Goal: Task Accomplishment & Management: Manage account settings

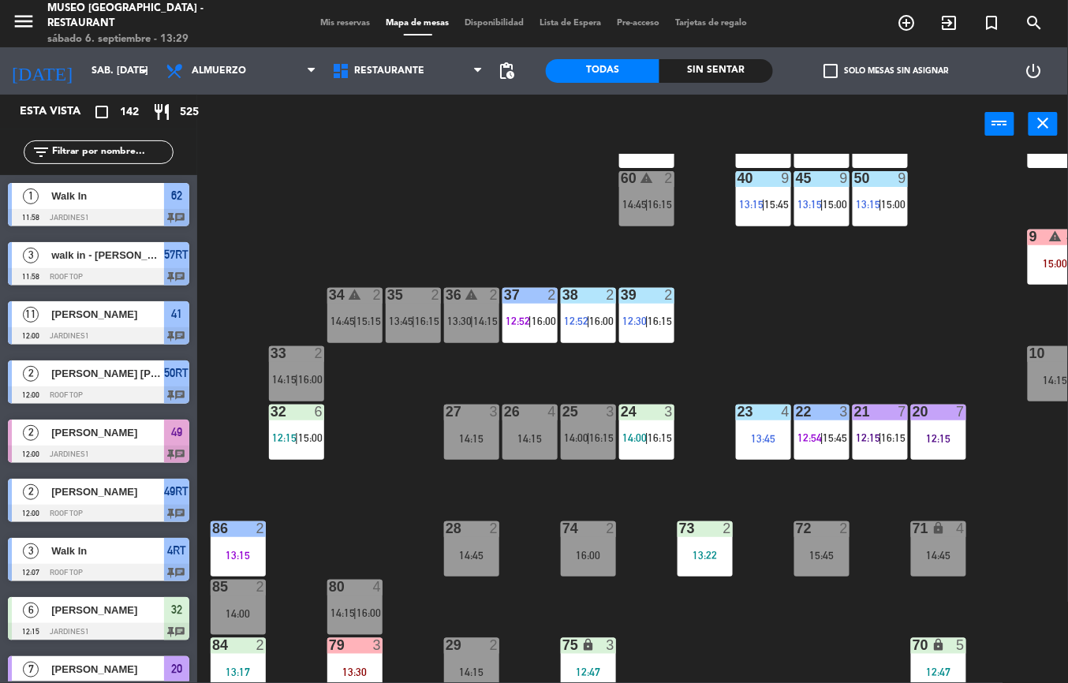
scroll to position [613, 0]
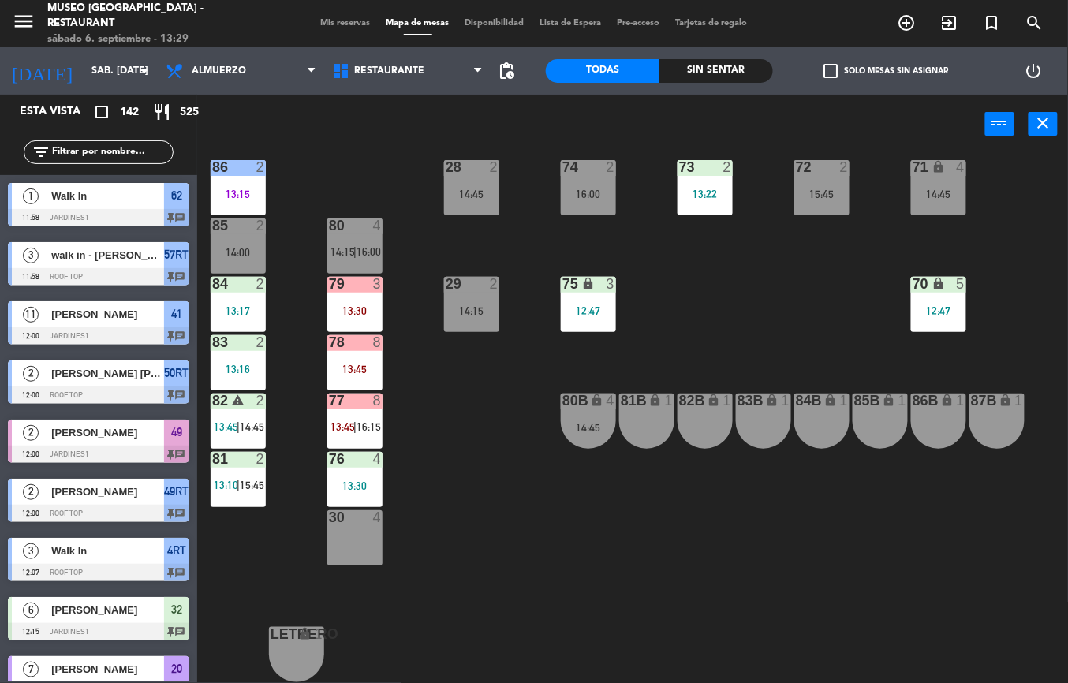
click at [247, 363] on div "13:16" at bounding box center [238, 368] width 55 height 11
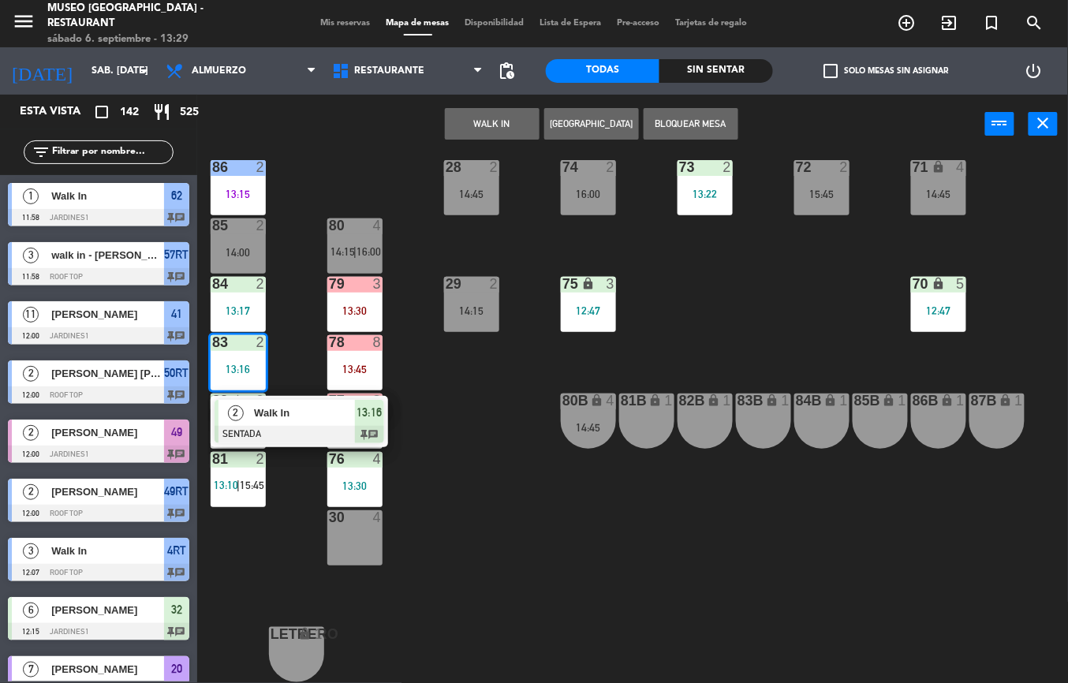
click at [281, 407] on span "Walk In" at bounding box center [304, 412] width 101 height 17
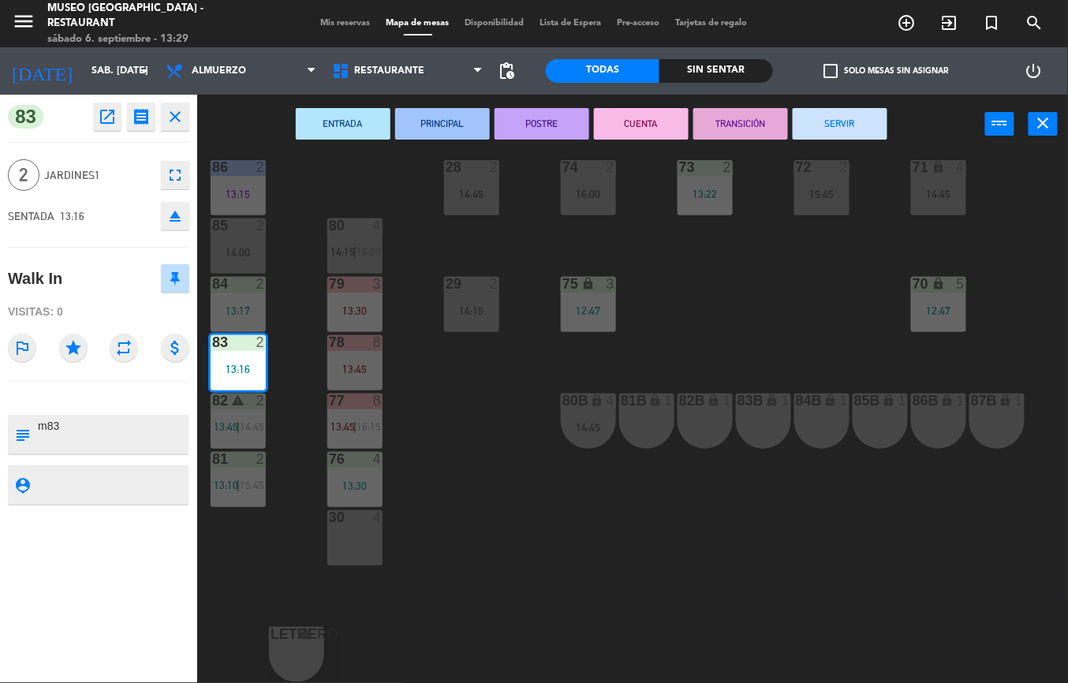
click at [361, 129] on button "ENTRADA" at bounding box center [343, 124] width 95 height 32
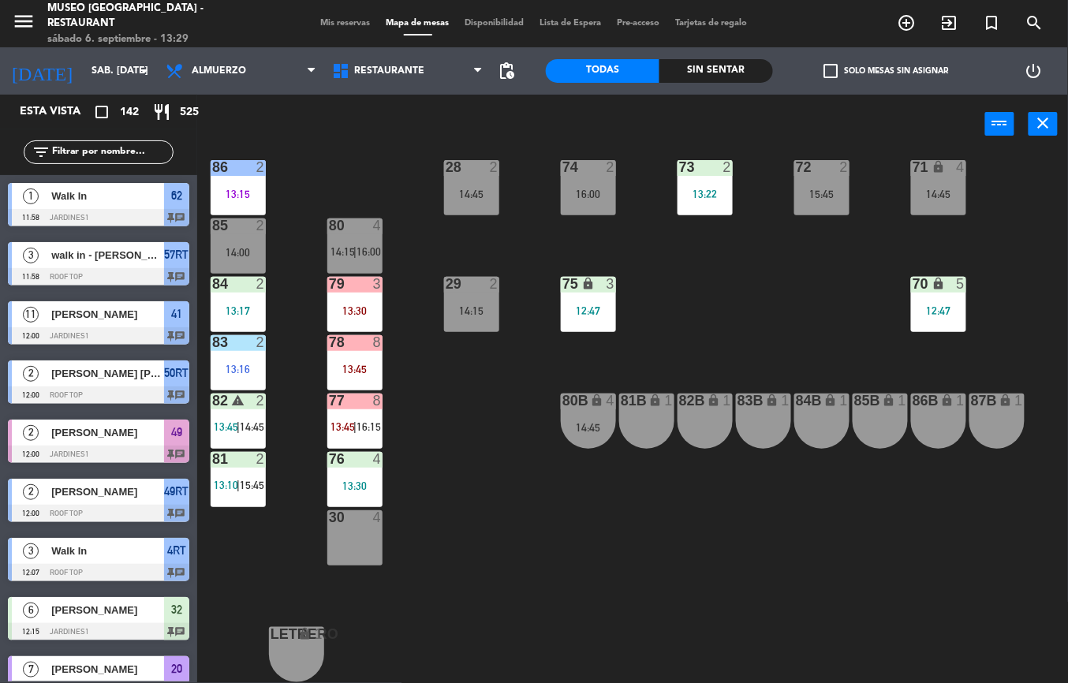
scroll to position [0, 0]
click at [248, 305] on div "13:17" at bounding box center [238, 310] width 55 height 11
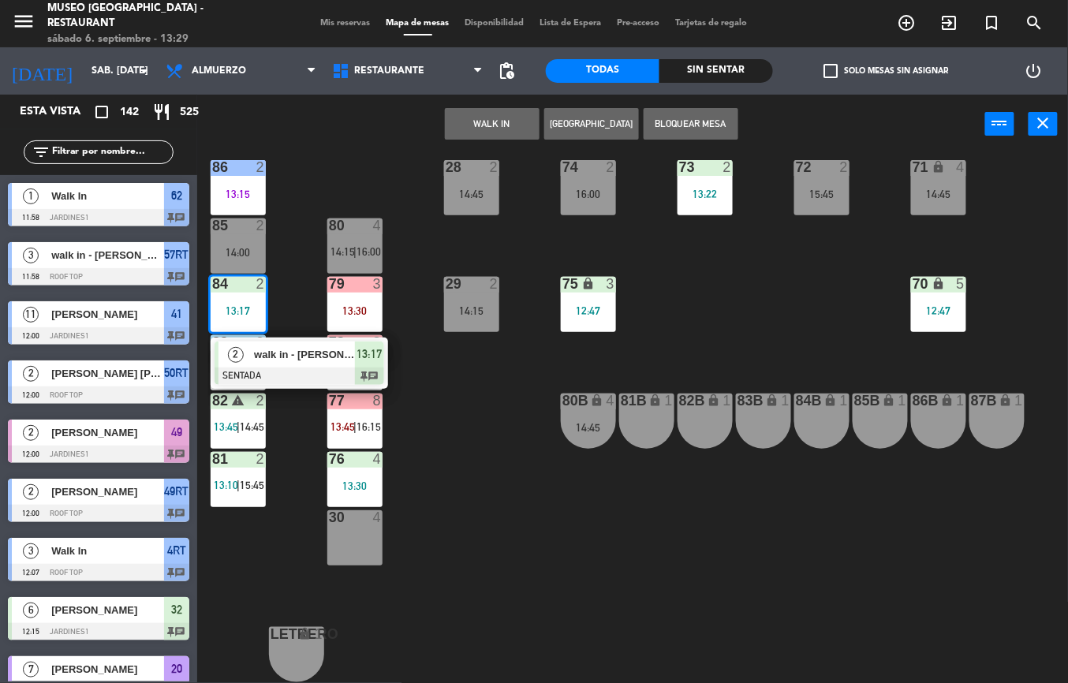
click at [306, 347] on span "walk in - [PERSON_NAME]" at bounding box center [304, 354] width 101 height 17
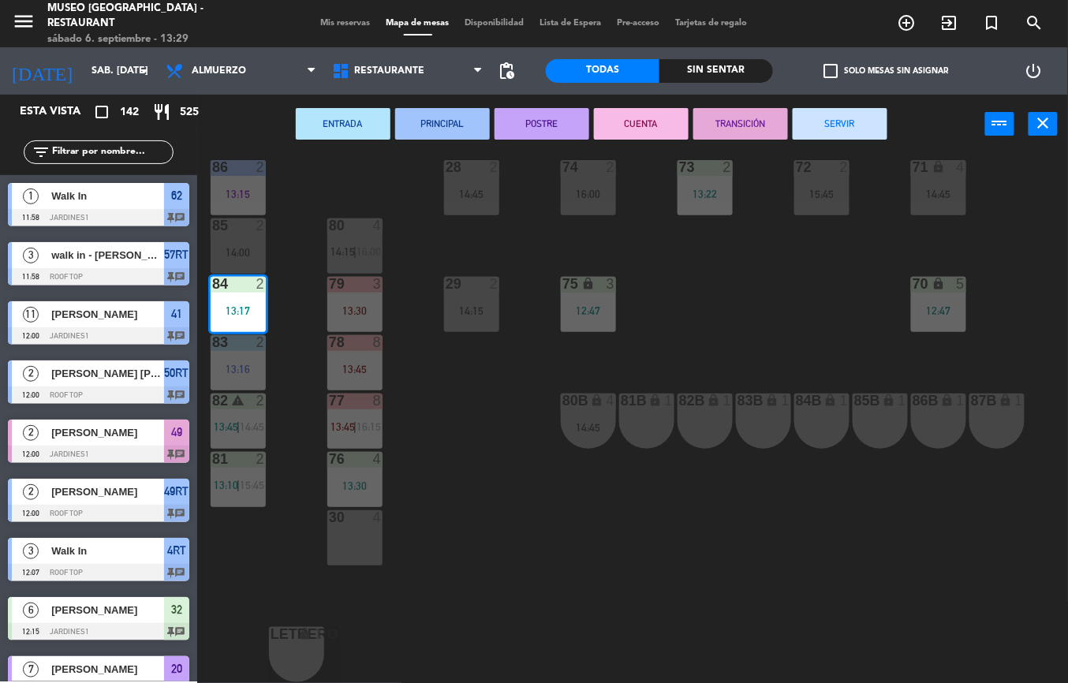
click at [341, 123] on button "ENTRADA" at bounding box center [343, 124] width 95 height 32
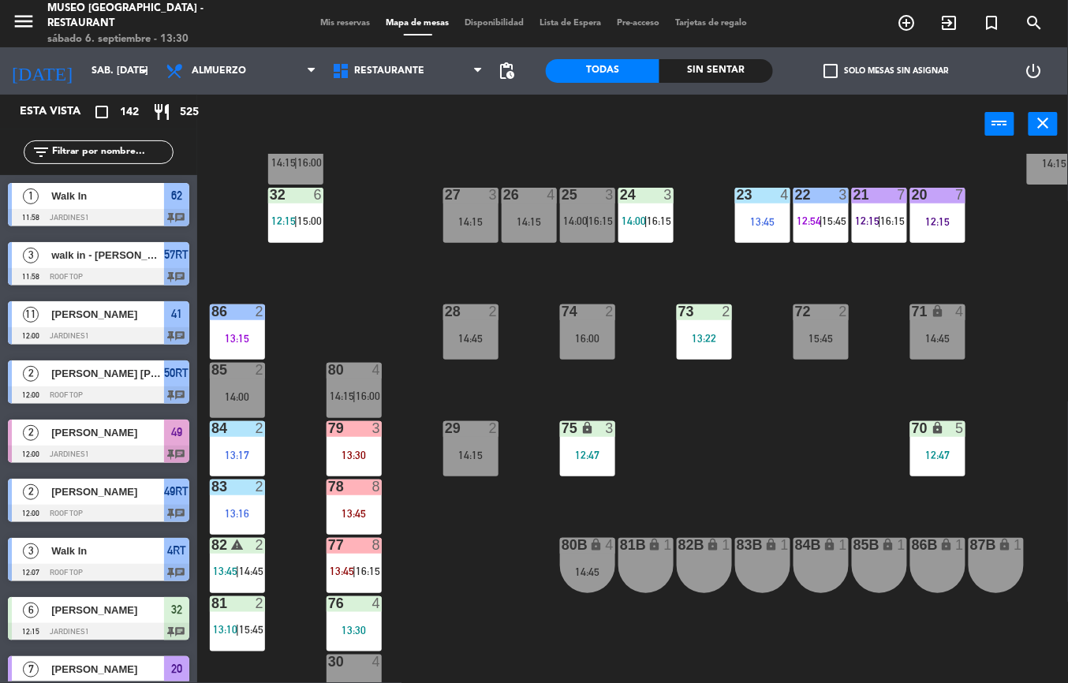
scroll to position [155, 1]
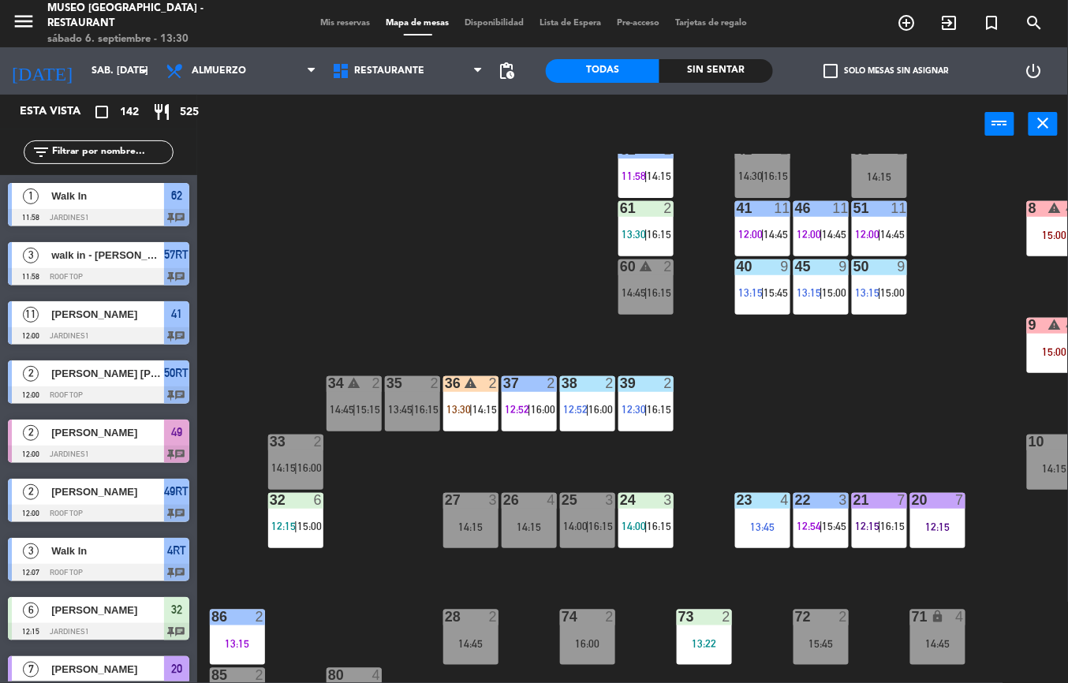
click at [650, 209] on div at bounding box center [645, 208] width 26 height 14
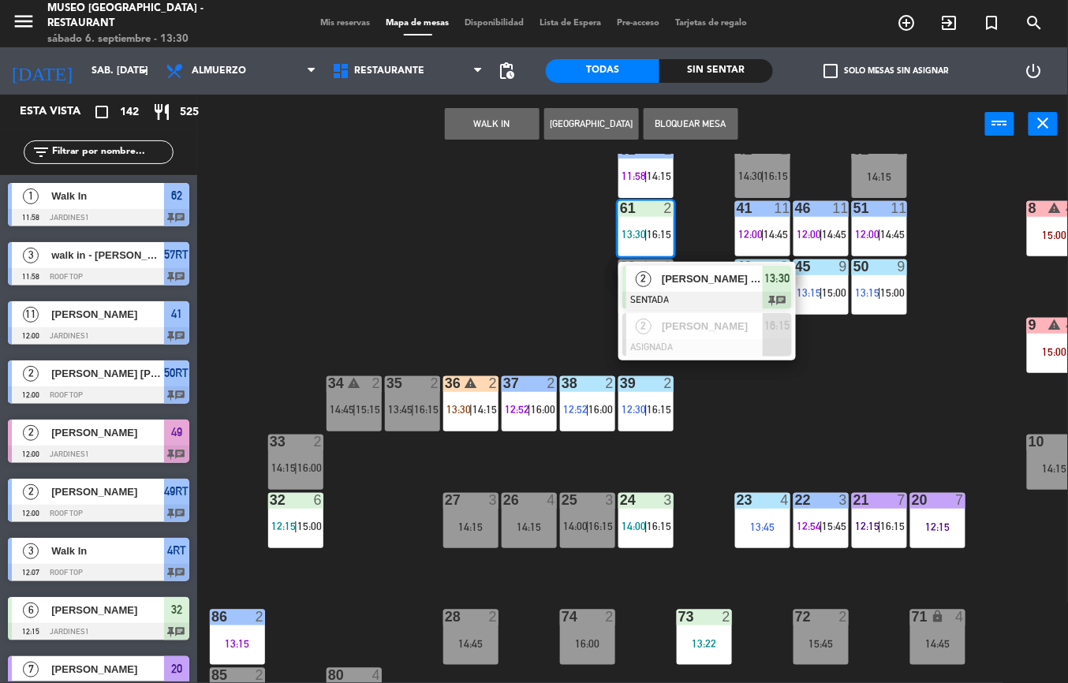
click at [700, 278] on span "[PERSON_NAME] [PERSON_NAME]/[PERSON_NAME]" at bounding box center [711, 278] width 101 height 17
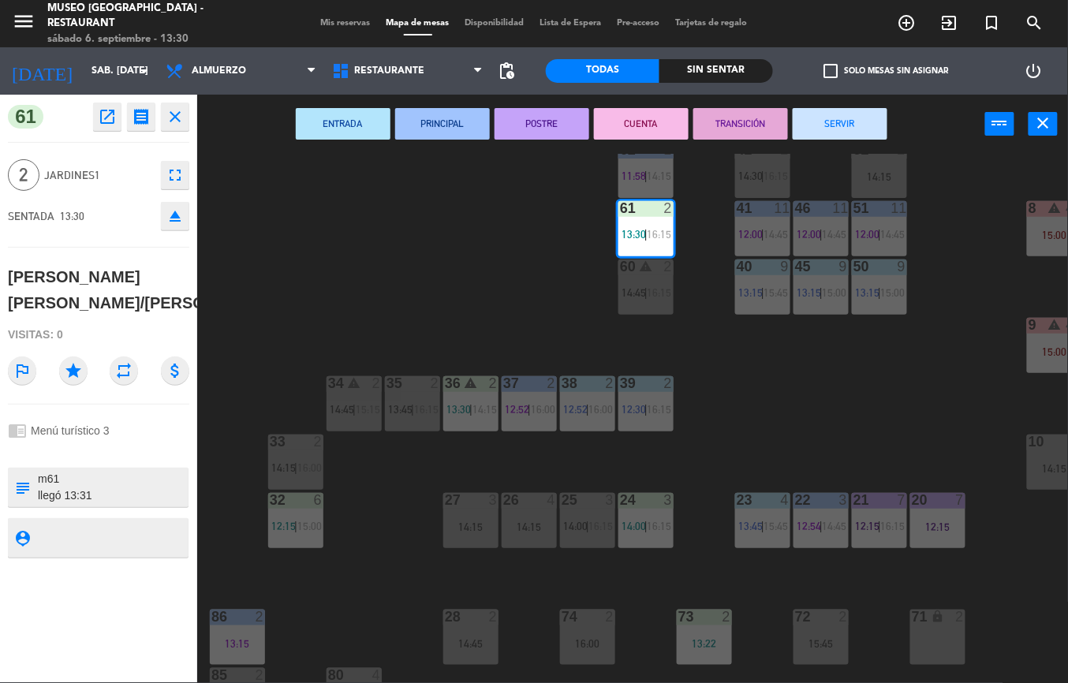
click at [401, 307] on div "44 warning 5 14:30 | 16:00 49 2 12:00 | 14:45 54 5 14:30 64 2 12:41 | 15:30 48 …" at bounding box center [637, 418] width 859 height 529
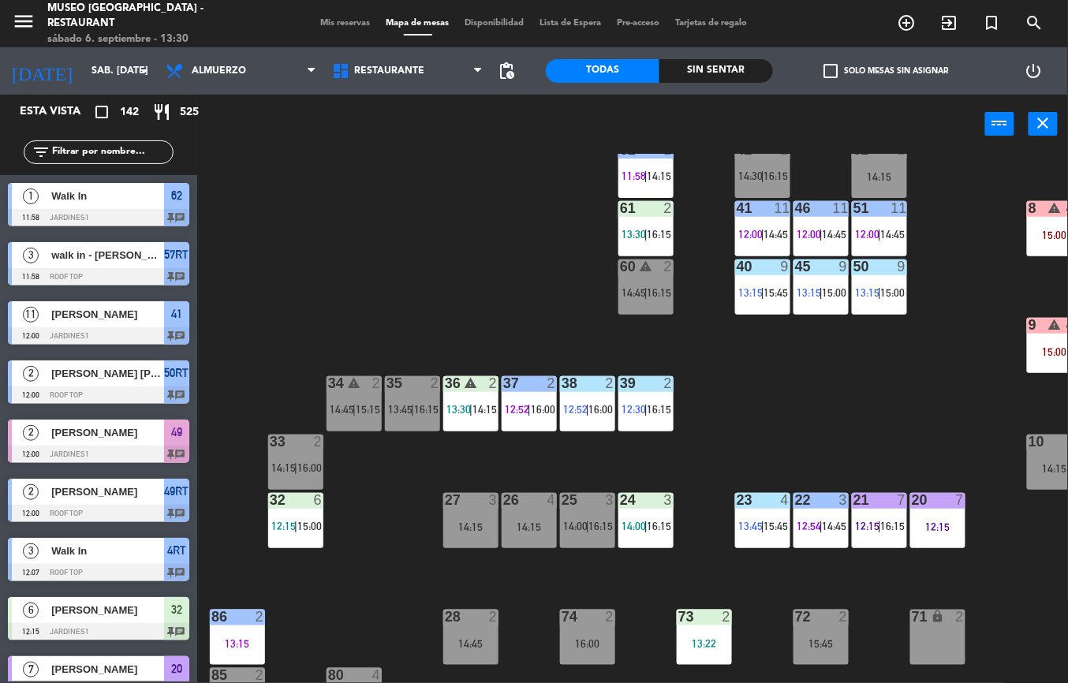
scroll to position [0, 0]
click at [638, 423] on div "39 2 12:30 | 16:15" at bounding box center [645, 403] width 55 height 55
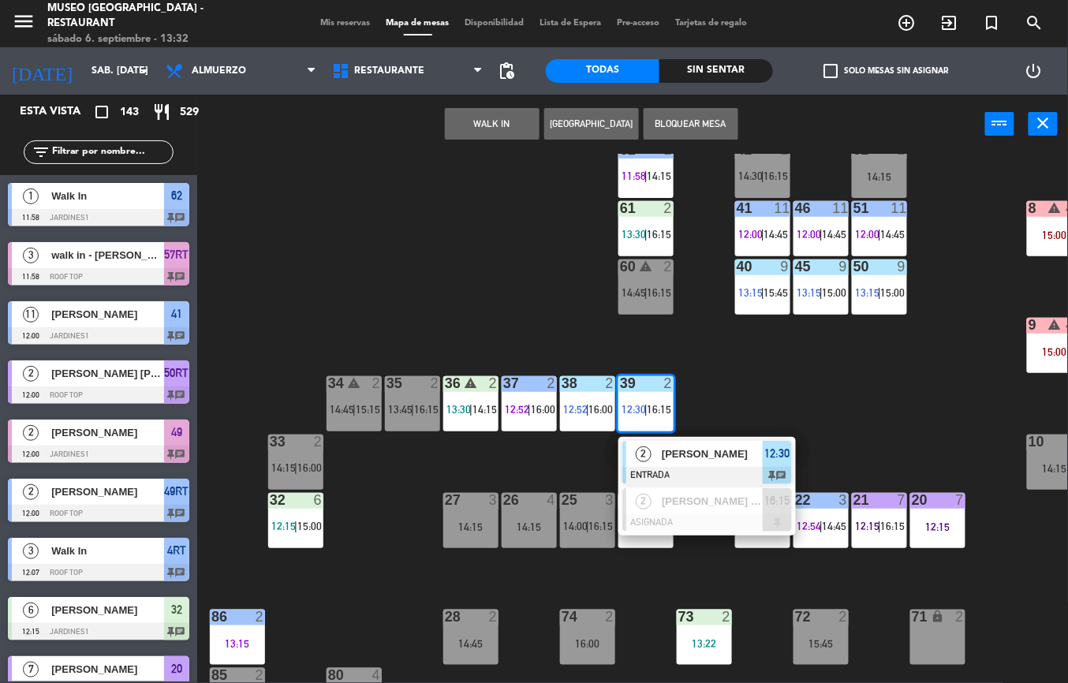
click at [658, 462] on div "2" at bounding box center [643, 454] width 34 height 26
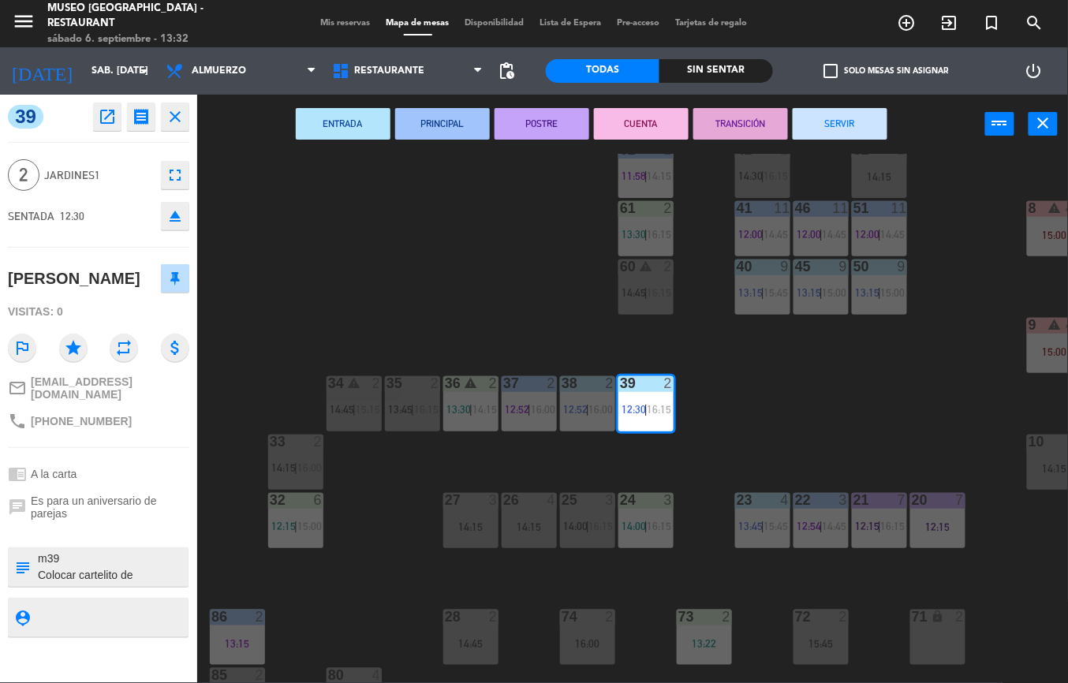
click at [550, 123] on button "POSTRE" at bounding box center [541, 124] width 95 height 32
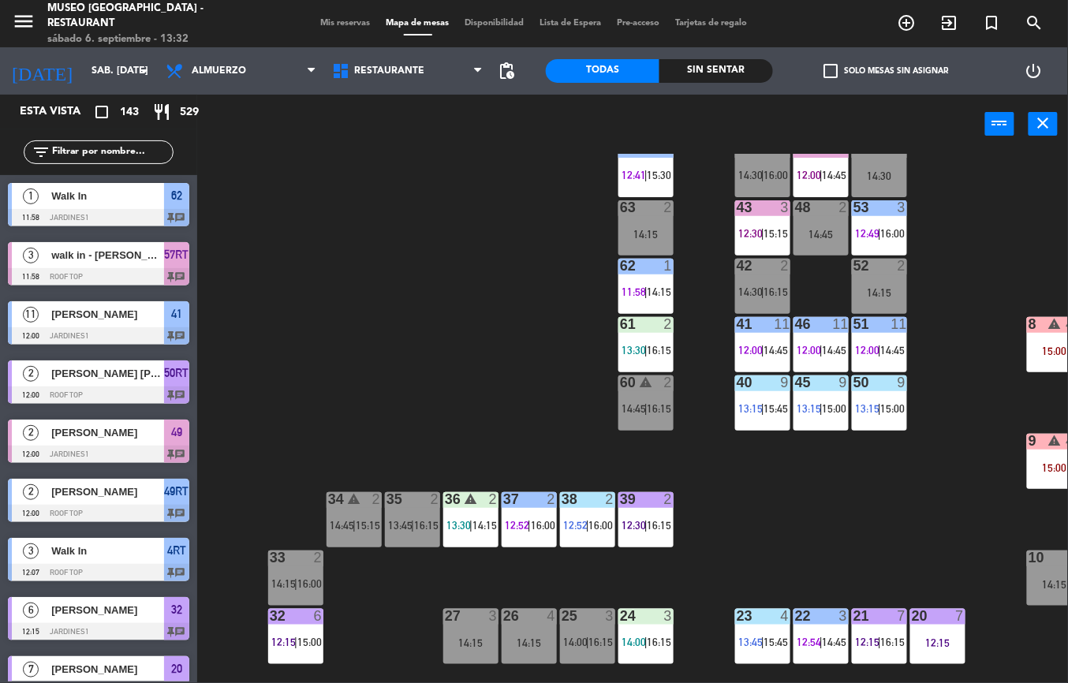
scroll to position [0, 1]
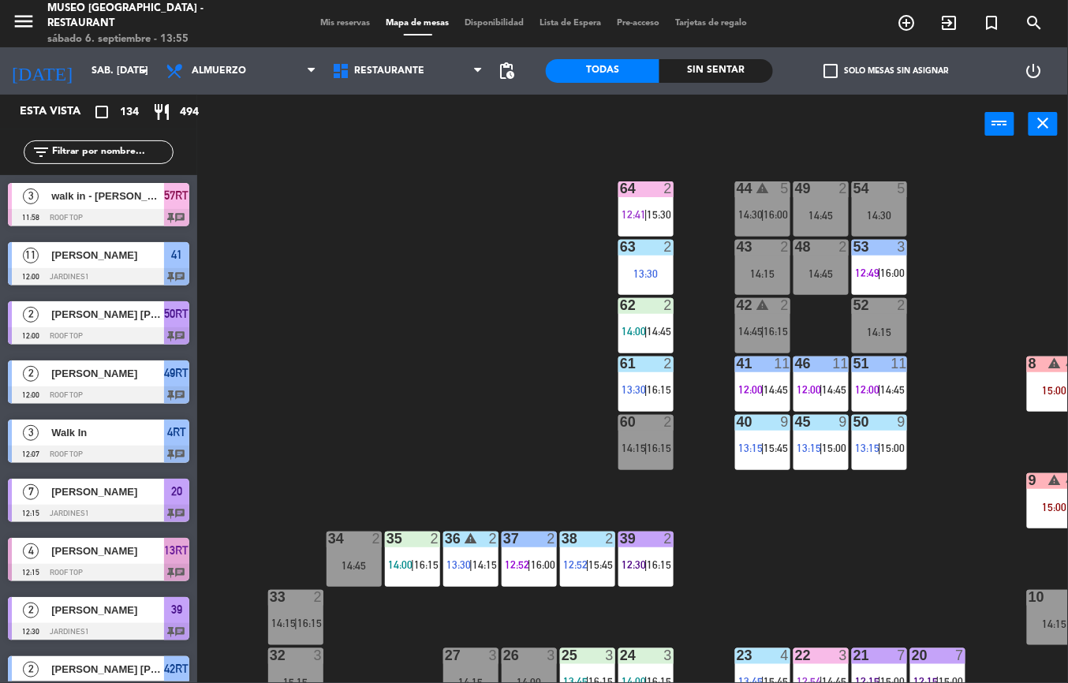
click at [371, 432] on div "44 warning 5 14:30 | 16:00 49 2 14:45 54 5 14:30 64 2 12:41 | 15:30 48 2 14:45 …" at bounding box center [637, 418] width 859 height 529
click at [646, 563] on span "|" at bounding box center [645, 564] width 3 height 13
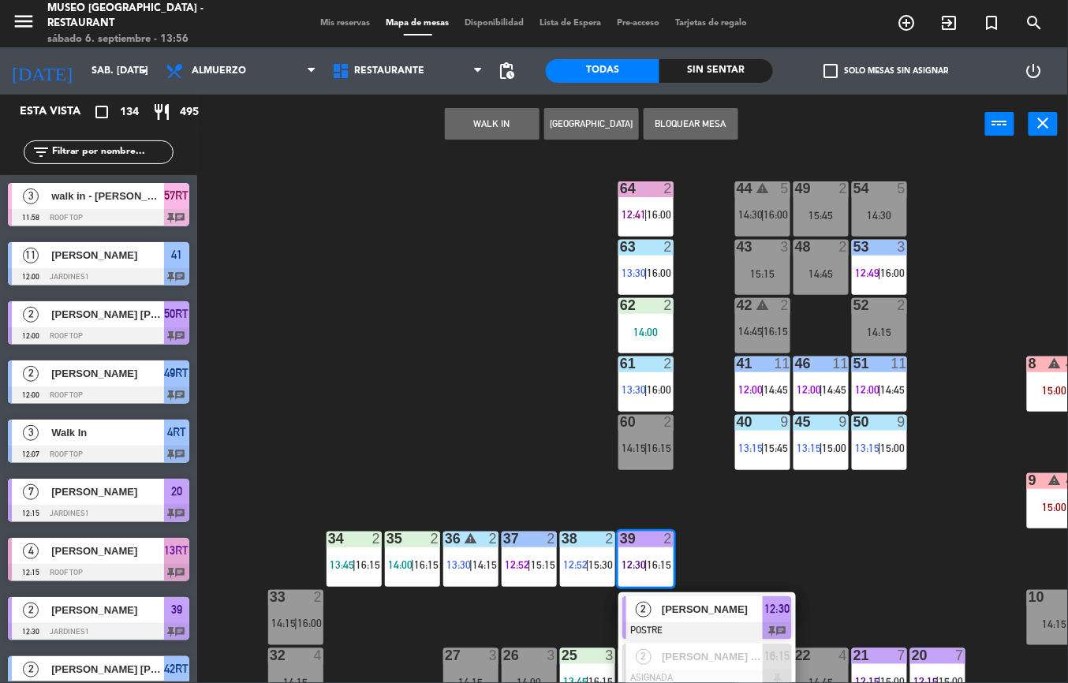
click at [686, 616] on span "[PERSON_NAME]" at bounding box center [711, 609] width 101 height 17
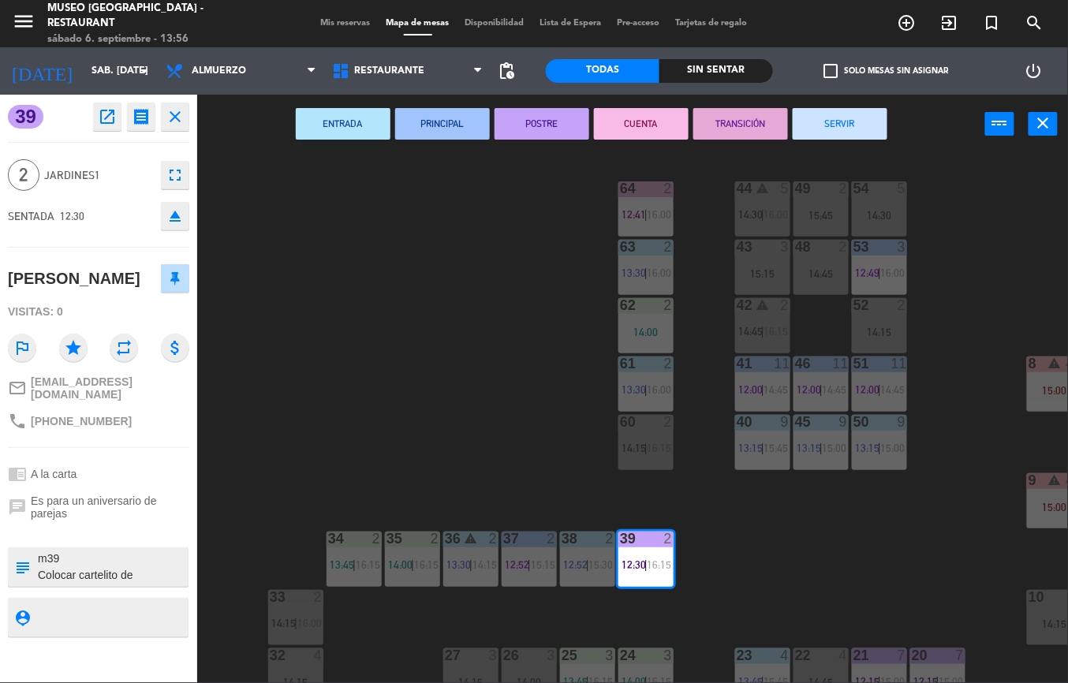
click at [849, 115] on button "SERVIR" at bounding box center [839, 124] width 95 height 32
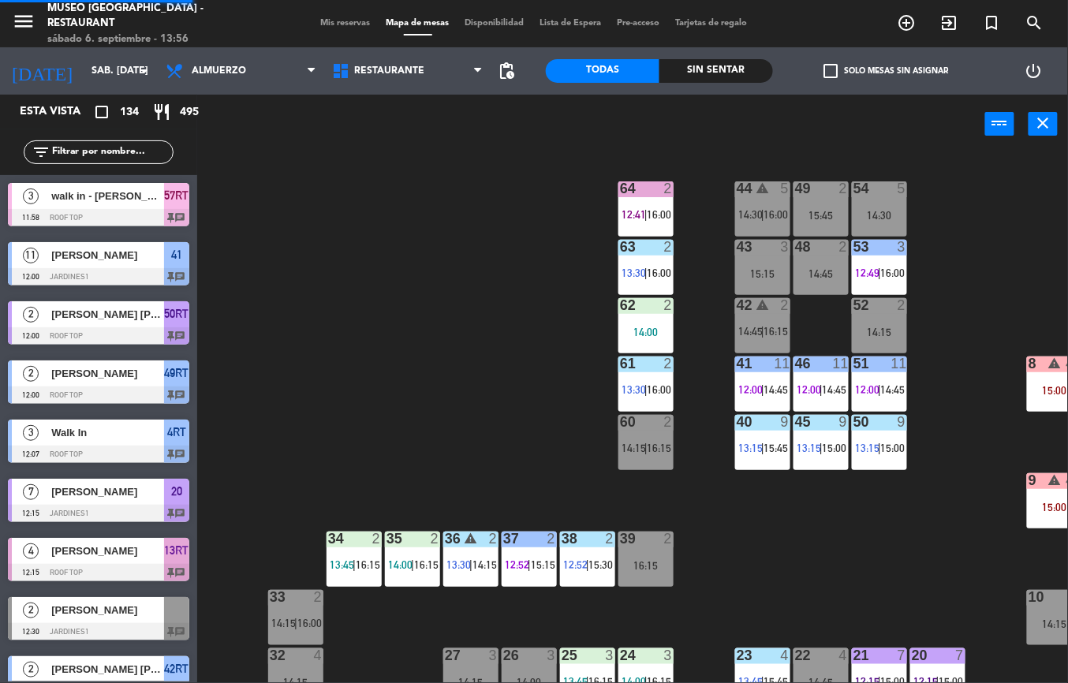
click at [601, 563] on span "15:30" at bounding box center [601, 564] width 24 height 13
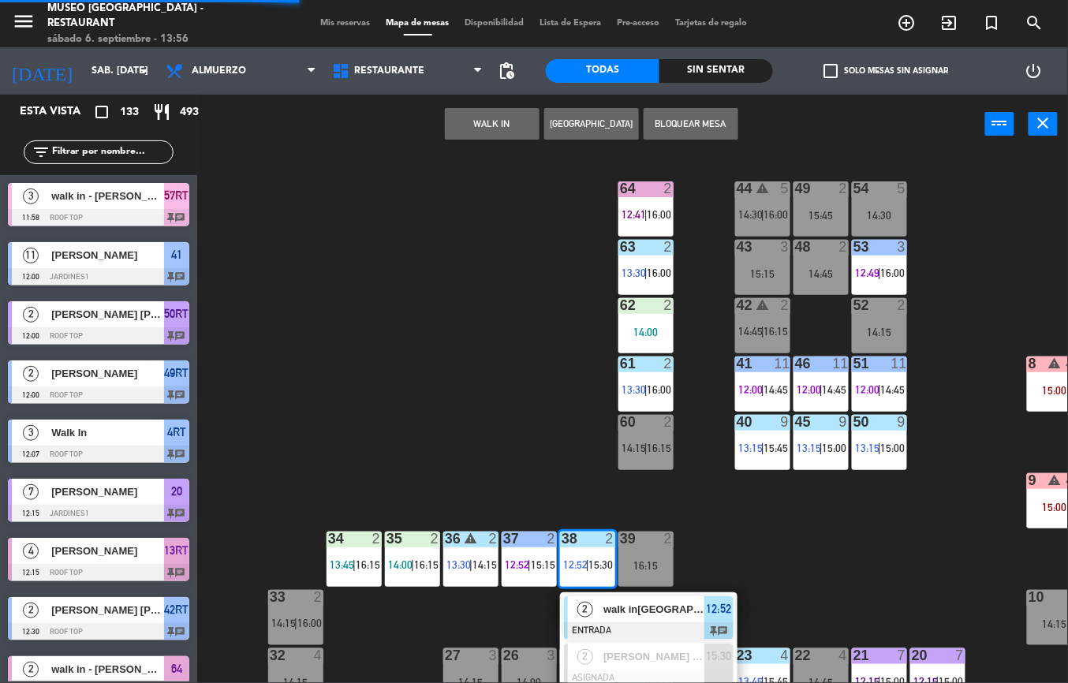
click at [607, 601] on span "walk in[GEOGRAPHIC_DATA]" at bounding box center [653, 609] width 101 height 17
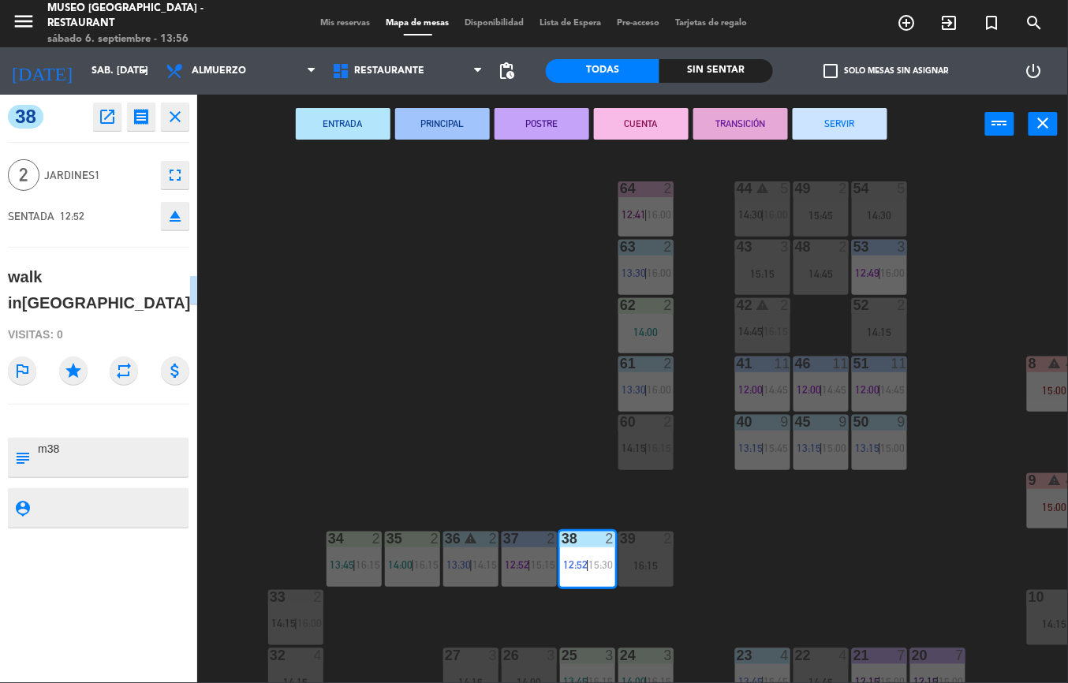
click at [546, 121] on button "POSTRE" at bounding box center [541, 124] width 95 height 32
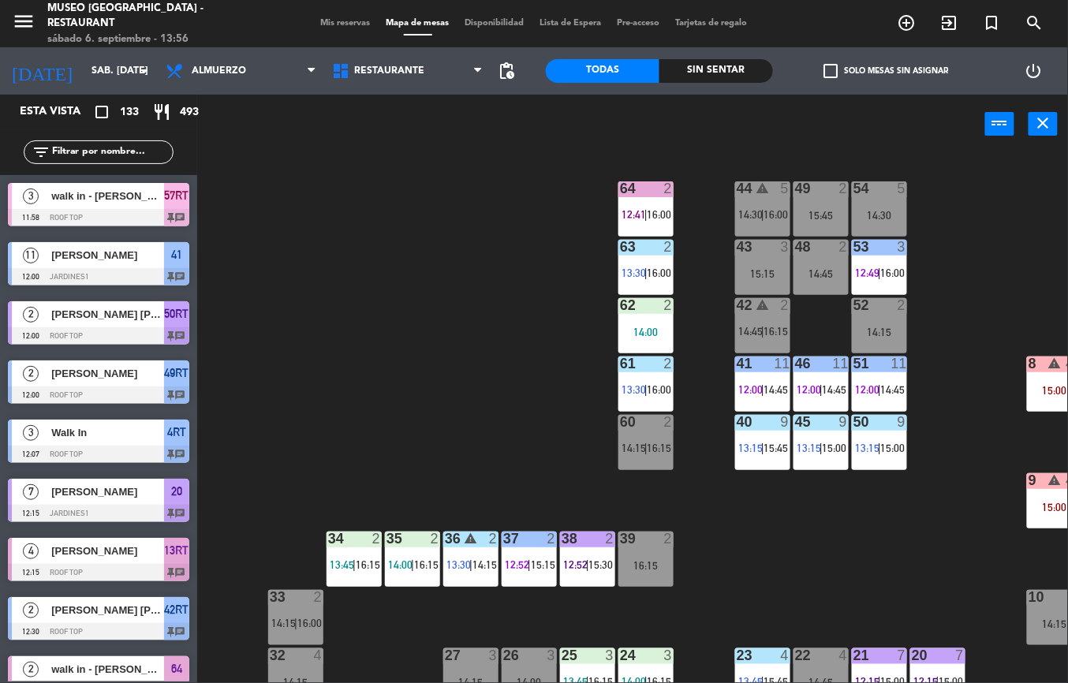
click at [533, 552] on div "37 2 12:52 | 15:15" at bounding box center [528, 558] width 55 height 55
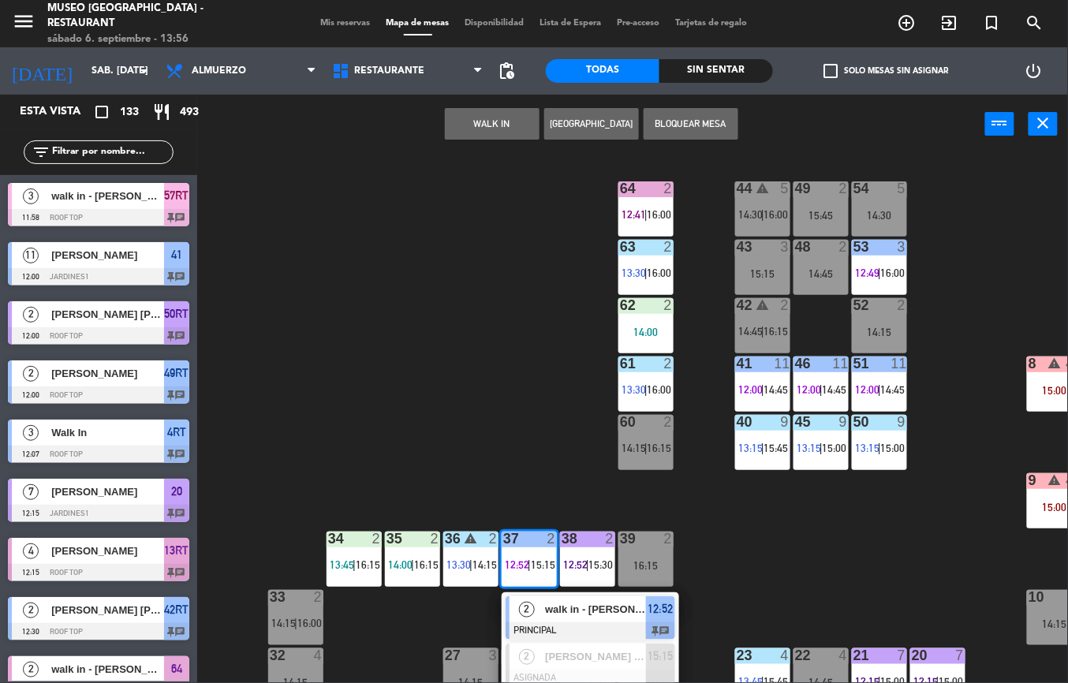
scroll to position [0, 0]
click at [547, 615] on span "walk in - [PERSON_NAME]" at bounding box center [595, 609] width 101 height 17
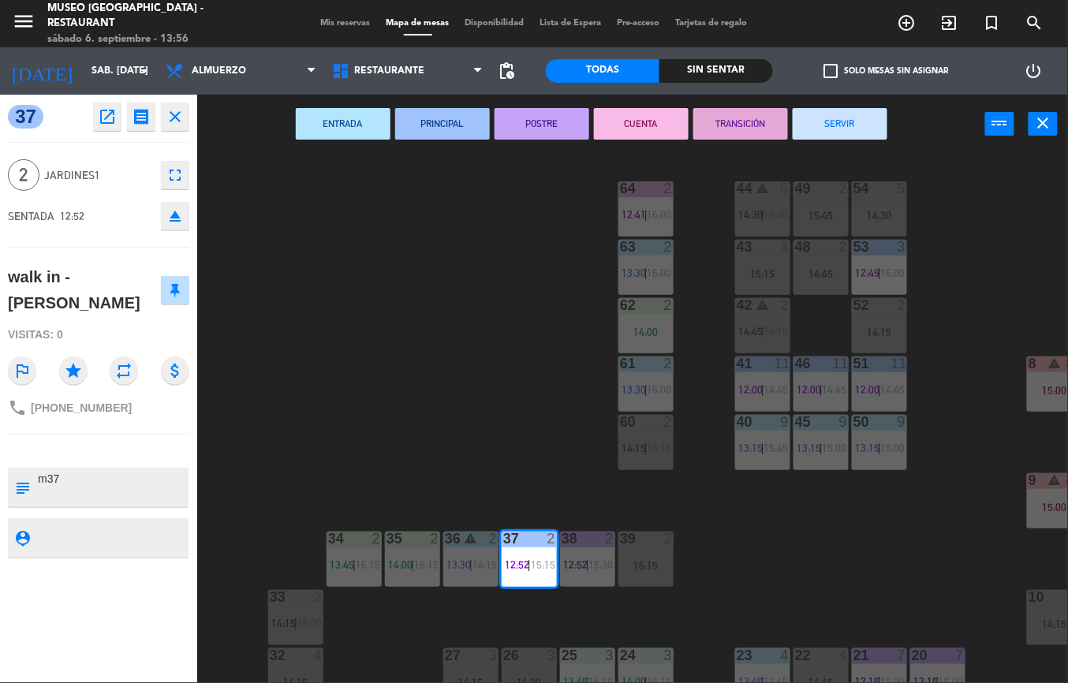
click at [540, 127] on button "POSTRE" at bounding box center [541, 124] width 95 height 32
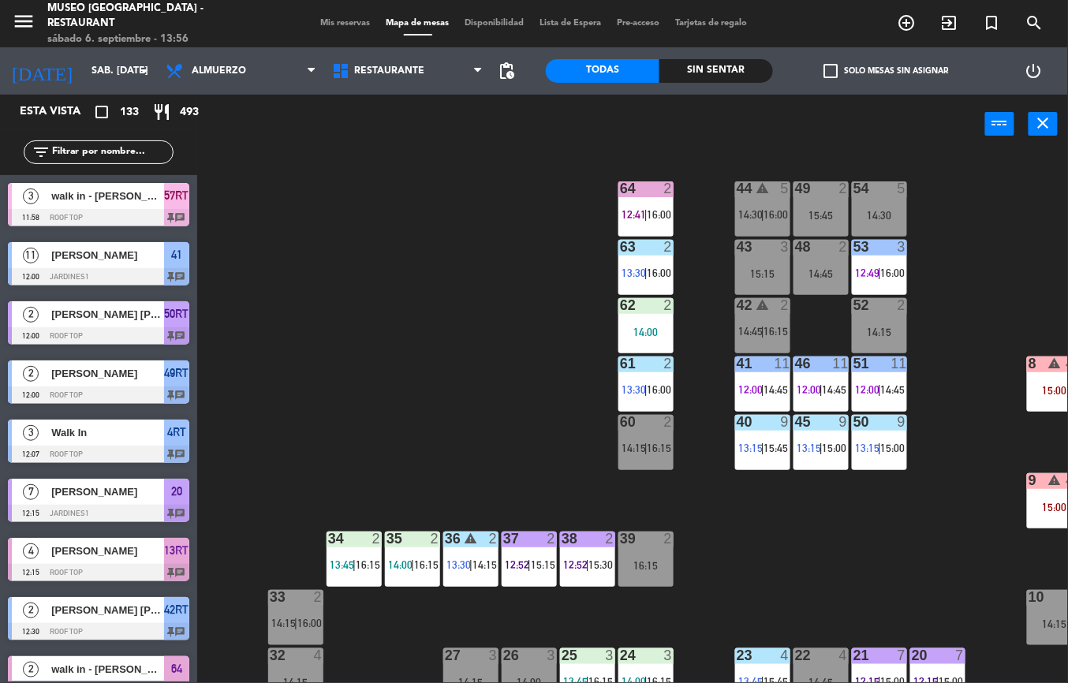
click at [480, 560] on span "14:15" at bounding box center [484, 564] width 24 height 13
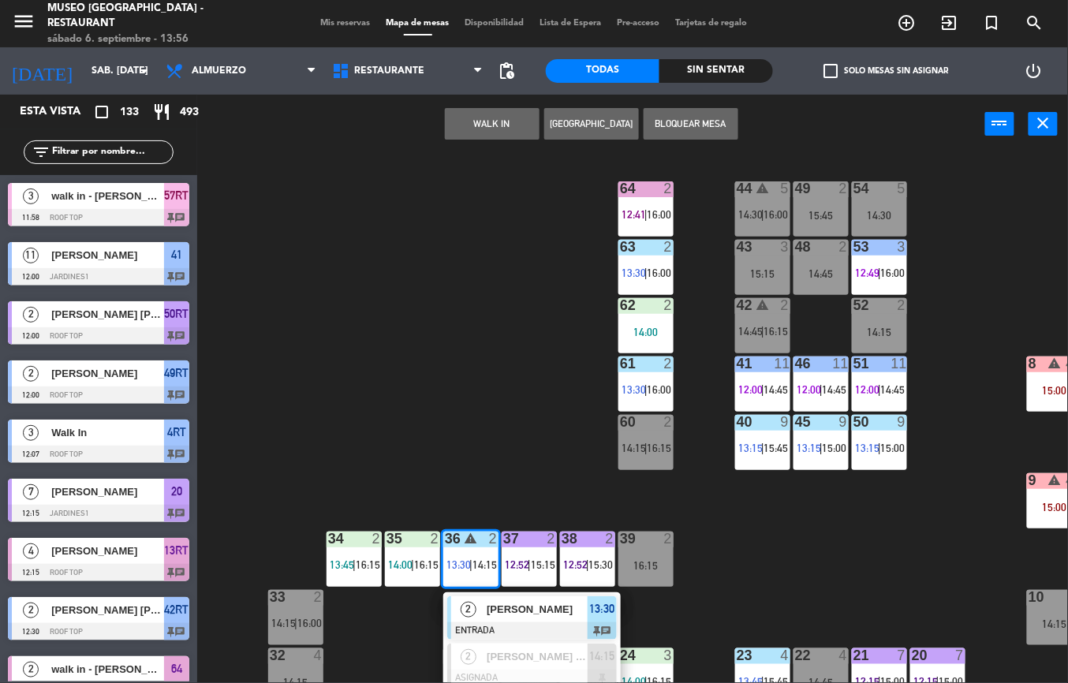
click at [493, 612] on span "[PERSON_NAME]" at bounding box center [536, 609] width 101 height 17
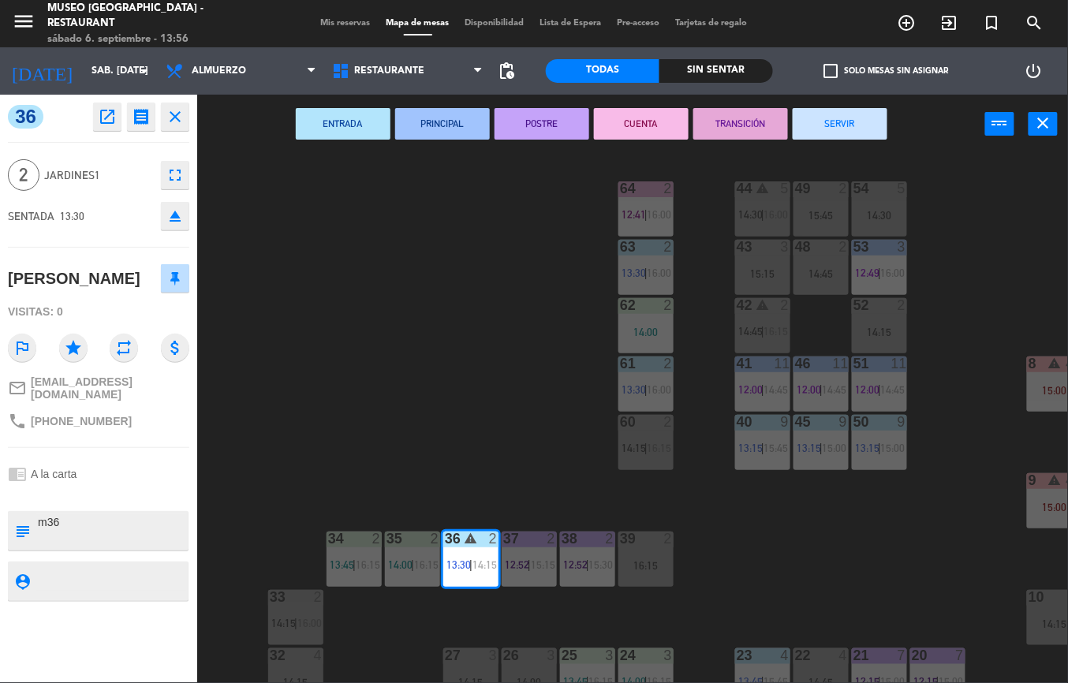
click at [465, 124] on button "PRINCIPAL" at bounding box center [442, 124] width 95 height 32
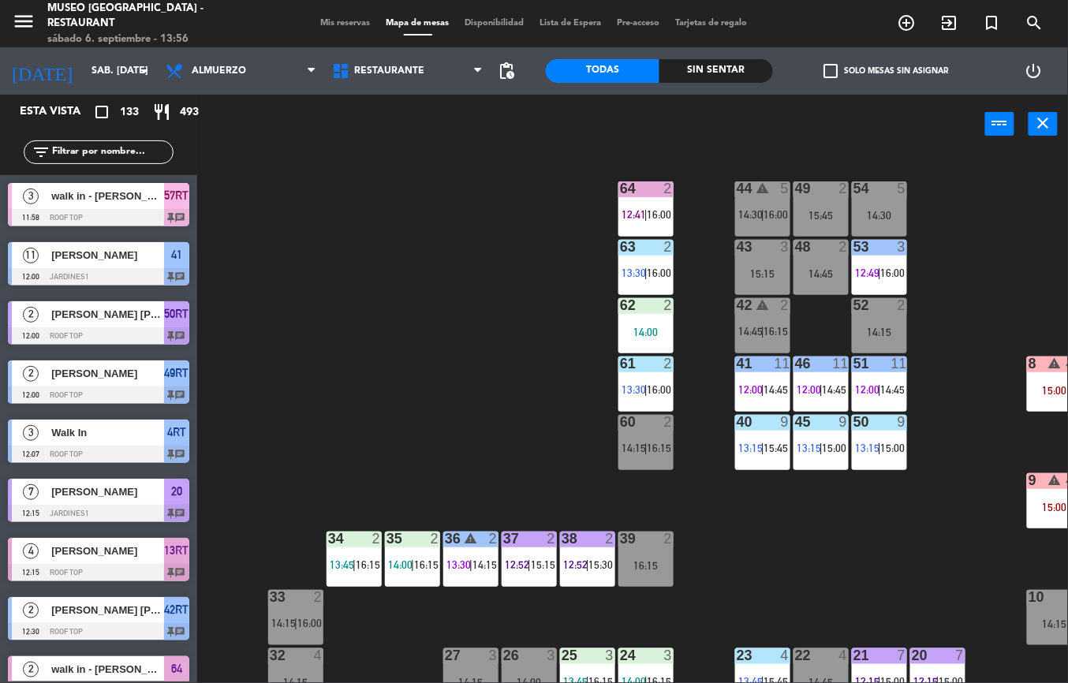
click at [407, 579] on div "35 2 14:00 | 16:15" at bounding box center [412, 558] width 55 height 55
click at [307, 453] on div "44 warning 5 14:30 | 16:00 49 2 15:45 54 5 14:30 64 2 12:41 | 16:00 48 2 14:45 …" at bounding box center [637, 418] width 859 height 529
click at [361, 538] on div at bounding box center [354, 538] width 26 height 14
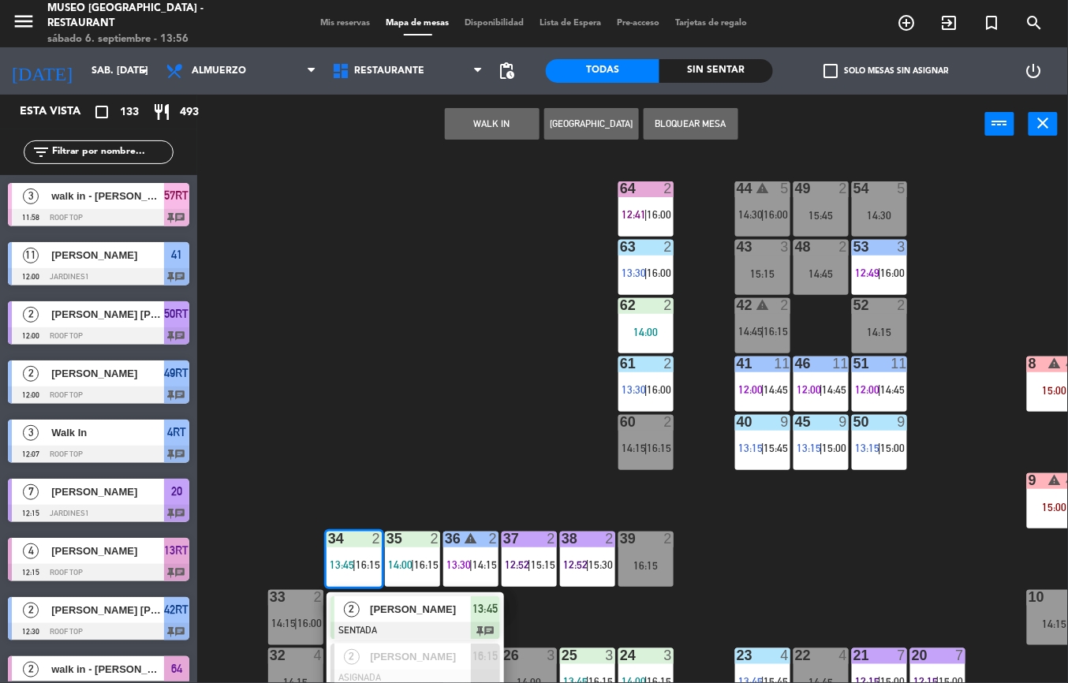
click at [394, 601] on span "[PERSON_NAME]" at bounding box center [420, 609] width 101 height 17
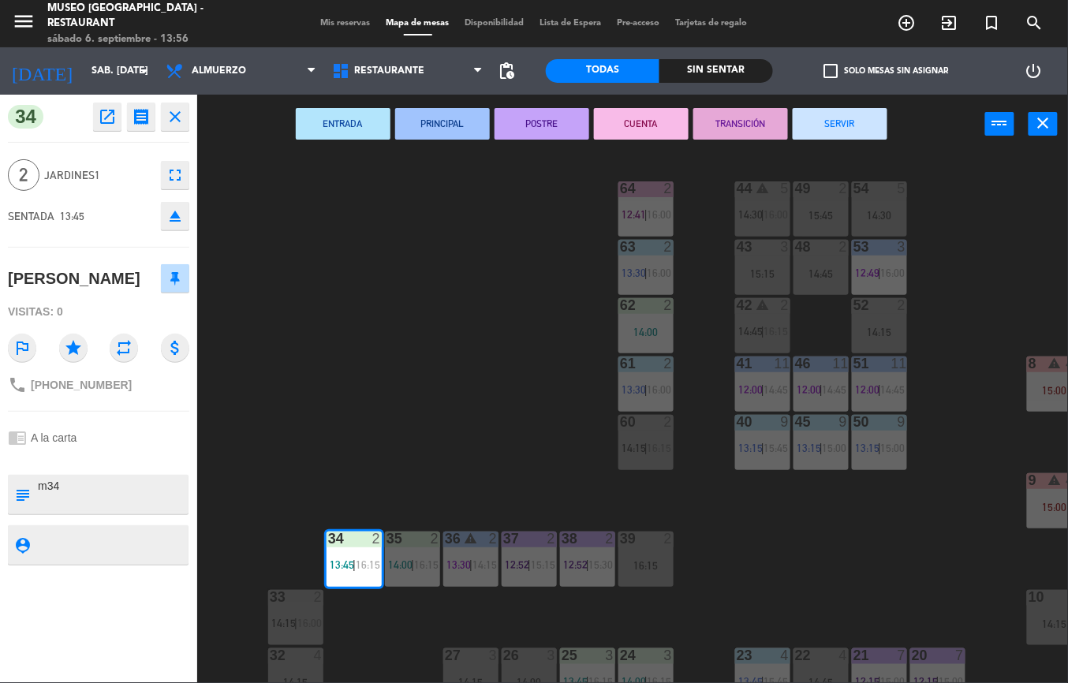
click at [370, 121] on button "ENTRADA" at bounding box center [343, 124] width 95 height 32
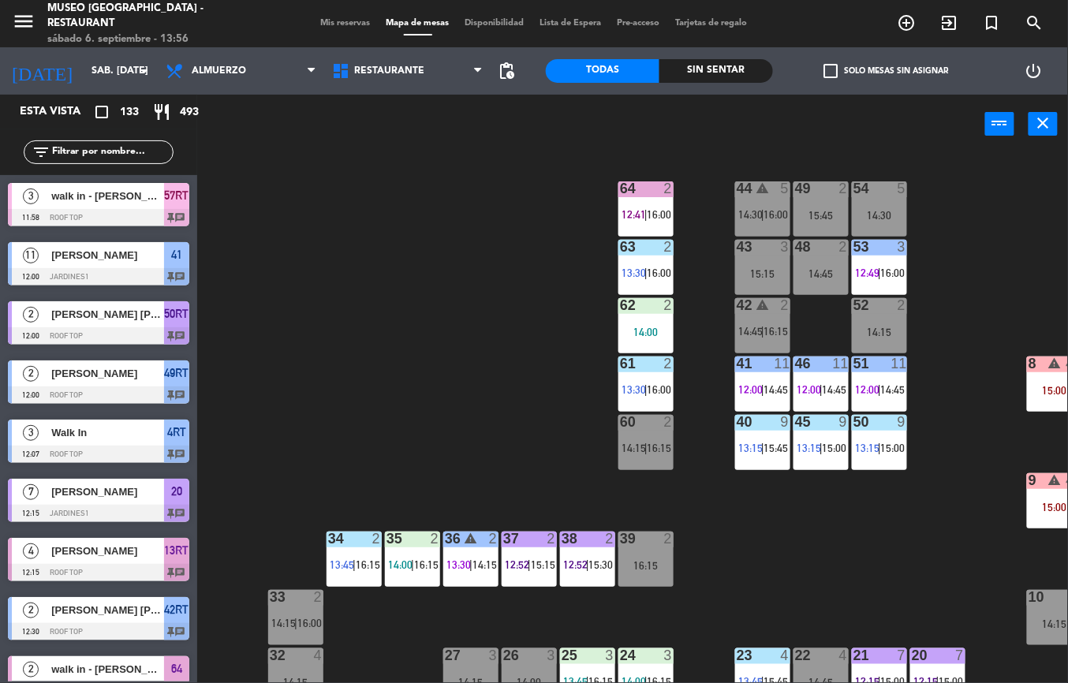
click at [782, 446] on span "15:45" at bounding box center [776, 448] width 24 height 13
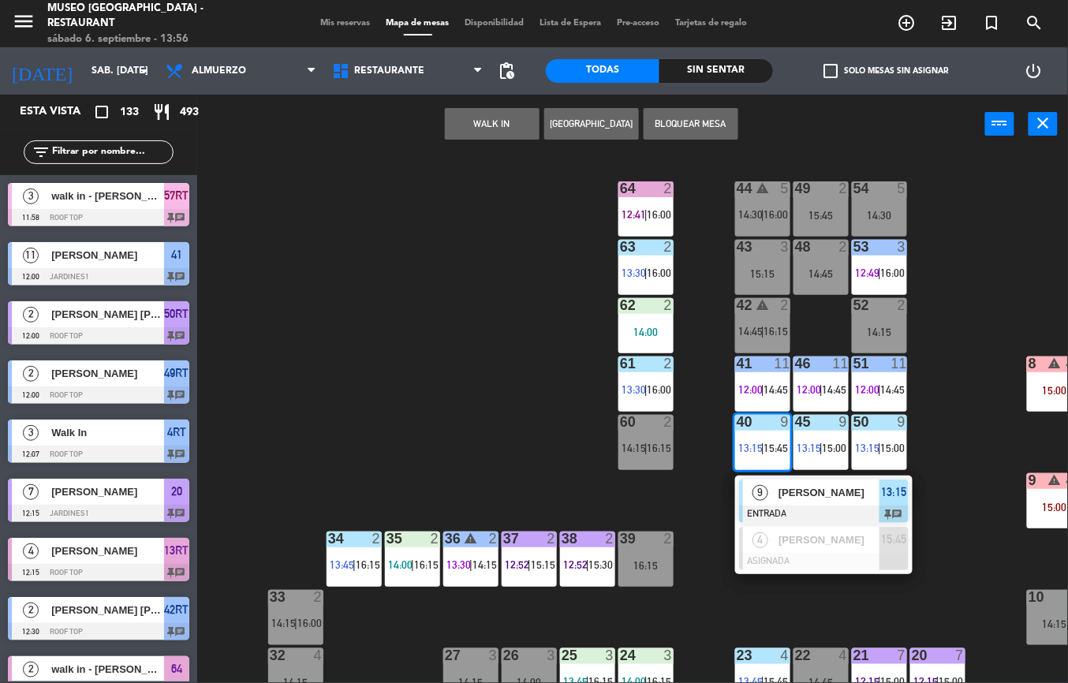
click at [758, 490] on span "9" at bounding box center [760, 493] width 16 height 16
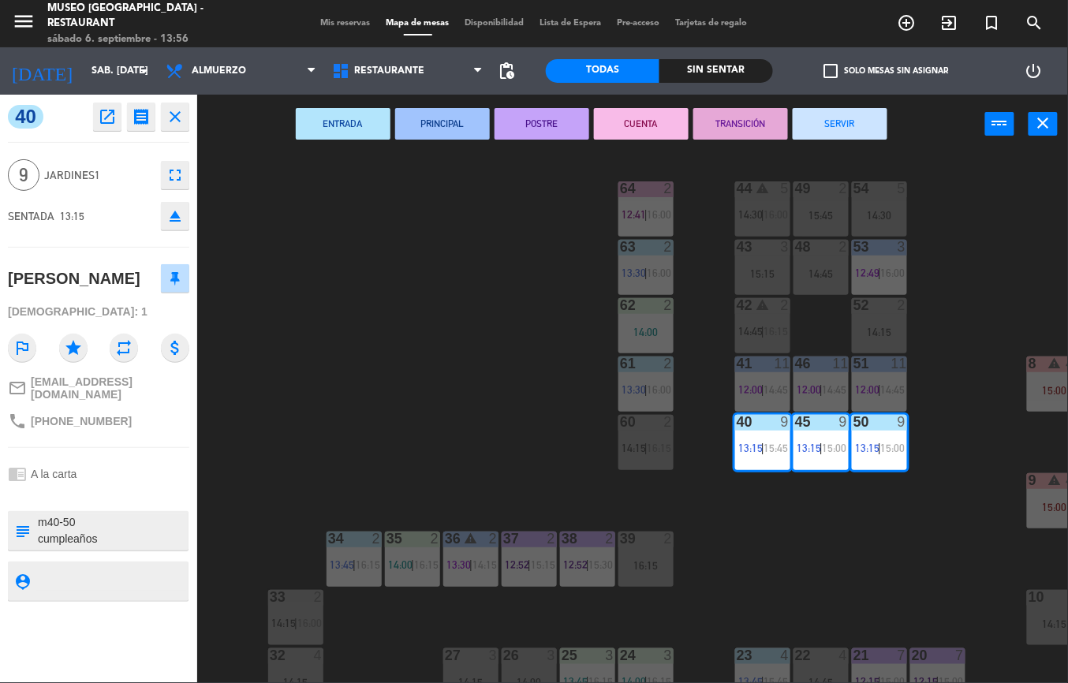
click at [379, 413] on div "44 warning 5 14:30 | 16:00 49 2 15:45 54 5 14:30 64 2 12:41 | 16:00 48 2 14:45 …" at bounding box center [637, 418] width 859 height 529
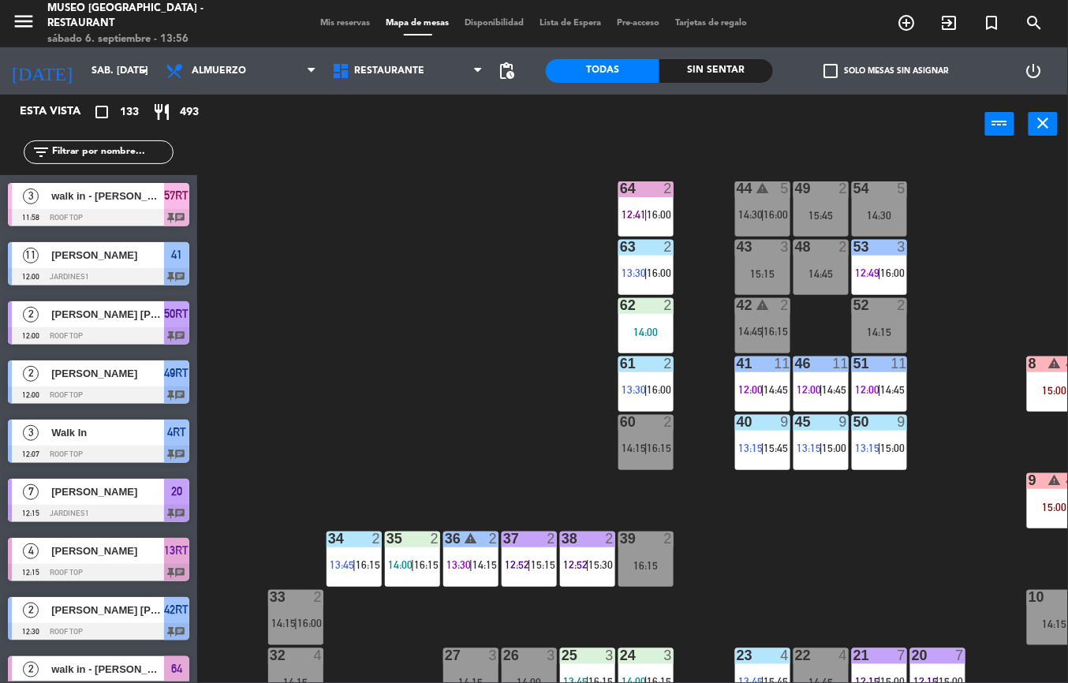
click at [666, 214] on span "16:00" at bounding box center [659, 214] width 24 height 13
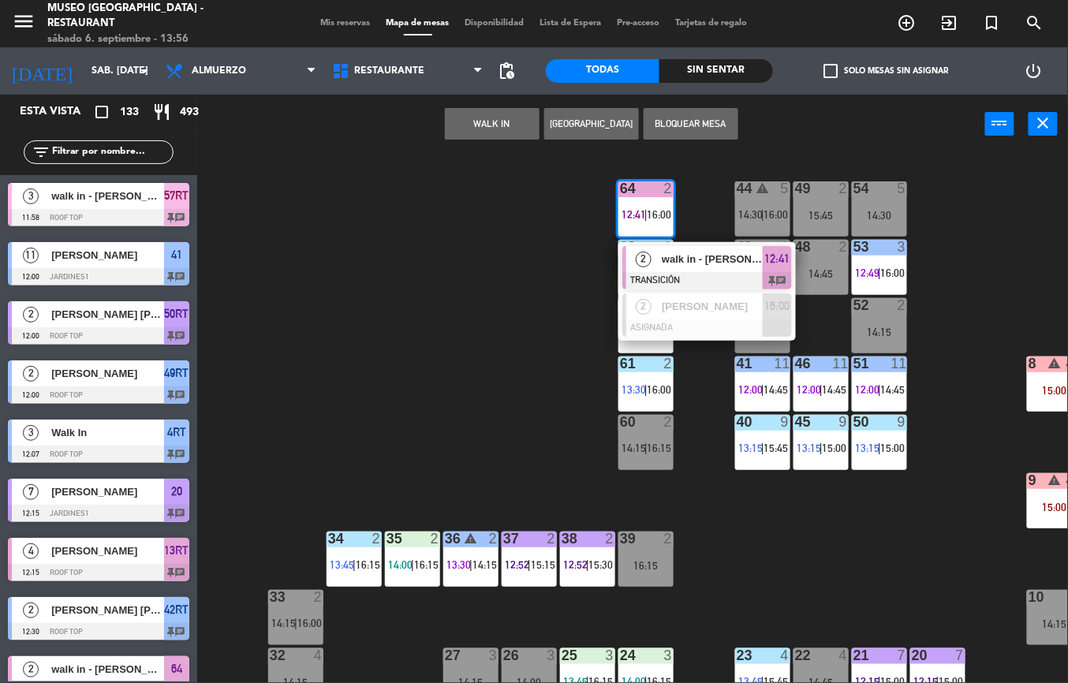
click at [483, 336] on div "44 warning 5 14:30 | 16:00 49 2 15:45 54 5 14:30 64 2 12:41 | 16:00 2 walk in -…" at bounding box center [637, 418] width 859 height 529
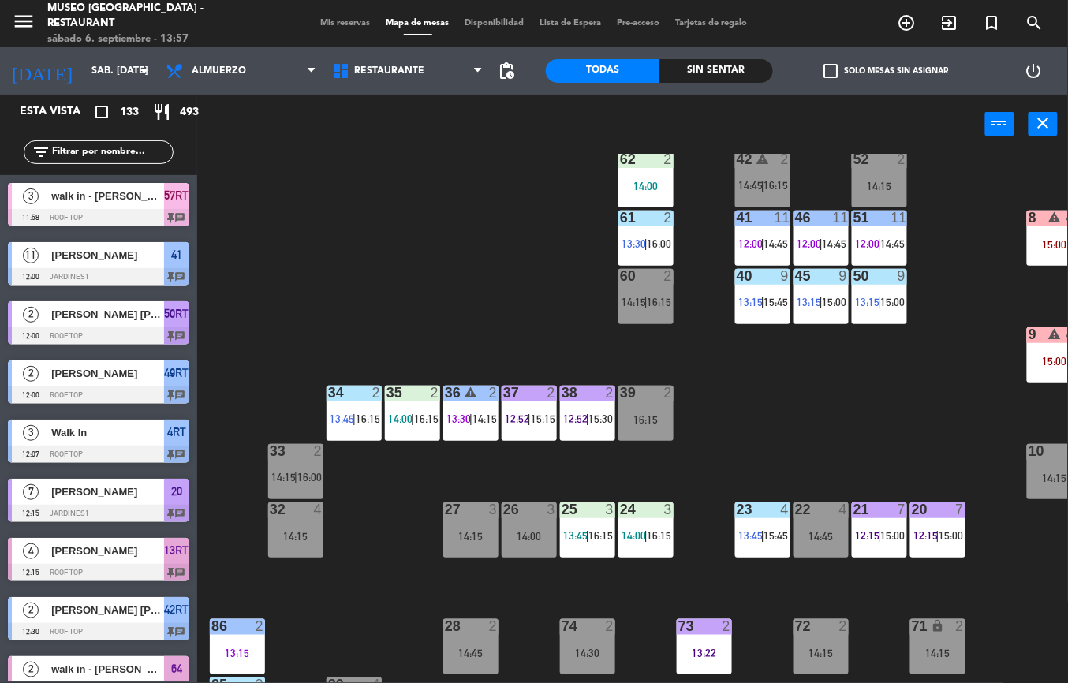
scroll to position [145, 1]
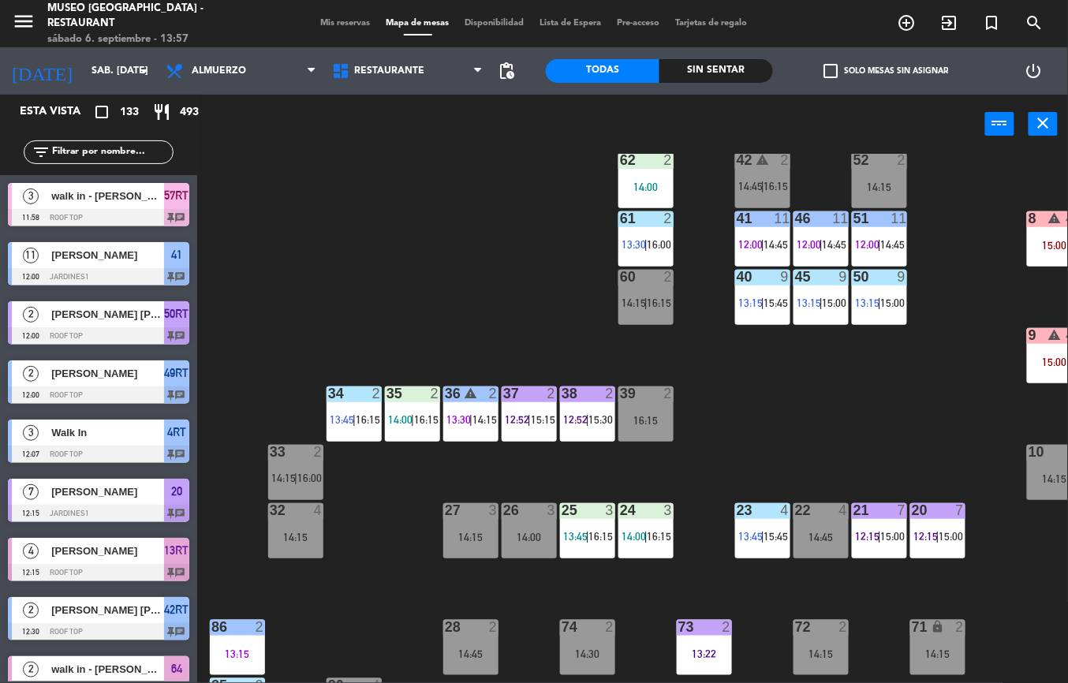
click at [660, 535] on span "16:15" at bounding box center [659, 536] width 24 height 13
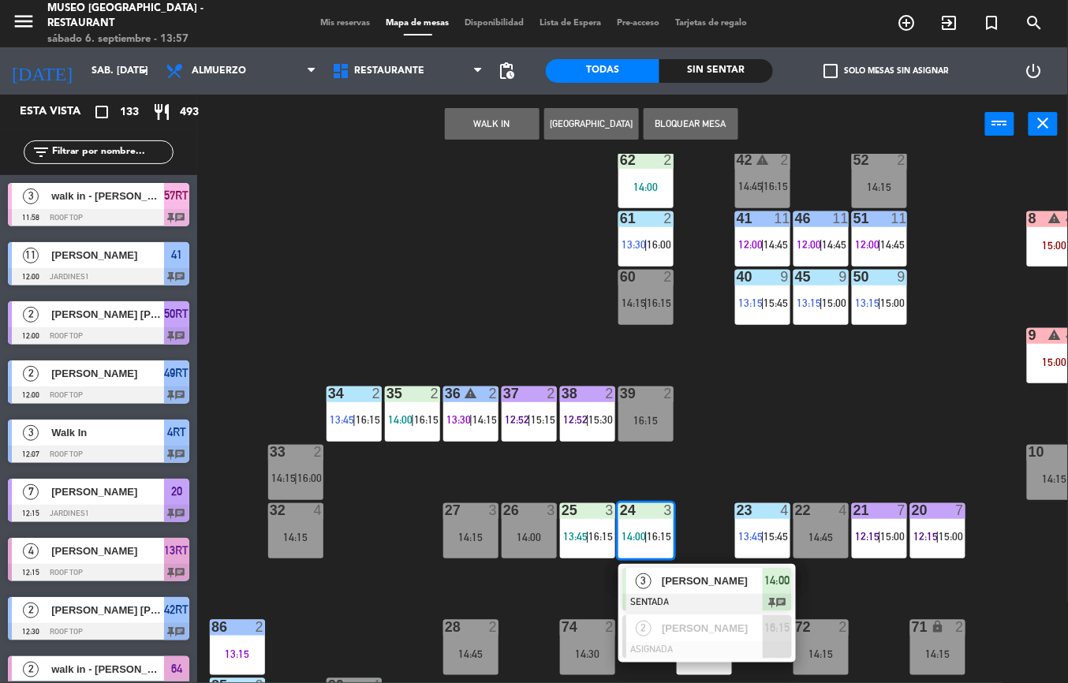
click at [670, 584] on span "[PERSON_NAME]" at bounding box center [711, 580] width 101 height 17
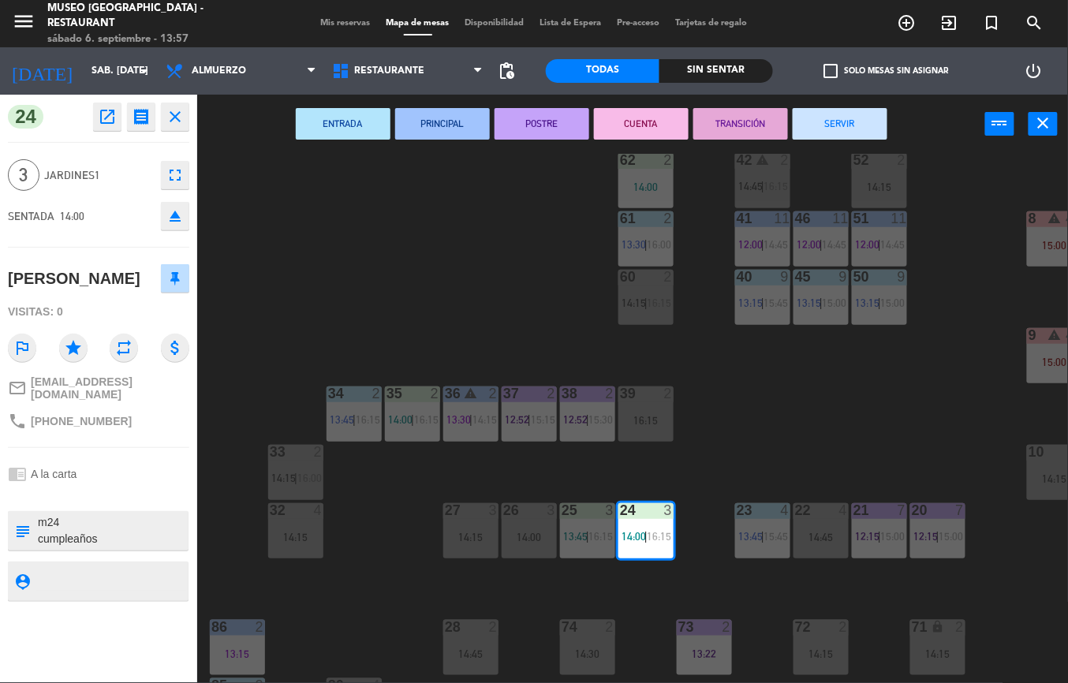
click at [448, 118] on button "PRINCIPAL" at bounding box center [442, 124] width 95 height 32
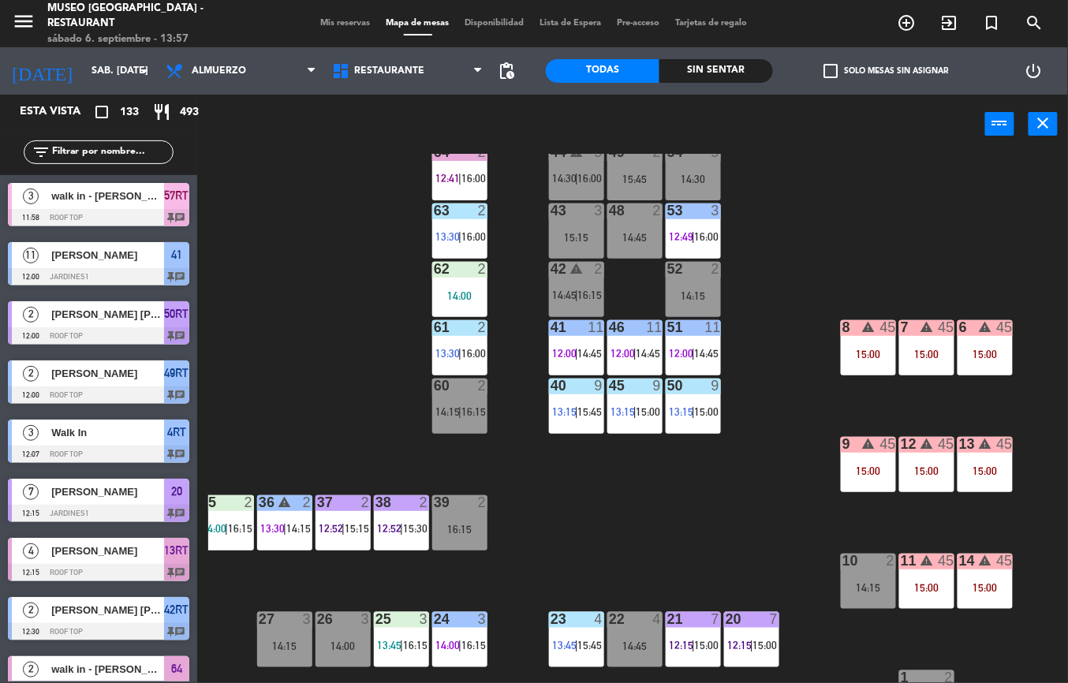
scroll to position [39, 186]
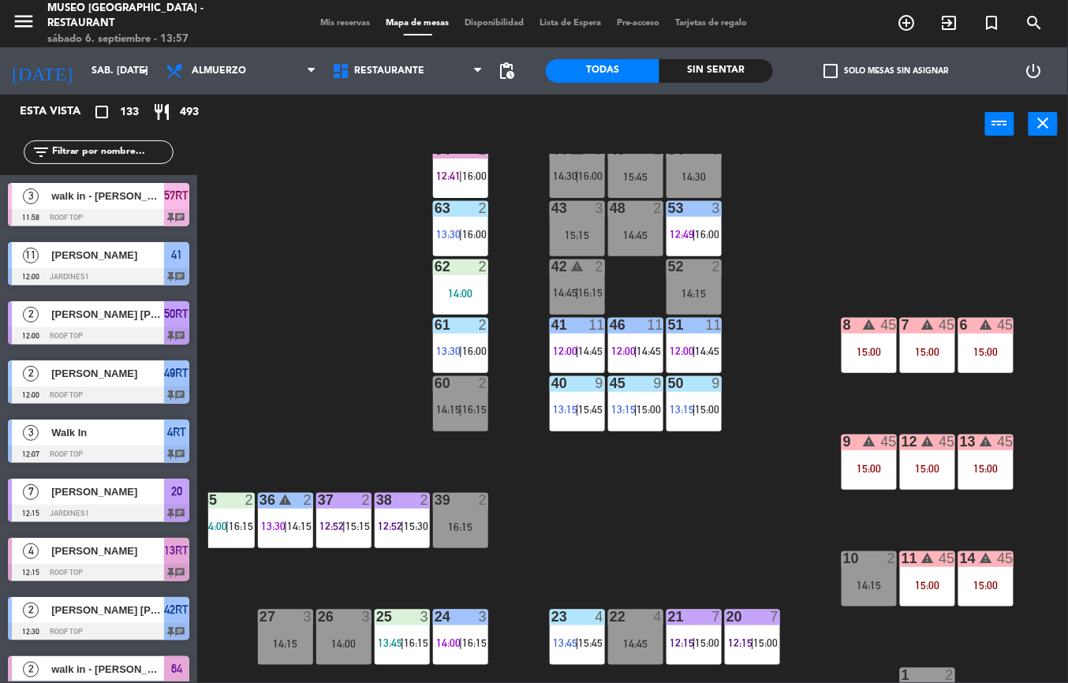
click at [701, 351] on span "14:45" at bounding box center [707, 351] width 24 height 13
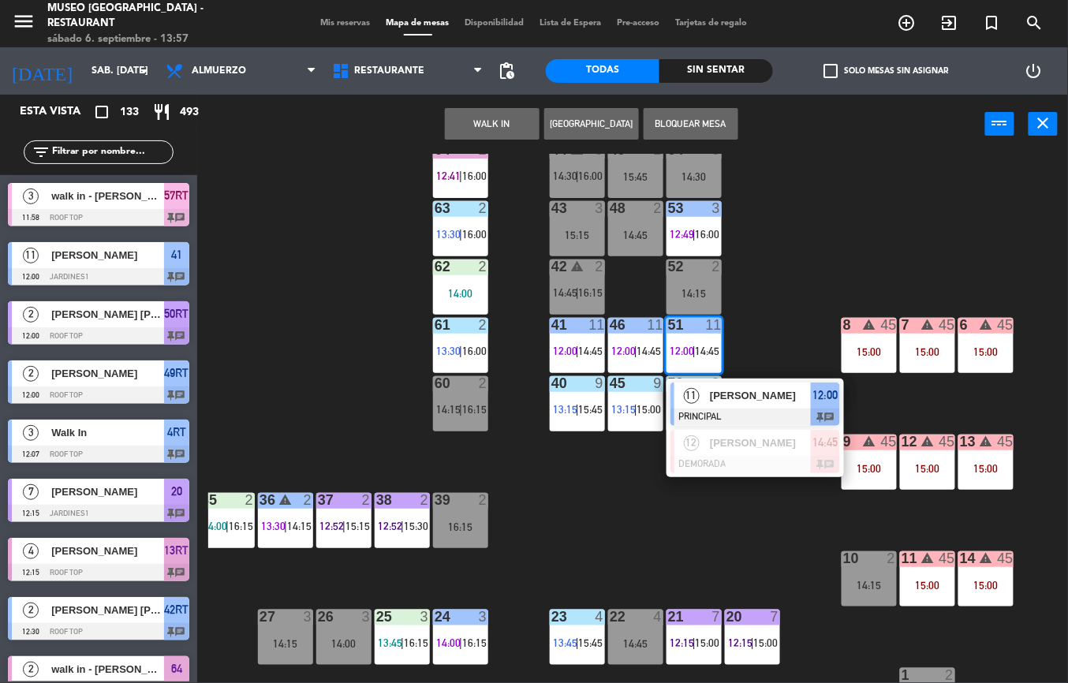
click at [722, 412] on div at bounding box center [755, 416] width 170 height 17
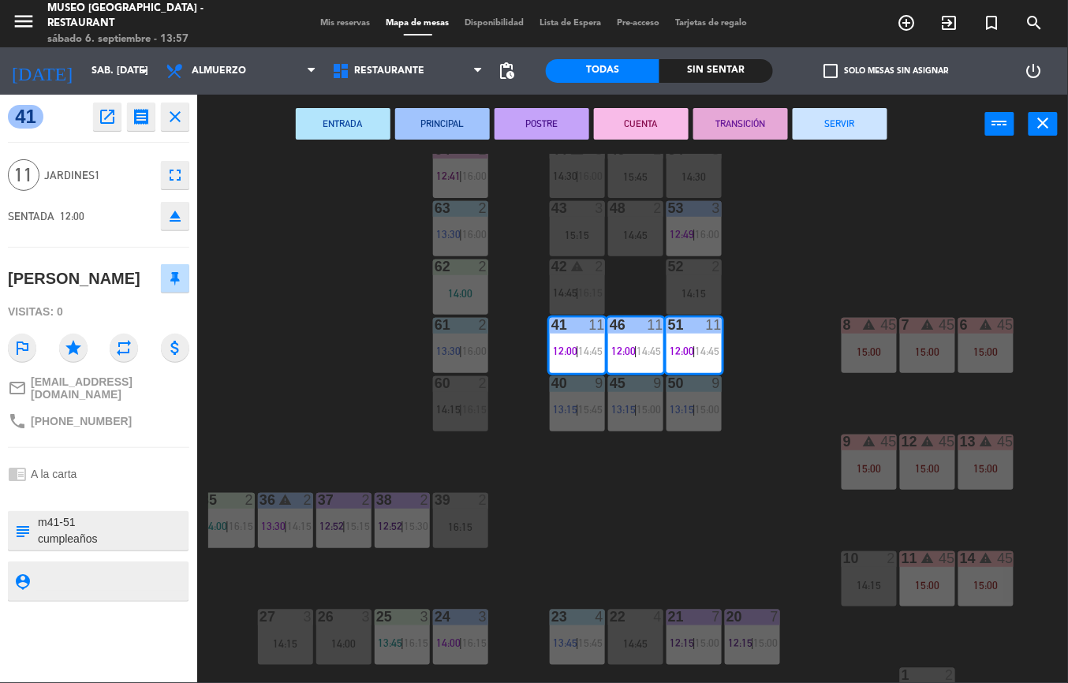
click at [546, 121] on button "POSTRE" at bounding box center [541, 124] width 95 height 32
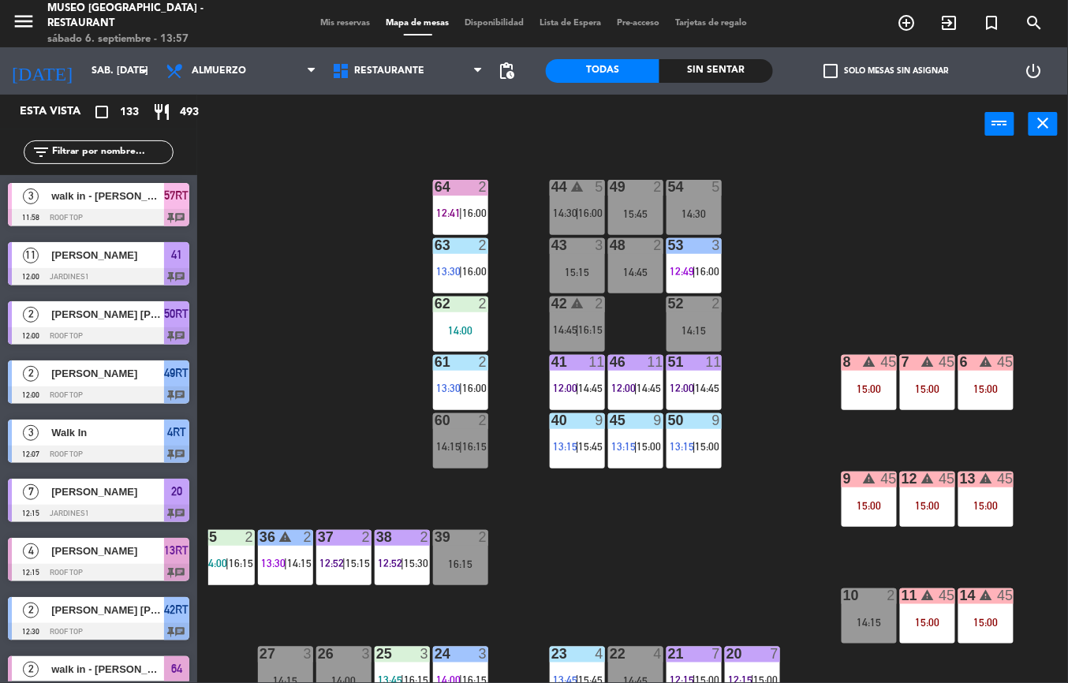
scroll to position [5, 186]
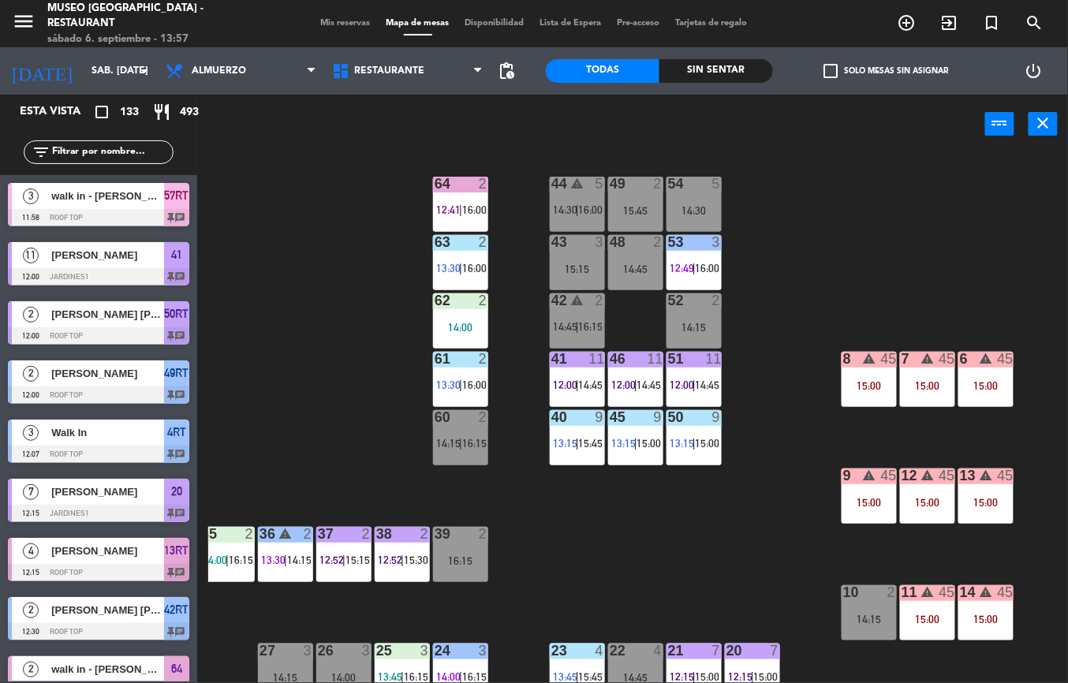
click at [699, 250] on div "53 3" at bounding box center [693, 243] width 55 height 16
click at [322, 345] on div "44 warning 5 14:30 | 16:00 49 2 15:45 54 5 14:30 64 2 12:41 | 16:00 48 2 14:45 …" at bounding box center [637, 418] width 859 height 529
click at [483, 183] on div "2" at bounding box center [483, 184] width 9 height 14
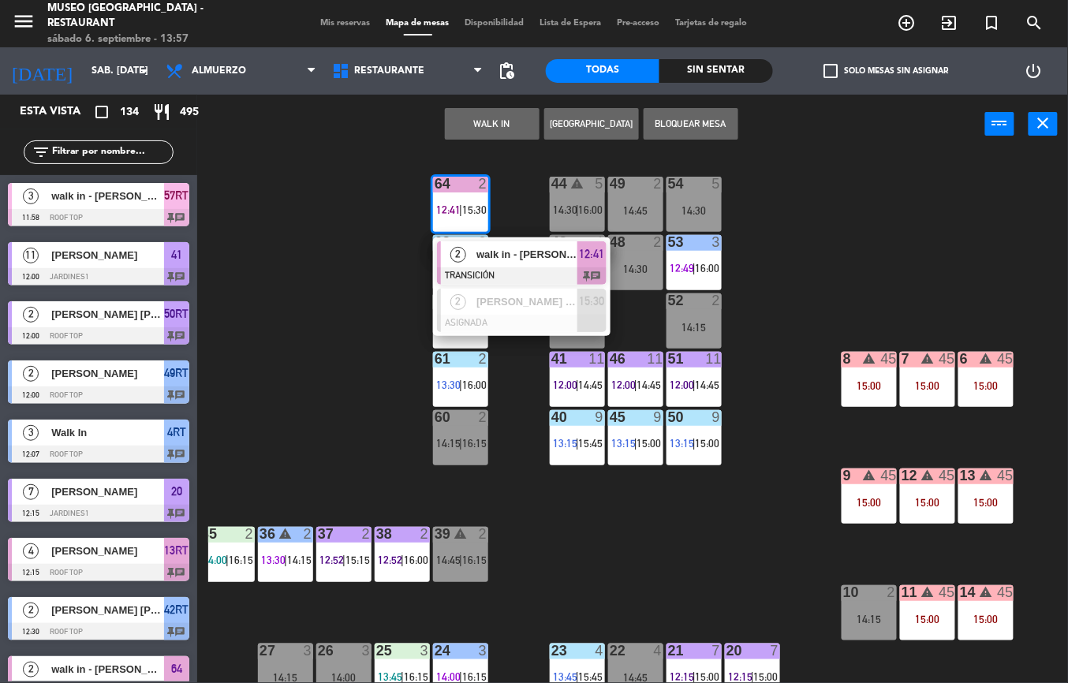
click at [514, 256] on span "walk in - [PERSON_NAME]" at bounding box center [526, 254] width 101 height 17
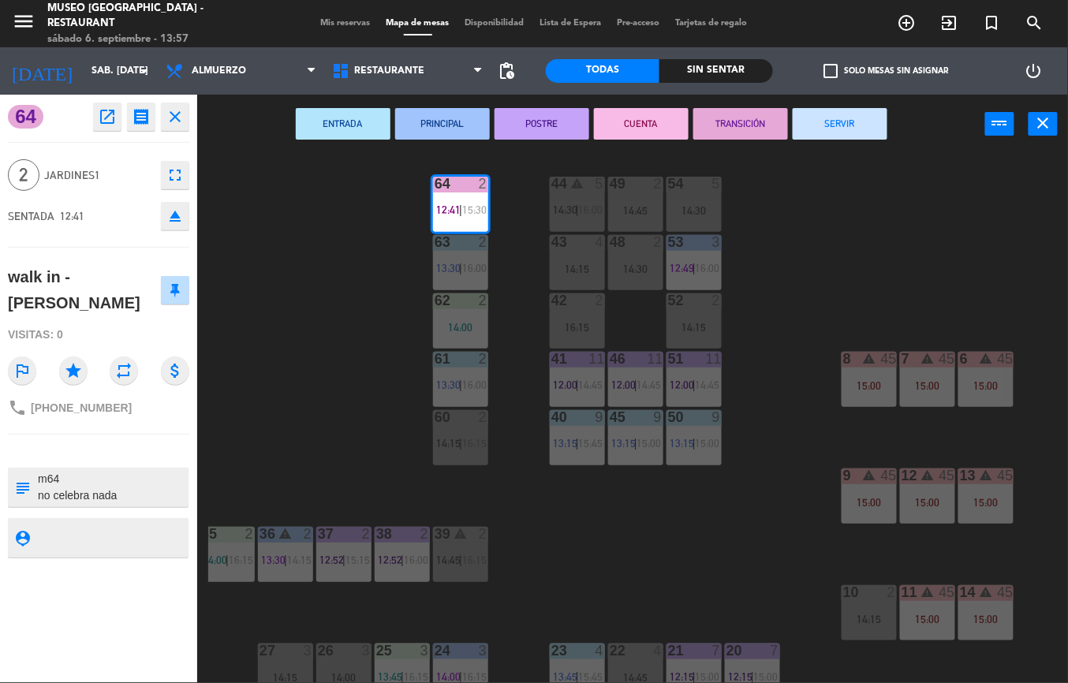
click at [850, 126] on button "SERVIR" at bounding box center [839, 124] width 95 height 32
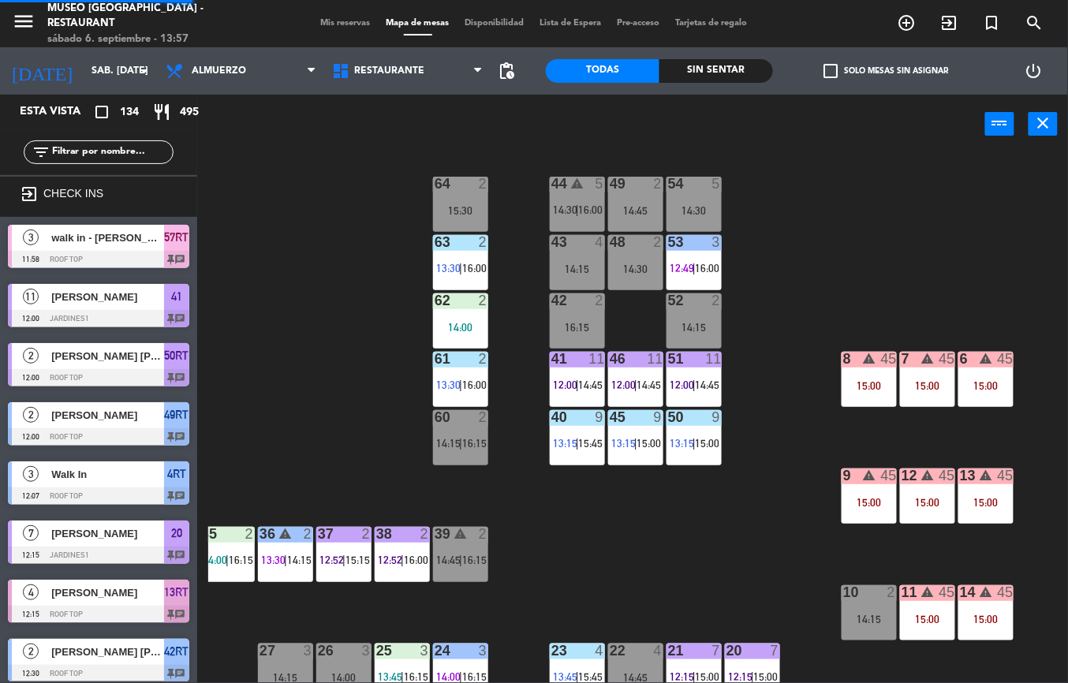
scroll to position [0, 0]
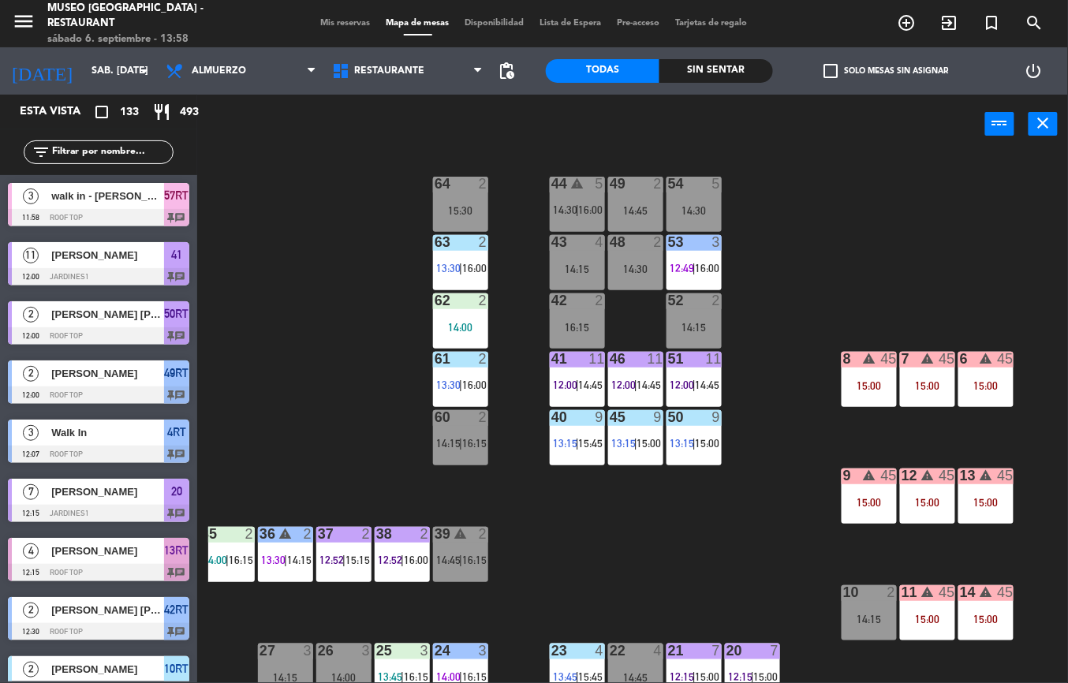
click at [461, 369] on div "61 2 13:30 | 16:00" at bounding box center [460, 379] width 55 height 55
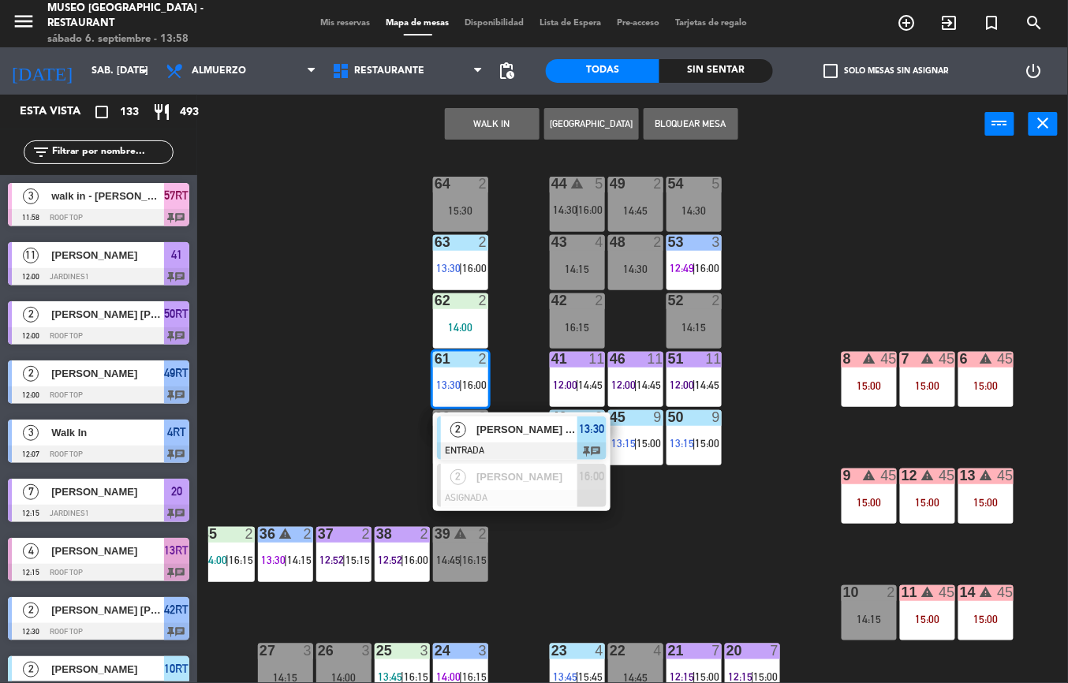
click at [522, 424] on span "[PERSON_NAME] [PERSON_NAME]/[PERSON_NAME]" at bounding box center [526, 429] width 101 height 17
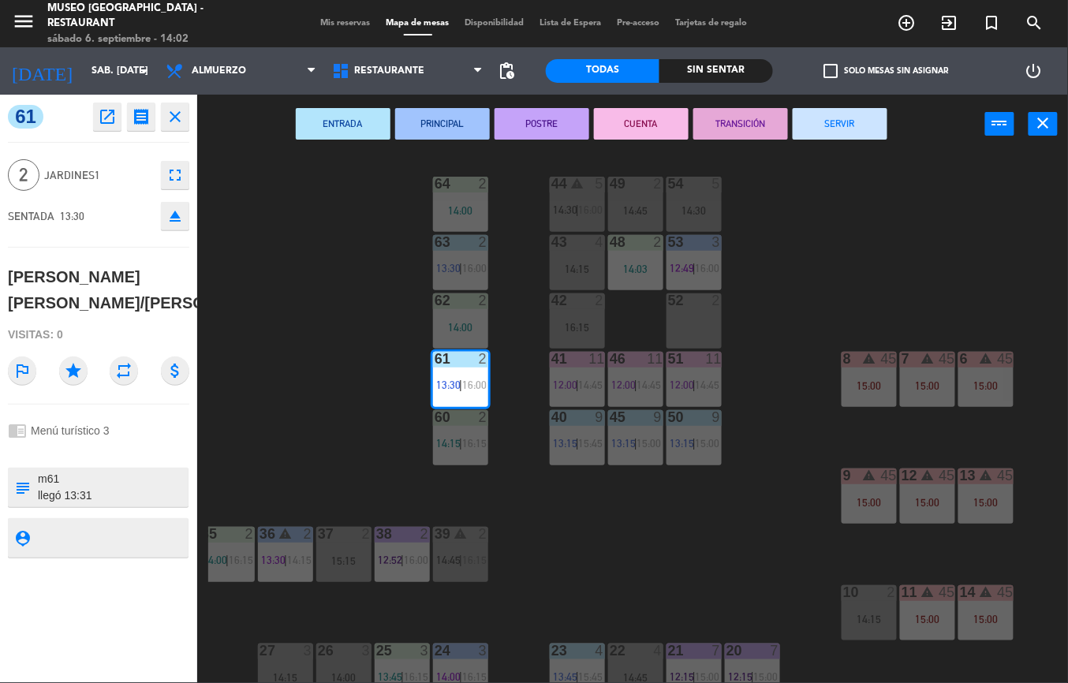
click at [550, 581] on div "44 warning 5 14:30 | 16:00 49 2 14:45 54 5 14:30 64 2 14:00 48 2 14:03 53 3 12:…" at bounding box center [637, 418] width 859 height 529
click at [461, 433] on div "60 2 14:15 | 16:15" at bounding box center [460, 437] width 55 height 55
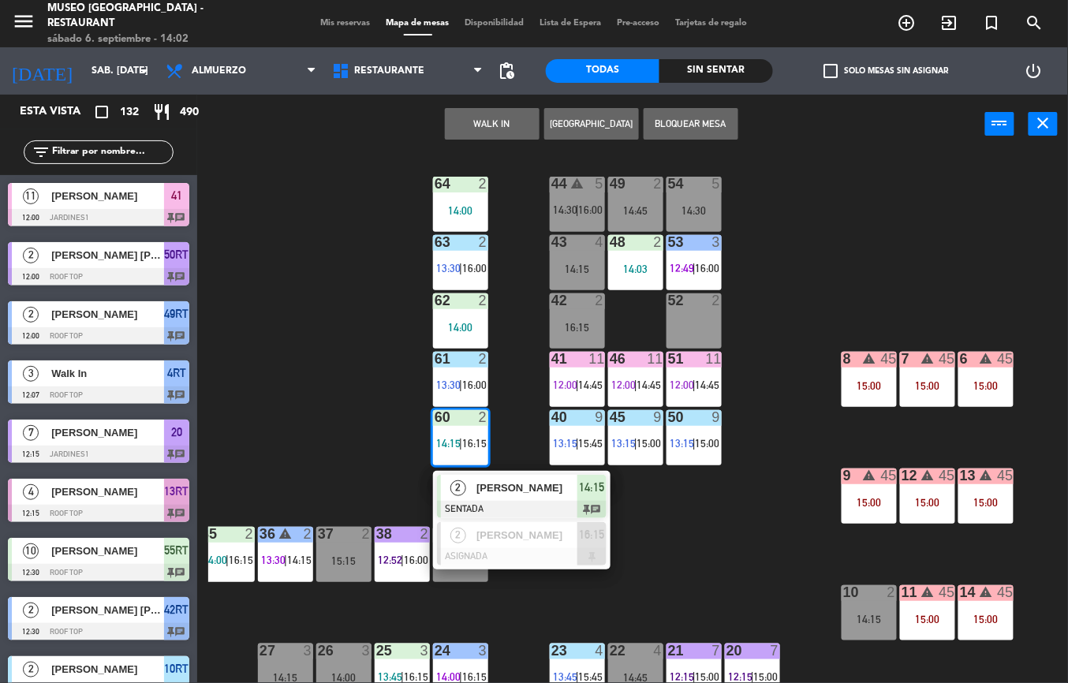
click at [458, 455] on div "60 2 14:15 | 16:15" at bounding box center [460, 437] width 55 height 55
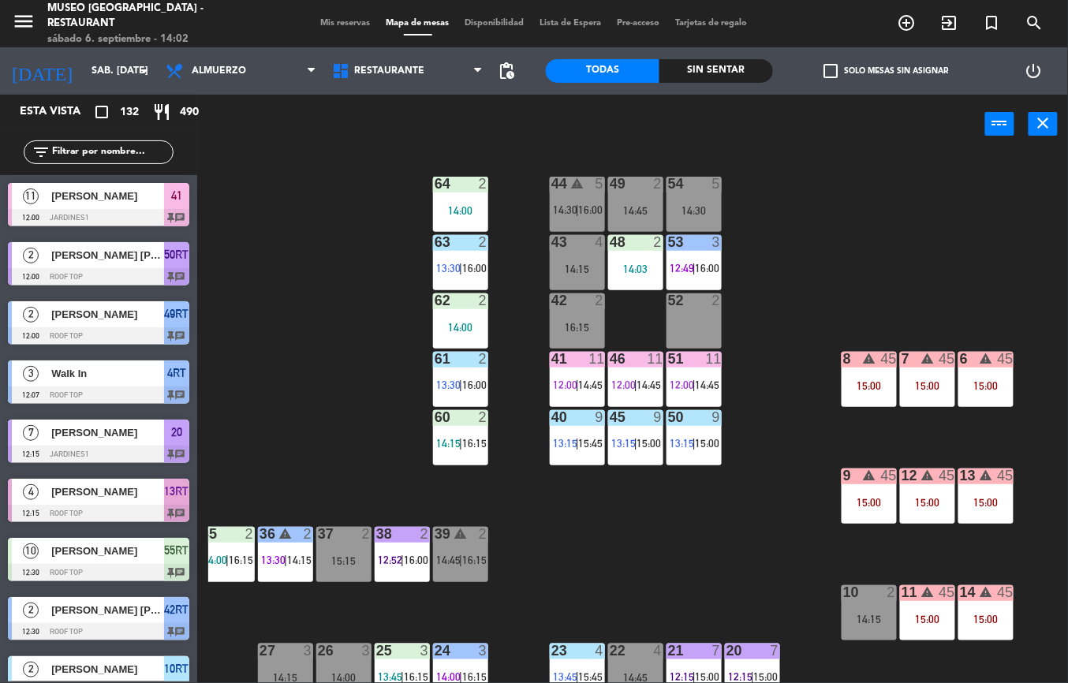
click at [455, 434] on div "60 2 14:15 | 16:15" at bounding box center [460, 437] width 55 height 55
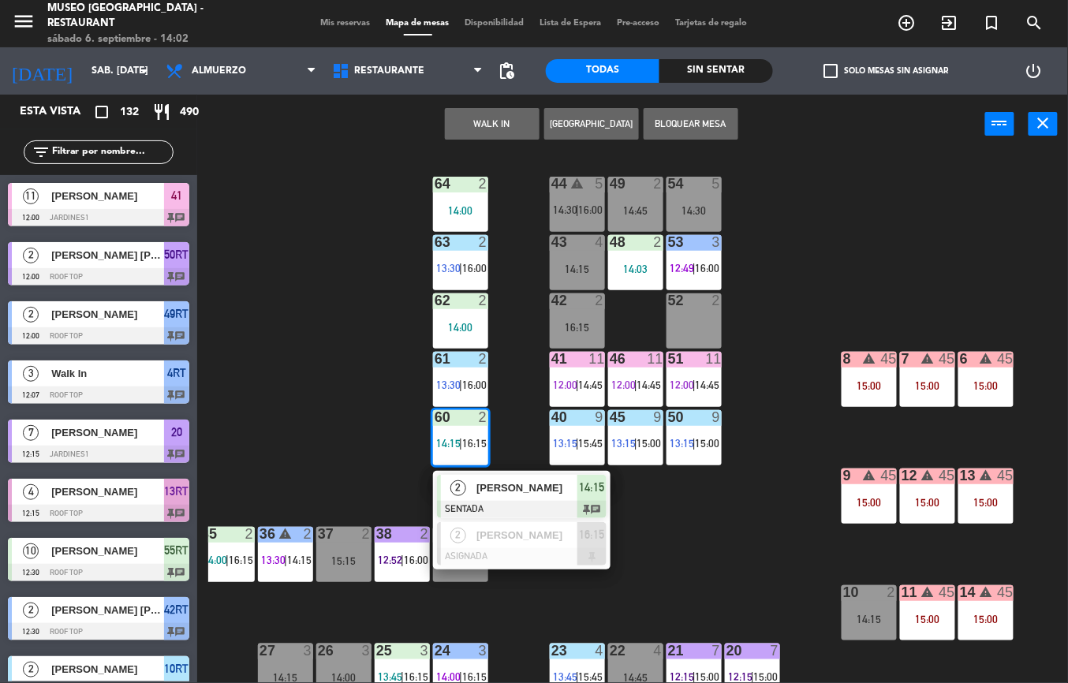
click at [549, 494] on span "[PERSON_NAME]" at bounding box center [526, 487] width 101 height 17
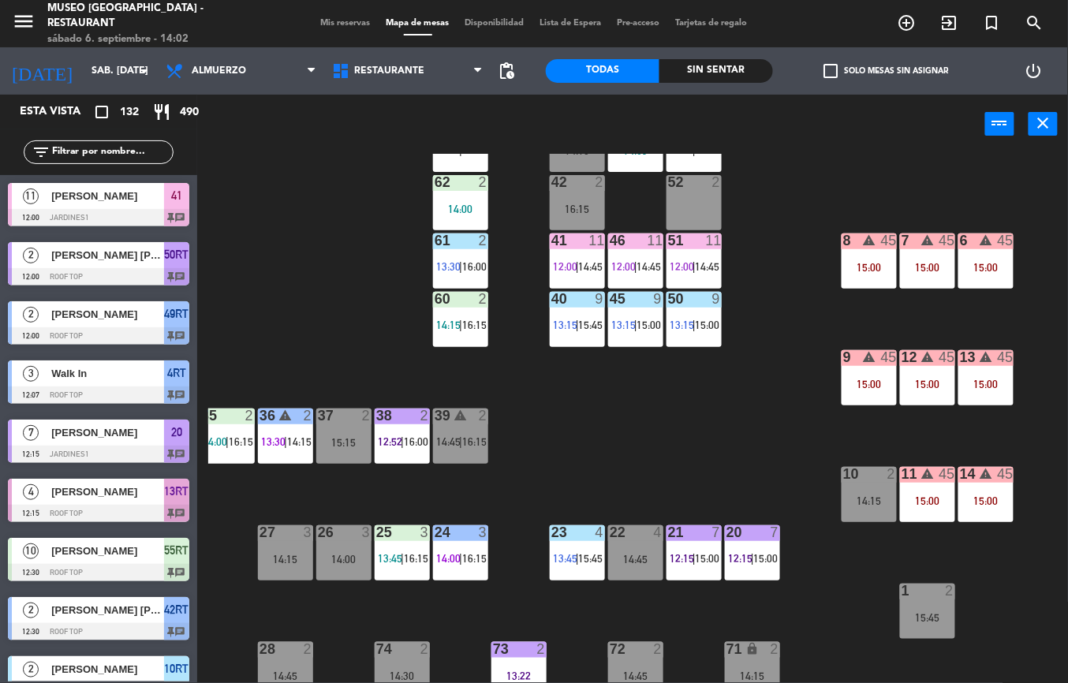
click at [867, 383] on div "15:00" at bounding box center [868, 383] width 55 height 11
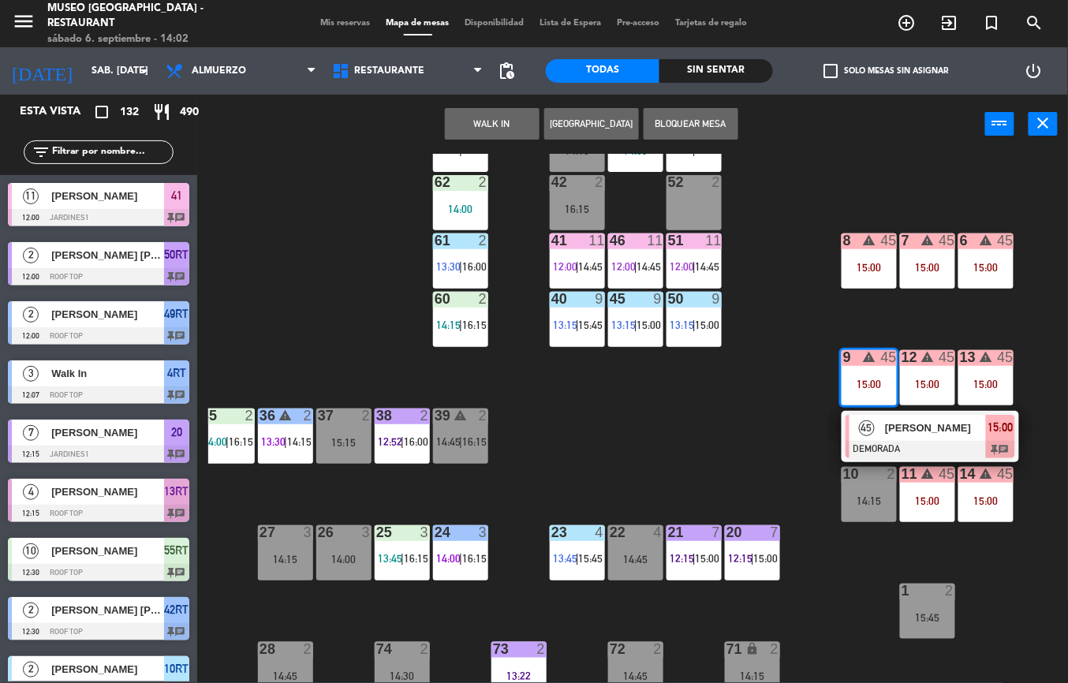
click at [925, 439] on div "[PERSON_NAME]" at bounding box center [934, 428] width 102 height 26
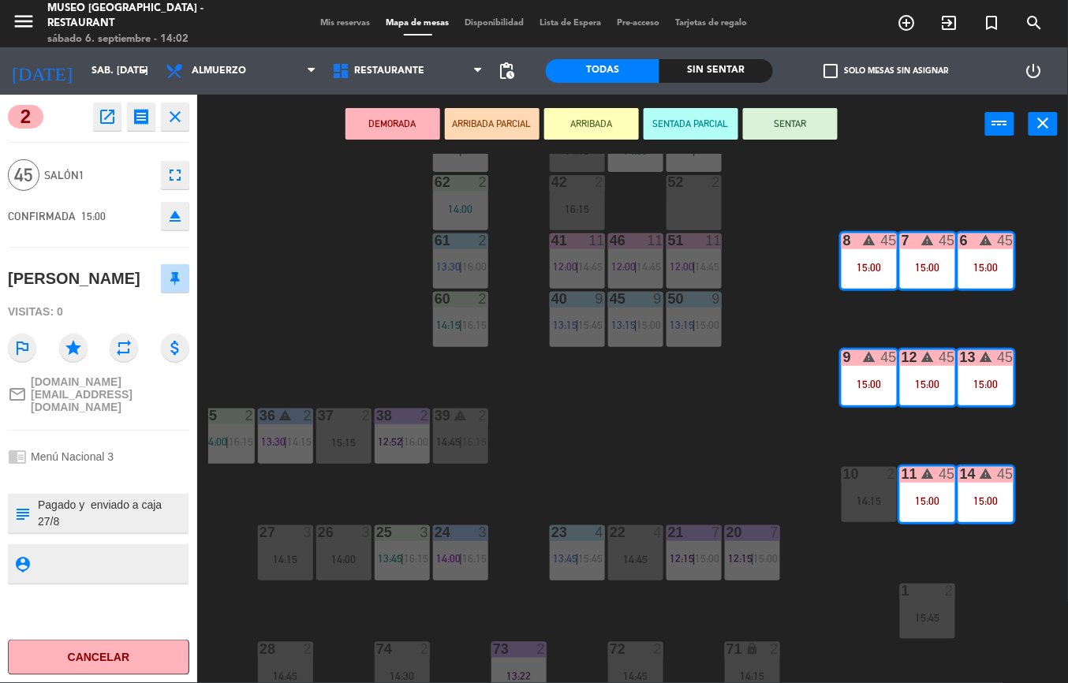
click at [106, 117] on icon "open_in_new" at bounding box center [107, 116] width 19 height 19
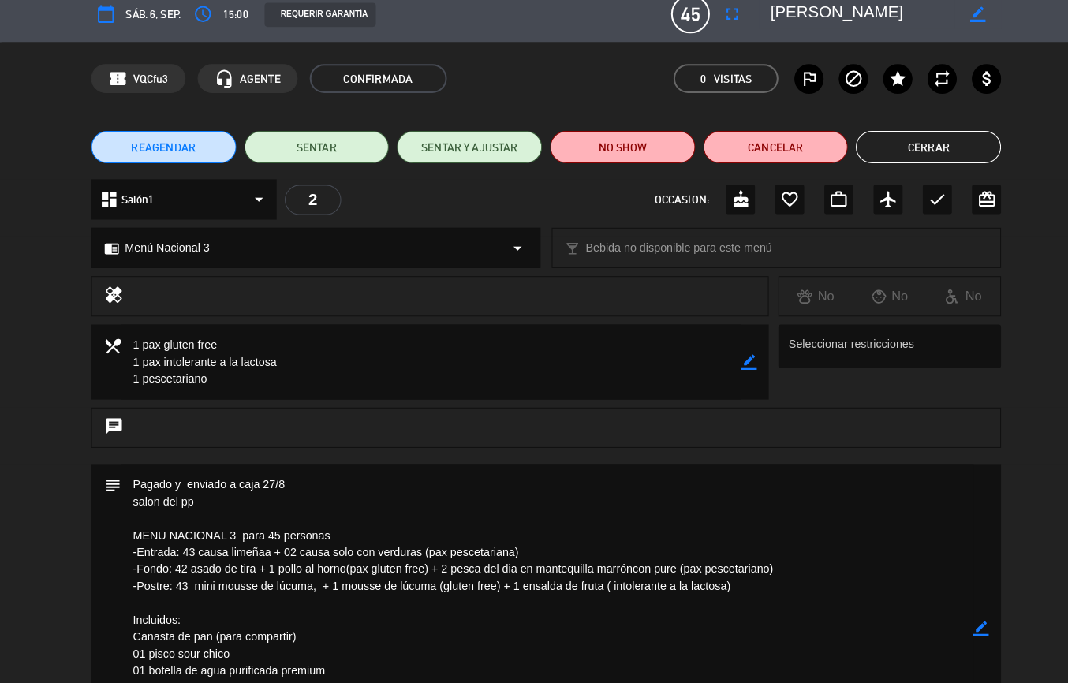
click at [893, 158] on button "Cerrar" at bounding box center [908, 158] width 142 height 32
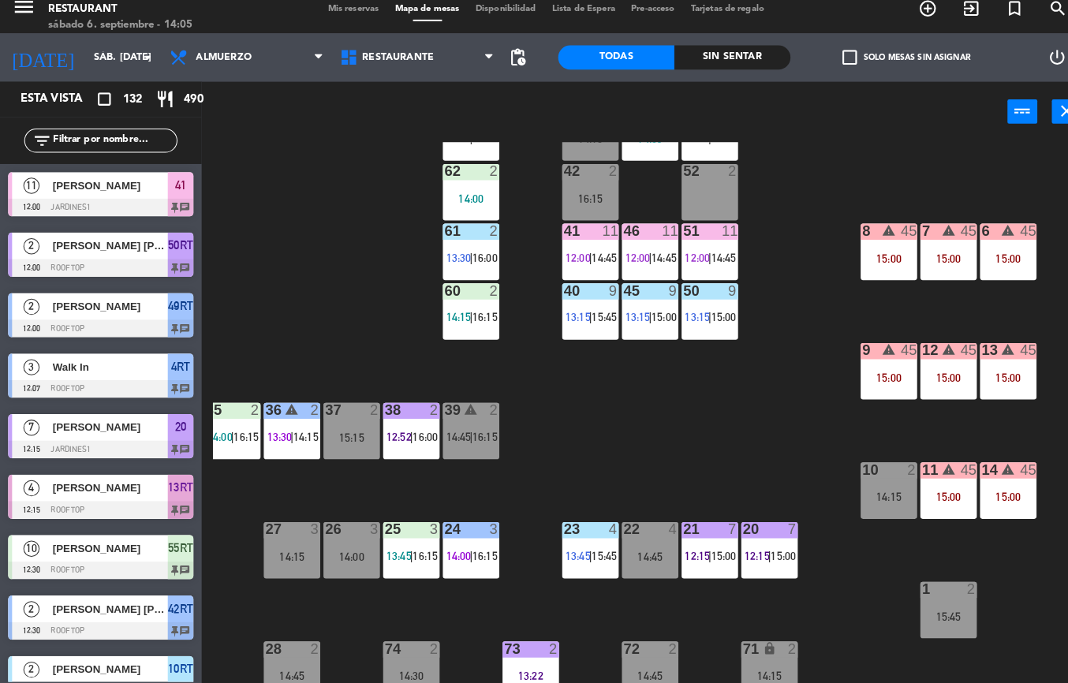
scroll to position [373, 0]
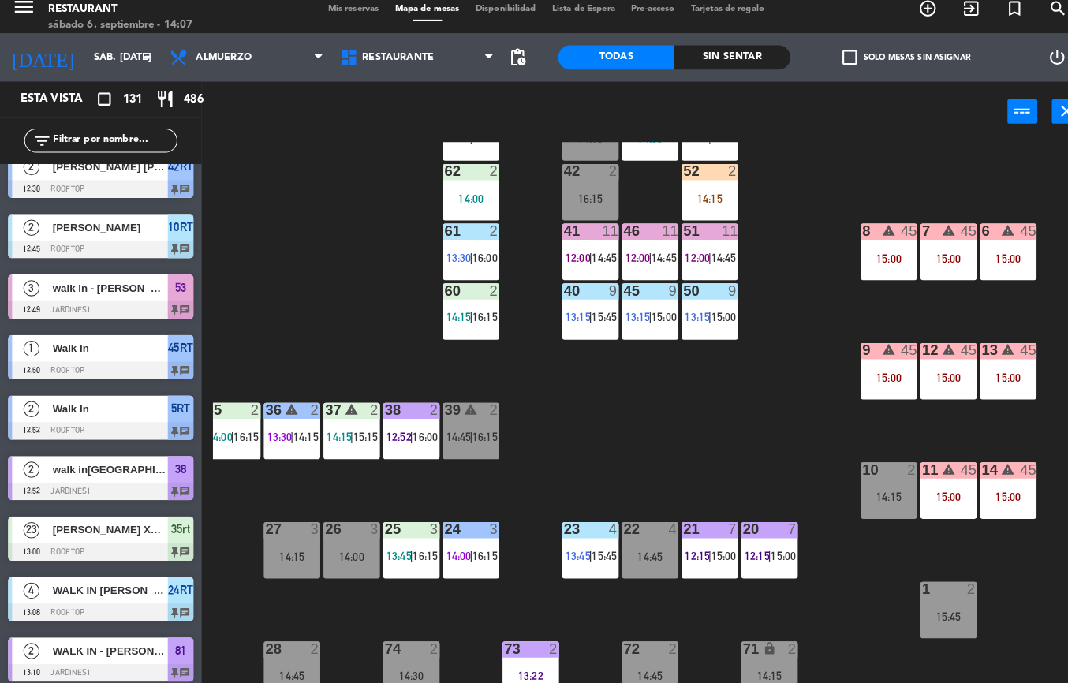
click at [806, 625] on div "44 warning 5 14:30 | 16:00 49 2 14:45 54 5 14:30 64 2 14:00 48 2 14:03 53 3 12:…" at bounding box center [637, 418] width 859 height 529
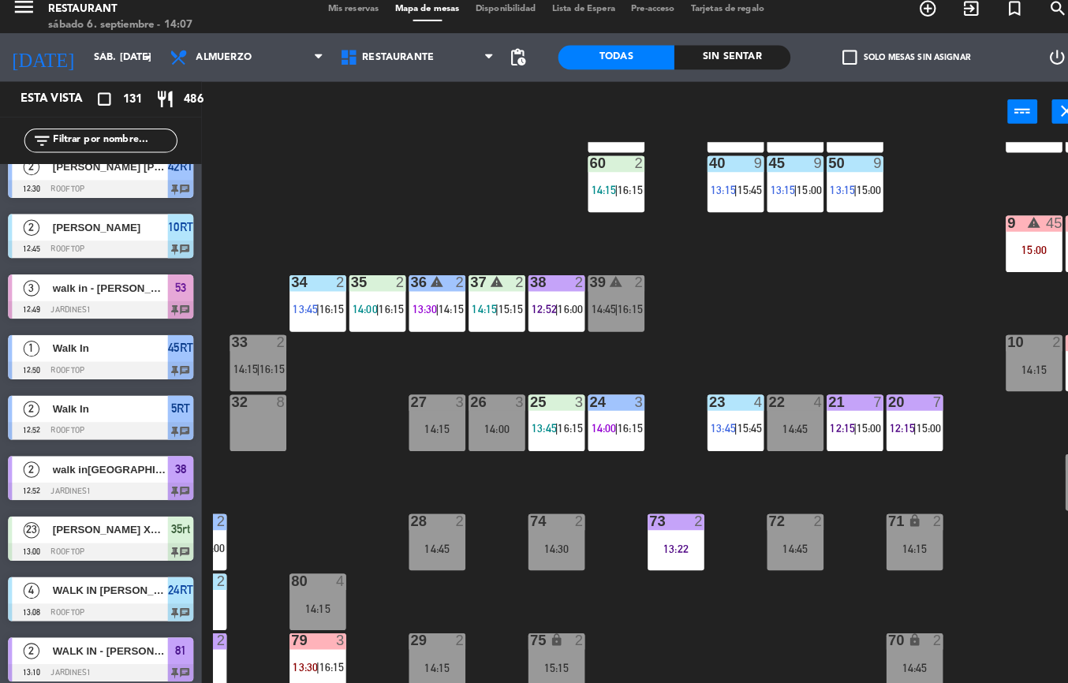
scroll to position [248, 0]
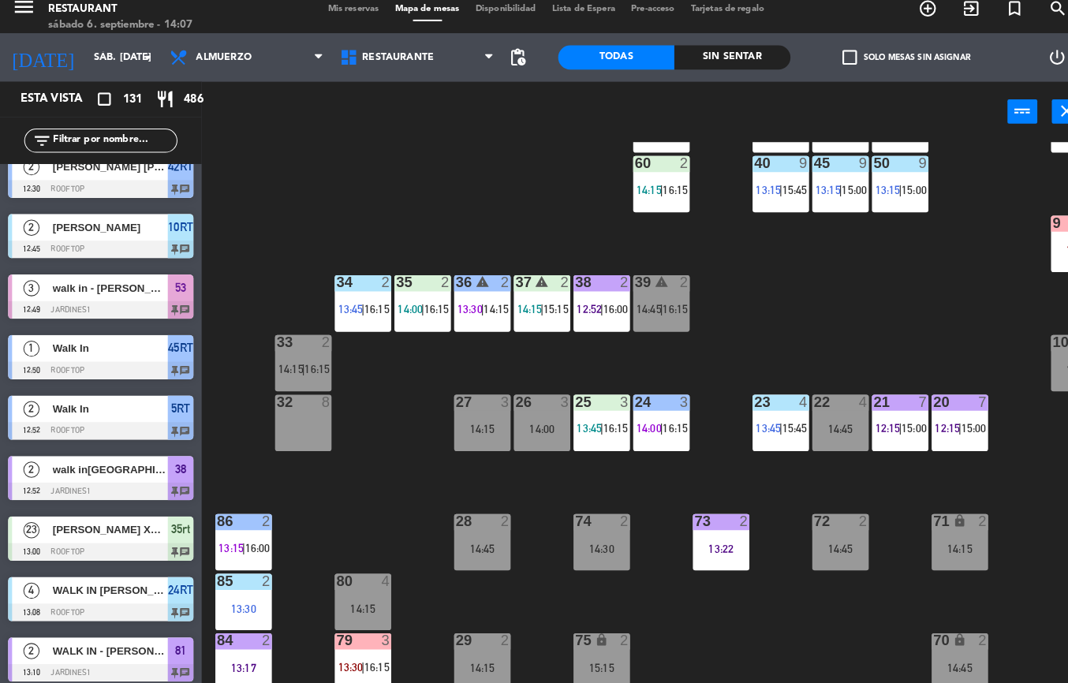
click at [941, 609] on div "44 warning 5 14:30 | 16:00 49 2 14:45 54 5 14:30 64 2 14:00 48 2 14:03 53 3 12:…" at bounding box center [637, 418] width 859 height 529
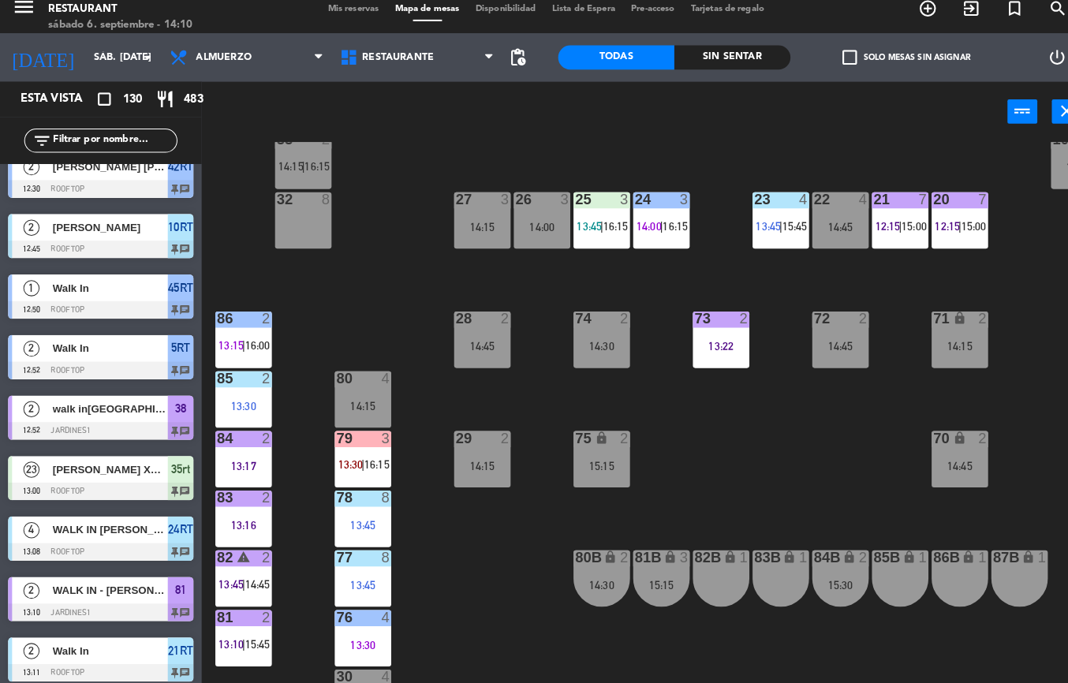
scroll to position [607, 0]
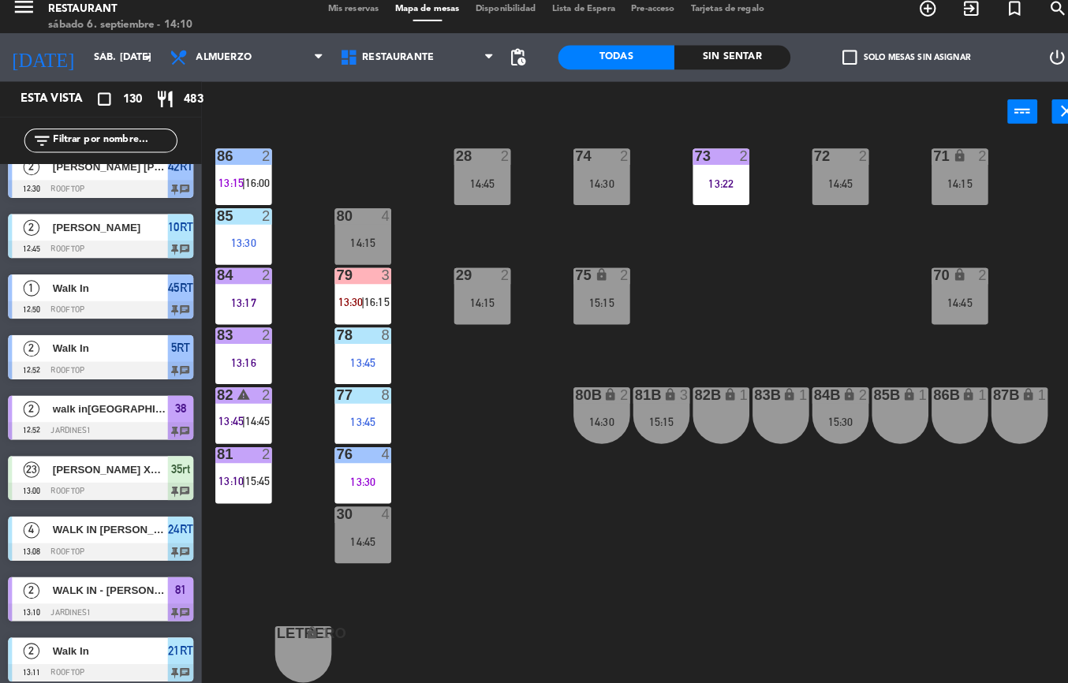
click at [240, 468] on div "81 2 13:10 | 15:45" at bounding box center [238, 479] width 55 height 55
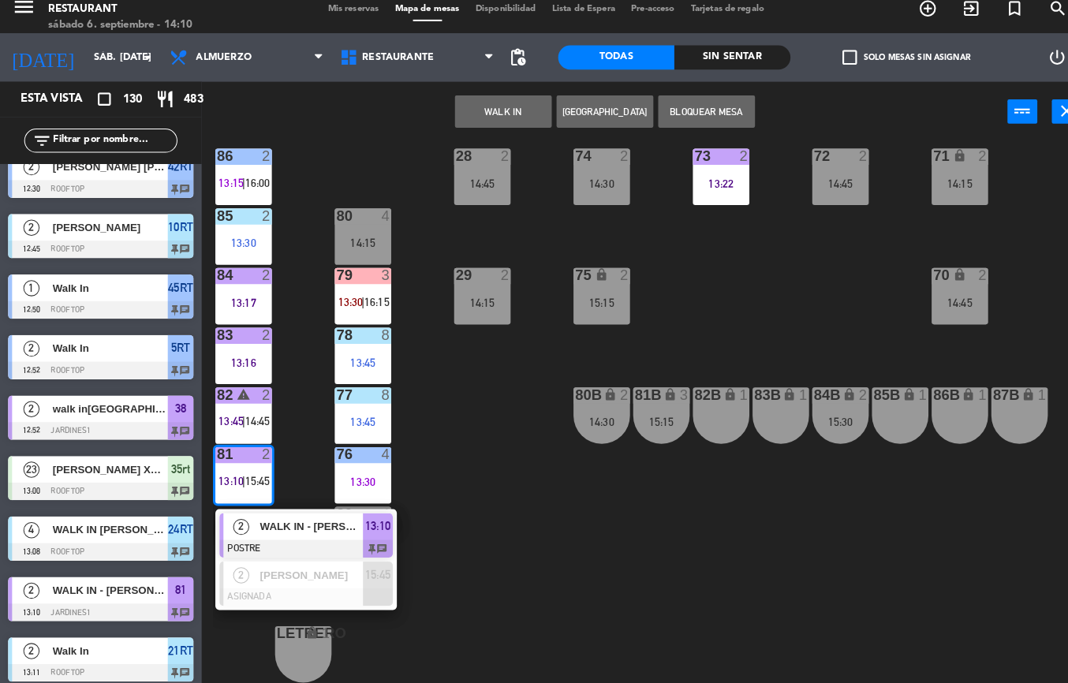
click at [270, 524] on span "WALK IN - [PERSON_NAME]" at bounding box center [304, 529] width 101 height 17
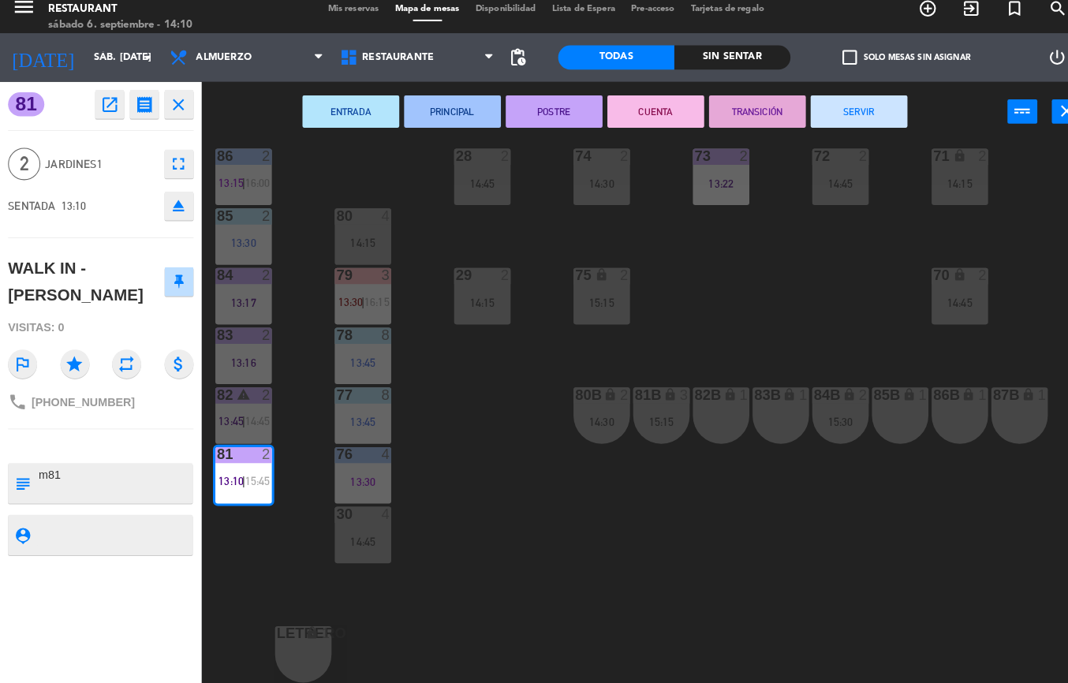
click at [736, 123] on button "TRANSICIÓN" at bounding box center [740, 124] width 95 height 32
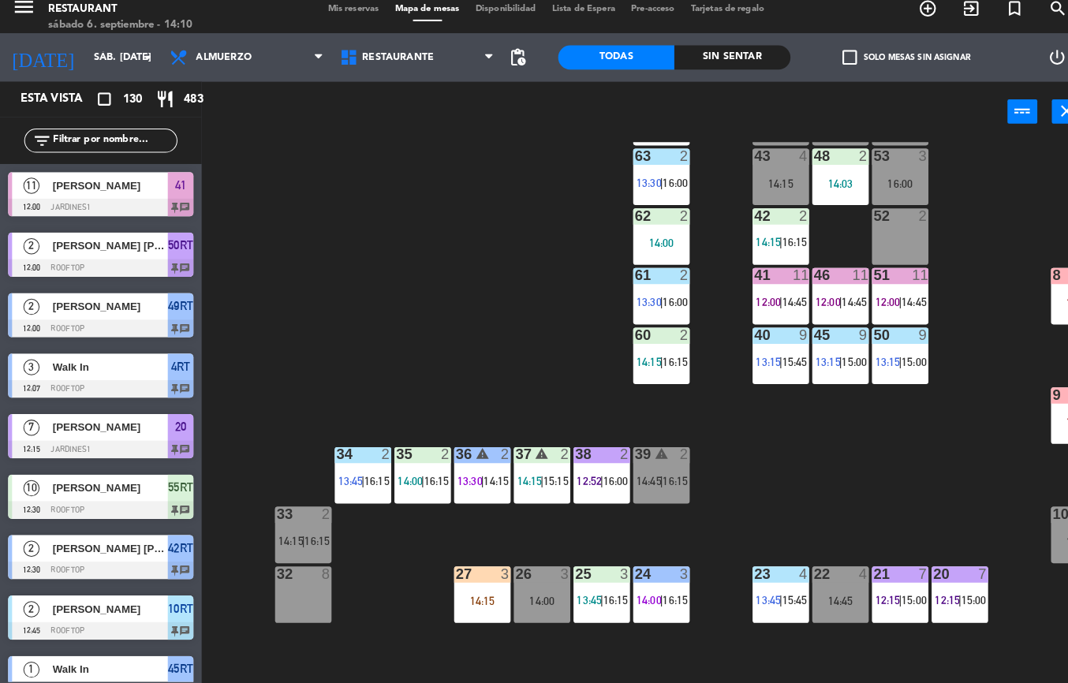
scroll to position [80, 0]
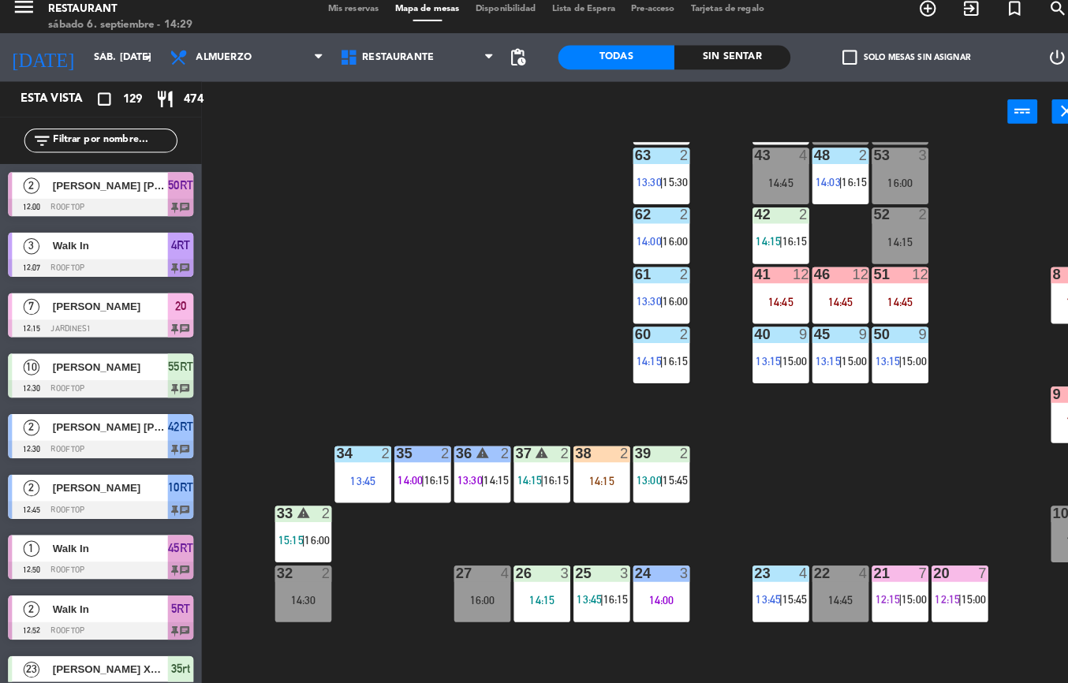
click at [405, 291] on div "44 warning 5 14:30 | 16:00 49 2 14:45 54 5 14:30 64 2 14:00 48 2 14:03 | 16:15 …" at bounding box center [637, 418] width 859 height 529
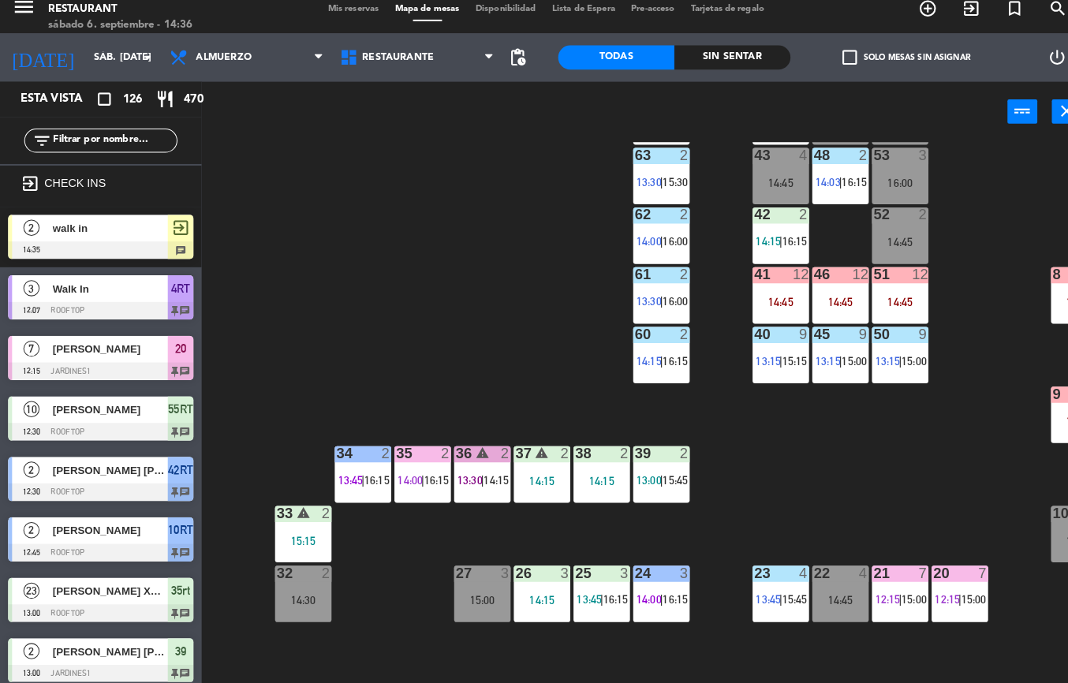
click at [389, 285] on div "44 warning 5 14:30 | 16:00 49 2 16:15 54 5 14:30 64 2 14:00 48 2 14:03 | 16:15 …" at bounding box center [637, 418] width 859 height 529
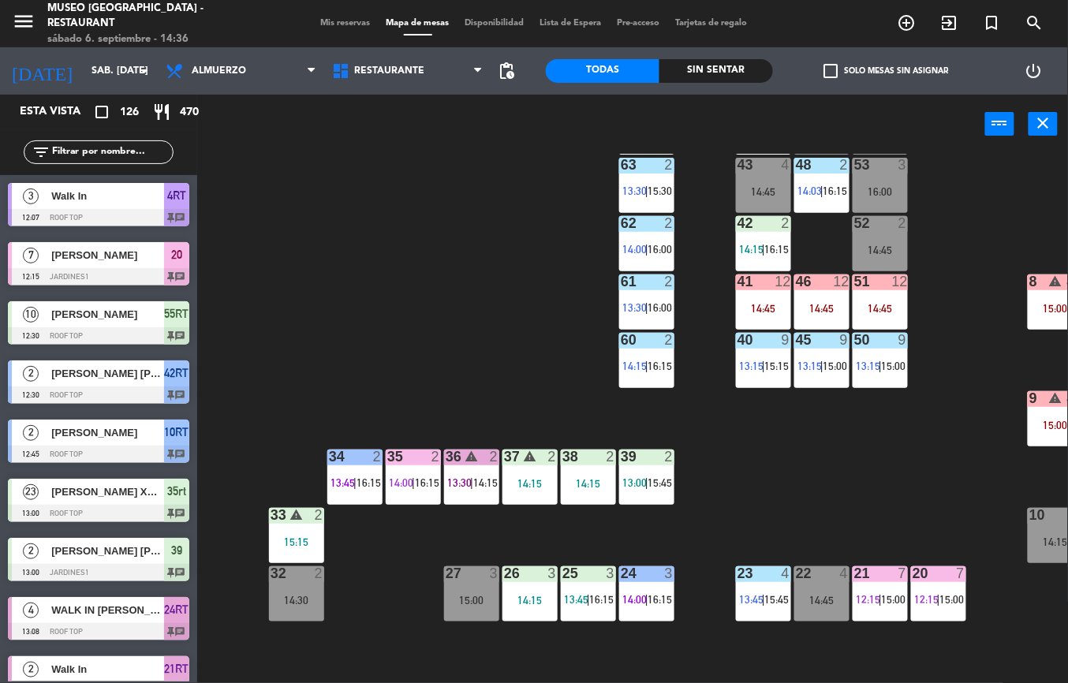
scroll to position [79, 2]
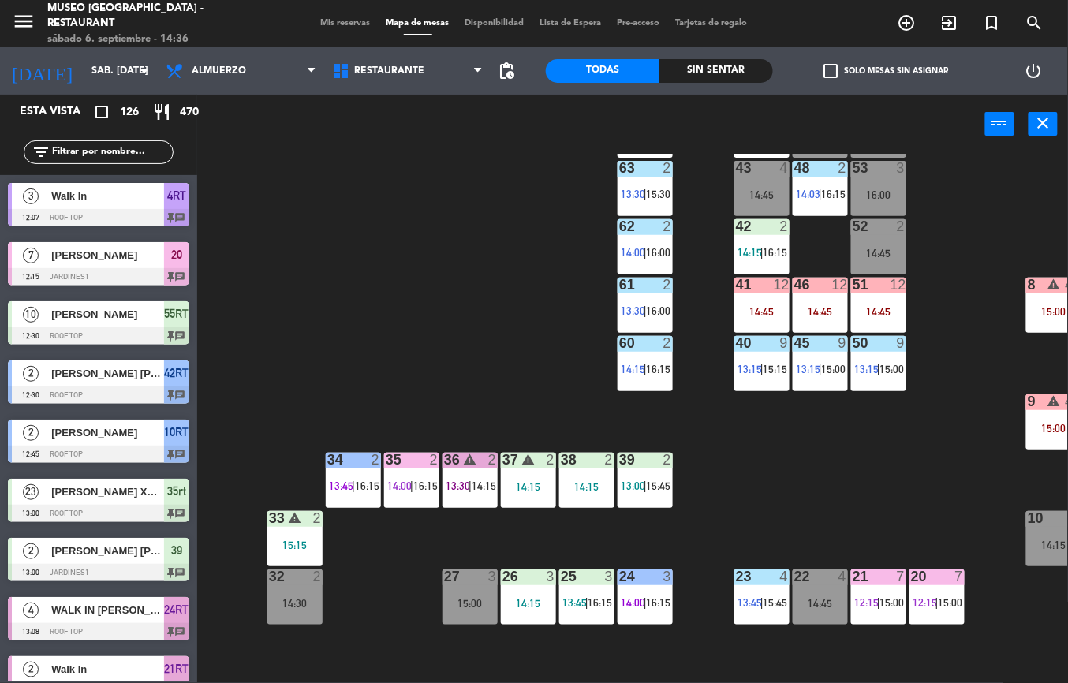
click at [404, 320] on div "44 warning 5 14:30 | 16:00 49 2 16:15 54 5 14:30 64 2 14:00 48 2 14:03 | 16:15 …" at bounding box center [637, 418] width 859 height 529
click at [721, 73] on div "Sin sentar" at bounding box center [716, 71] width 114 height 24
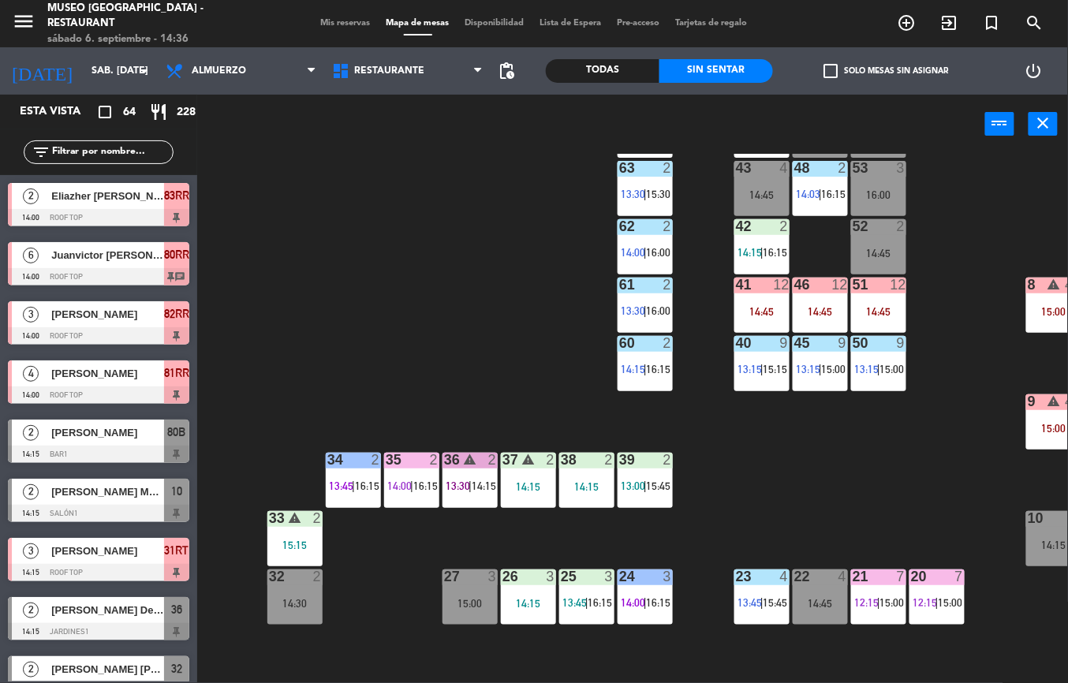
click at [91, 325] on div "[PERSON_NAME]" at bounding box center [107, 314] width 114 height 26
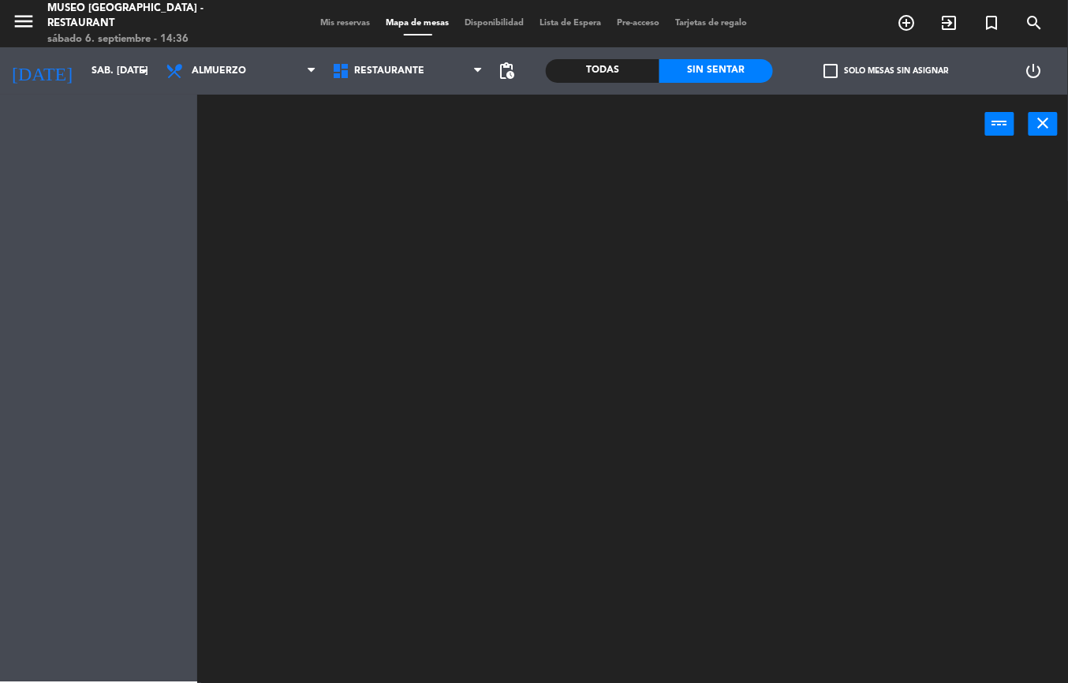
scroll to position [0, 0]
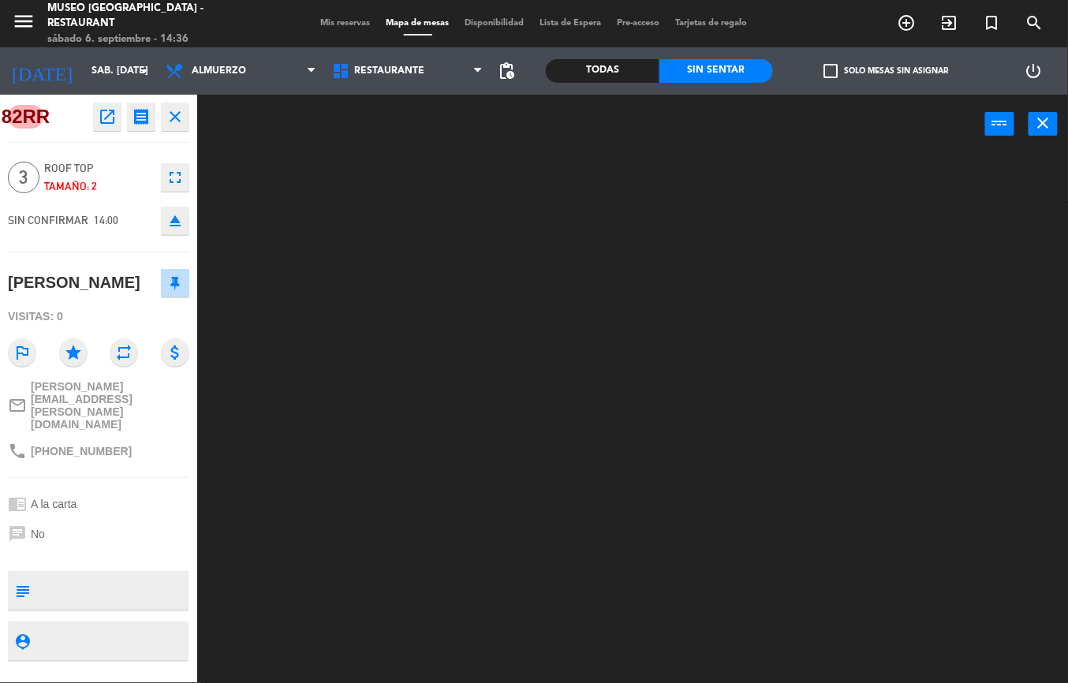
click at [373, 255] on div at bounding box center [637, 418] width 859 height 529
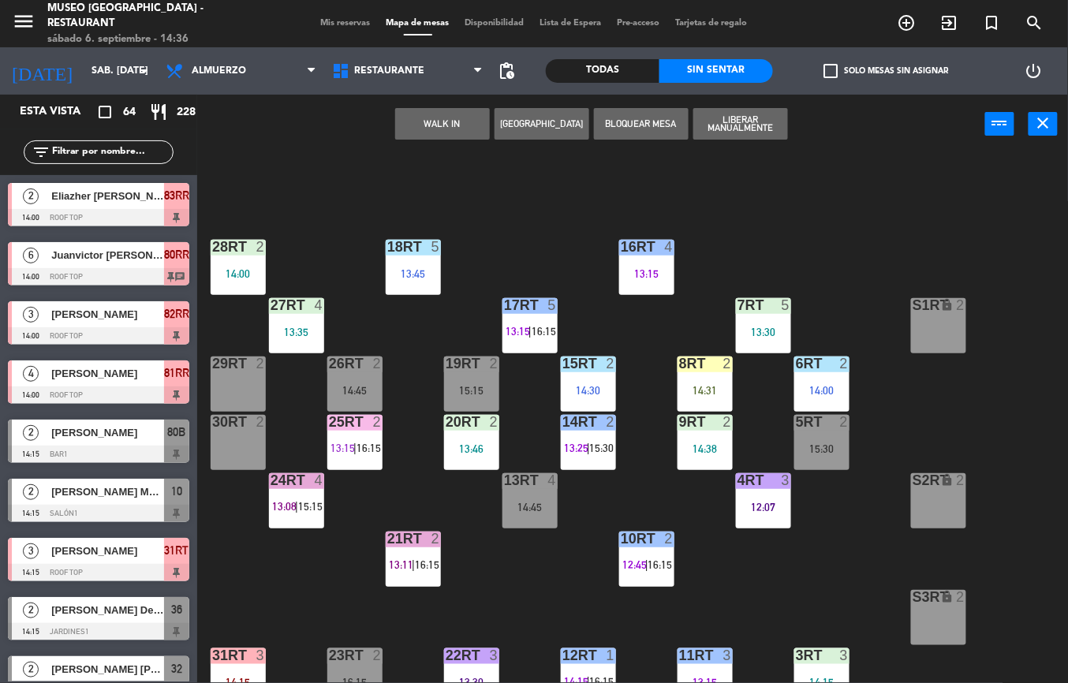
click at [125, 442] on div "[PERSON_NAME]" at bounding box center [107, 432] width 114 height 26
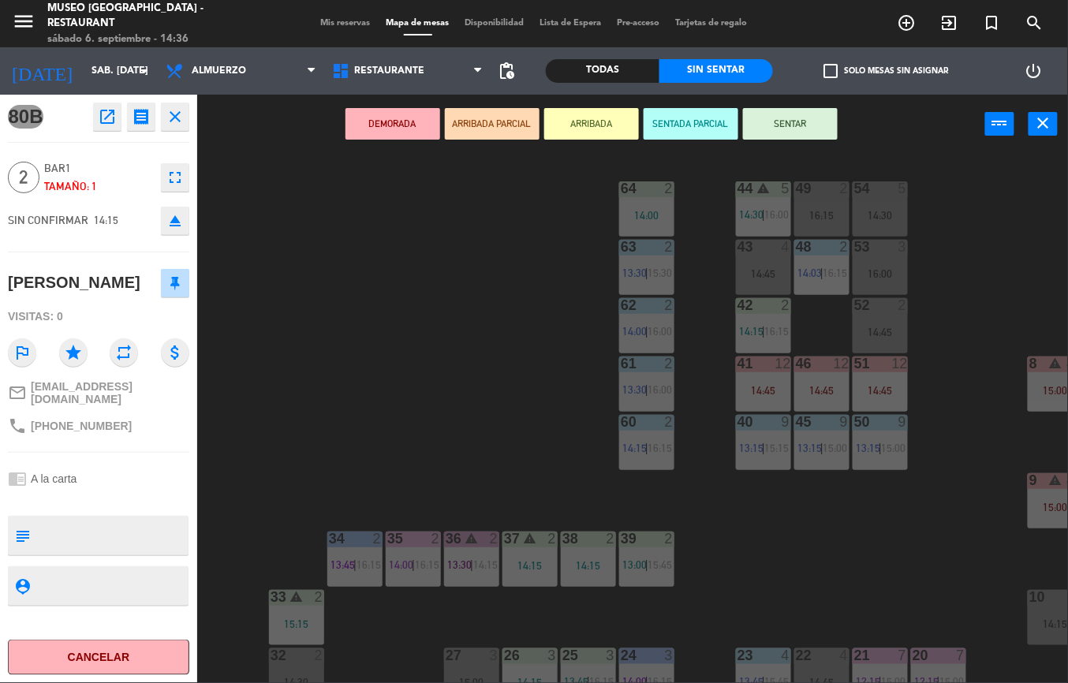
click at [399, 345] on div "44 warning 5 14:30 | 16:00 49 2 16:15 54 5 14:30 64 2 14:00 48 2 14:03 | 16:15 …" at bounding box center [637, 418] width 859 height 529
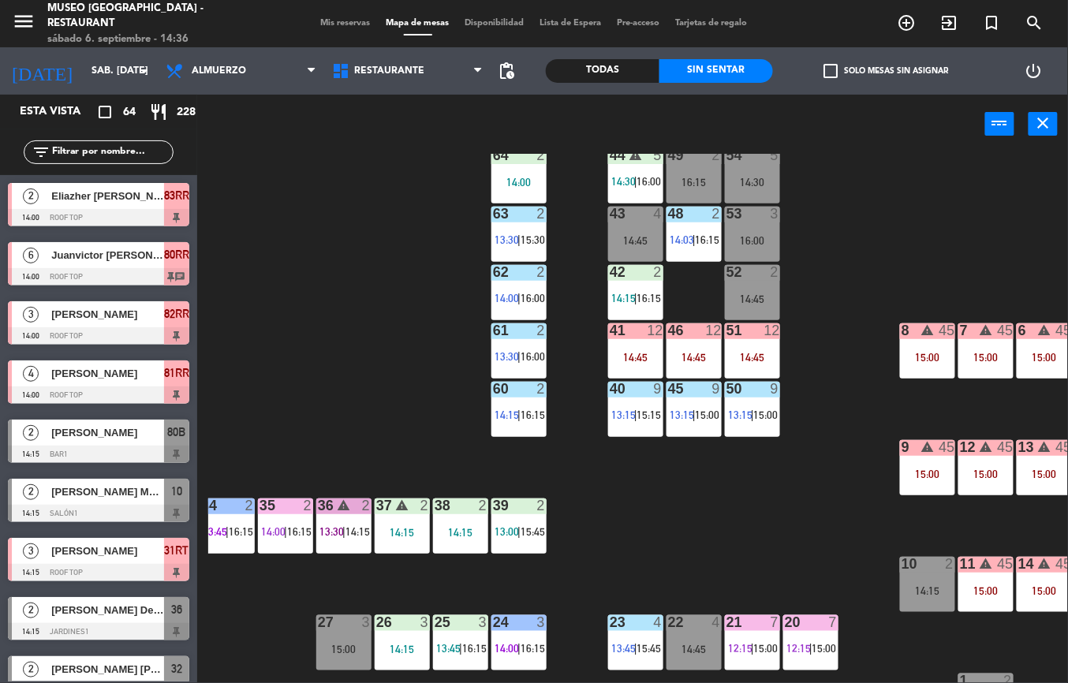
scroll to position [35, 128]
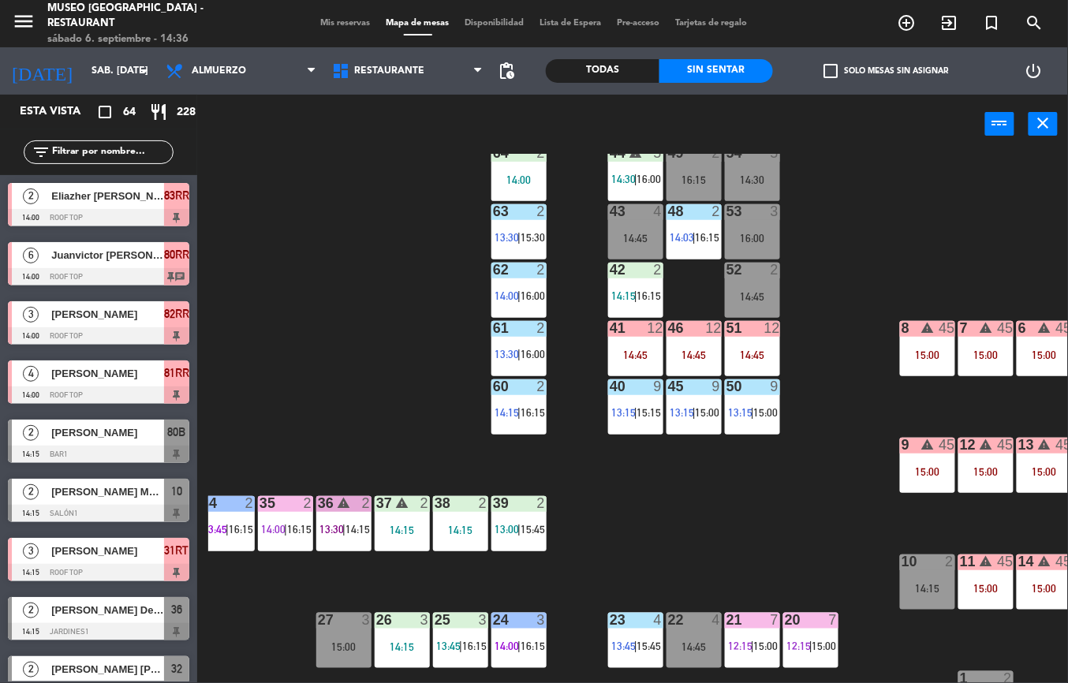
click at [760, 424] on div "50 9 13:15 | 15:00" at bounding box center [752, 406] width 55 height 55
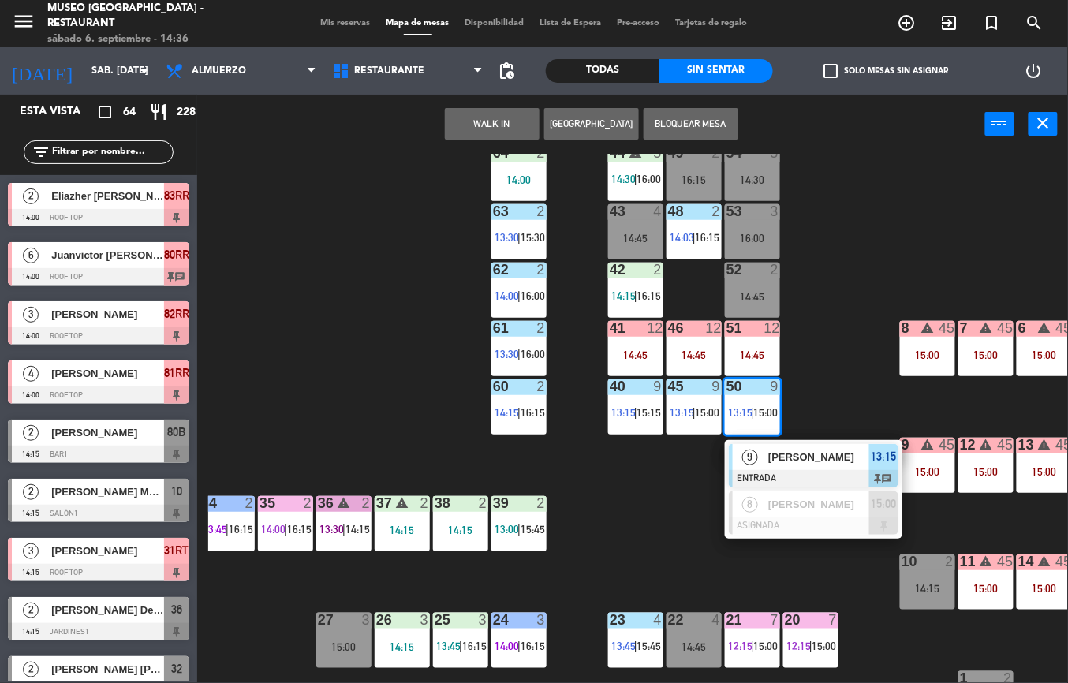
click at [676, 517] on div "44 warning 5 14:30 | 16:00 49 2 16:15 54 5 14:30 64 2 14:00 48 2 14:03 | 16:15 …" at bounding box center [637, 418] width 859 height 529
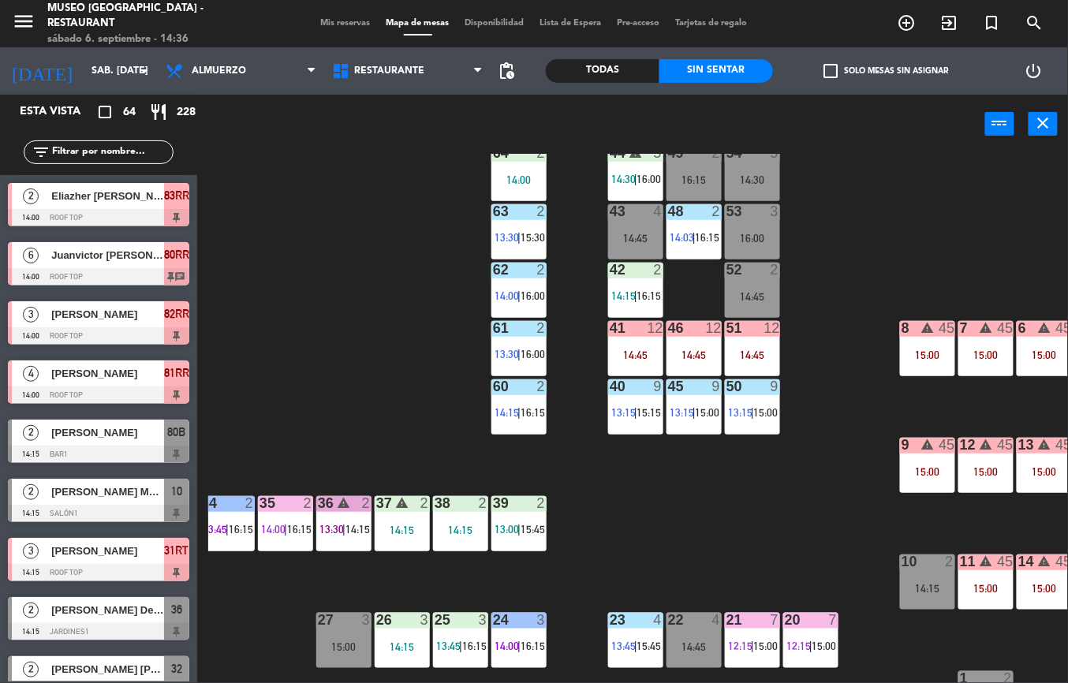
click at [692, 396] on div "45 9 13:15 | 15:00" at bounding box center [693, 406] width 55 height 55
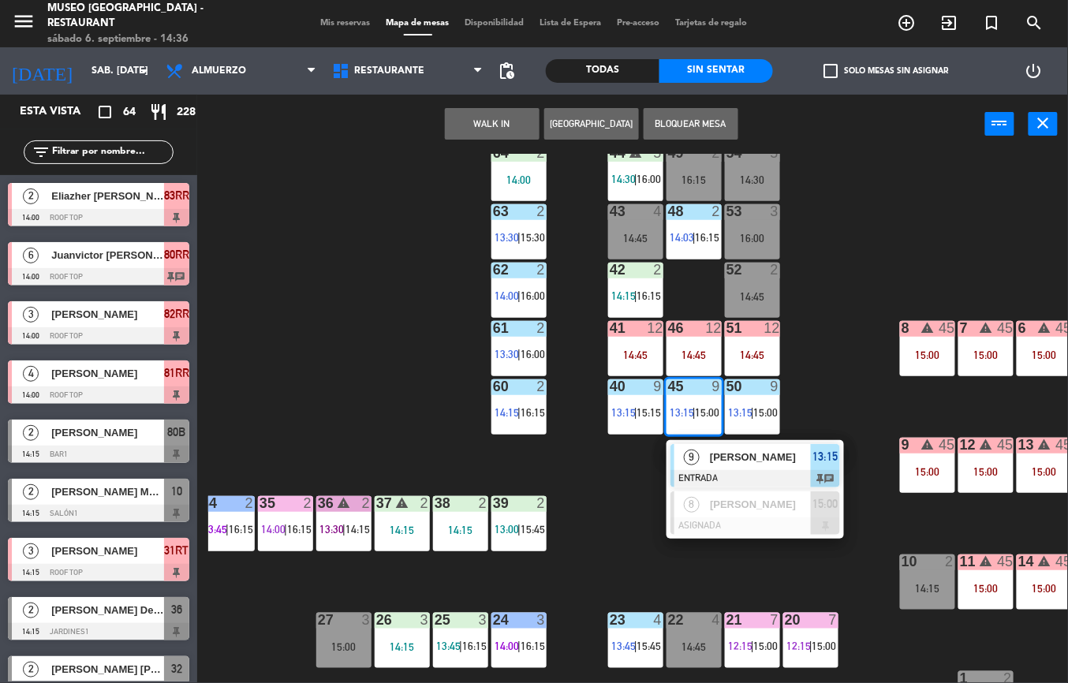
click at [654, 528] on div "8 [PERSON_NAME] ASIGNADA 15:00" at bounding box center [754, 512] width 201 height 51
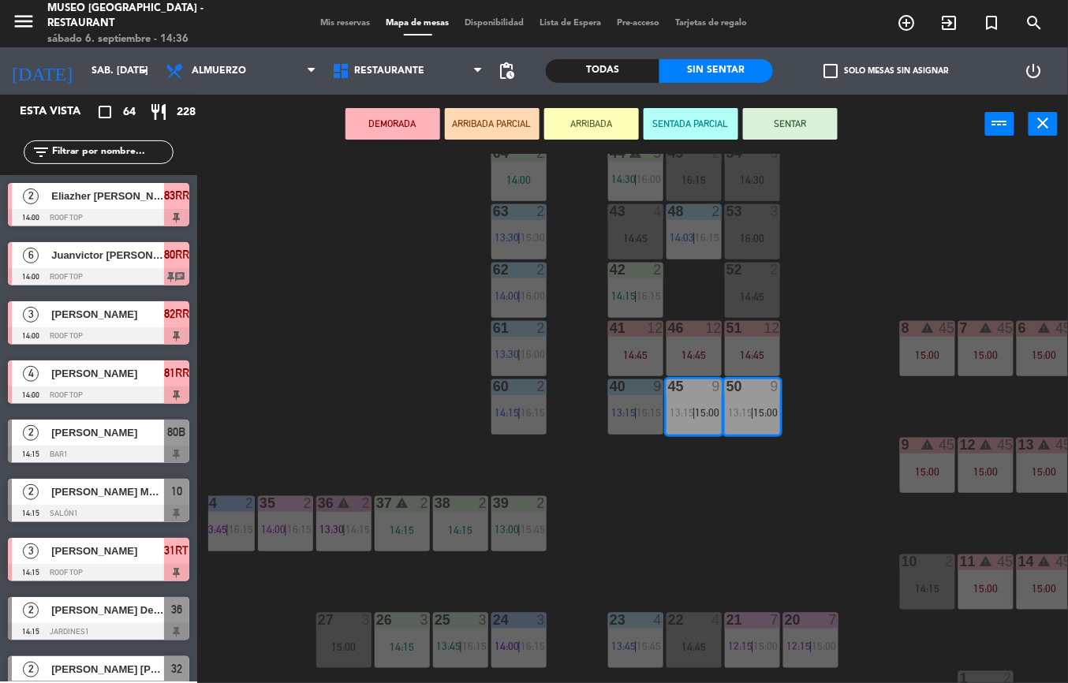
click at [635, 411] on span "|" at bounding box center [635, 412] width 3 height 13
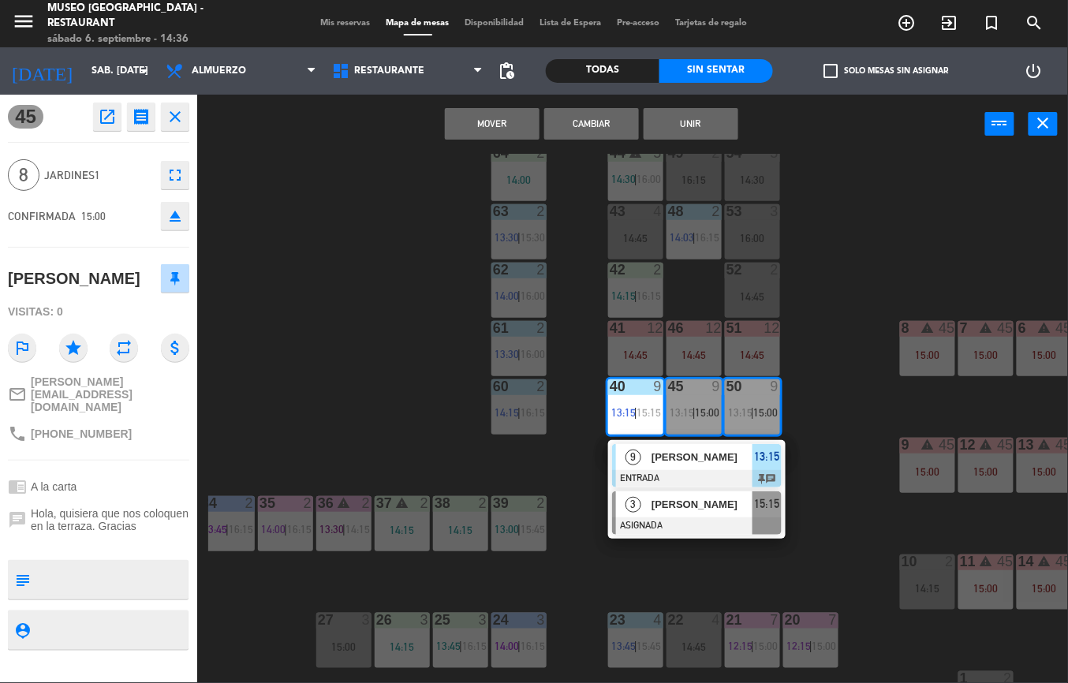
click at [689, 520] on div at bounding box center [697, 525] width 170 height 17
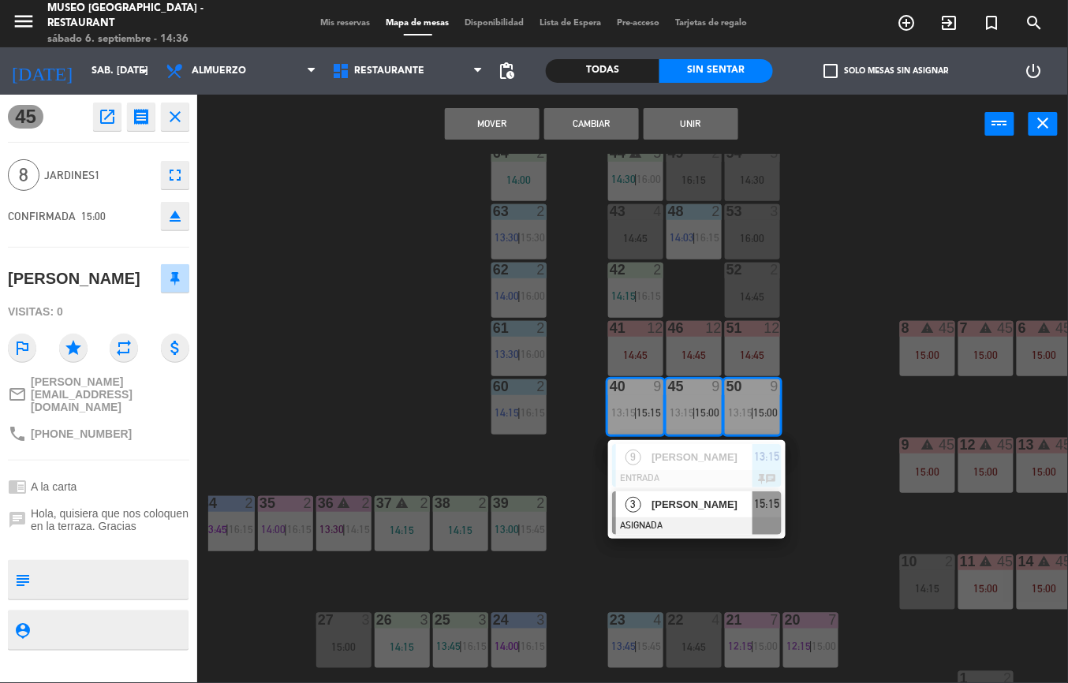
click at [922, 228] on div "44 warning 5 14:30 | 16:00 49 2 16:15 54 5 14:30 64 2 14:00 48 2 14:03 | 16:15 …" at bounding box center [637, 418] width 859 height 529
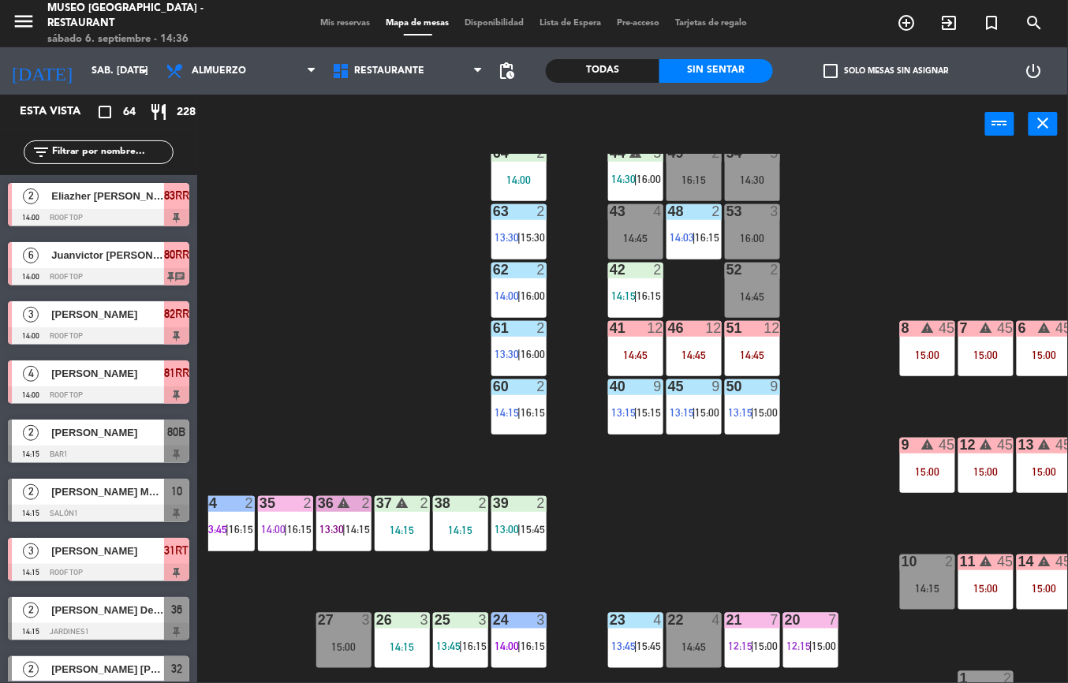
scroll to position [0, 0]
click at [641, 358] on div "14:45" at bounding box center [635, 354] width 55 height 11
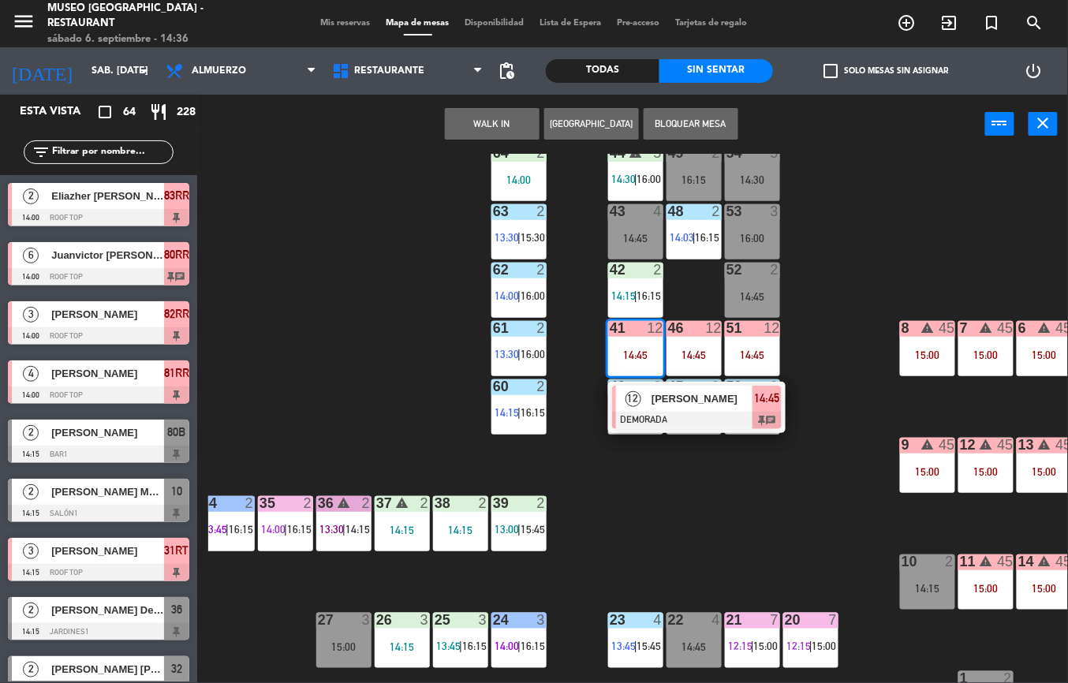
click at [399, 420] on div "44 warning 5 14:30 | 16:00 49 2 16:15 54 5 14:30 64 2 14:00 48 2 14:03 | 16:15 …" at bounding box center [637, 418] width 859 height 529
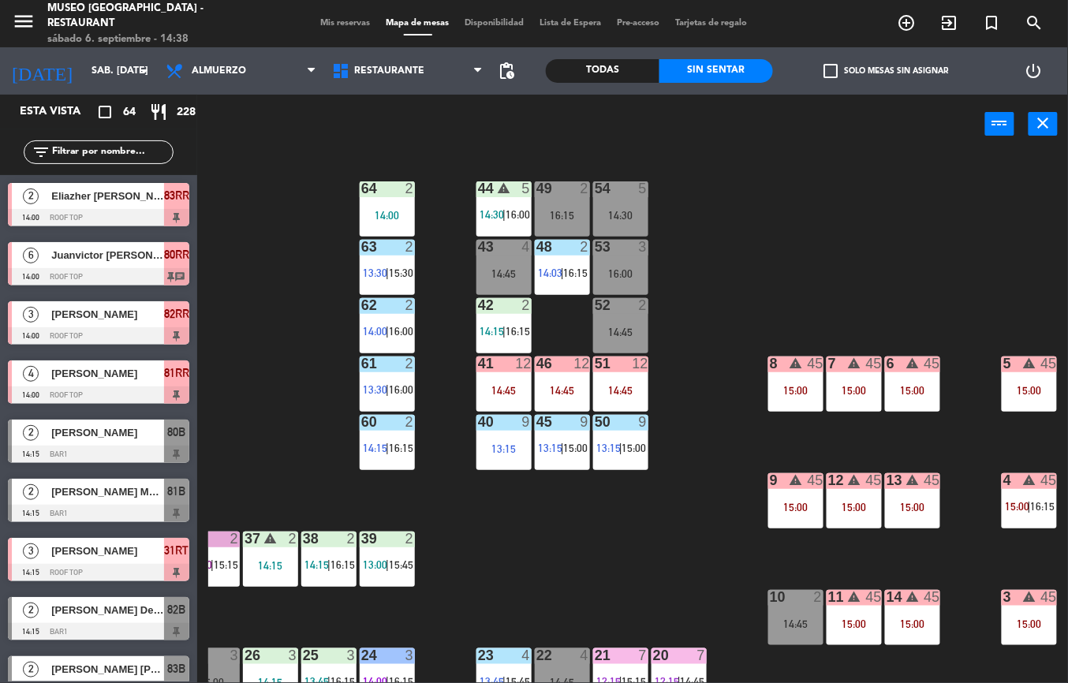
scroll to position [3, 259]
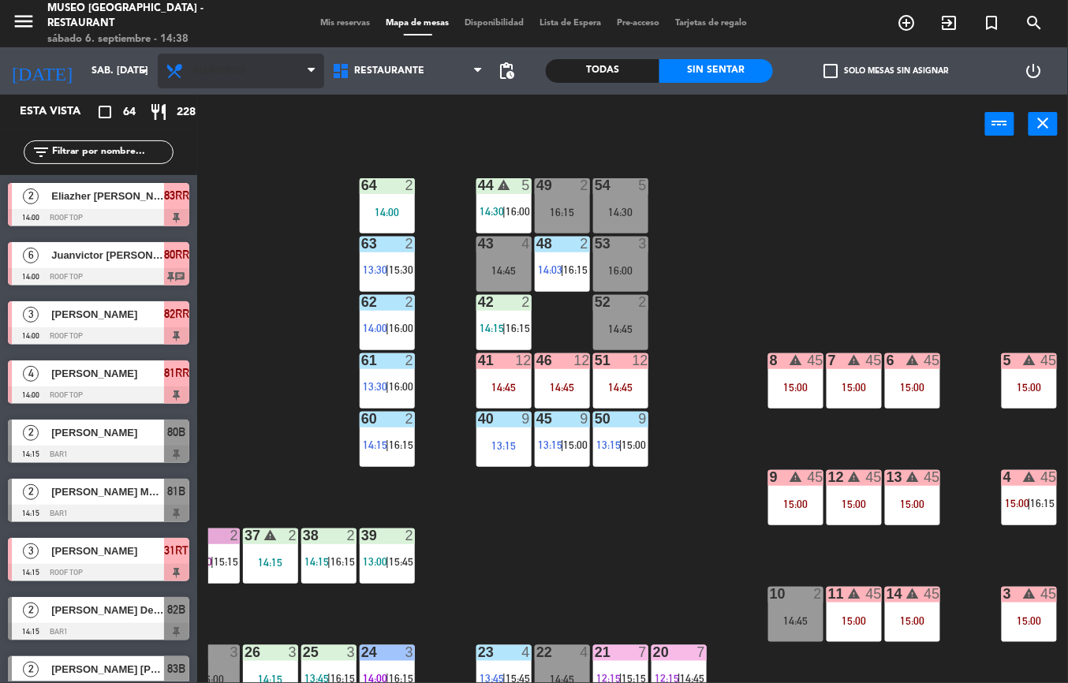
click at [246, 73] on span "Almuerzo" at bounding box center [241, 71] width 166 height 35
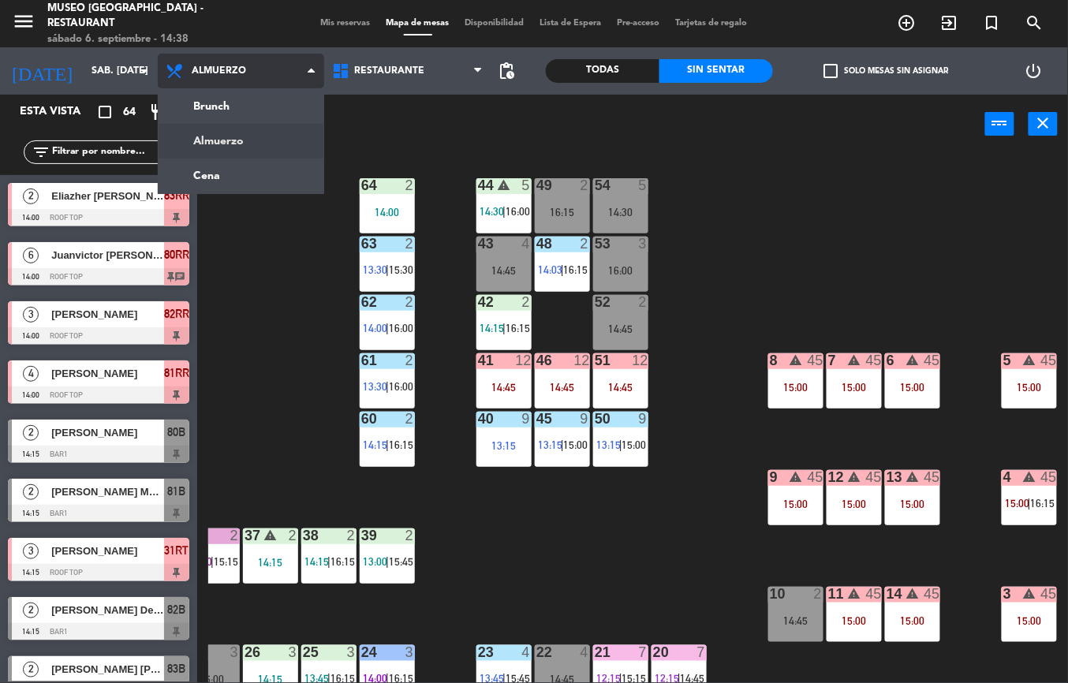
click at [255, 177] on ng-component "menu [GEOGRAPHIC_DATA] - Restaurant sábado 6. septiembre - 14:38 Mis reservas M…" at bounding box center [534, 341] width 1068 height 683
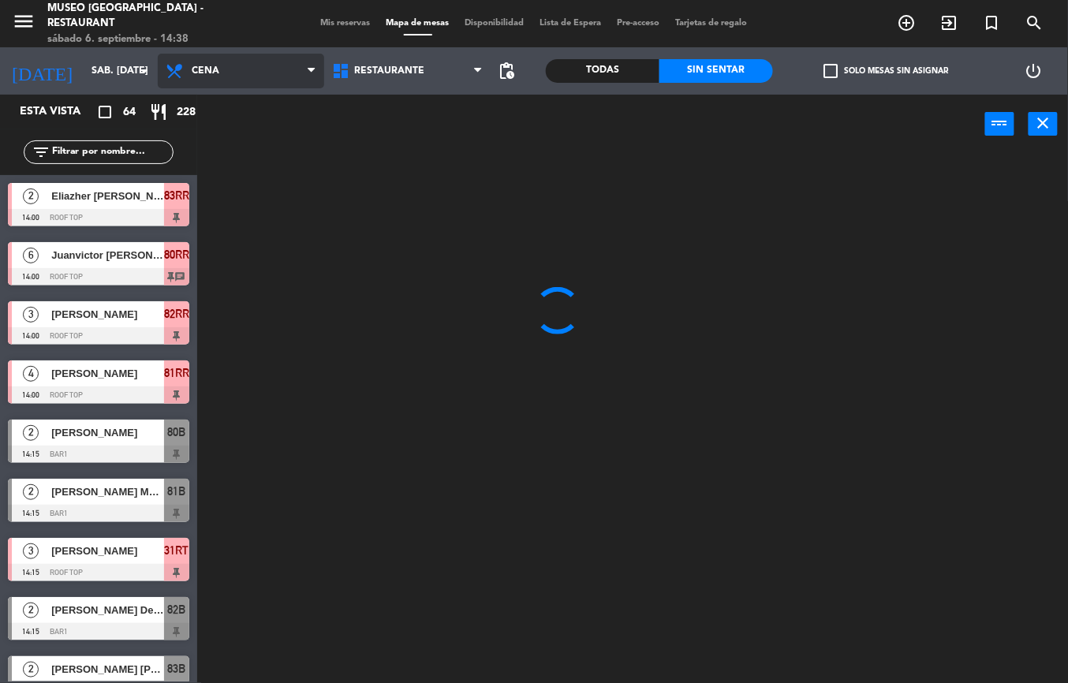
scroll to position [0, 0]
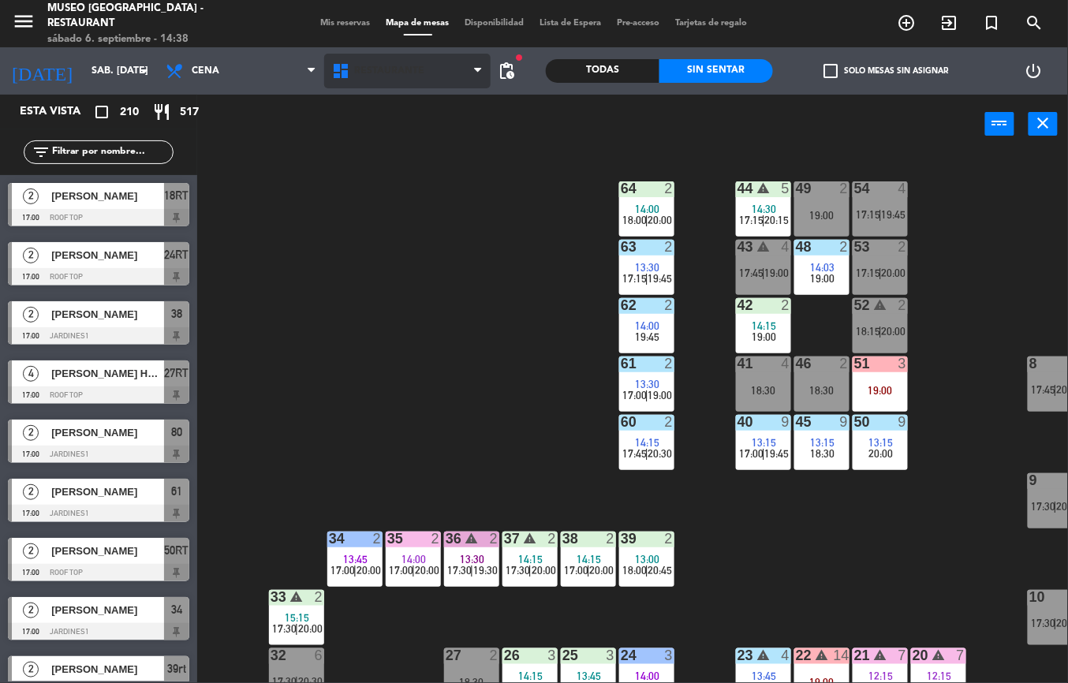
click at [391, 70] on span "Restaurante" at bounding box center [389, 70] width 70 height 11
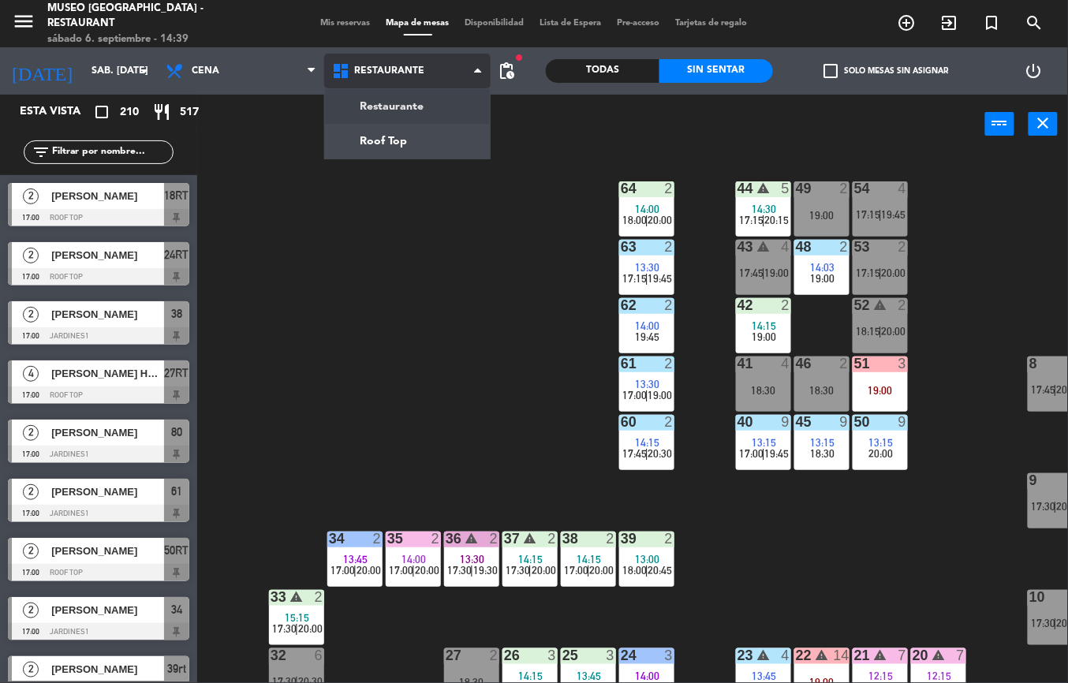
click at [401, 89] on div "Restaurante Roof Top Restaurante Restaurante Roof Top" at bounding box center [407, 70] width 166 height 47
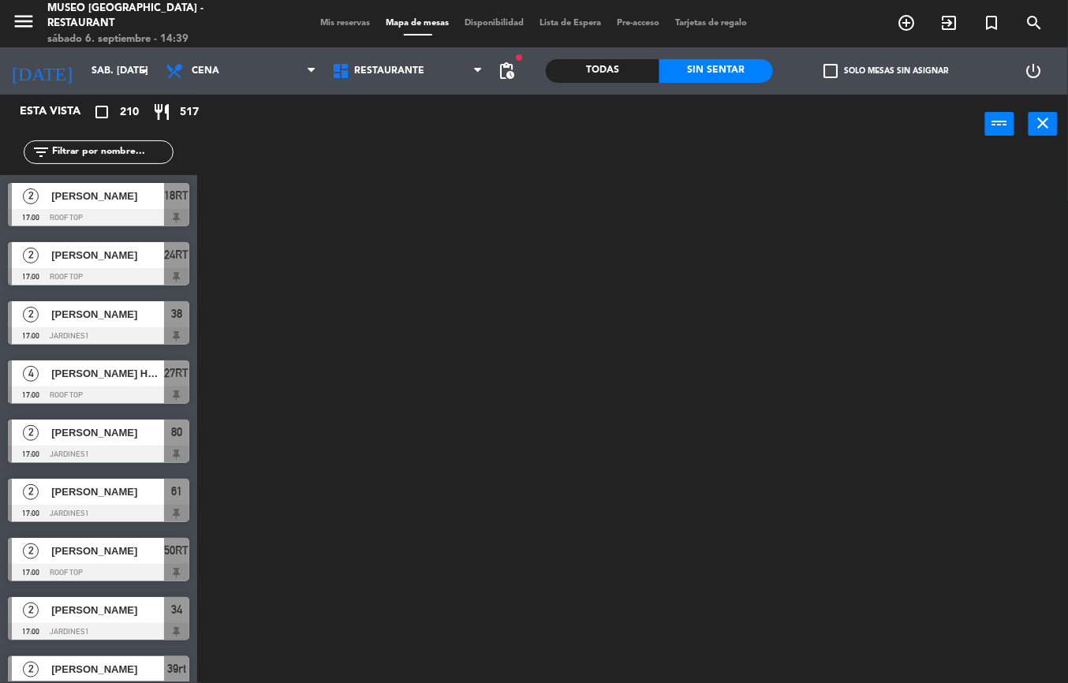
click at [515, 76] on span "pending_actions" at bounding box center [506, 70] width 19 height 19
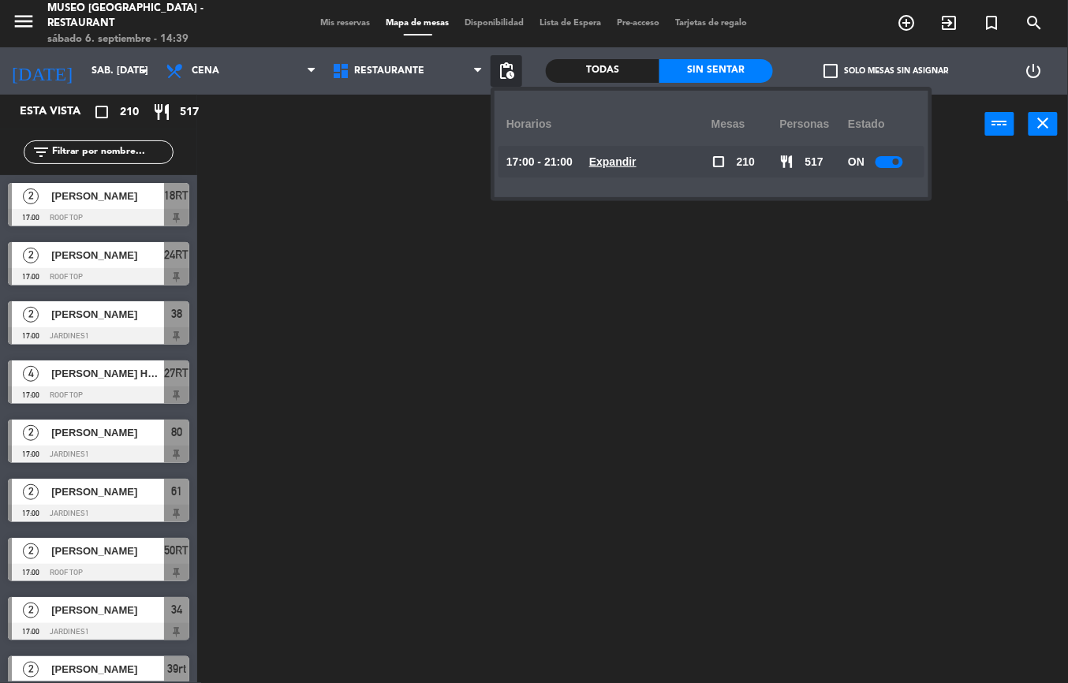
click at [610, 162] on u "Expandir" at bounding box center [612, 161] width 47 height 13
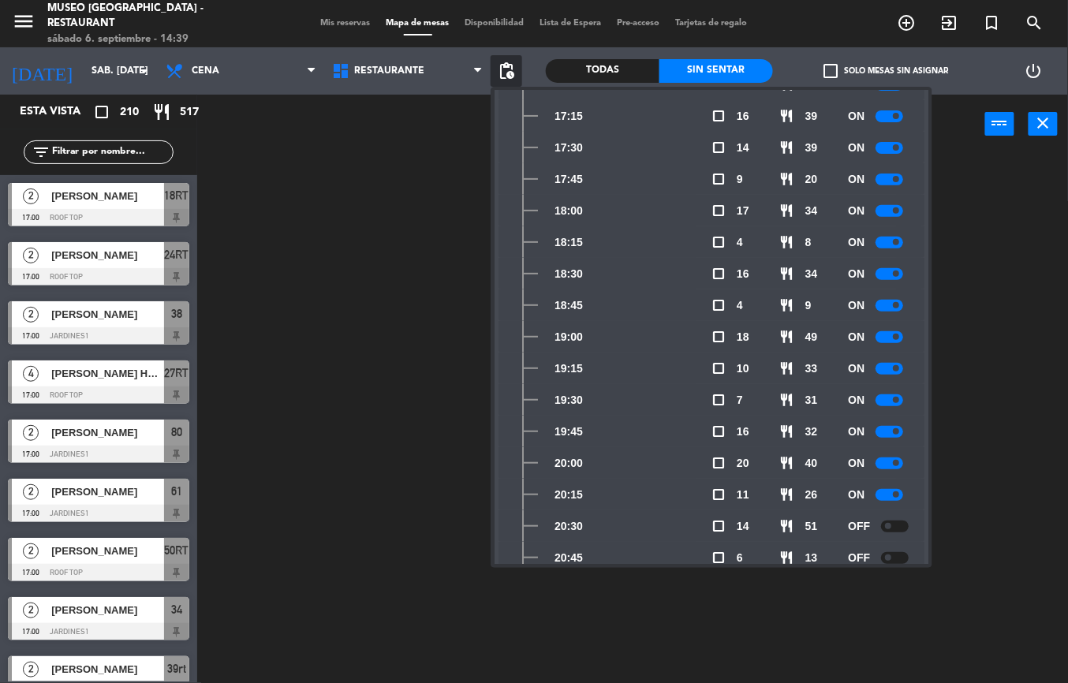
scroll to position [169, 0]
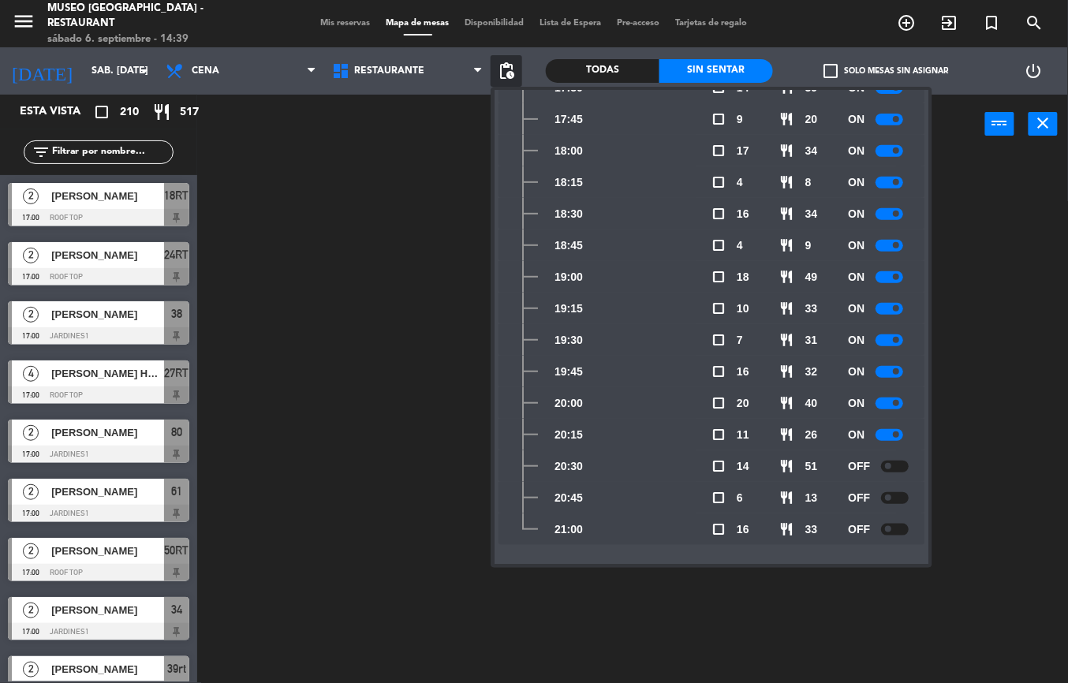
click at [575, 313] on span "19:15" at bounding box center [568, 309] width 28 height 18
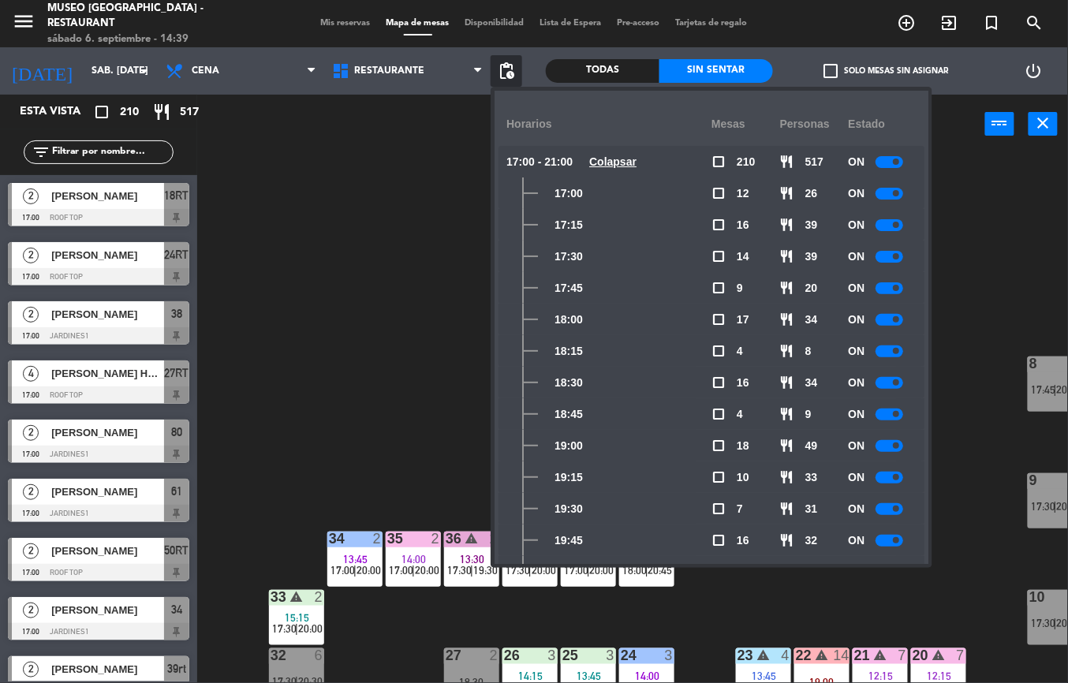
scroll to position [3, 0]
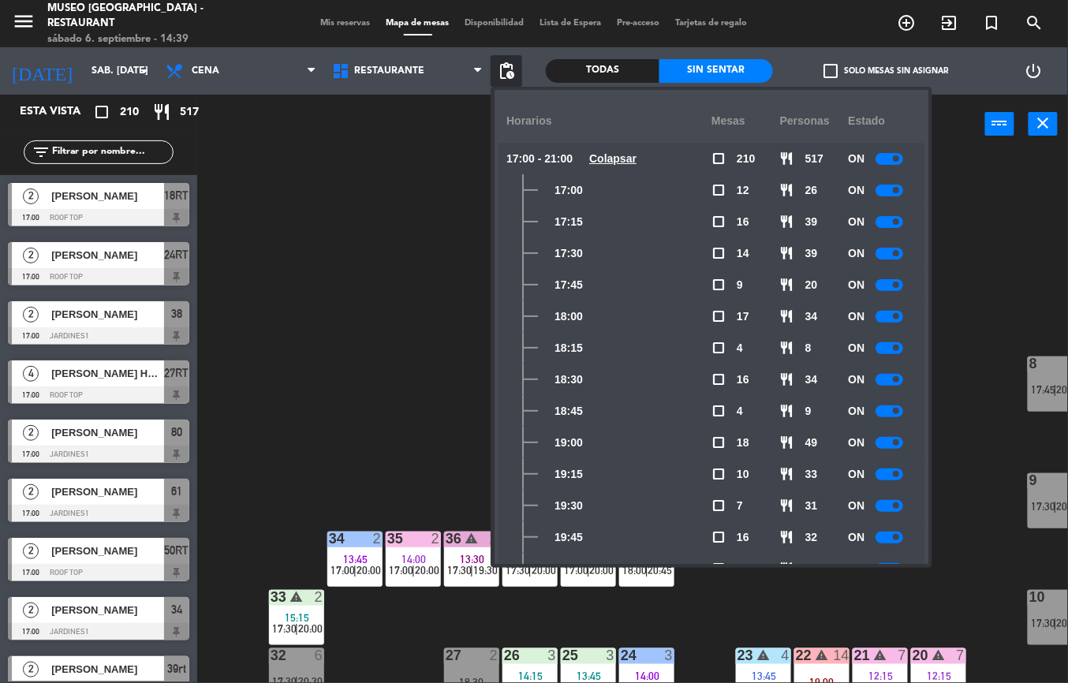
click at [972, 232] on div "44 warning 5 14:30 17:15 | 20:15 49 2 19:00 54 4 17:15 | 19:45 64 2 14:00 18:00…" at bounding box center [637, 418] width 859 height 529
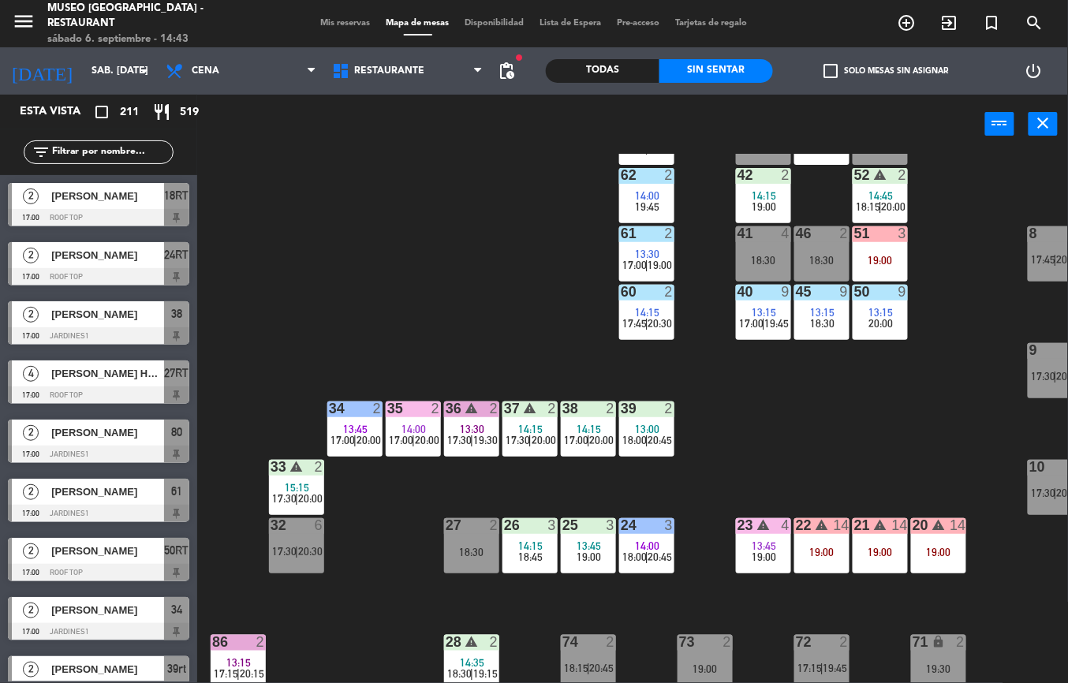
scroll to position [147, 0]
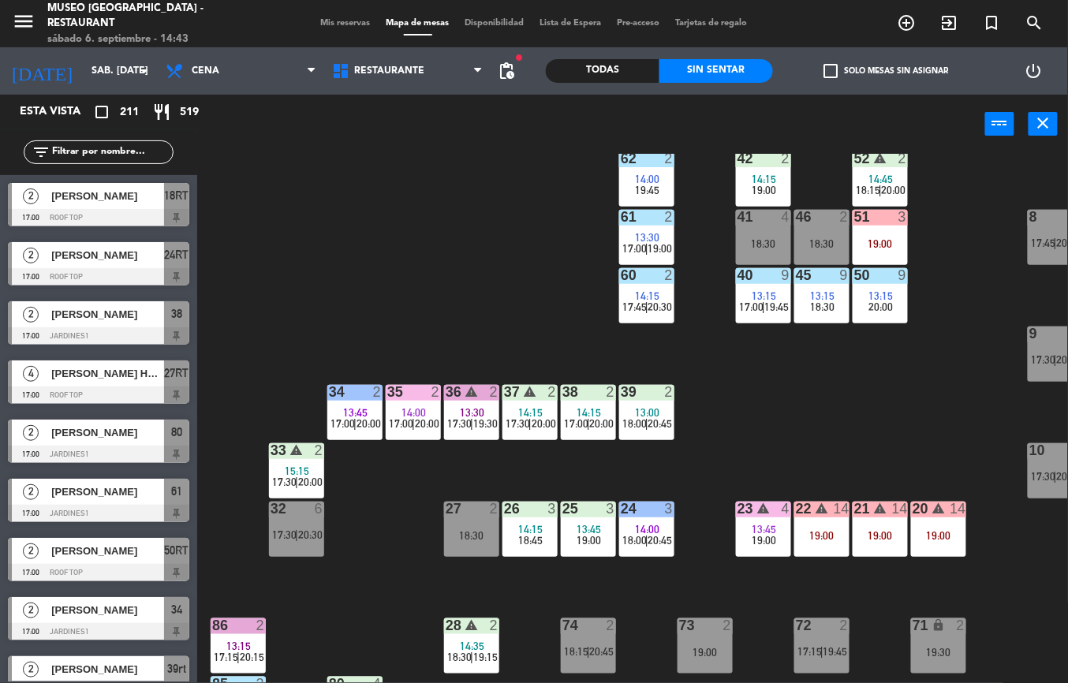
click at [932, 534] on div "19:00" at bounding box center [938, 535] width 55 height 11
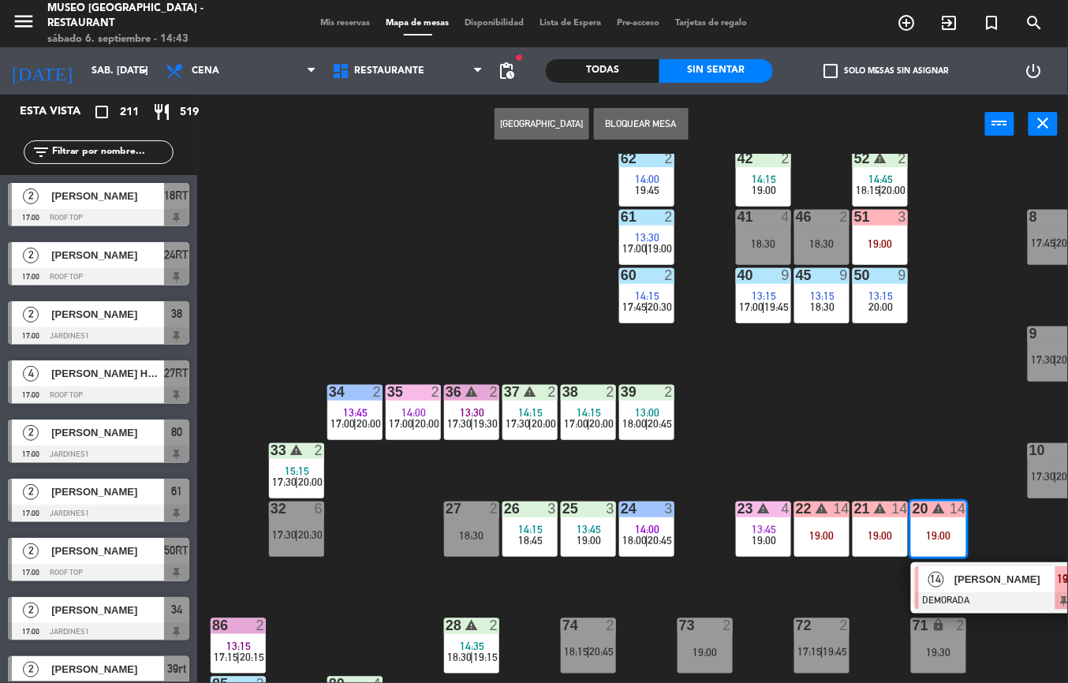
click at [812, 429] on div "44 warning 5 14:30 17:15 | 20:15 49 2 19:00 54 4 17:15 | 19:45 64 2 14:00 18:00…" at bounding box center [637, 418] width 859 height 529
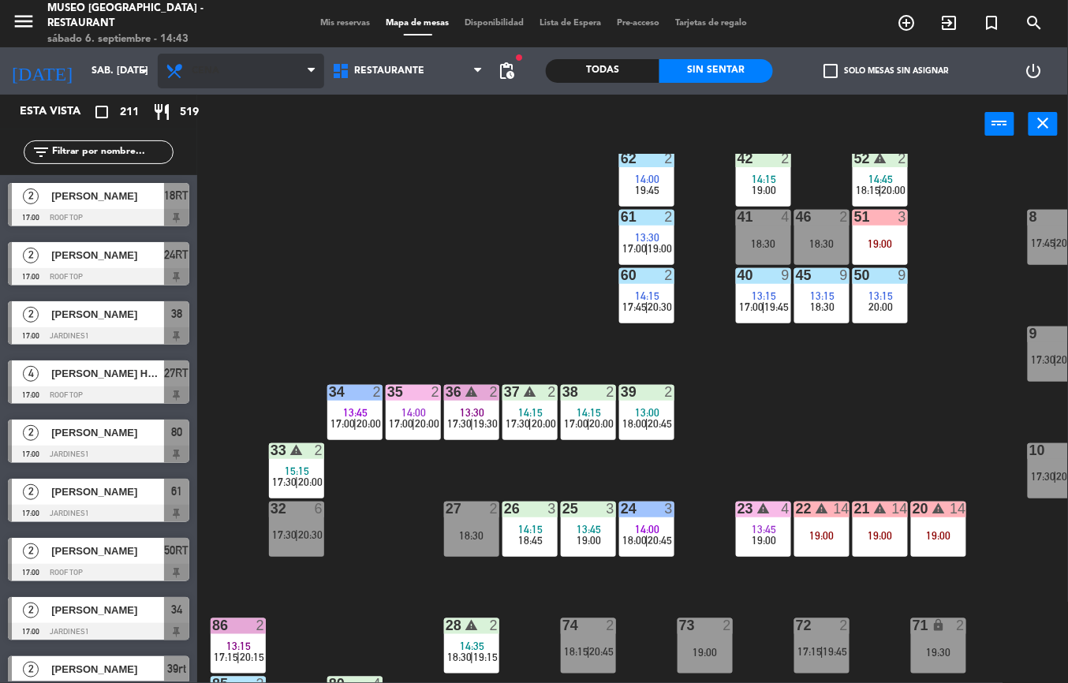
click at [275, 66] on span "Cena" at bounding box center [241, 71] width 166 height 35
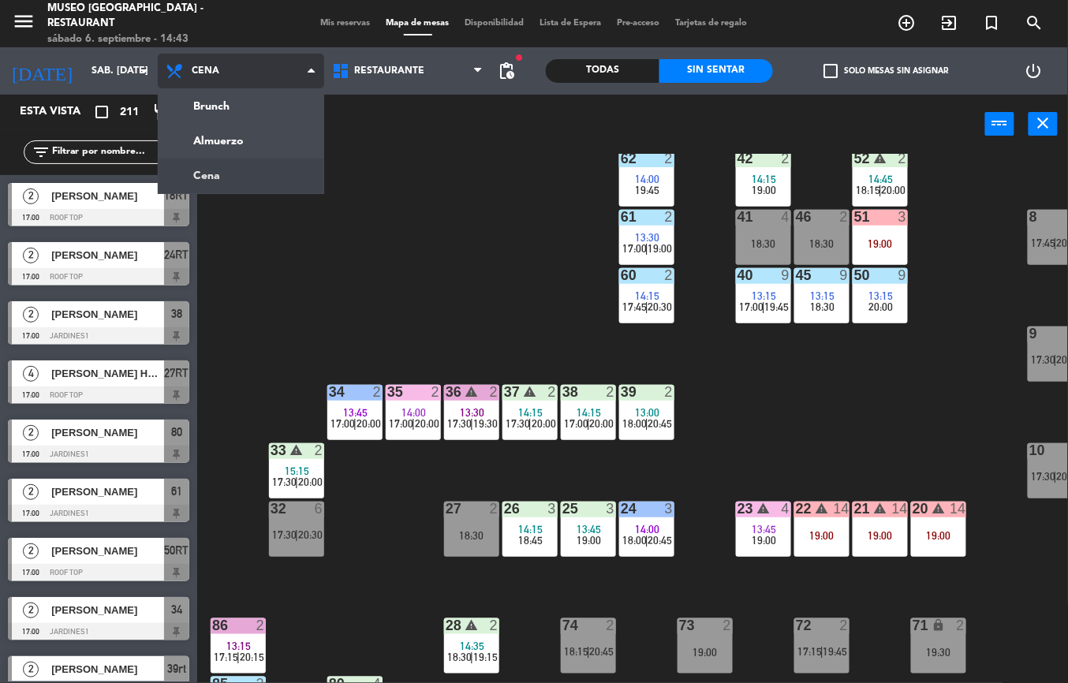
click at [269, 143] on ng-component "menu [GEOGRAPHIC_DATA] - Restaurant sábado 6. septiembre - 14:43 Mis reservas M…" at bounding box center [534, 341] width 1068 height 683
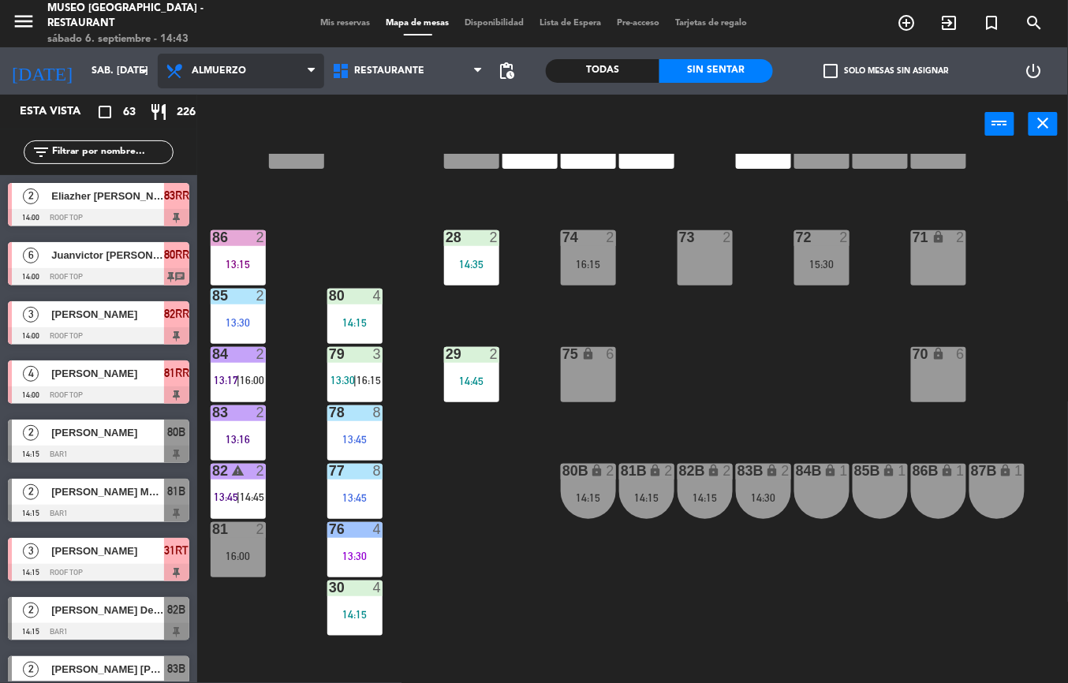
scroll to position [534, 0]
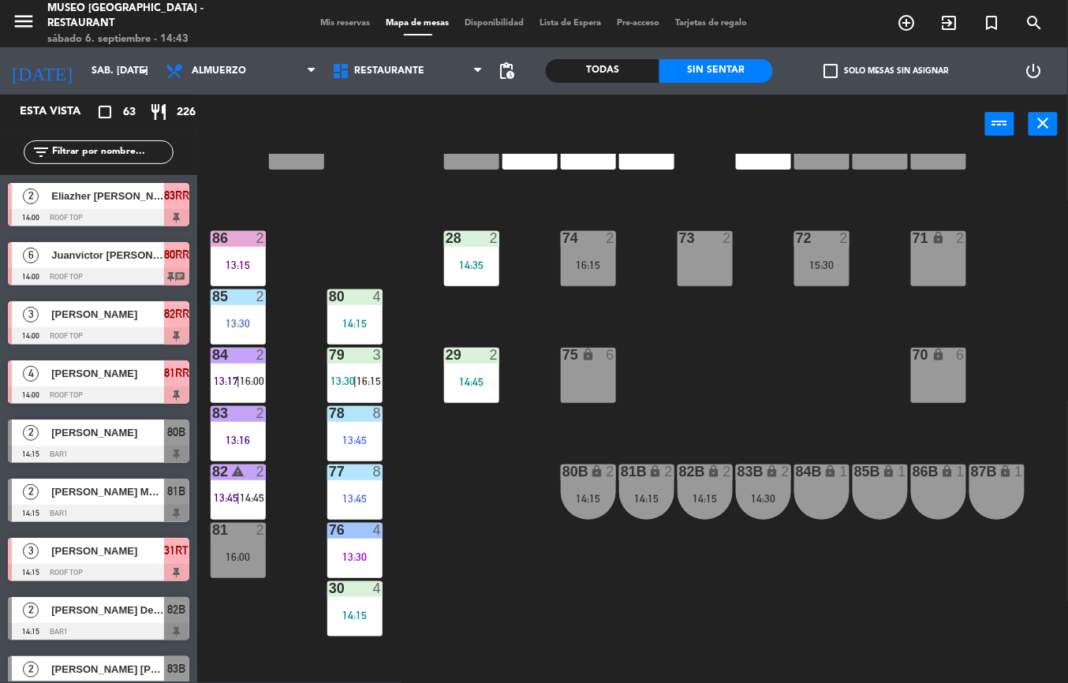
click at [583, 490] on div "80B lock 2 14:15" at bounding box center [588, 491] width 55 height 55
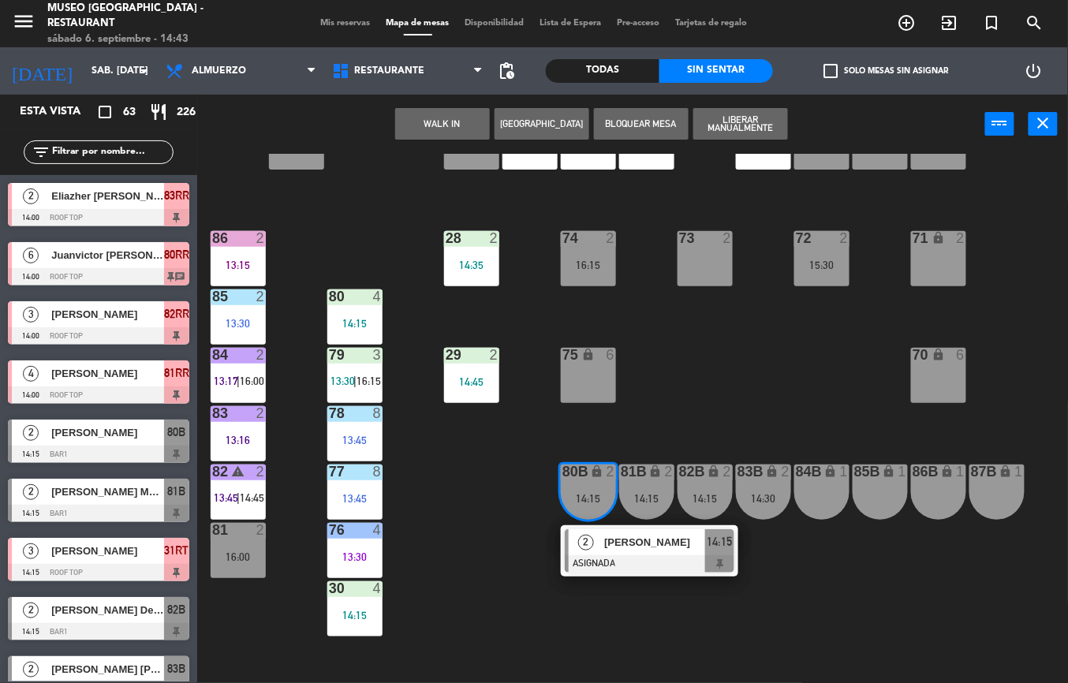
click at [621, 544] on span "[PERSON_NAME]" at bounding box center [654, 542] width 101 height 17
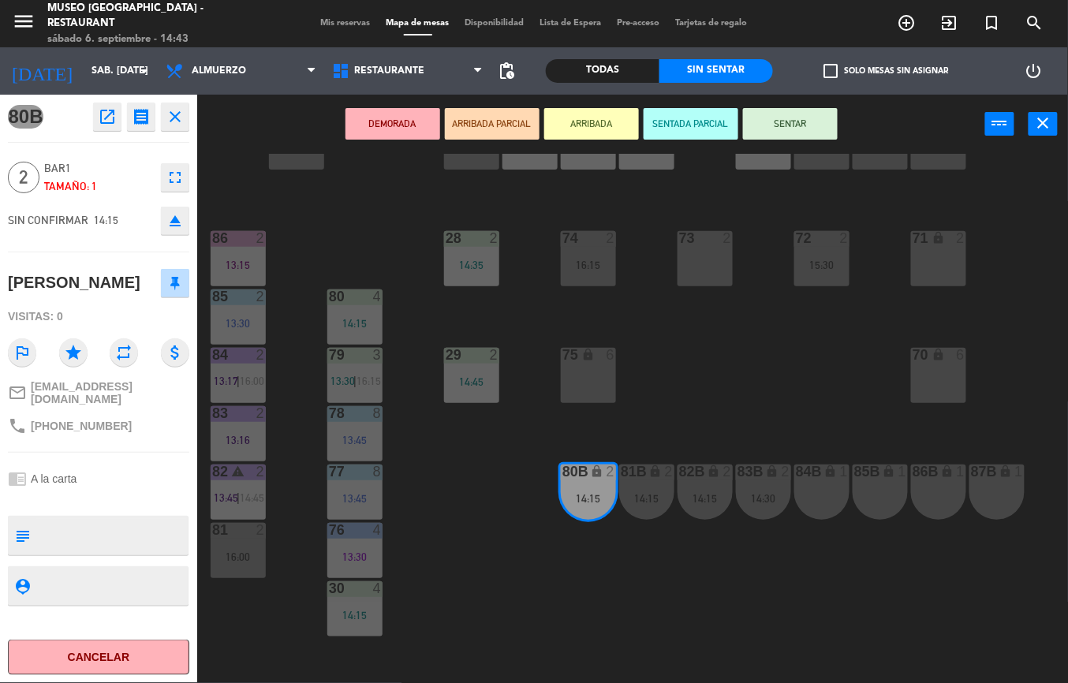
click at [115, 123] on icon "open_in_new" at bounding box center [107, 116] width 19 height 19
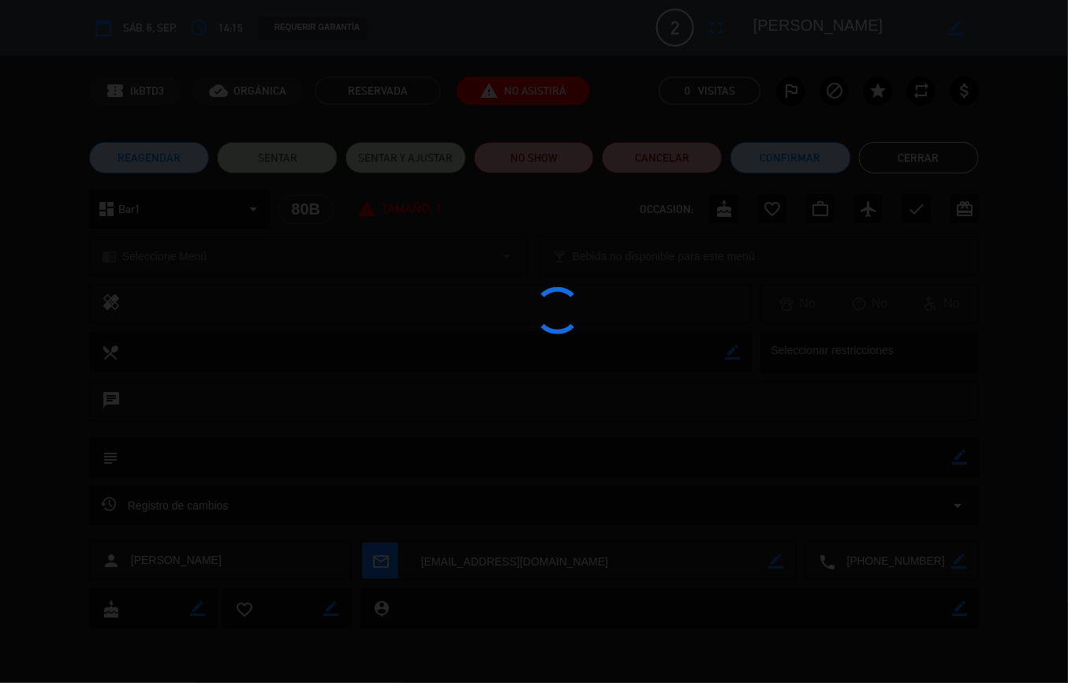
click at [527, 166] on div at bounding box center [534, 341] width 1068 height 683
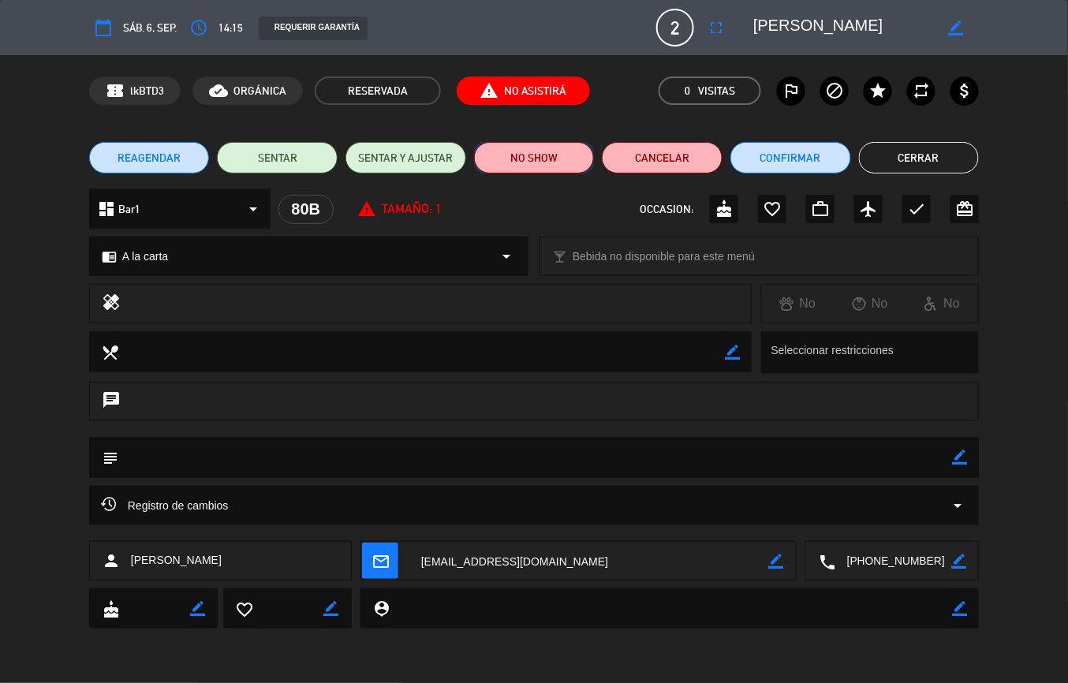
click at [546, 155] on button "NO SHOW" at bounding box center [534, 158] width 121 height 32
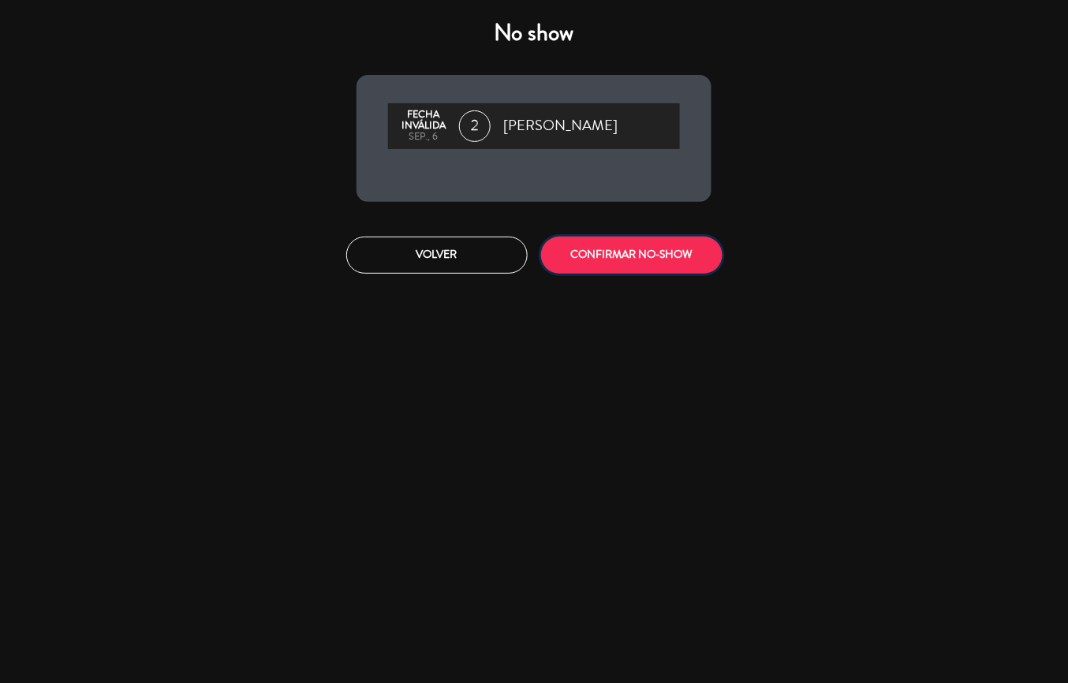
click at [667, 259] on button "CONFIRMAR NO-SHOW" at bounding box center [631, 255] width 181 height 37
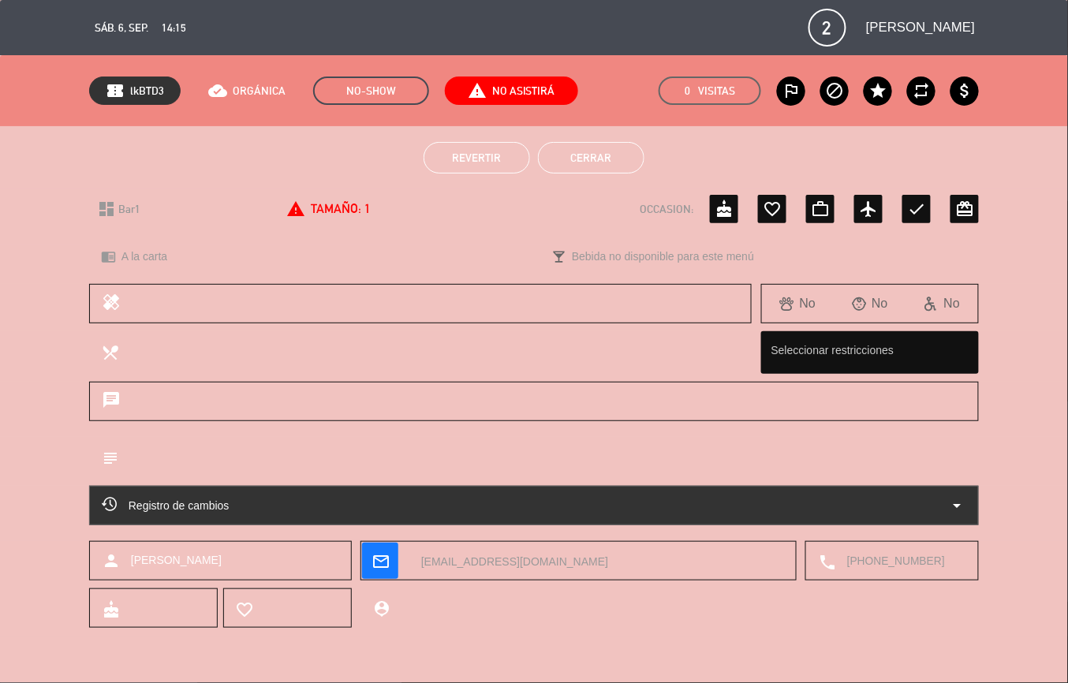
click at [618, 170] on button "Cerrar" at bounding box center [591, 158] width 106 height 32
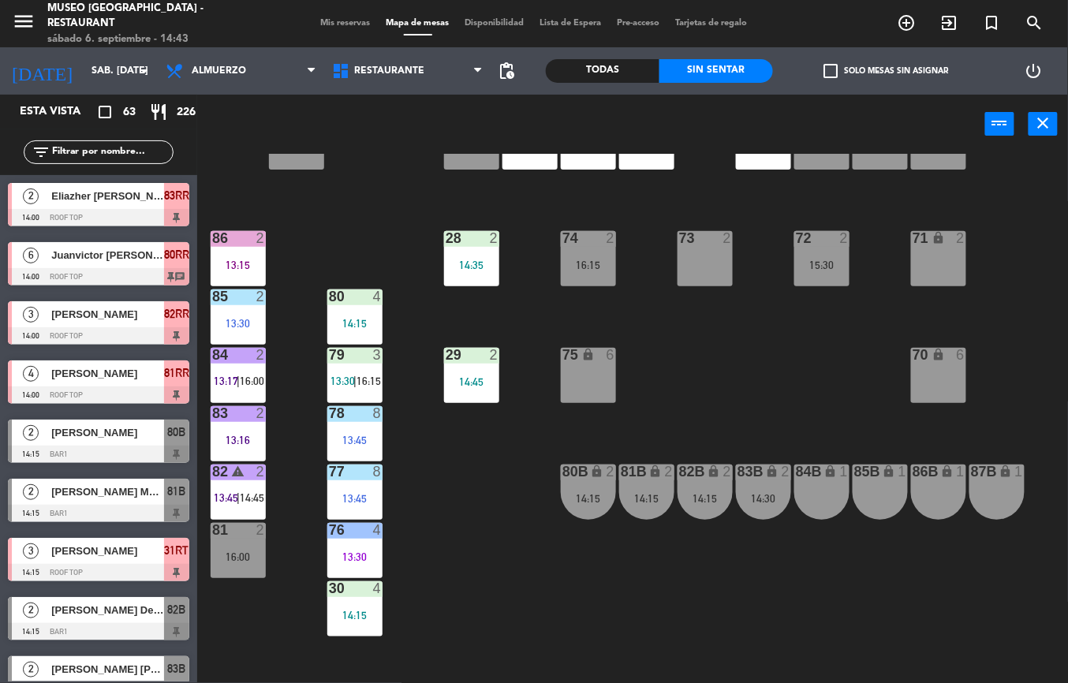
click at [635, 486] on div "81B lock 2 14:15" at bounding box center [646, 491] width 55 height 55
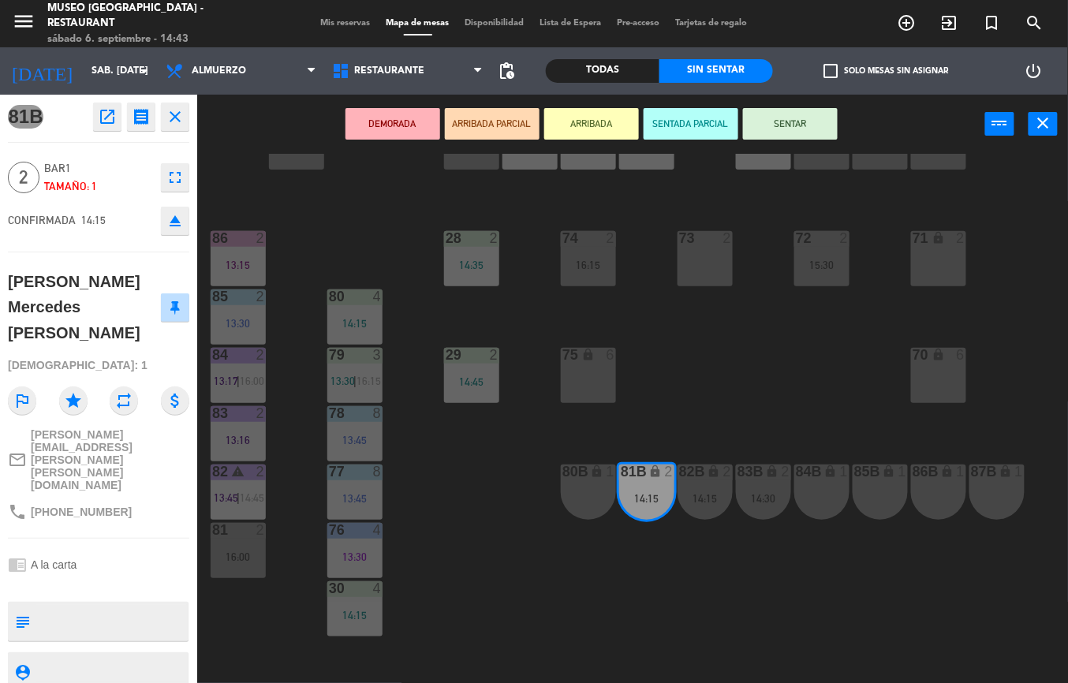
click at [106, 117] on icon "open_in_new" at bounding box center [107, 116] width 19 height 19
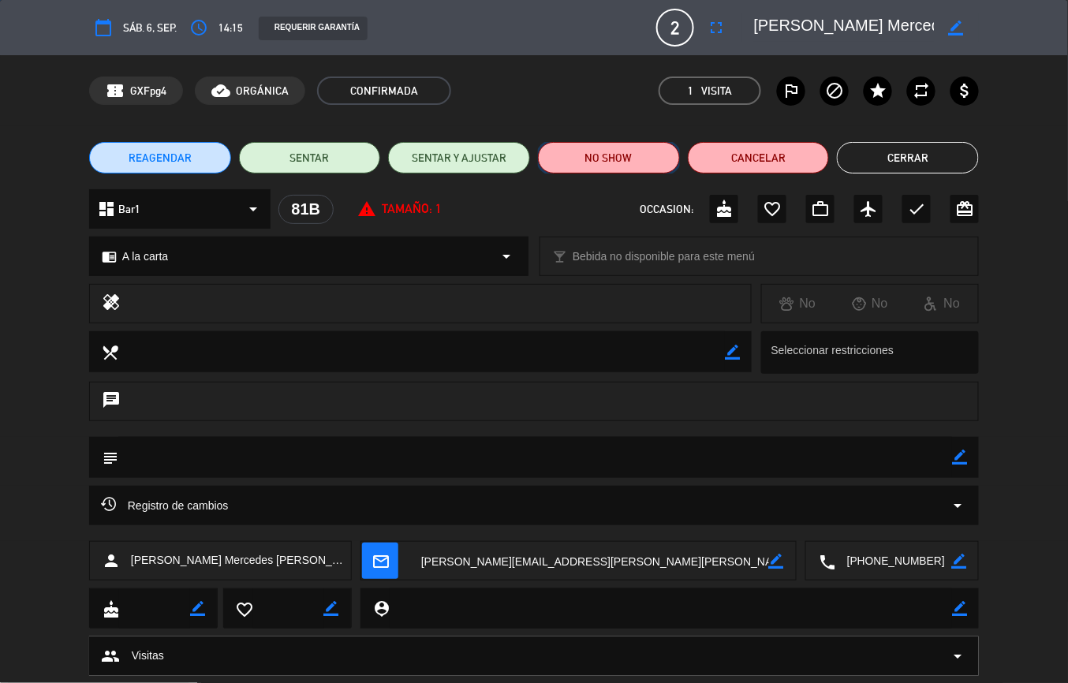
click at [609, 159] on button "NO SHOW" at bounding box center [609, 158] width 142 height 32
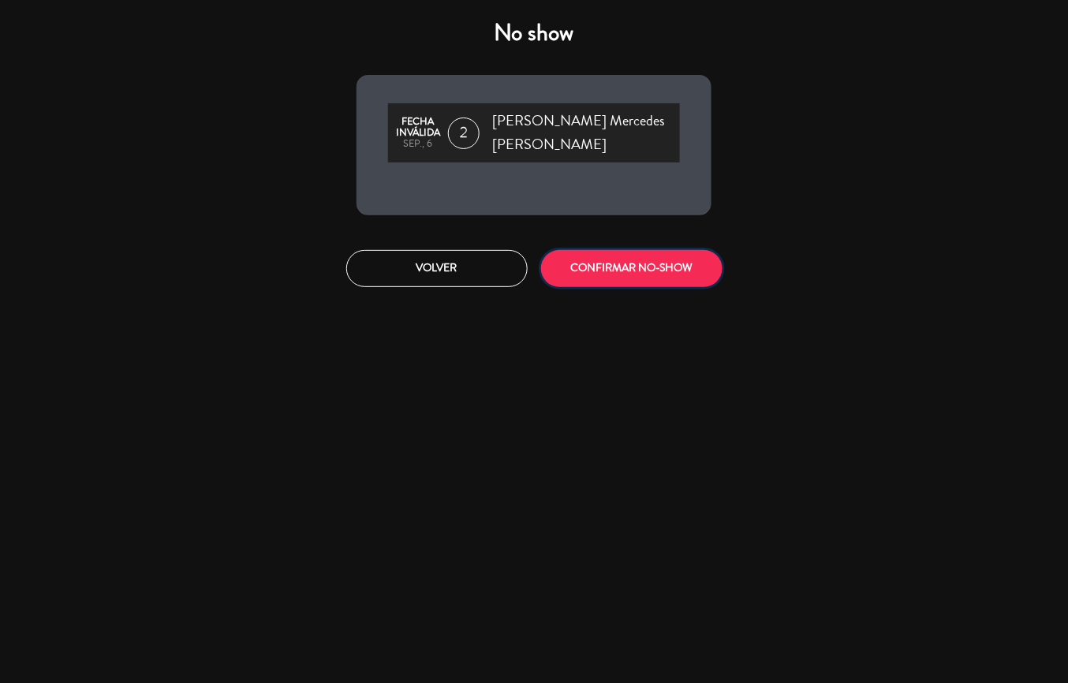
click at [666, 268] on button "CONFIRMAR NO-SHOW" at bounding box center [631, 268] width 181 height 37
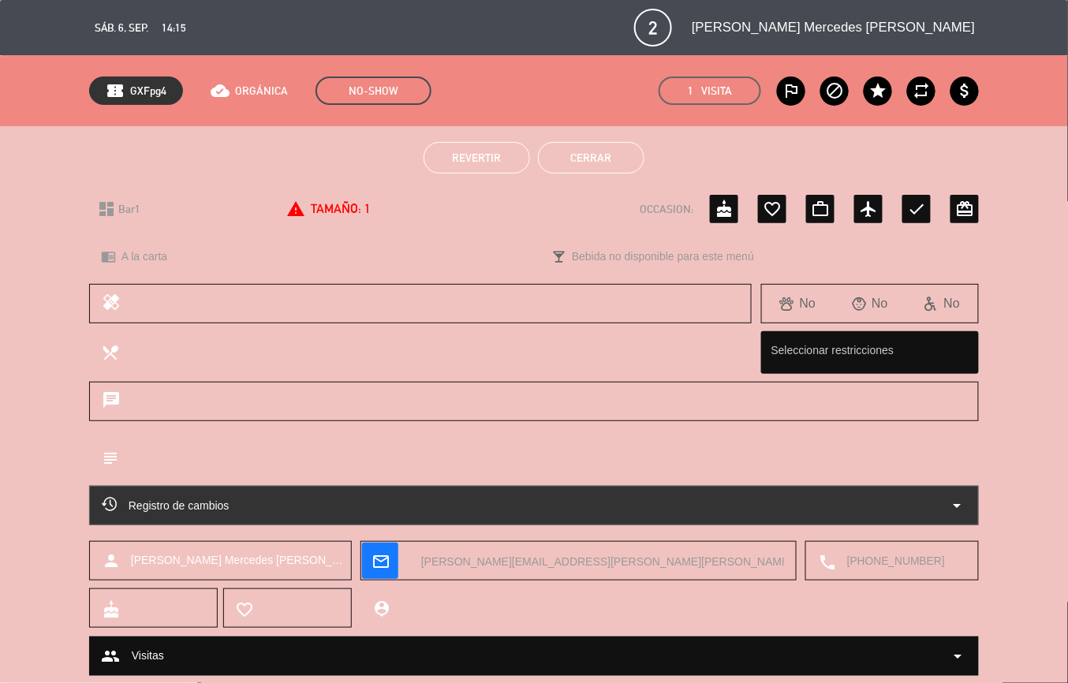
click at [616, 152] on button "Cerrar" at bounding box center [591, 158] width 106 height 32
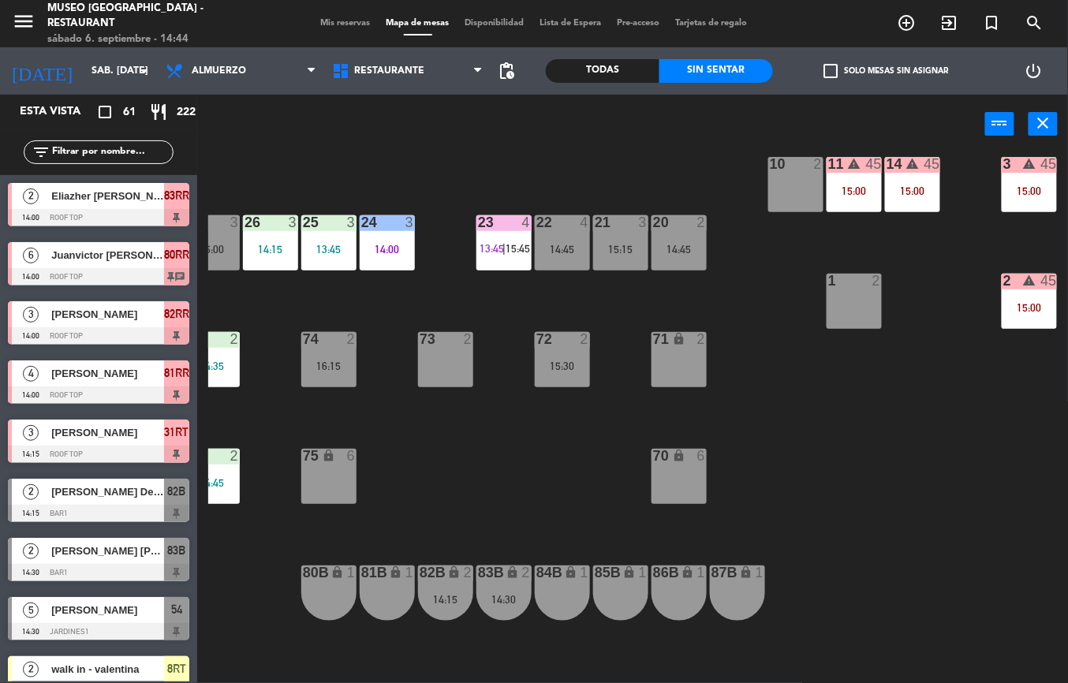
scroll to position [433, 123]
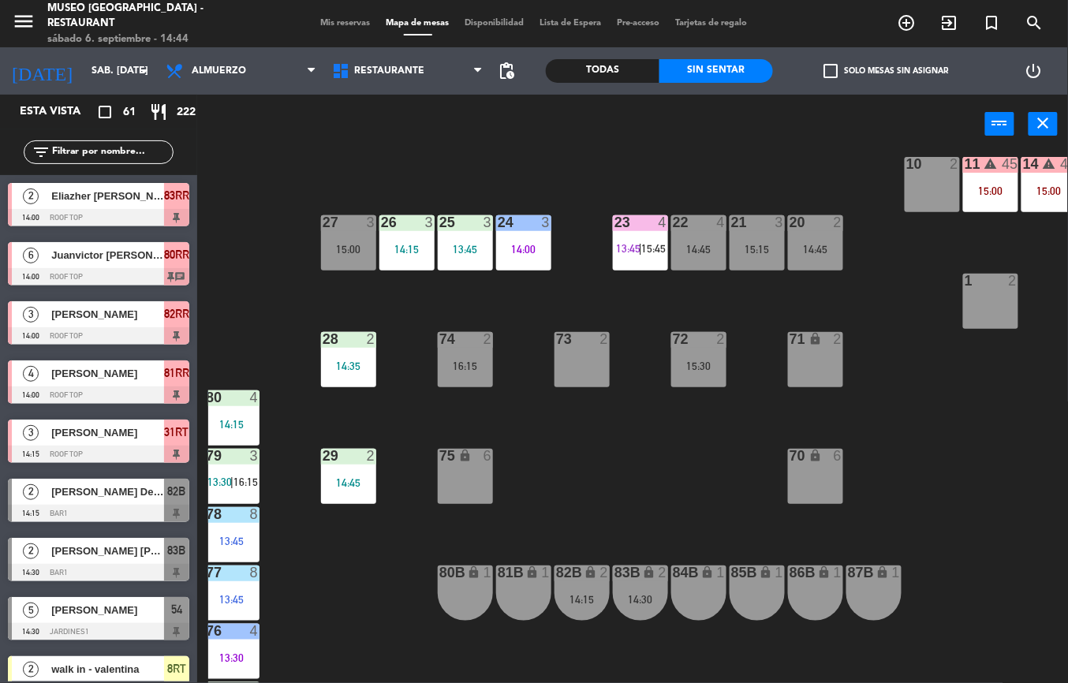
click at [580, 600] on div "14:15" at bounding box center [581, 599] width 55 height 11
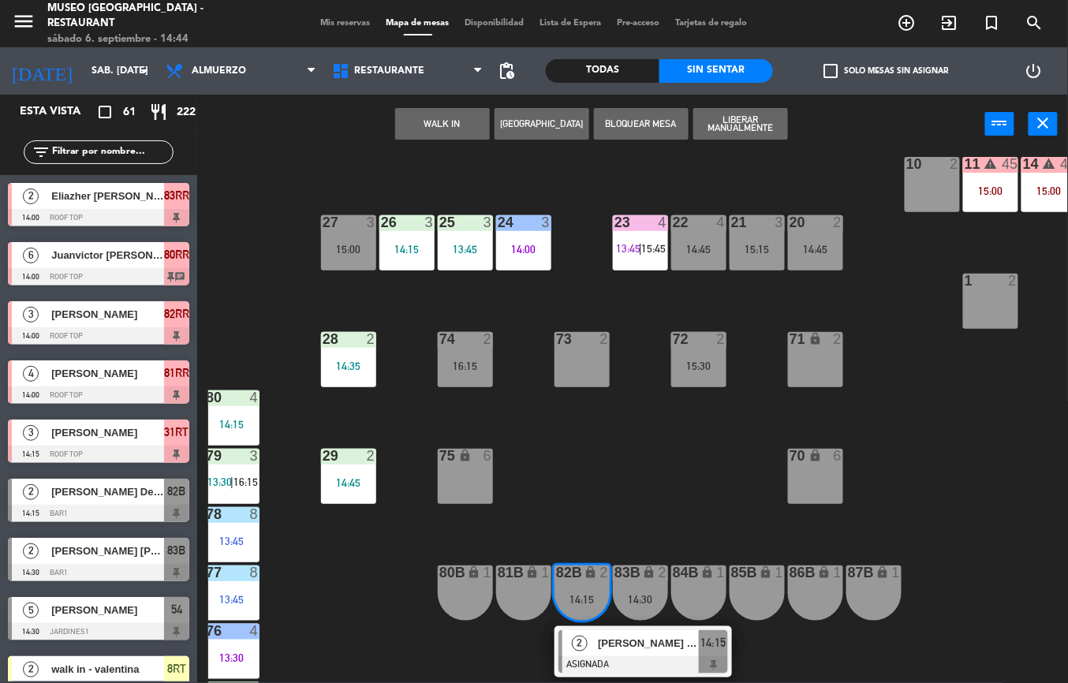
click at [609, 650] on span "[PERSON_NAME] Del [PERSON_NAME]" at bounding box center [648, 643] width 101 height 17
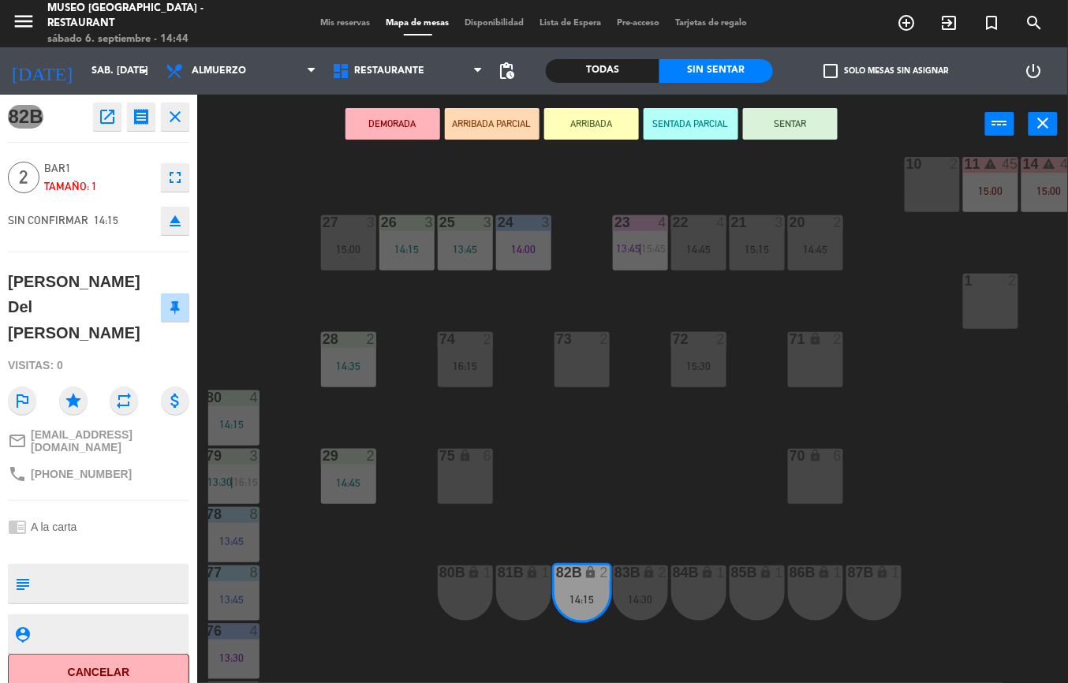
click at [106, 120] on icon "open_in_new" at bounding box center [107, 116] width 19 height 19
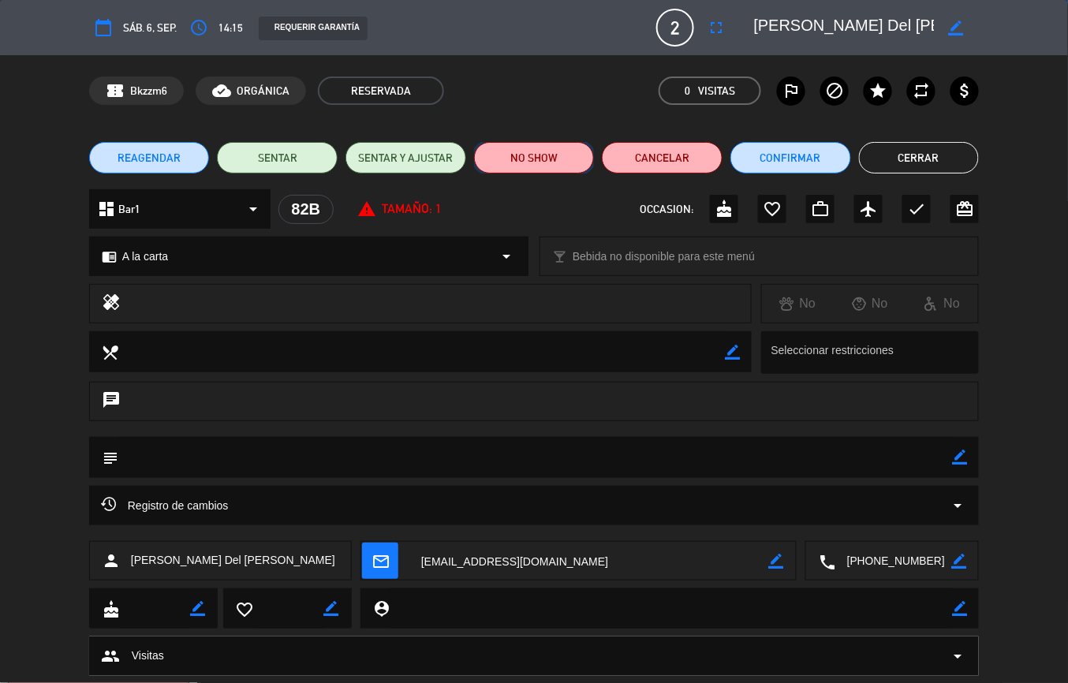
click at [538, 162] on button "NO SHOW" at bounding box center [534, 158] width 121 height 32
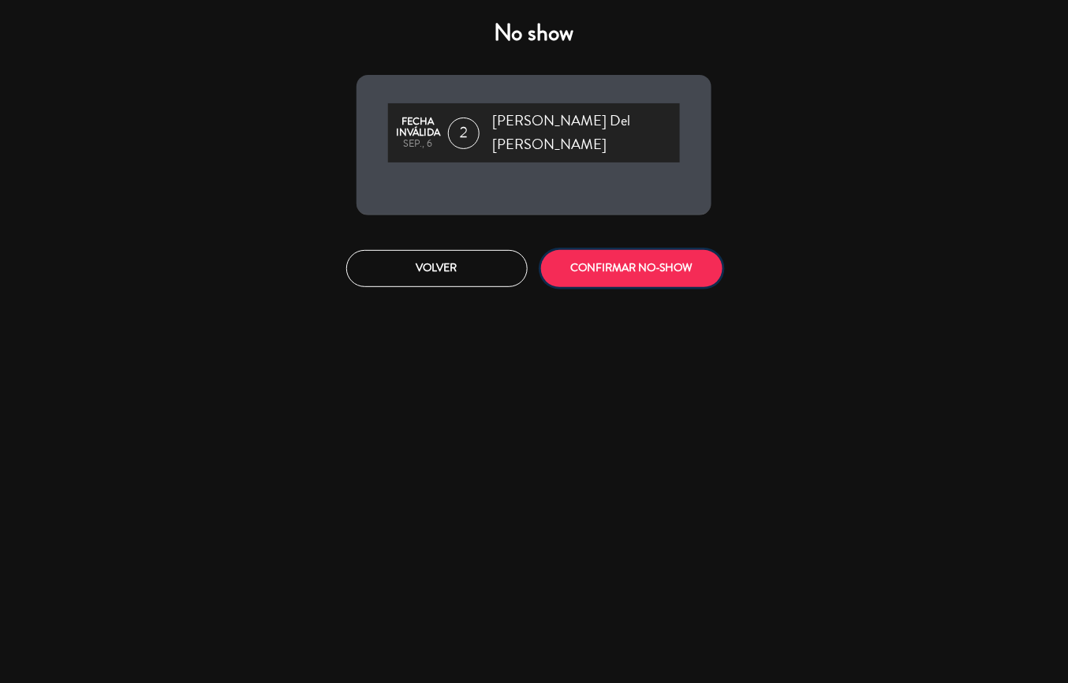
click at [609, 256] on button "CONFIRMAR NO-SHOW" at bounding box center [631, 268] width 181 height 37
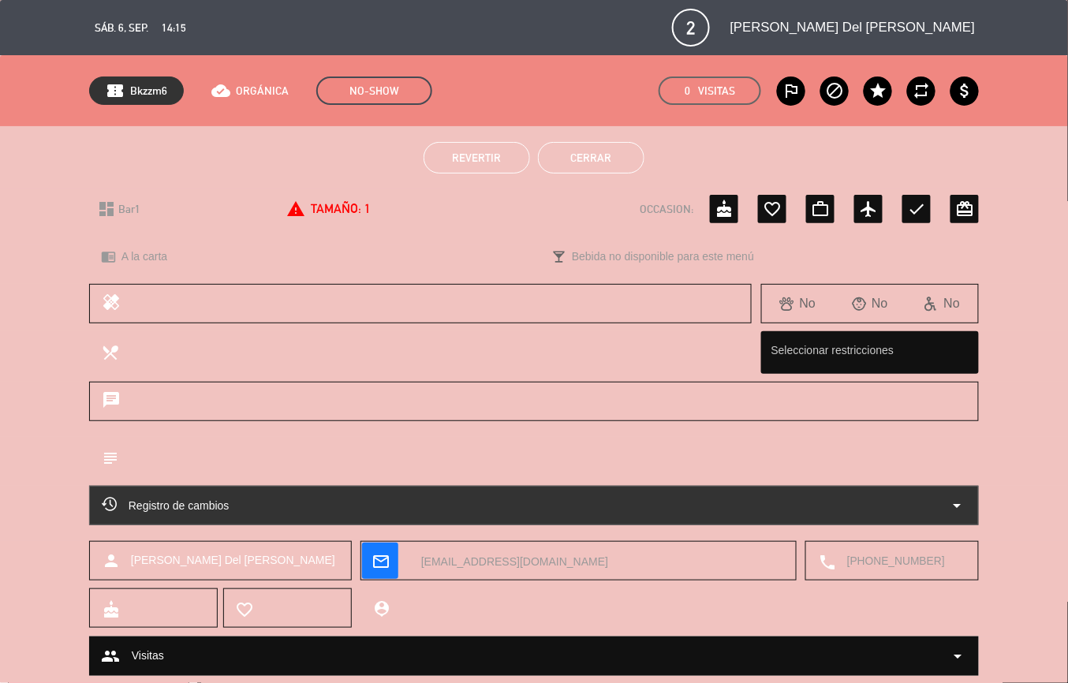
click at [604, 167] on button "Cerrar" at bounding box center [591, 158] width 106 height 32
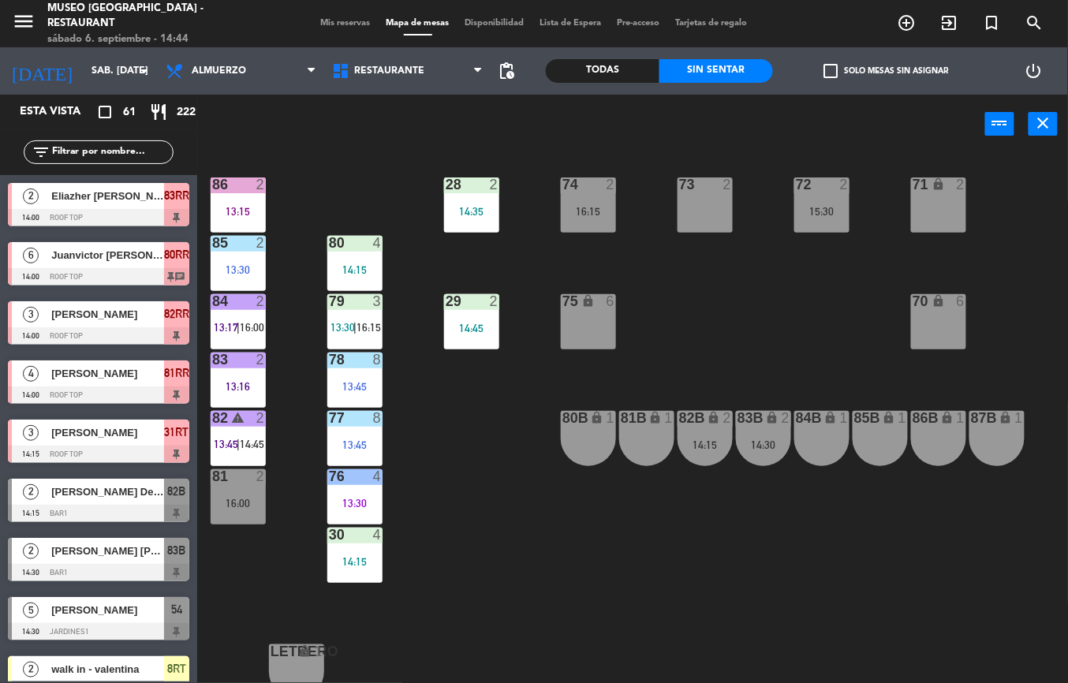
scroll to position [585, 0]
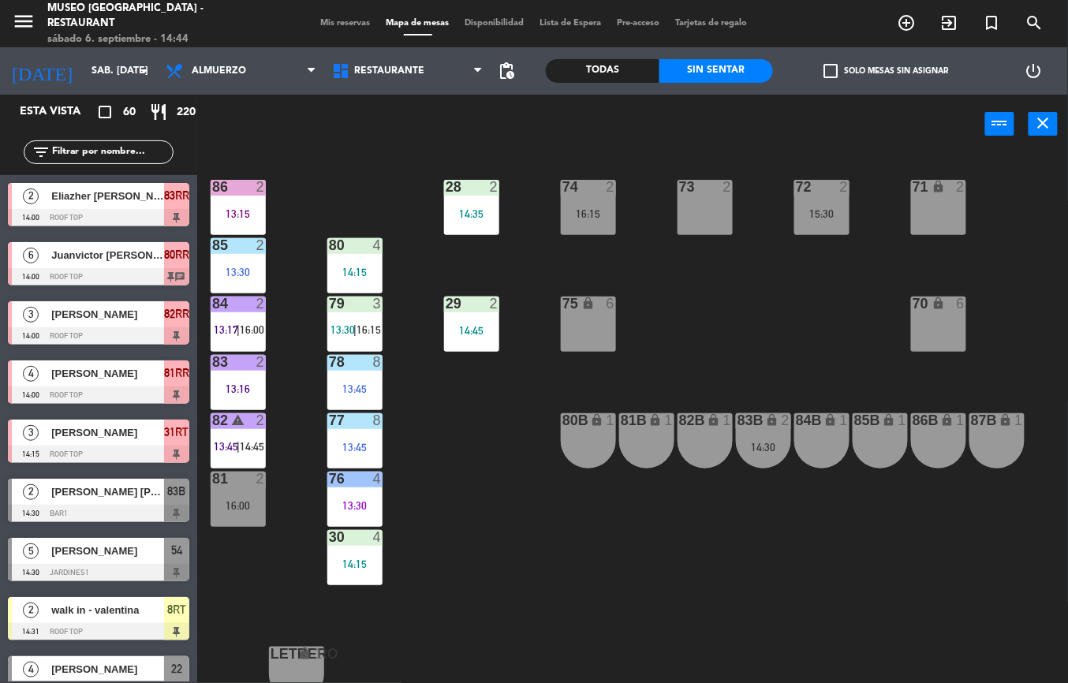
click at [252, 323] on span "16:00" at bounding box center [252, 329] width 24 height 13
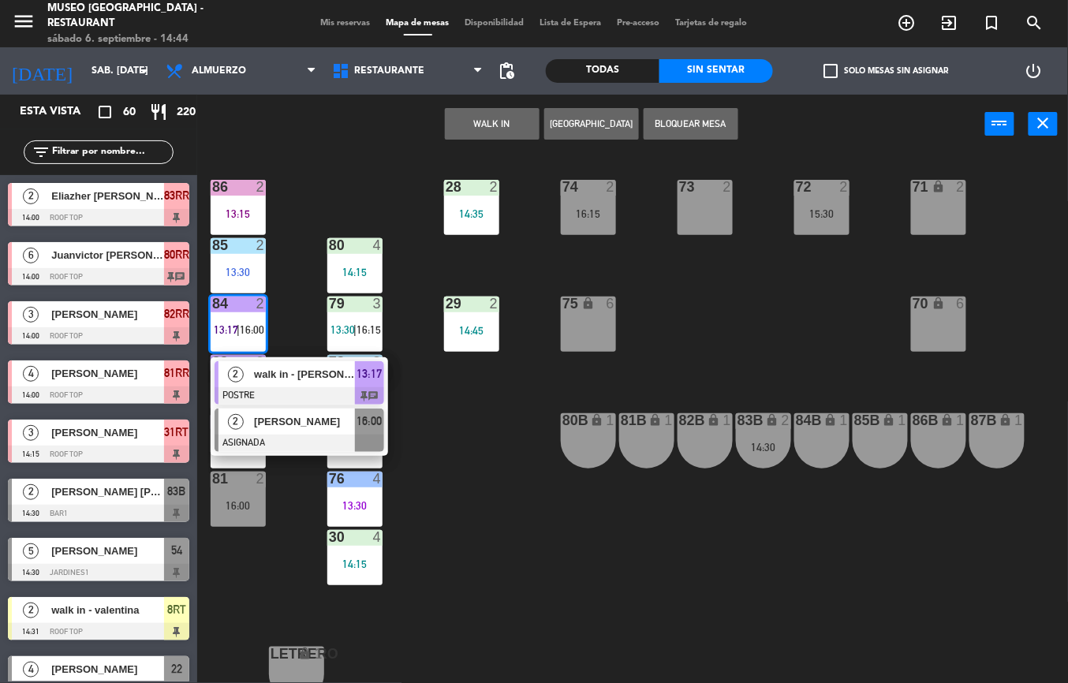
click at [307, 436] on div at bounding box center [299, 442] width 170 height 17
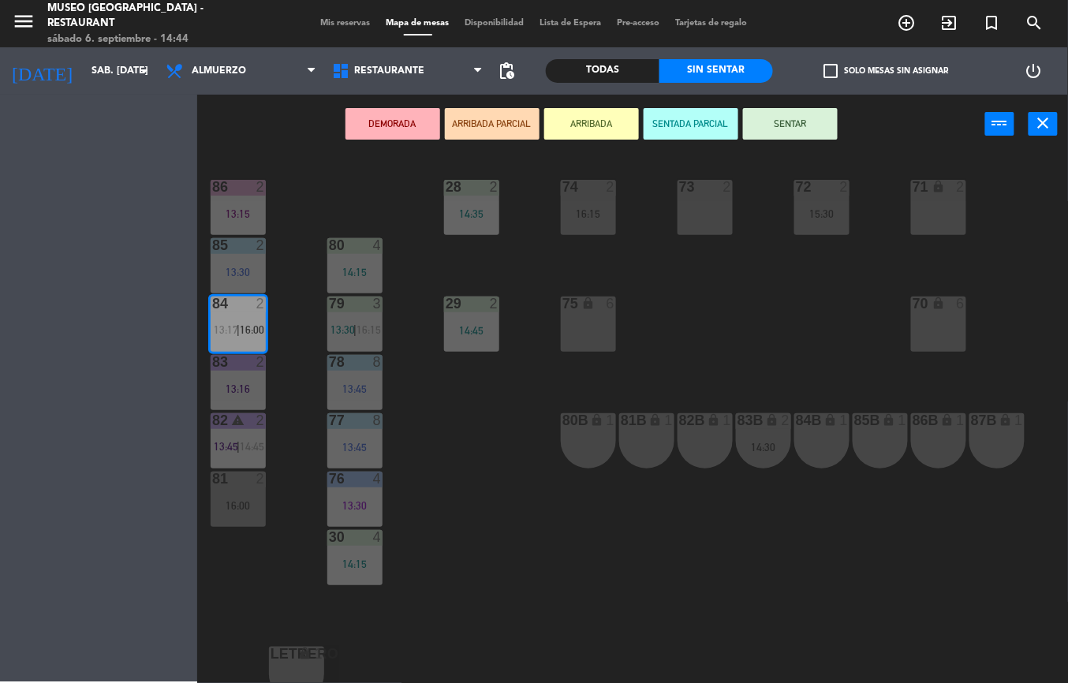
click at [598, 438] on div "80B lock 1" at bounding box center [588, 440] width 55 height 55
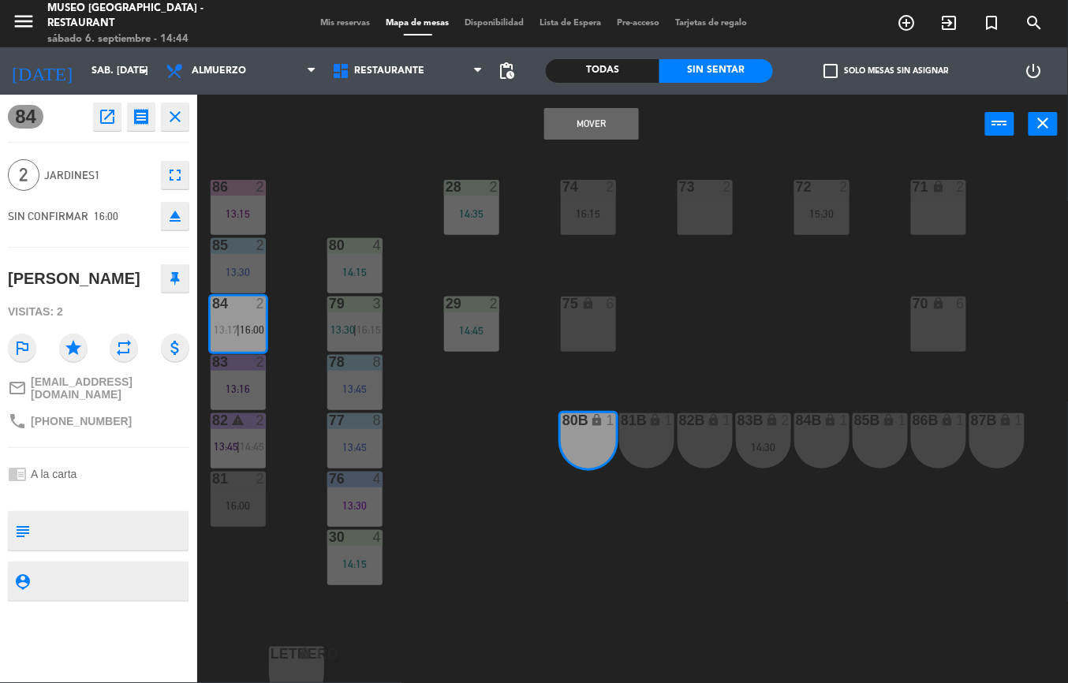
click at [598, 132] on button "Mover" at bounding box center [591, 124] width 95 height 32
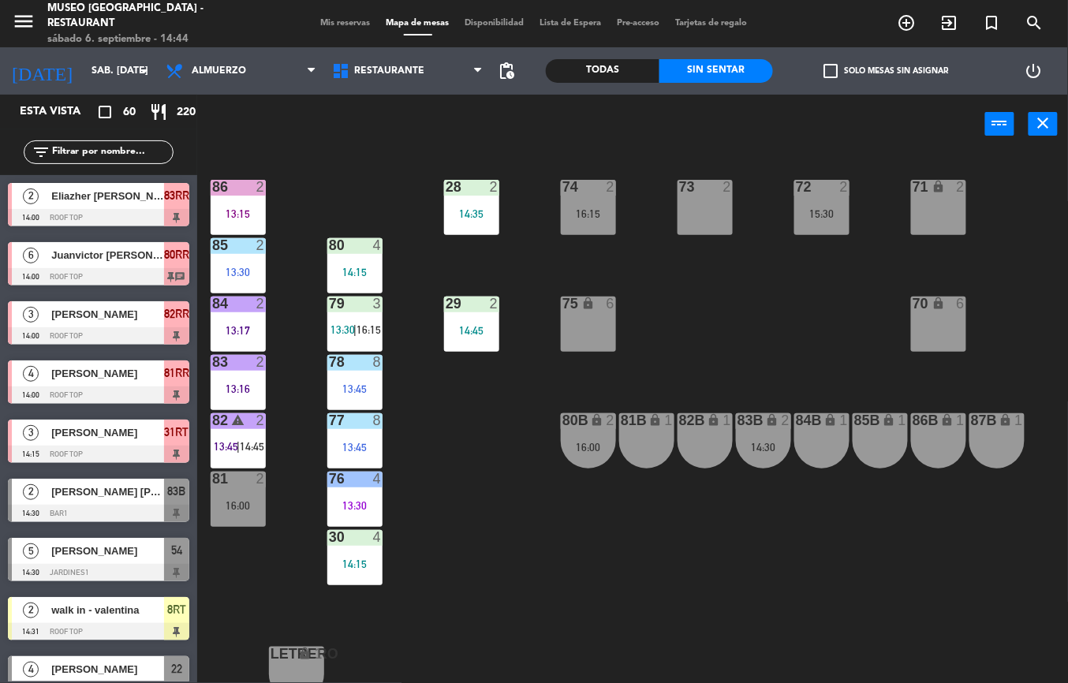
click at [252, 445] on span "14:45" at bounding box center [252, 446] width 24 height 13
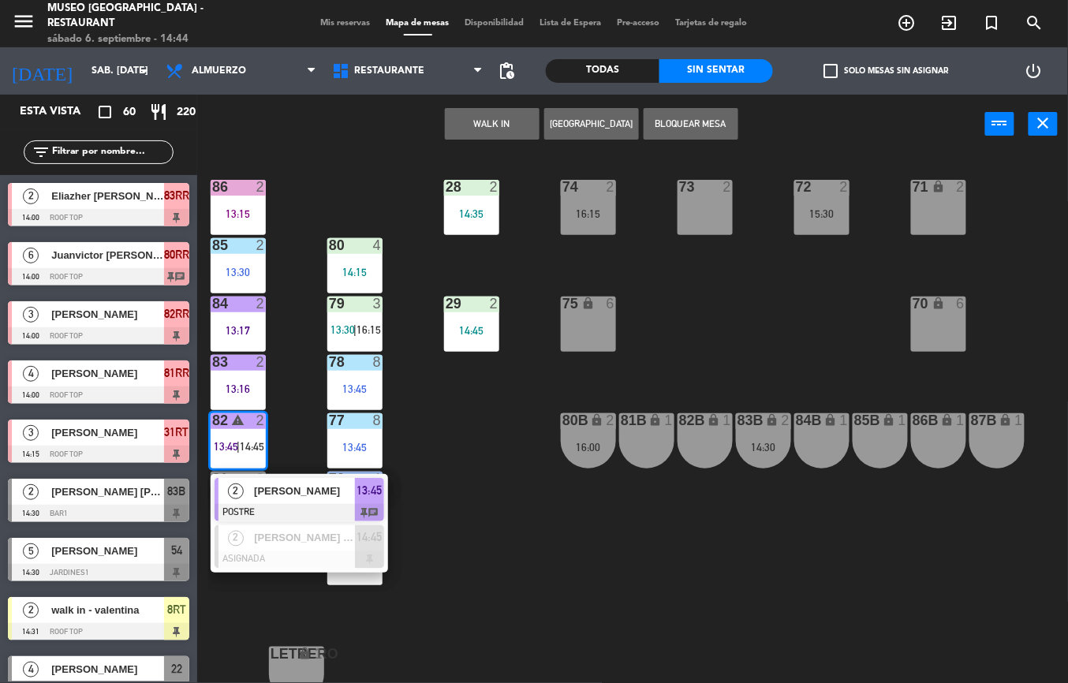
scroll to position [7, 0]
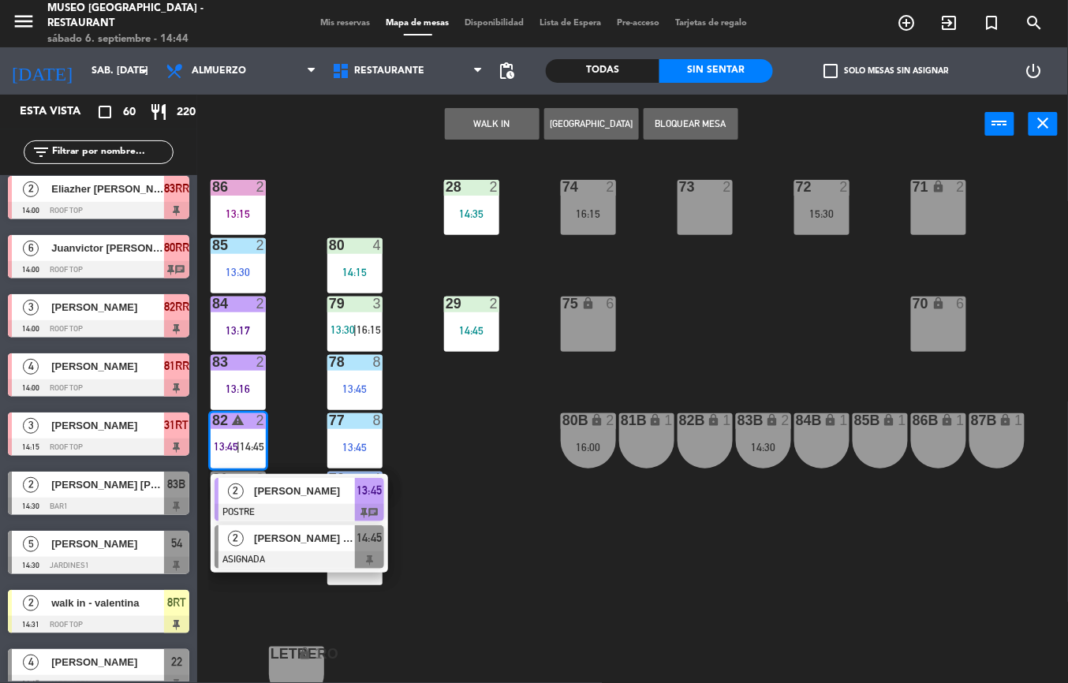
click at [279, 537] on span "[PERSON_NAME] [PERSON_NAME]" at bounding box center [304, 538] width 101 height 17
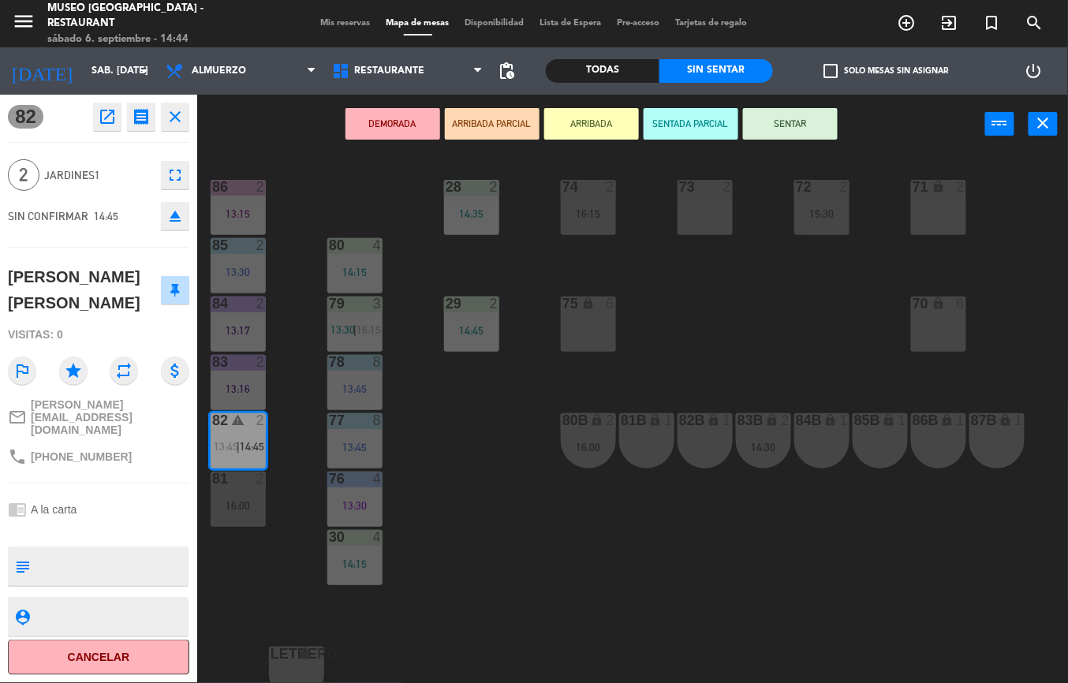
click at [639, 442] on div "81B lock 1" at bounding box center [646, 440] width 55 height 55
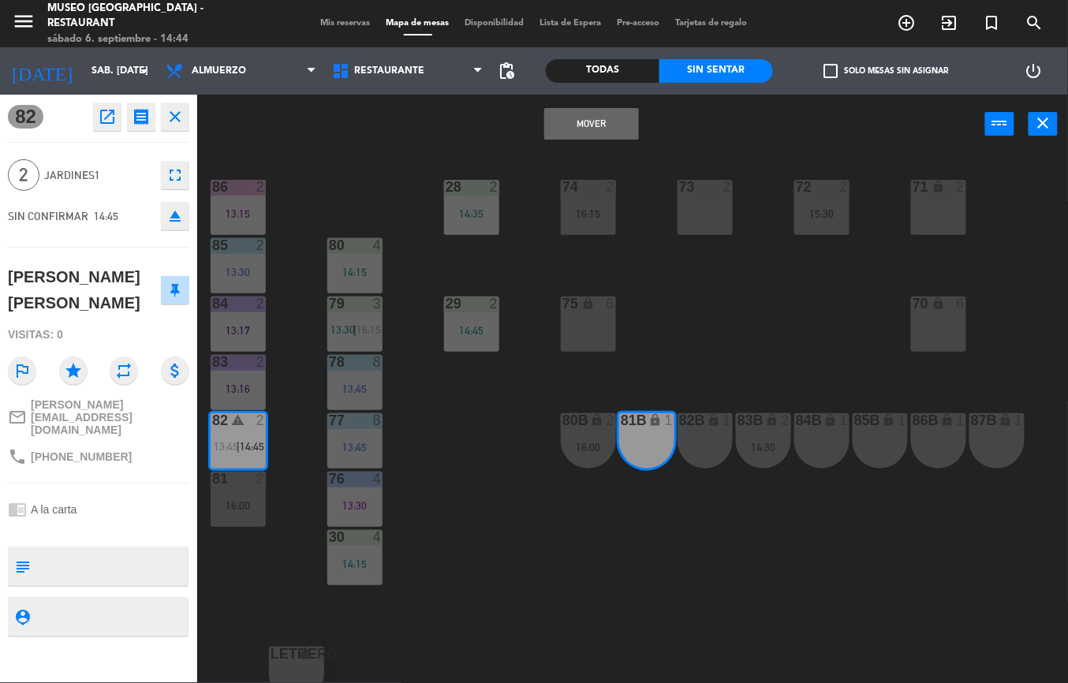
click at [609, 139] on button "Mover" at bounding box center [591, 124] width 95 height 32
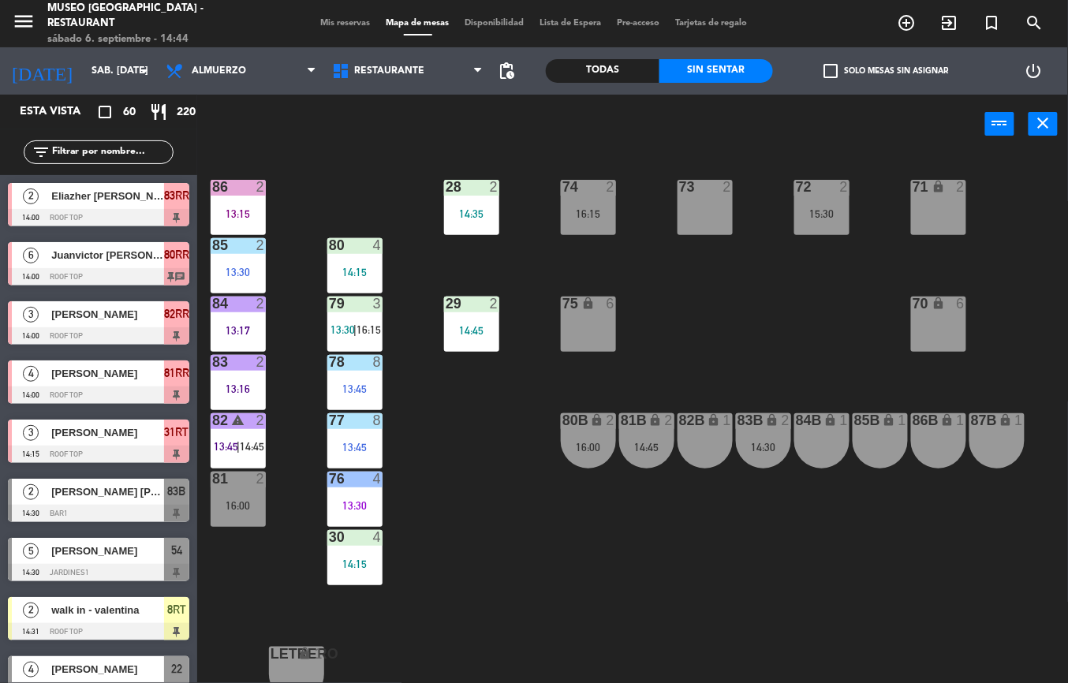
click at [249, 505] on div "16:00" at bounding box center [238, 505] width 55 height 11
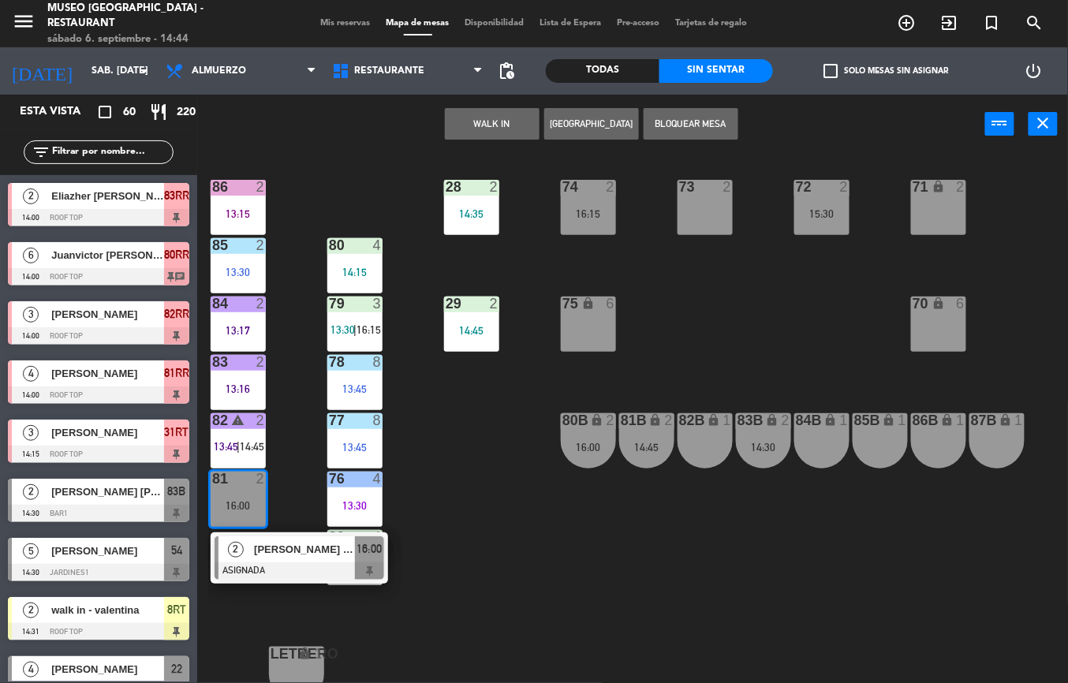
scroll to position [0, 0]
click at [702, 442] on div "82B lock 1" at bounding box center [704, 440] width 55 height 55
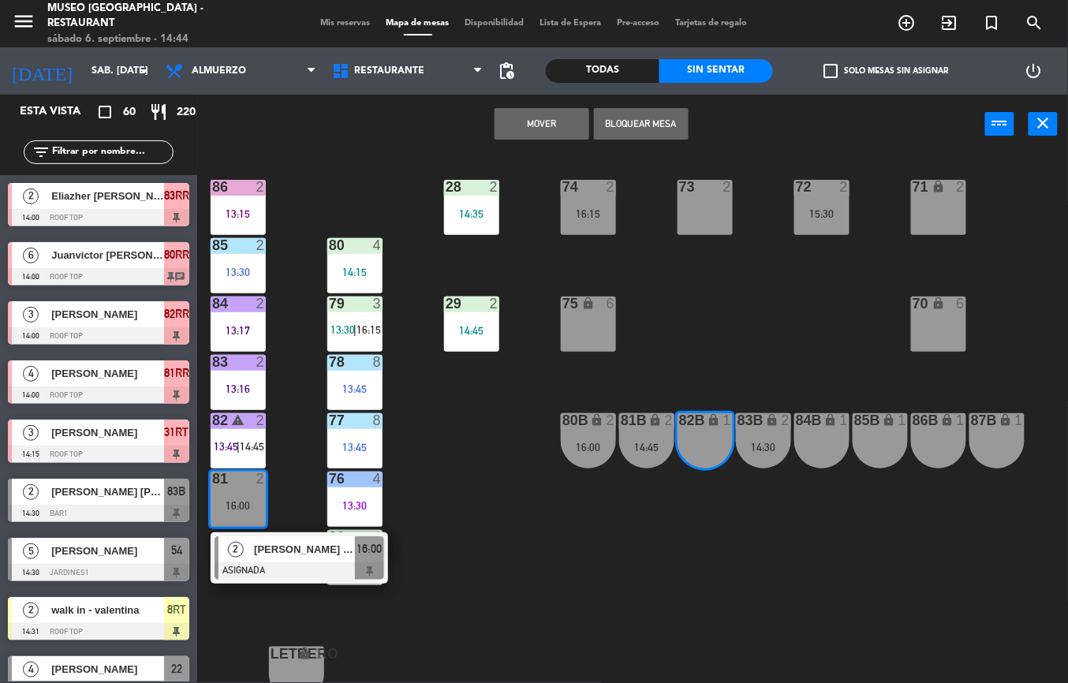
click at [535, 128] on button "Mover" at bounding box center [541, 124] width 95 height 32
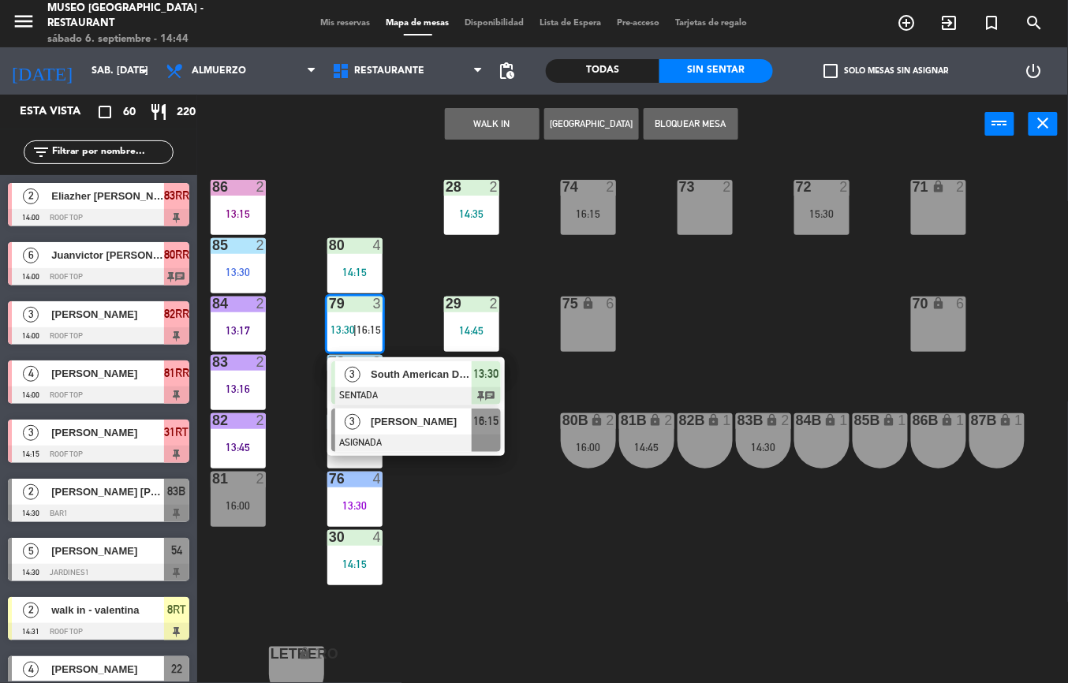
click at [392, 437] on div at bounding box center [416, 442] width 170 height 17
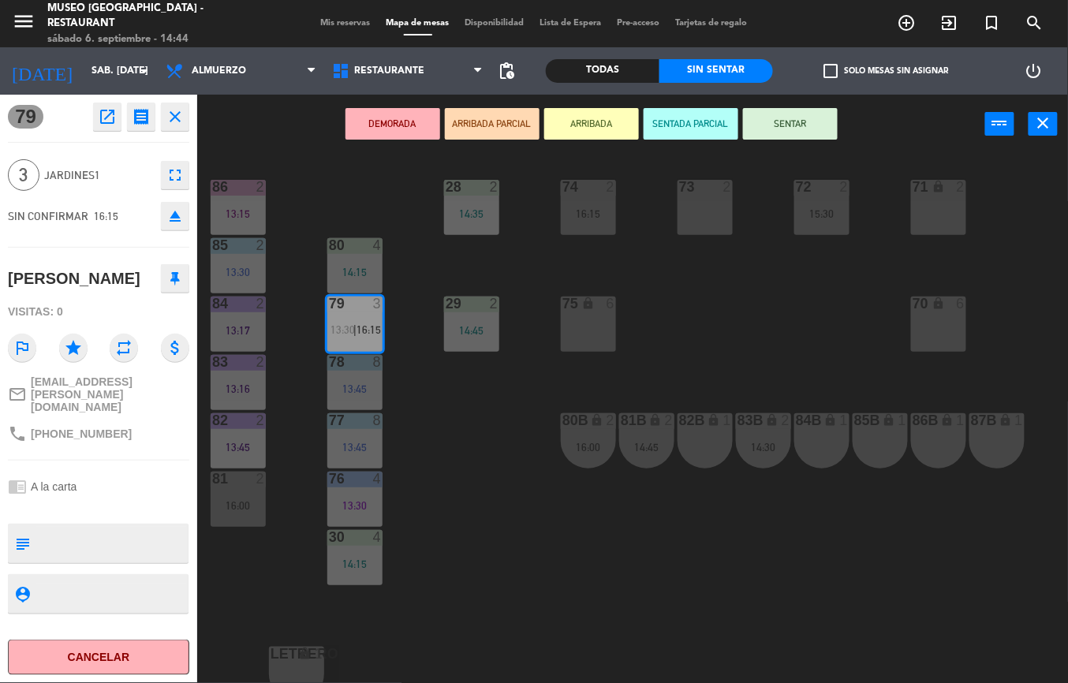
click at [717, 454] on div "82B lock 1" at bounding box center [704, 440] width 55 height 55
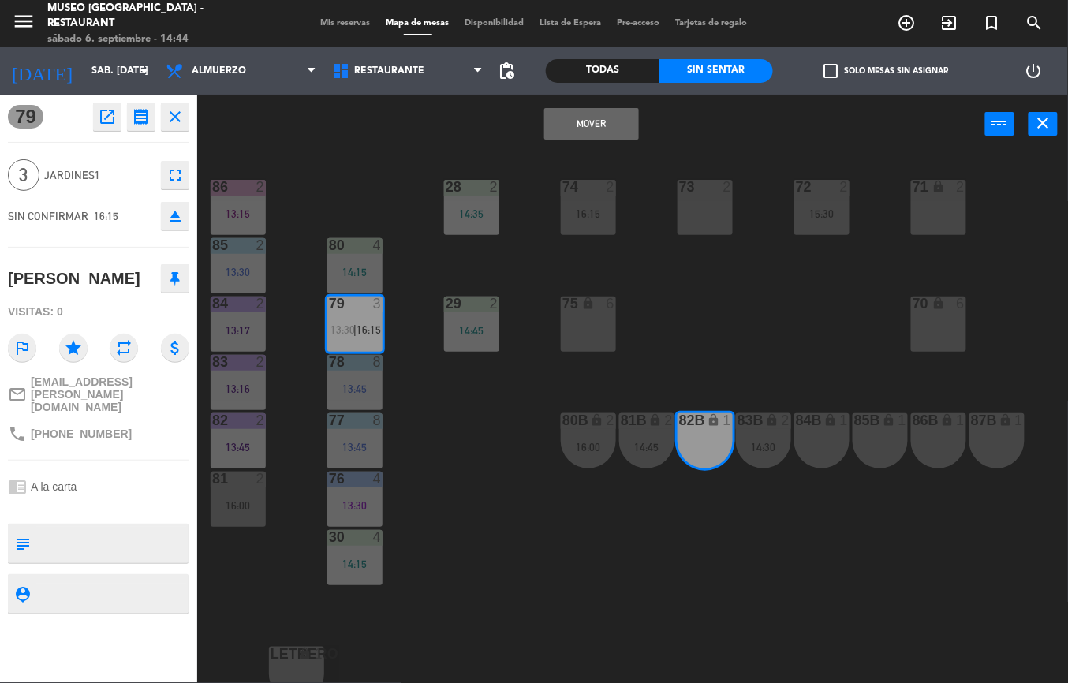
click at [606, 126] on button "Mover" at bounding box center [591, 124] width 95 height 32
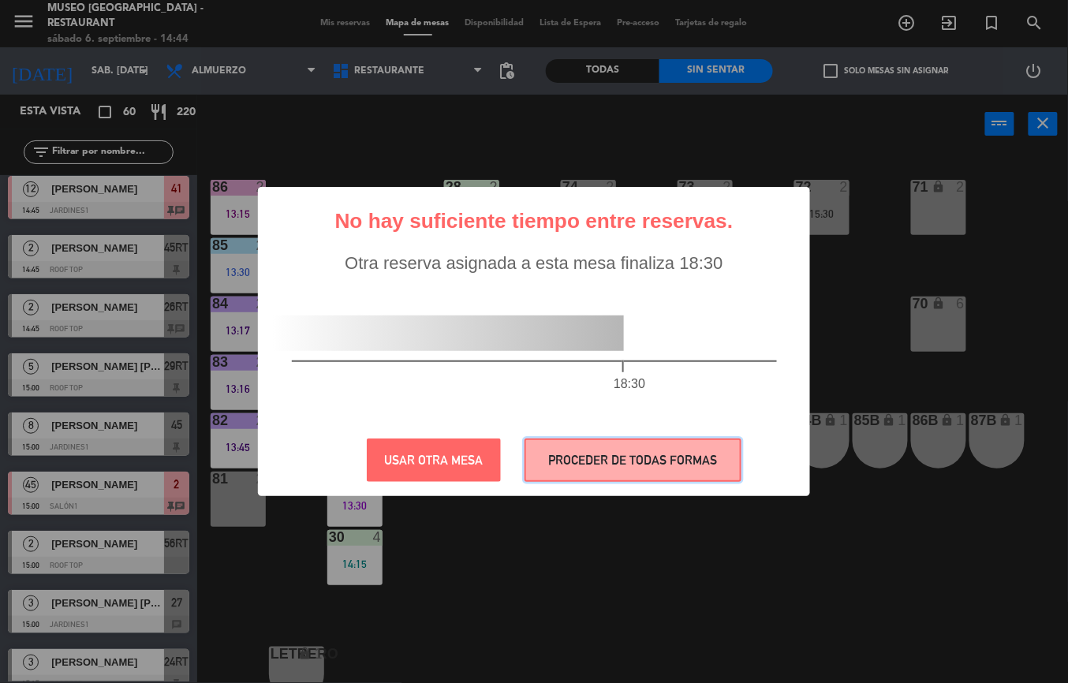
click at [642, 458] on button "PROCEDER DE TODAS FORMAS" at bounding box center [632, 459] width 217 height 43
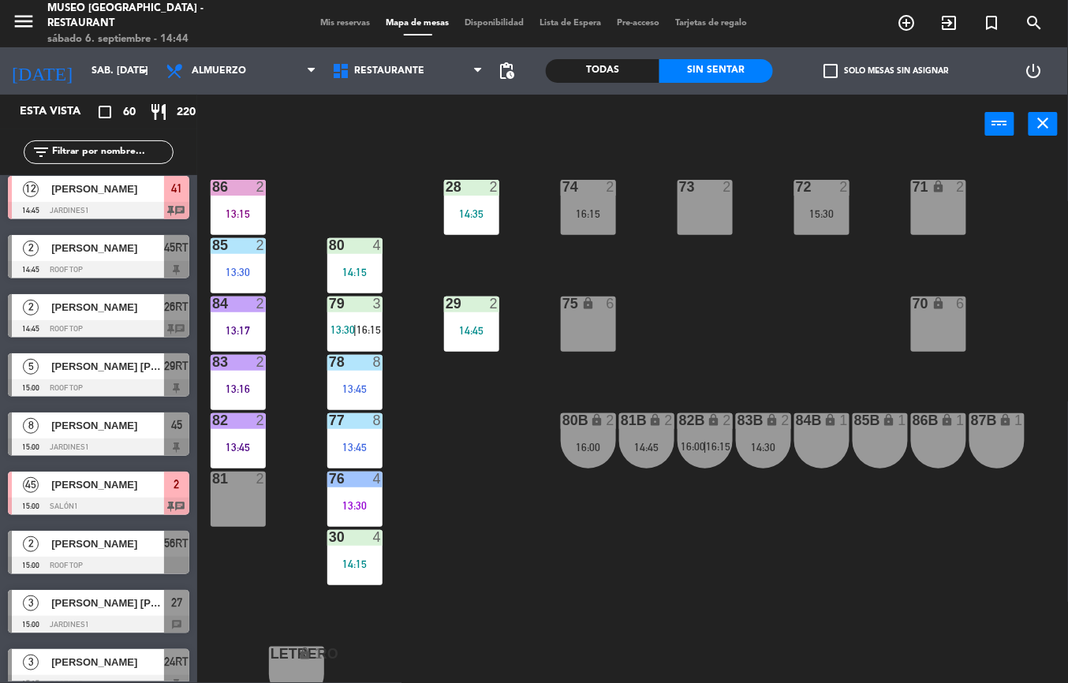
click at [698, 445] on span "16:00" at bounding box center [692, 446] width 24 height 13
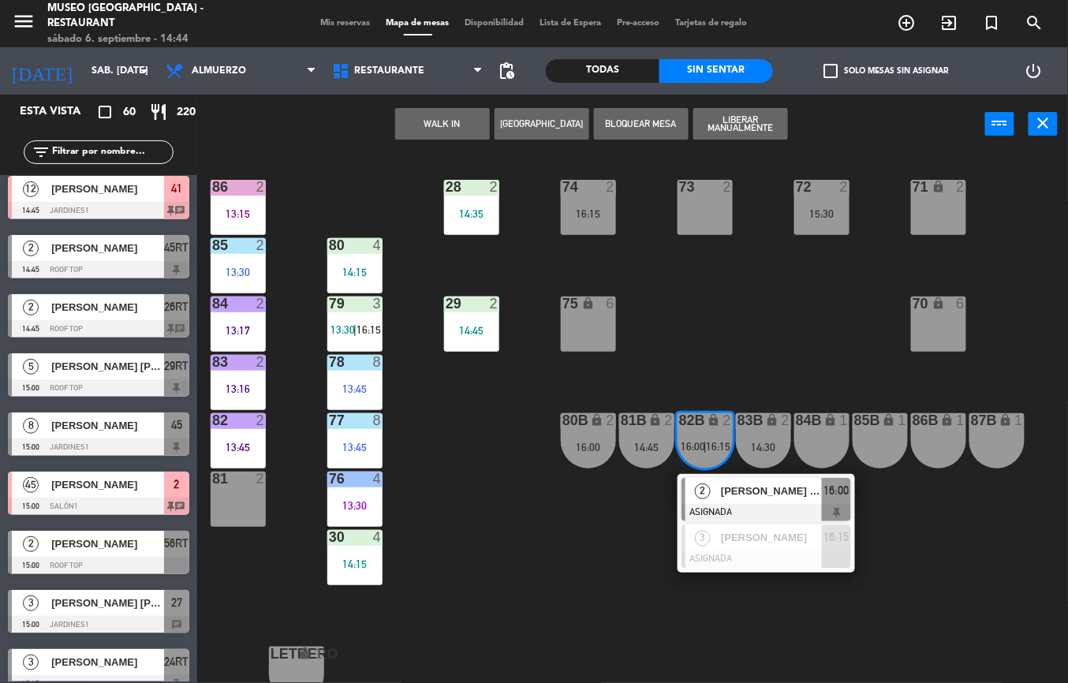
click at [817, 436] on div "84B lock 1" at bounding box center [821, 440] width 55 height 55
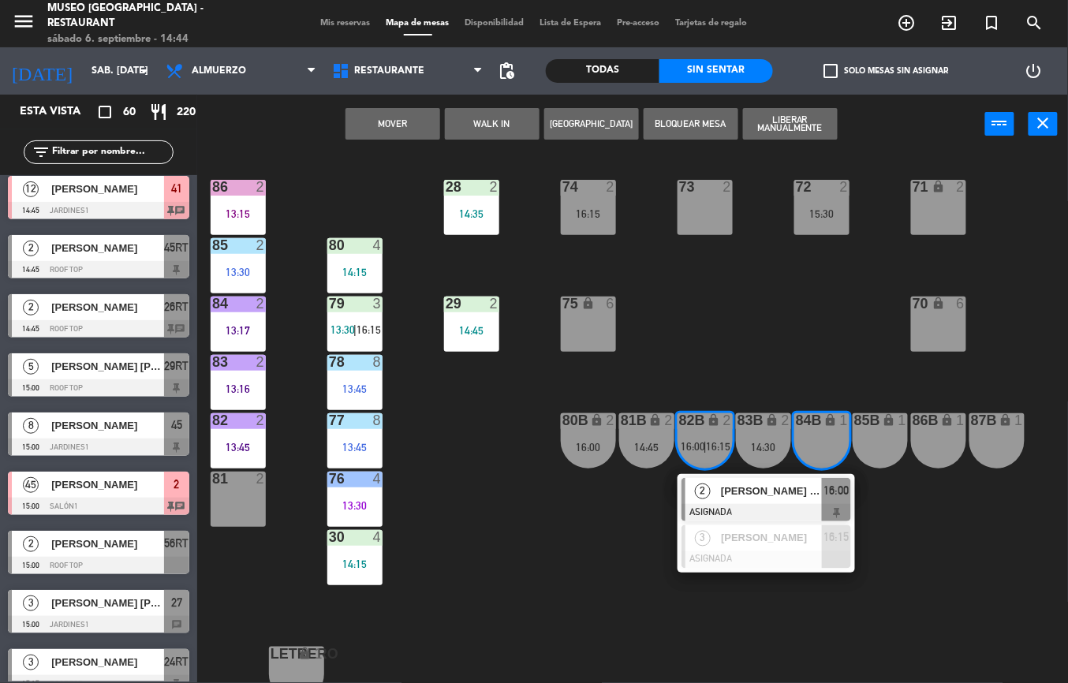
click at [407, 128] on button "Mover" at bounding box center [392, 124] width 95 height 32
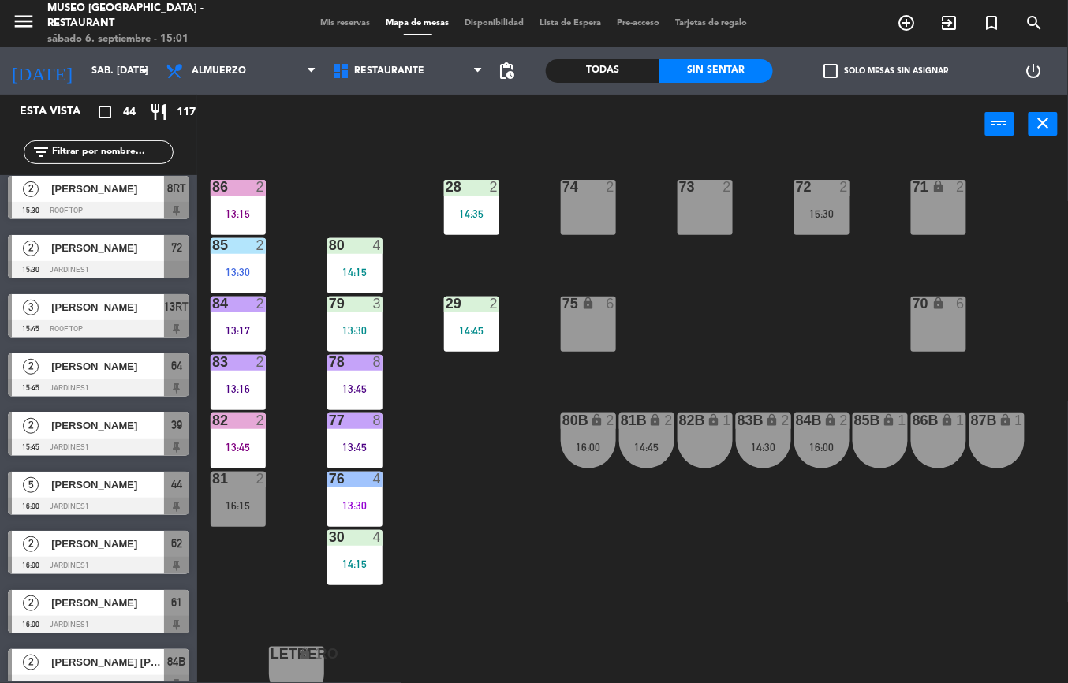
click at [479, 449] on div "44 warning 5 14:30 | 16:00 49 2 16:15 54 5 14:30 64 2 14:00 | 15:45 48 2 14:03 …" at bounding box center [637, 418] width 859 height 529
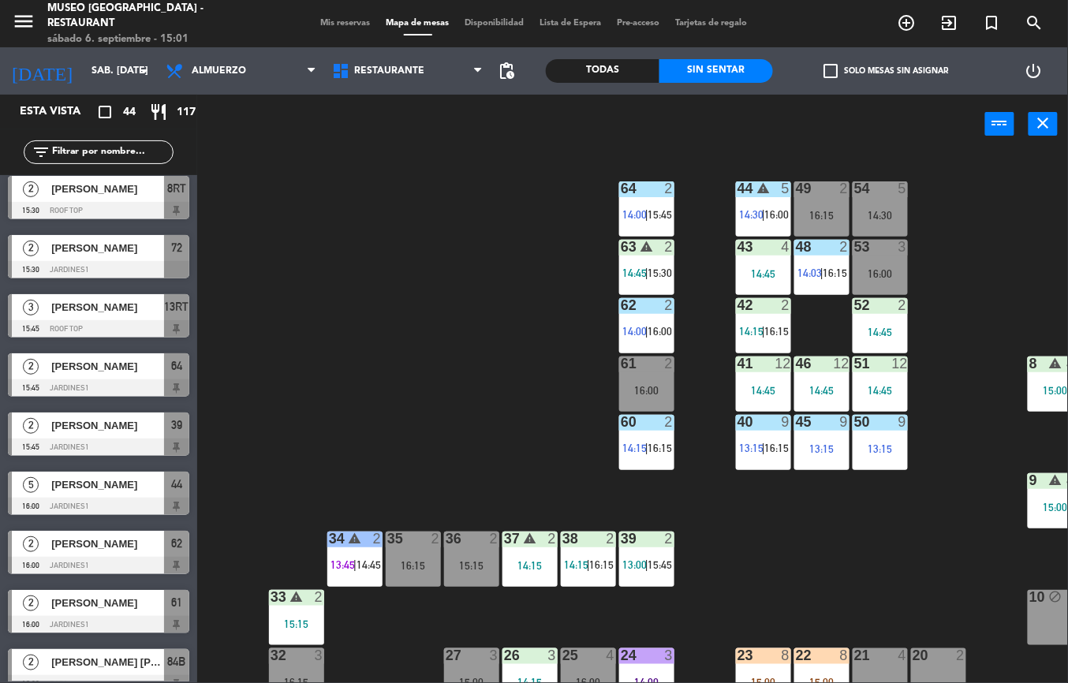
scroll to position [0, 259]
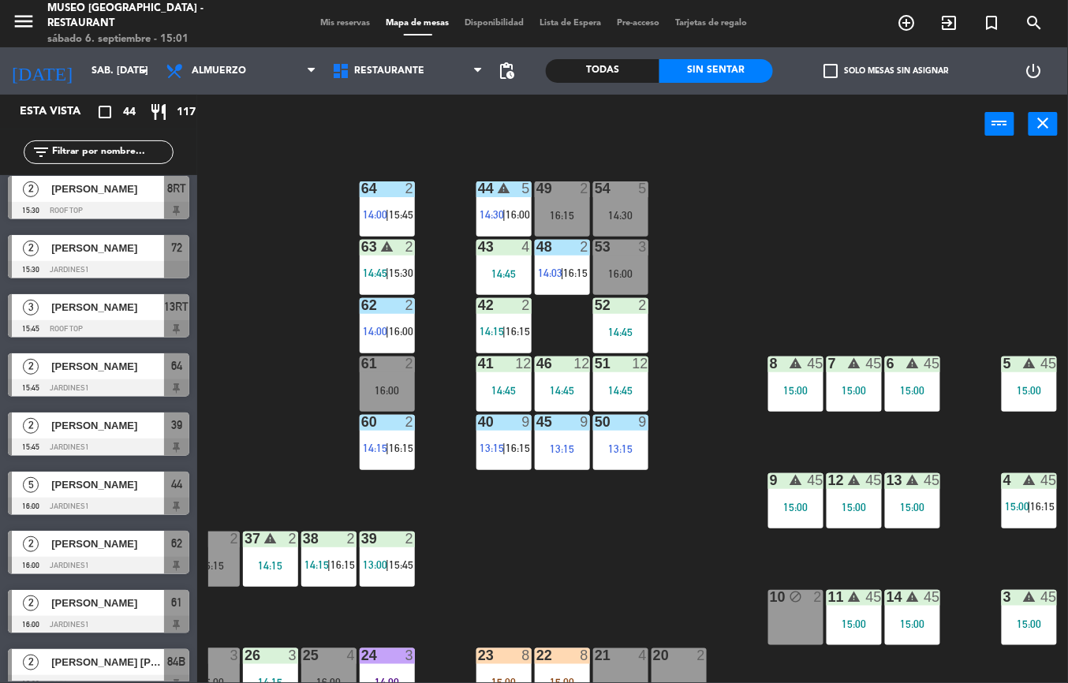
click at [788, 372] on div "8 warning 45" at bounding box center [795, 364] width 55 height 16
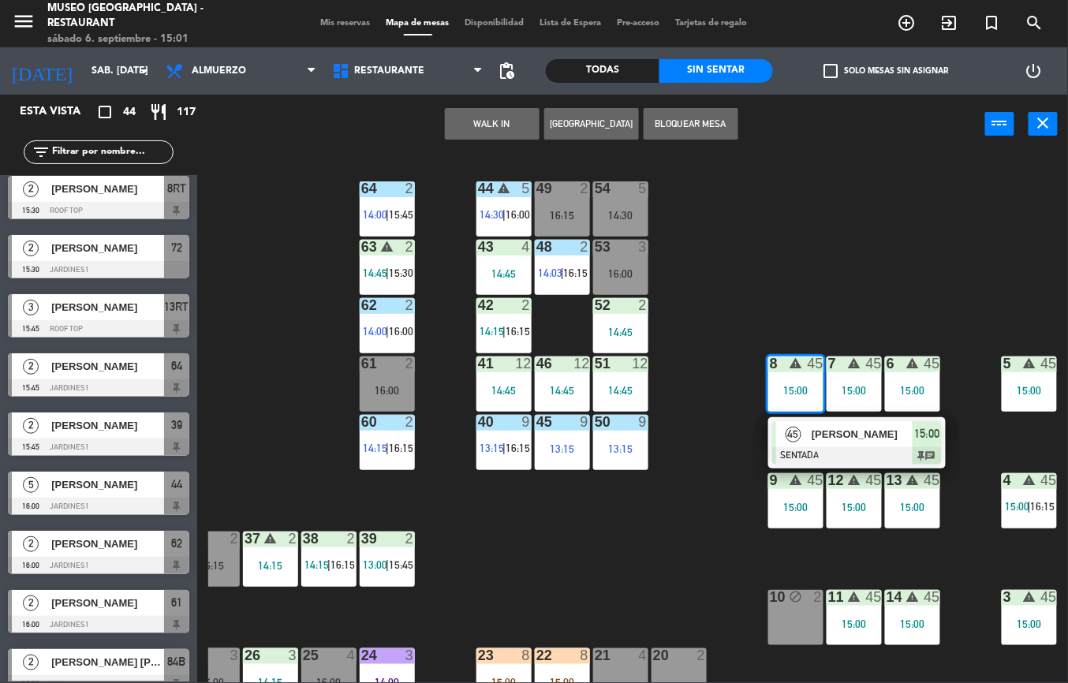
click at [811, 430] on span "[PERSON_NAME]" at bounding box center [861, 434] width 101 height 17
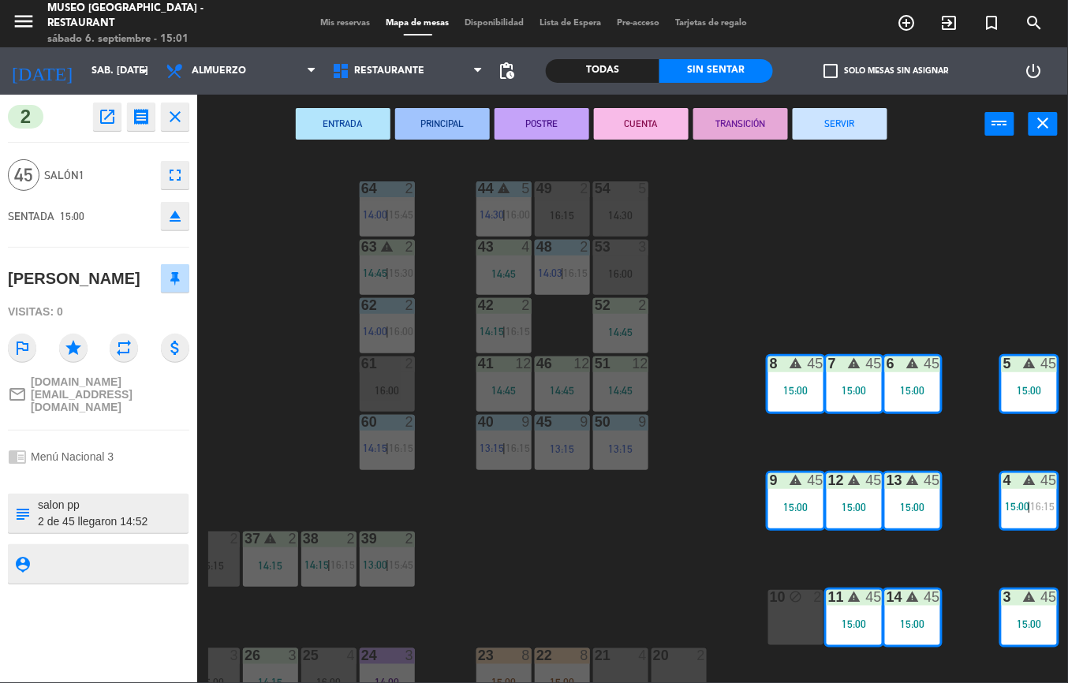
click at [106, 120] on icon "open_in_new" at bounding box center [107, 116] width 19 height 19
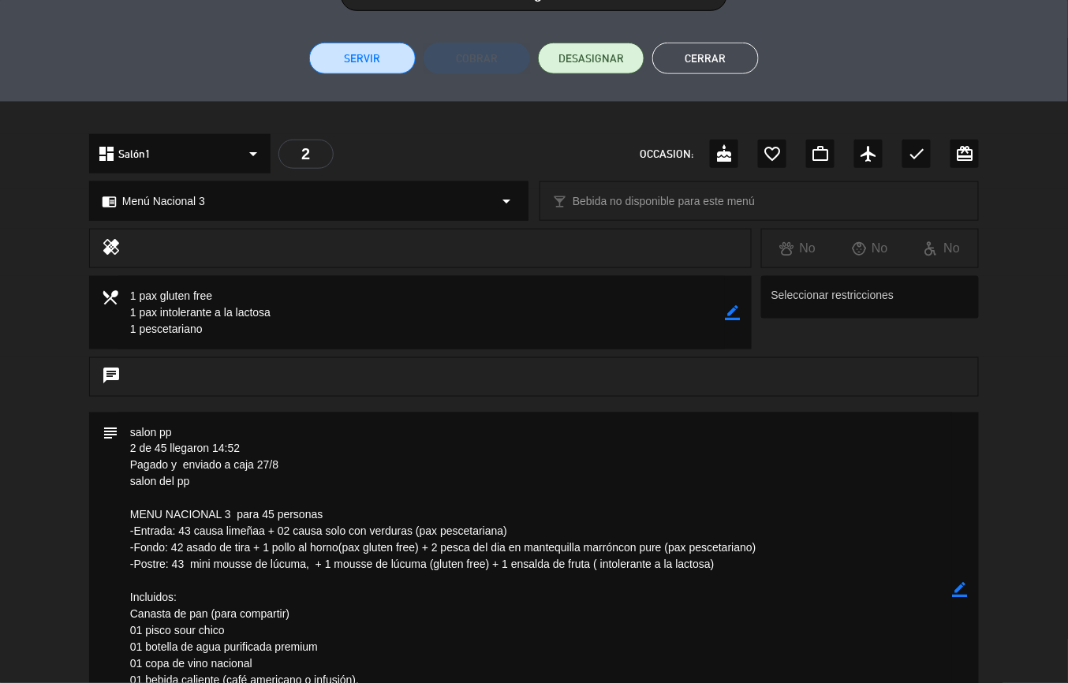
scroll to position [397, 0]
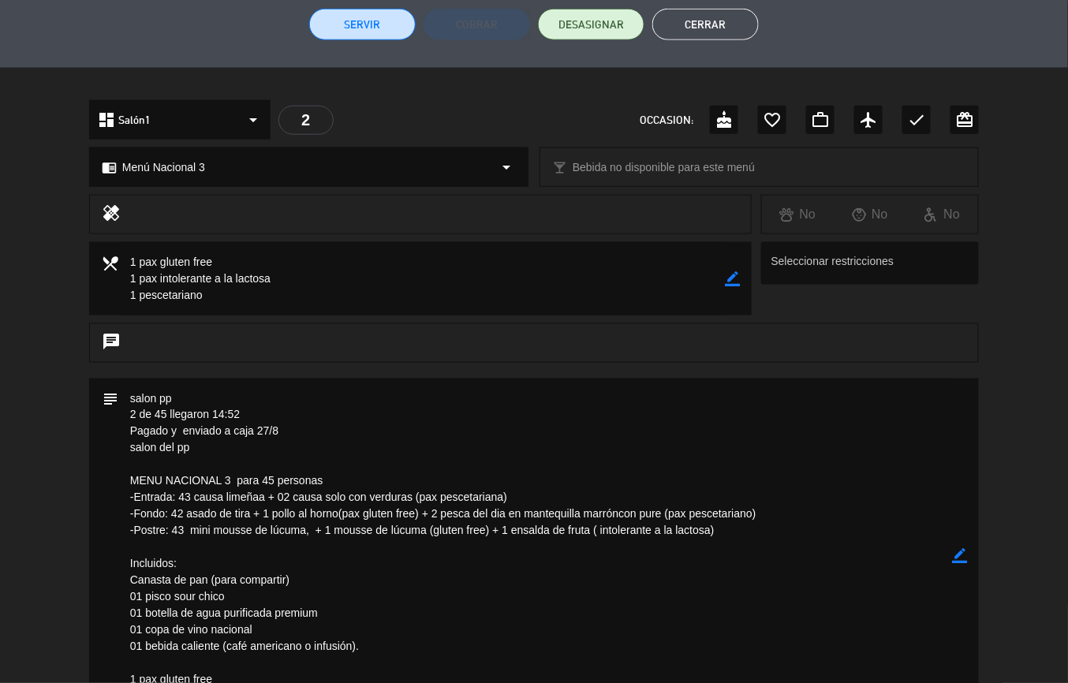
click at [95, 454] on div "subject border_color" at bounding box center [533, 555] width 889 height 355
click at [92, 426] on div "subject border_color" at bounding box center [533, 555] width 889 height 355
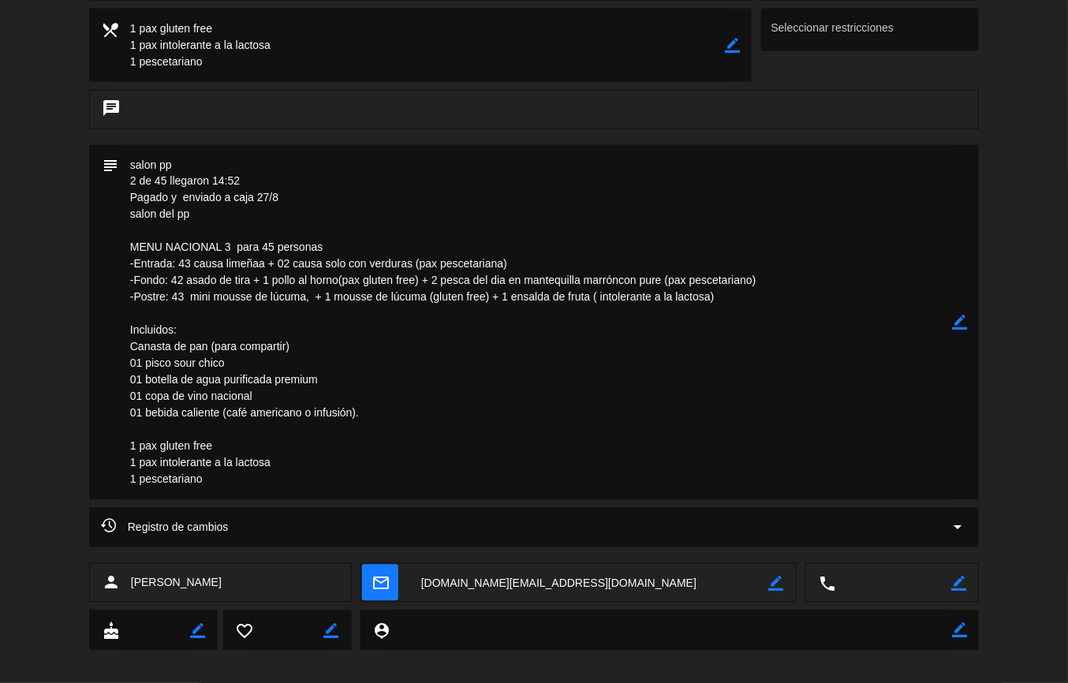
scroll to position [645, 0]
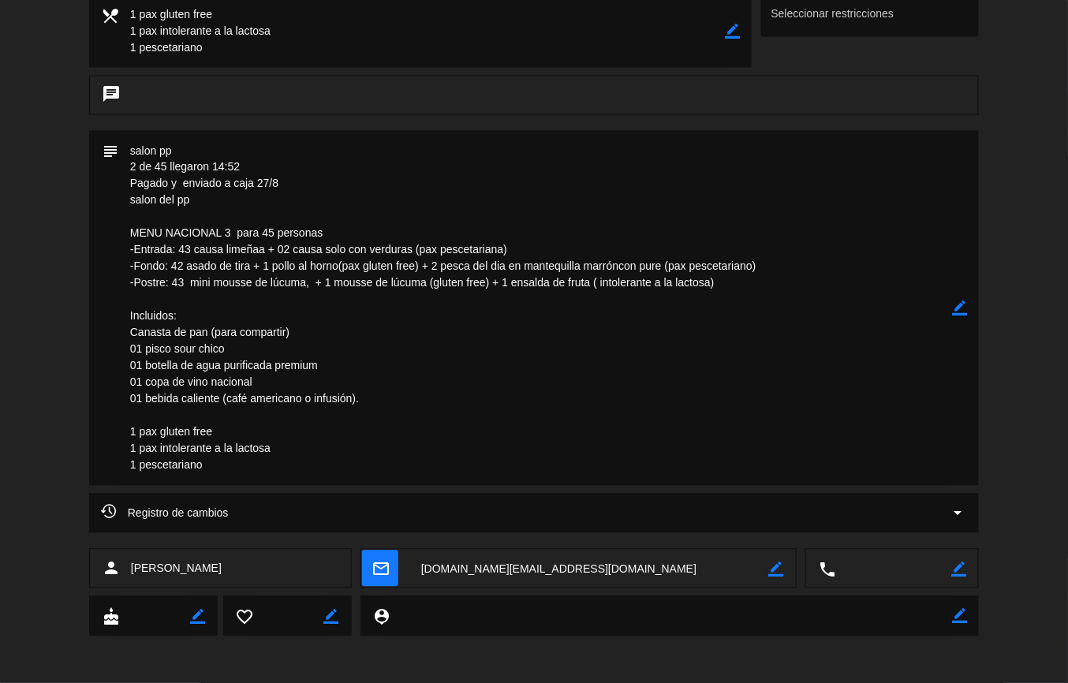
click at [547, 369] on textarea at bounding box center [534, 308] width 833 height 355
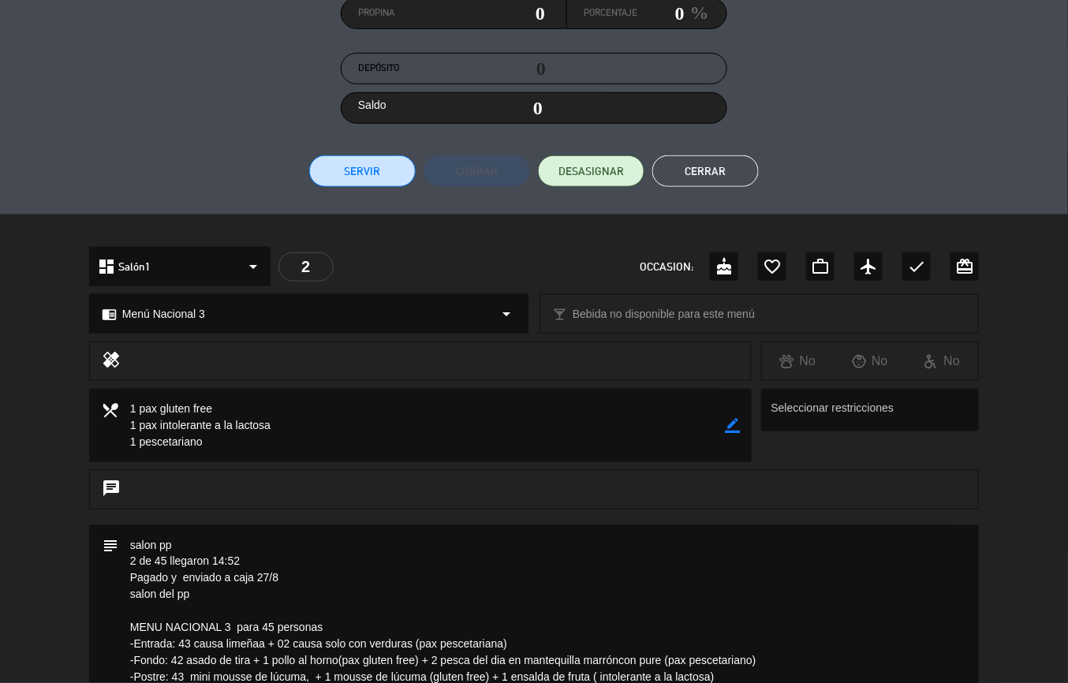
scroll to position [222, 0]
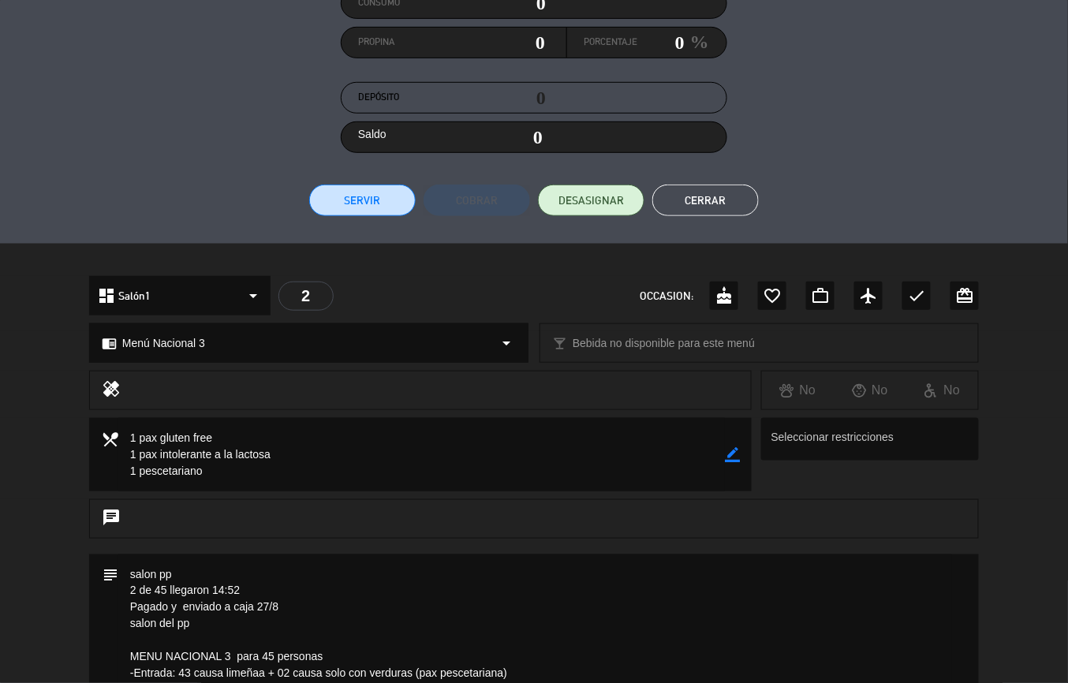
click at [704, 196] on button "Cerrar" at bounding box center [705, 200] width 106 height 32
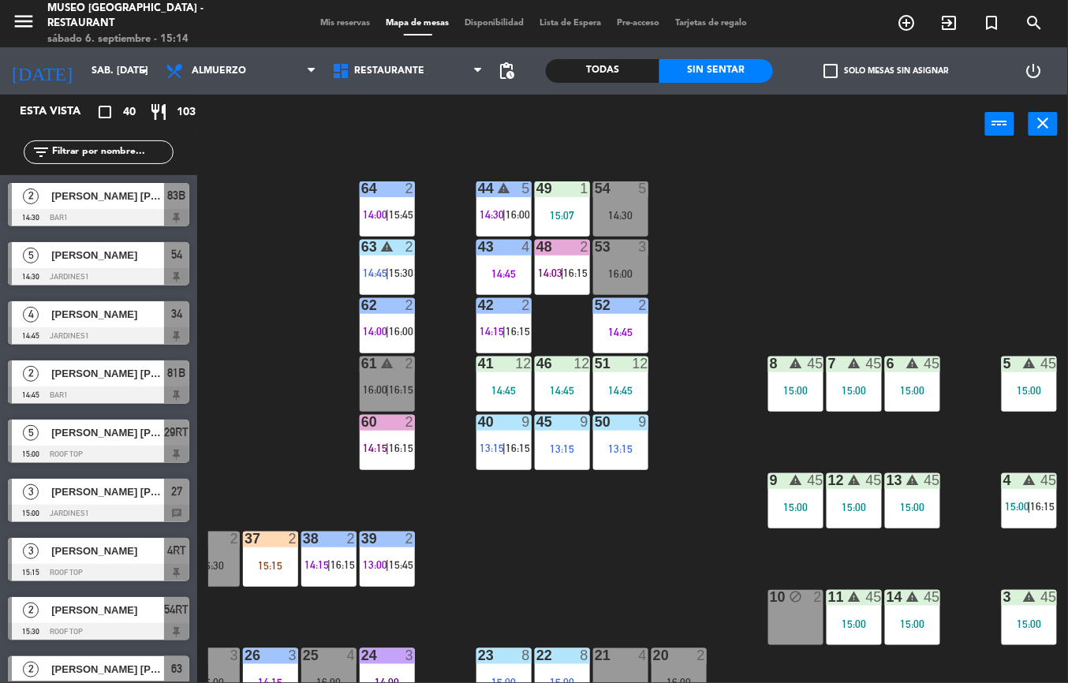
click at [285, 565] on div "15:15" at bounding box center [270, 565] width 55 height 11
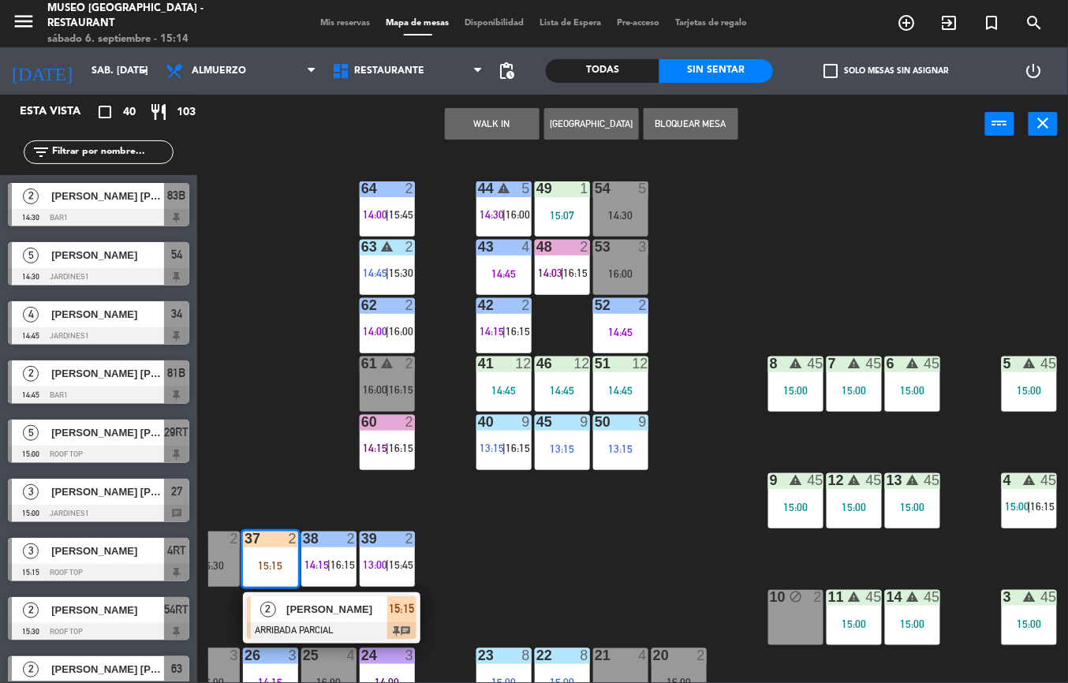
click at [304, 618] on div "[PERSON_NAME]" at bounding box center [336, 609] width 102 height 26
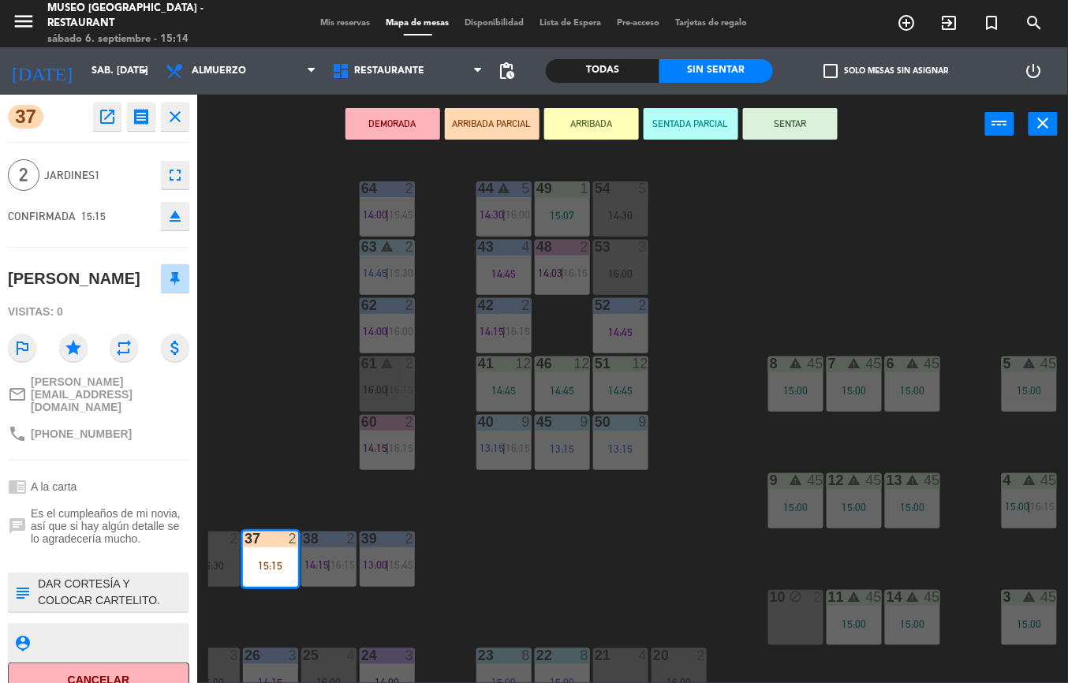
click at [691, 543] on div "44 warning 5 14:30 | 16:00 49 1 15:07 54 5 14:30 64 2 14:00 | 15:45 48 2 14:03 …" at bounding box center [637, 418] width 859 height 529
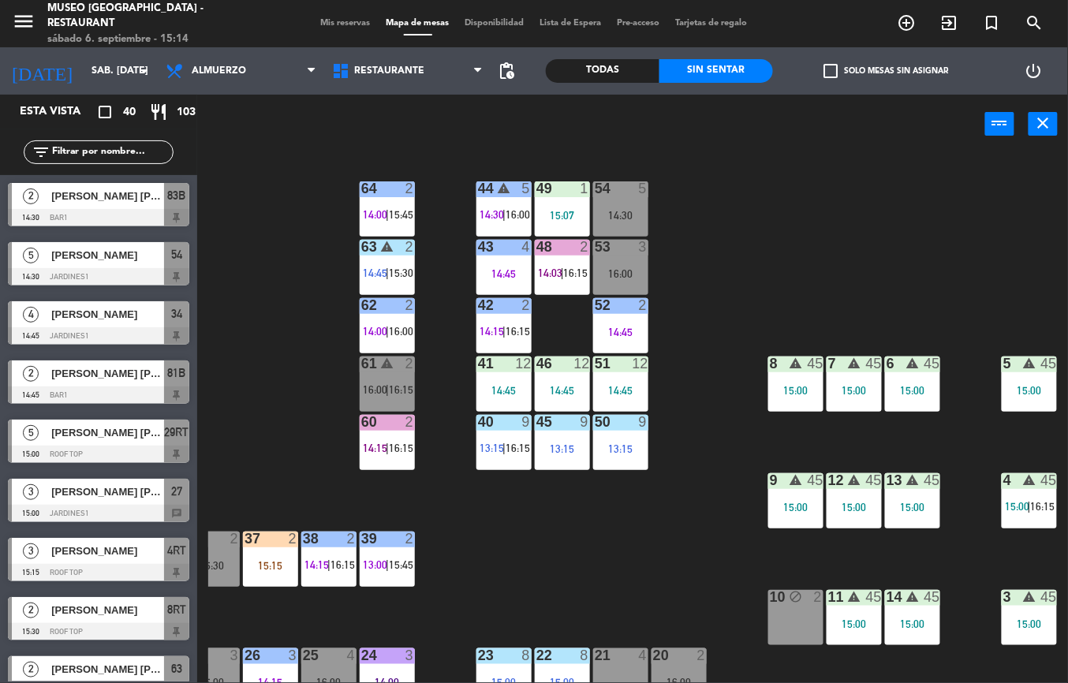
scroll to position [776, 0]
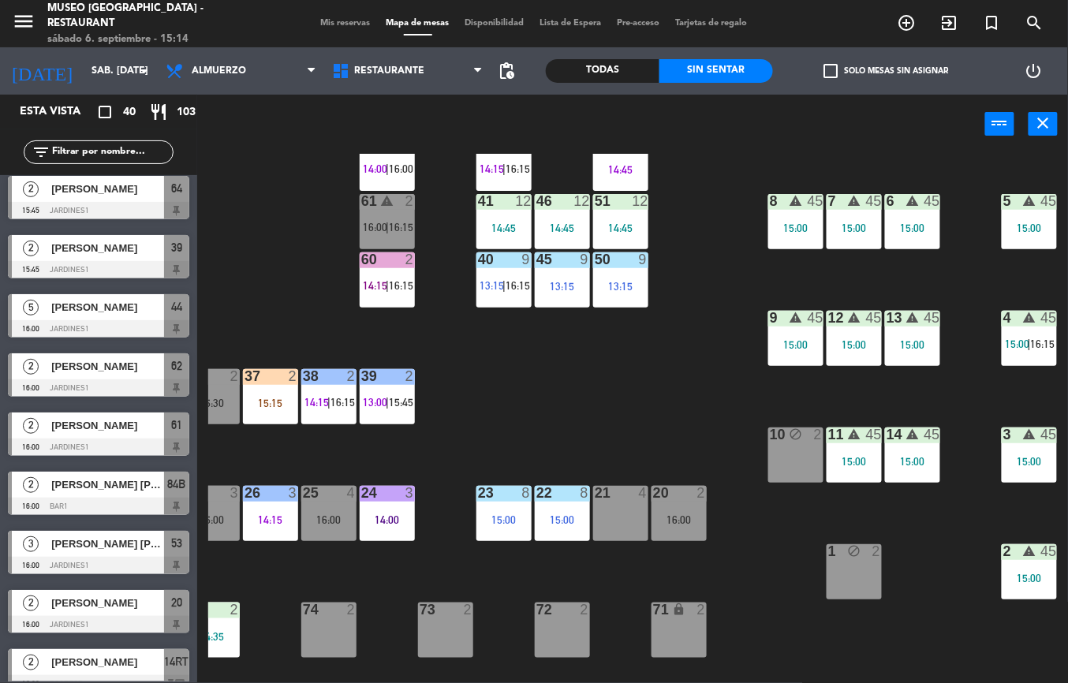
click at [397, 518] on div "14:00" at bounding box center [387, 519] width 55 height 11
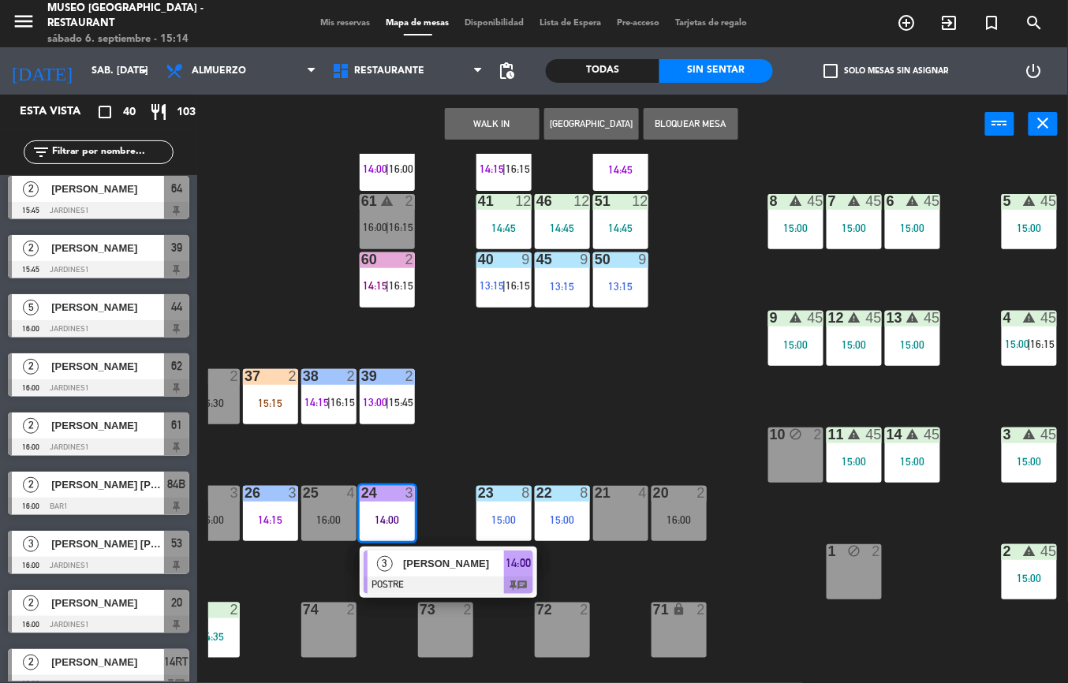
click at [445, 571] on span "[PERSON_NAME]" at bounding box center [453, 563] width 101 height 17
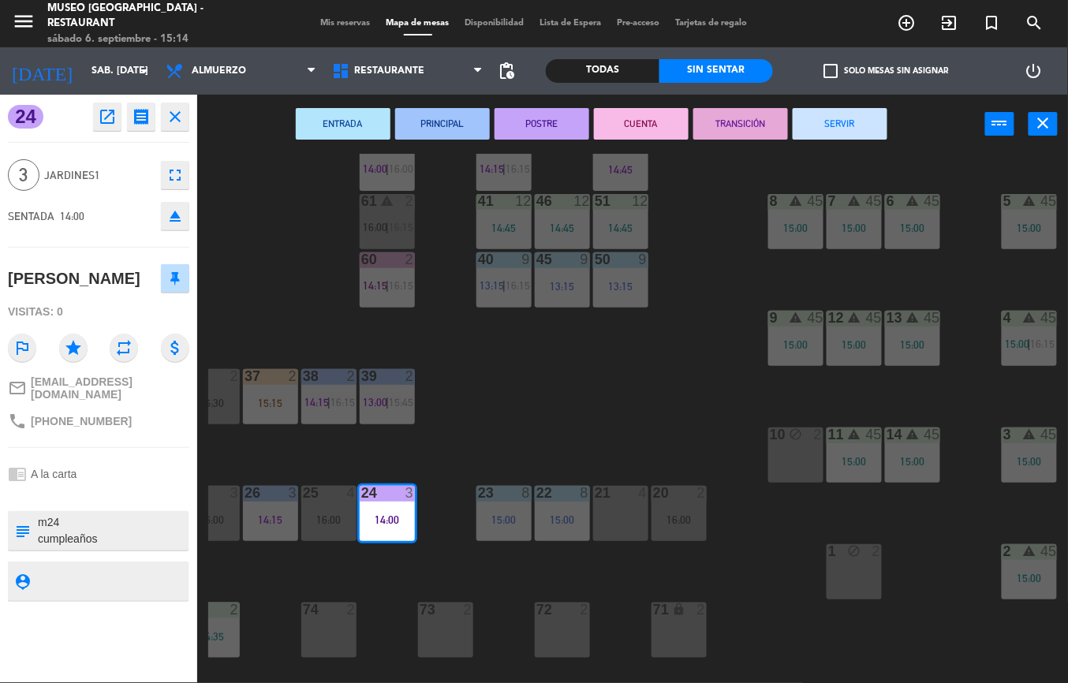
click at [550, 127] on button "POSTRE" at bounding box center [541, 124] width 95 height 32
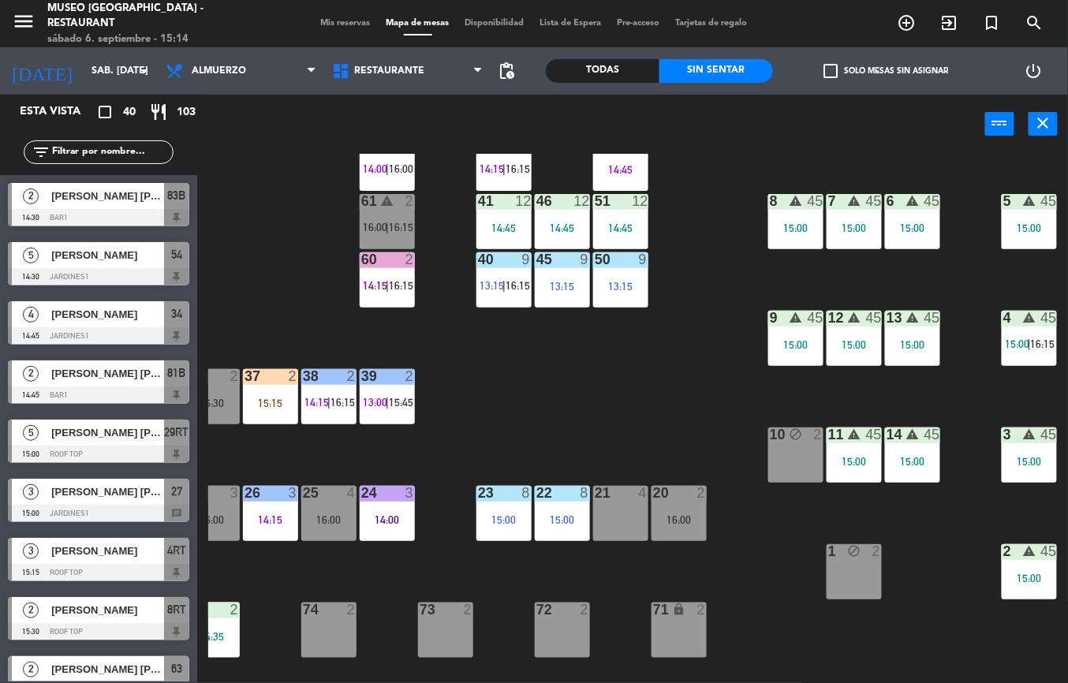
click at [577, 415] on div "44 warning 5 14:30 | 16:00 49 1 15:07 54 5 14:30 64 2 14:00 | 15:45 48 2 14:03 …" at bounding box center [637, 418] width 859 height 529
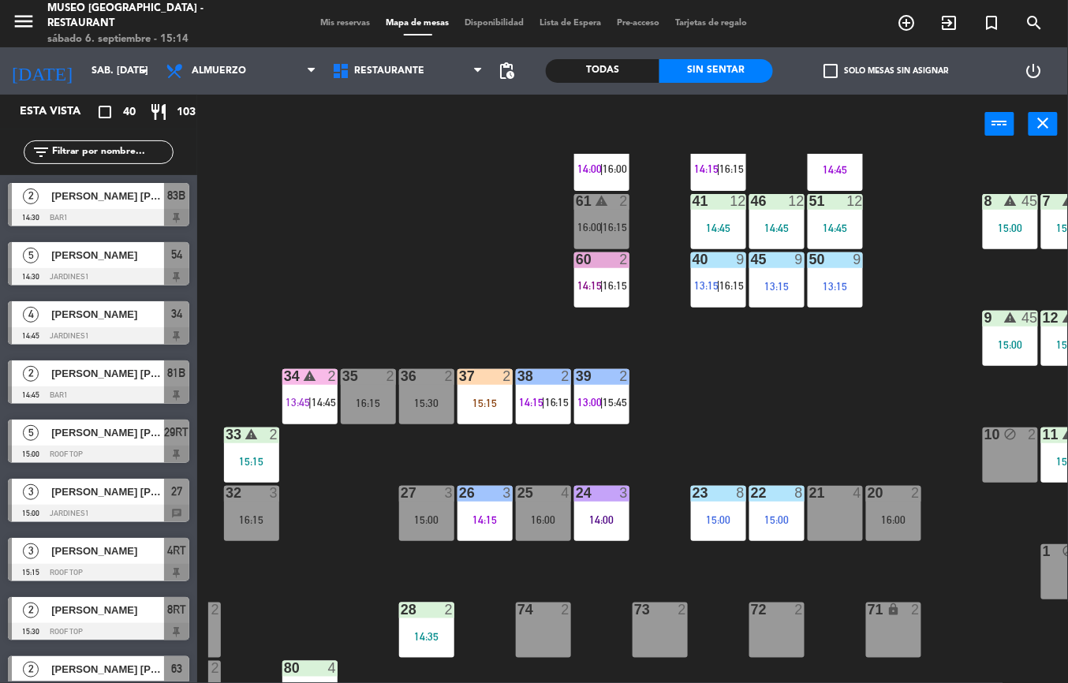
scroll to position [162, 23]
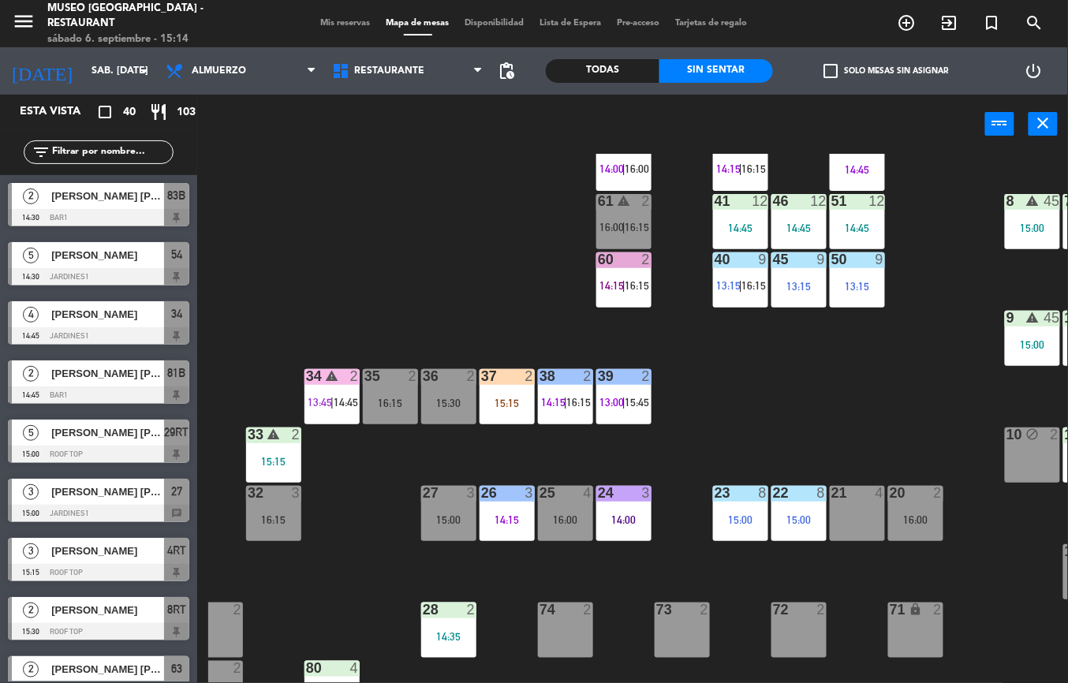
click at [326, 396] on span "13:45" at bounding box center [319, 402] width 24 height 13
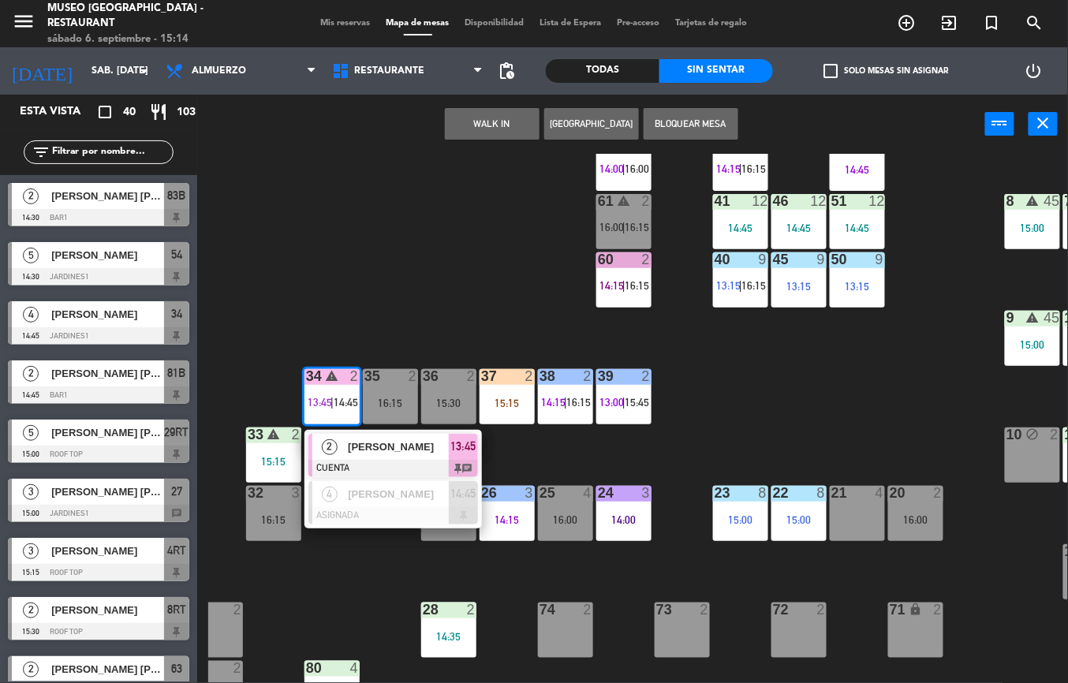
click at [346, 455] on div "[PERSON_NAME]" at bounding box center [397, 447] width 102 height 26
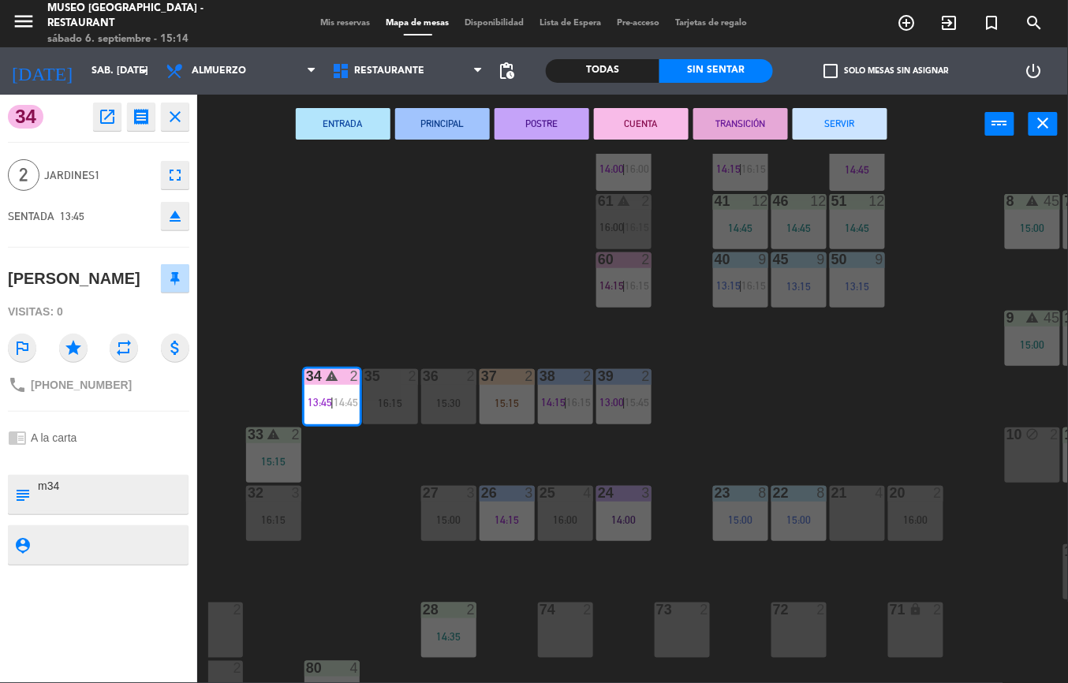
click at [848, 128] on button "SERVIR" at bounding box center [839, 124] width 95 height 32
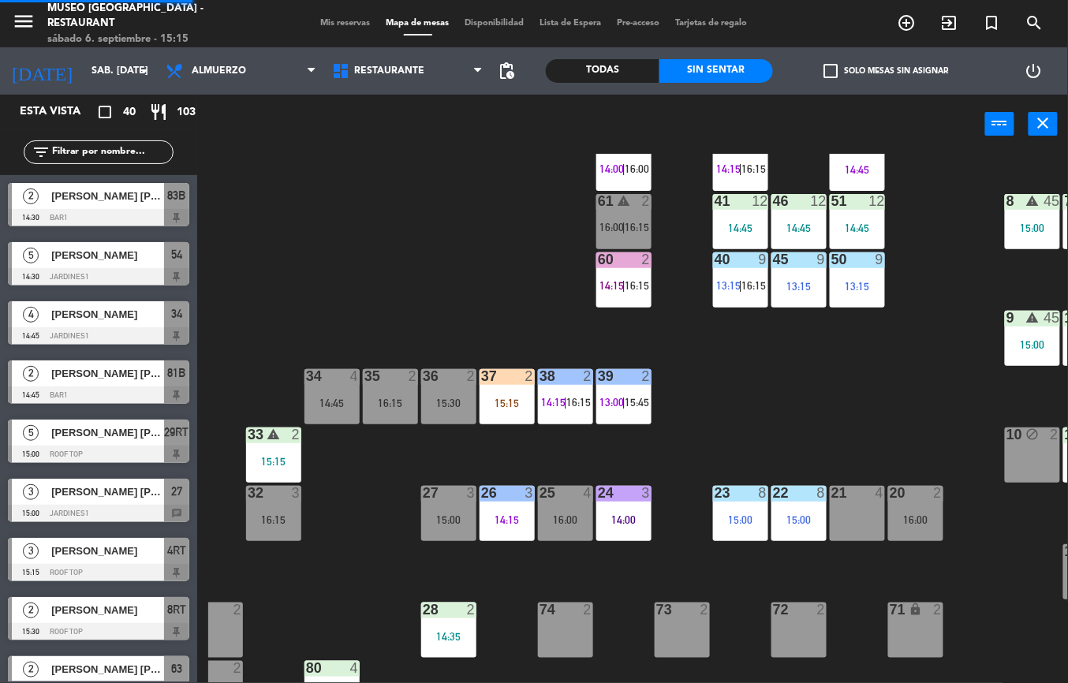
click at [502, 404] on div "15:15" at bounding box center [506, 402] width 55 height 11
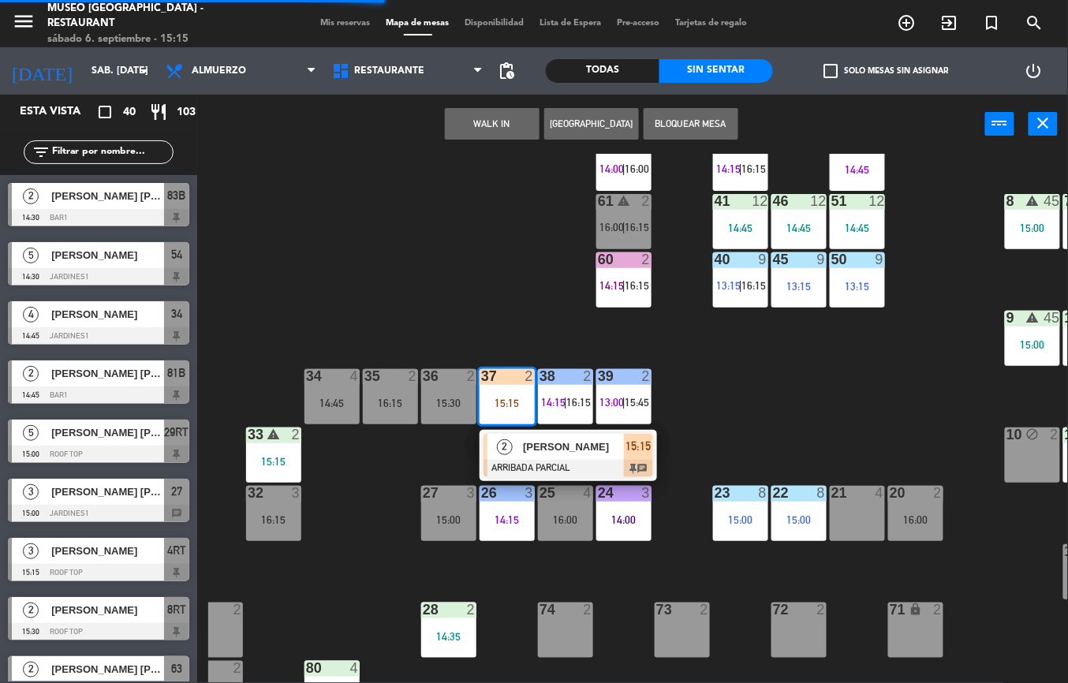
click at [761, 413] on div "44 warning 5 14:30 | 16:00 49 1 15:07 54 5 14:30 64 2 14:00 | 15:45 48 2 14:03 …" at bounding box center [637, 418] width 859 height 529
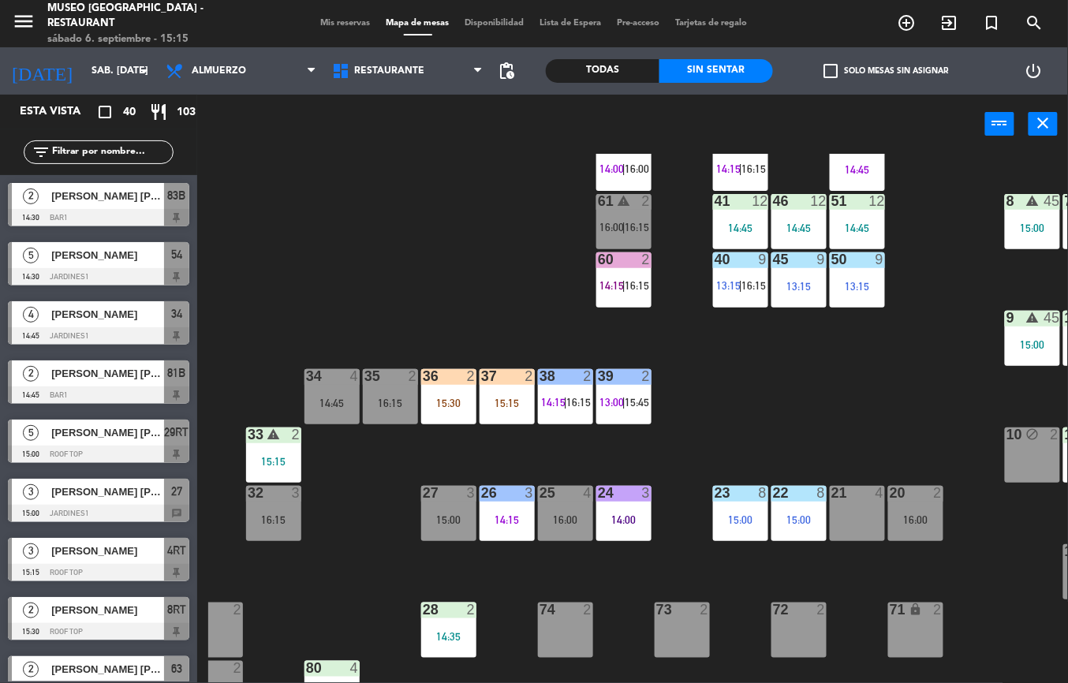
click at [493, 524] on div "14:15" at bounding box center [506, 519] width 55 height 11
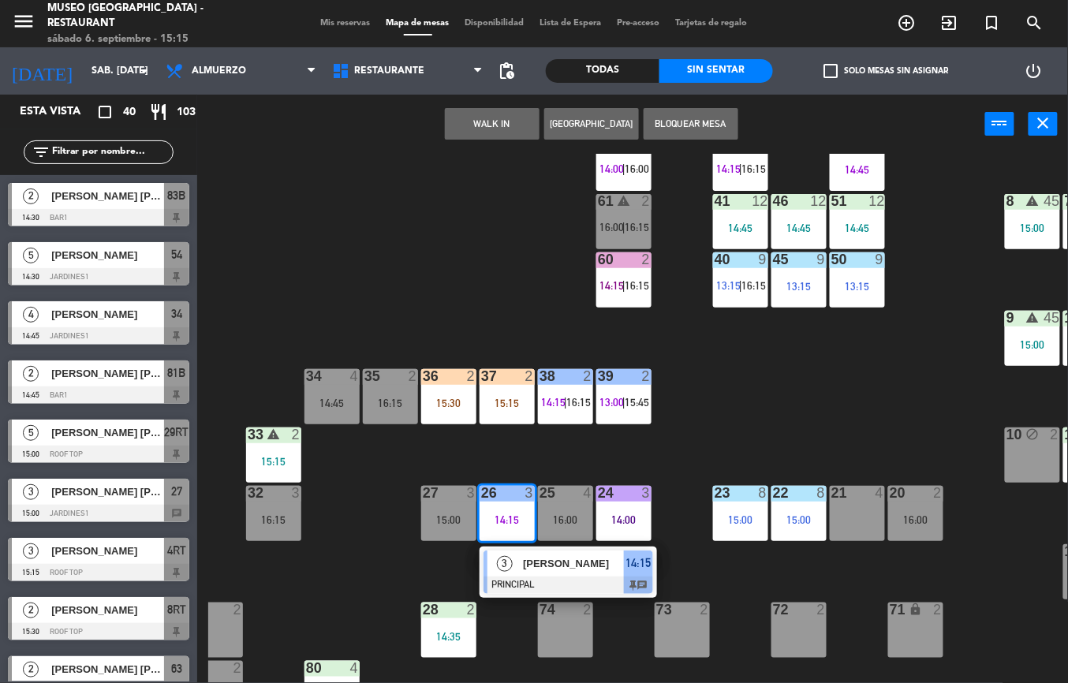
click at [728, 524] on div "15:00" at bounding box center [740, 519] width 55 height 11
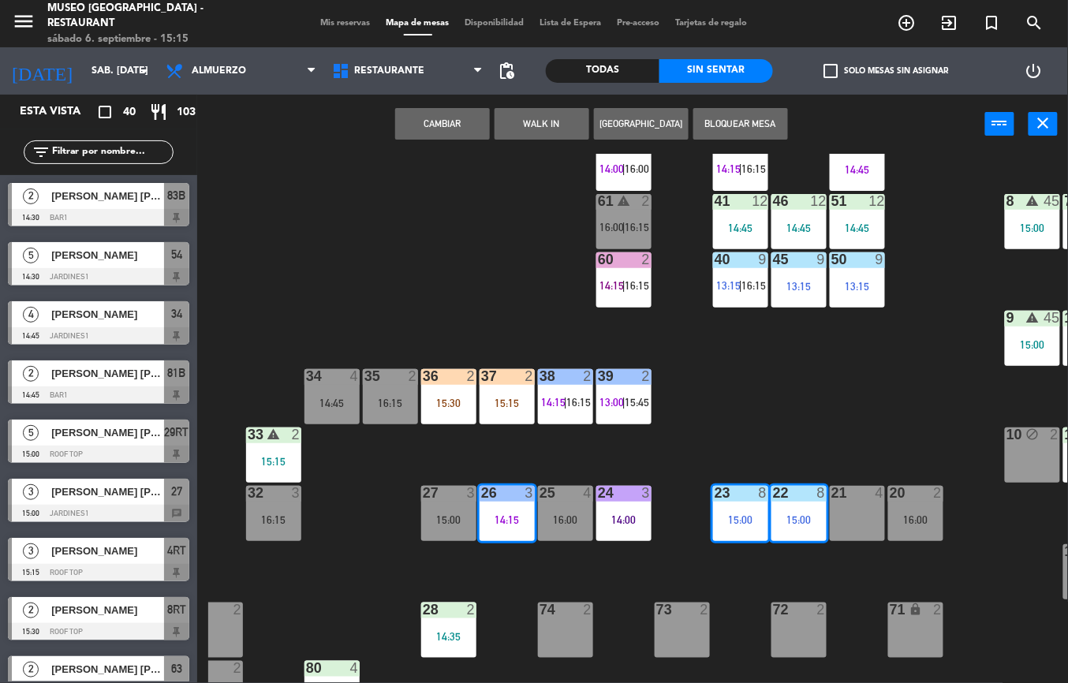
click at [735, 522] on div "15:00" at bounding box center [740, 519] width 55 height 11
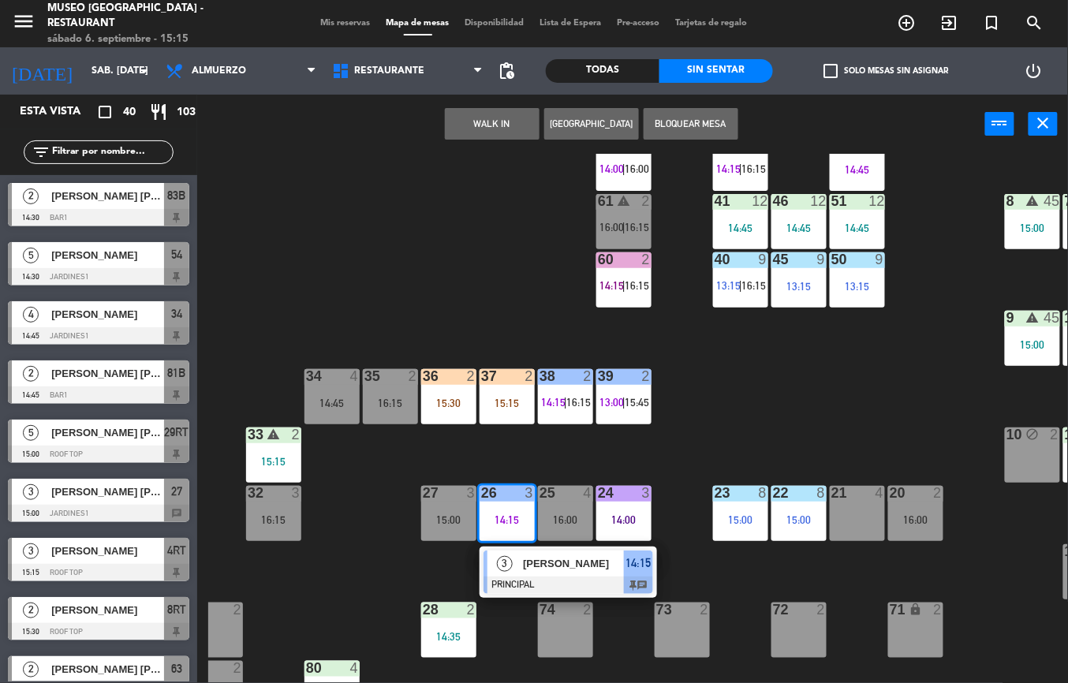
click at [722, 514] on div "15:00" at bounding box center [740, 519] width 55 height 11
click at [713, 521] on div "15:00" at bounding box center [740, 519] width 55 height 11
click at [771, 562] on div "44 warning 5 14:30 | 16:00 49 1 15:07 54 5 14:30 64 2 14:00 | 15:45 48 2 14:03 …" at bounding box center [637, 418] width 859 height 529
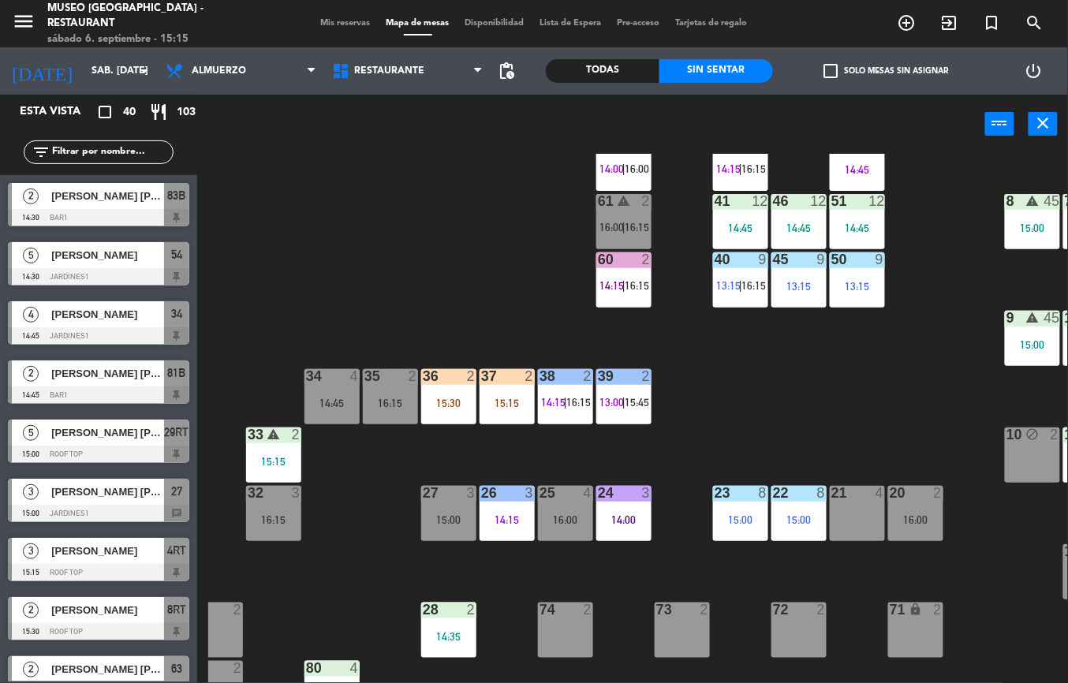
click at [855, 430] on div "44 warning 5 14:30 | 16:00 49 1 15:07 54 5 14:30 64 2 14:00 | 15:45 48 2 14:03 …" at bounding box center [637, 418] width 859 height 529
click at [881, 408] on div "44 warning 5 14:30 | 16:00 49 1 15:07 54 5 14:30 64 2 14:00 | 15:45 48 2 14:03 …" at bounding box center [637, 418] width 859 height 529
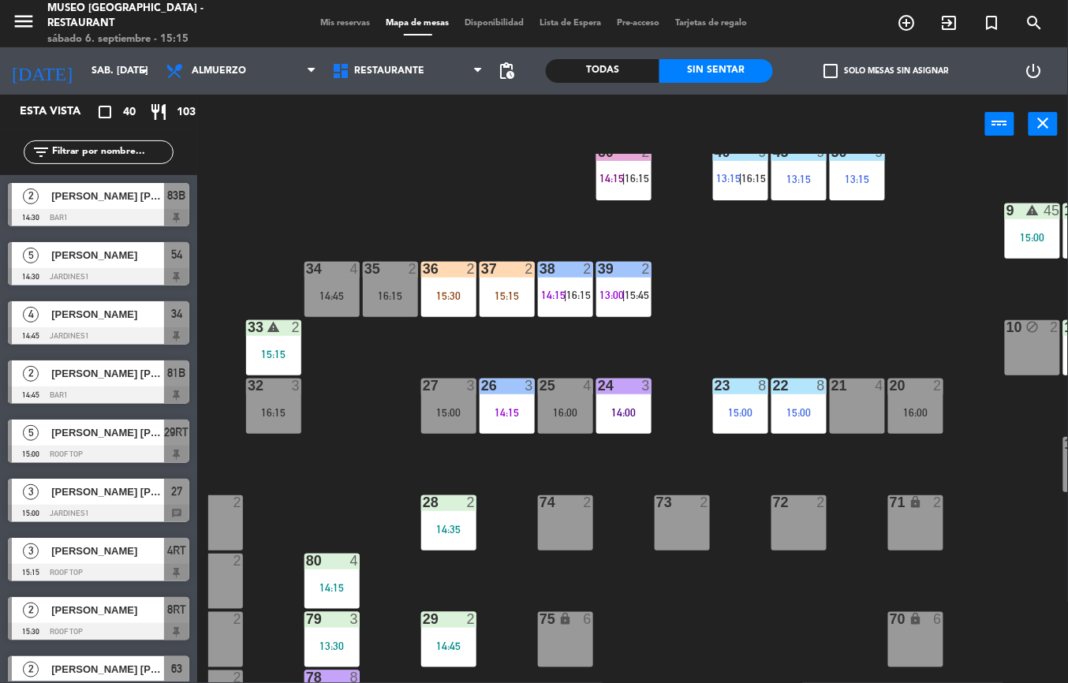
click at [746, 385] on div at bounding box center [740, 385] width 26 height 14
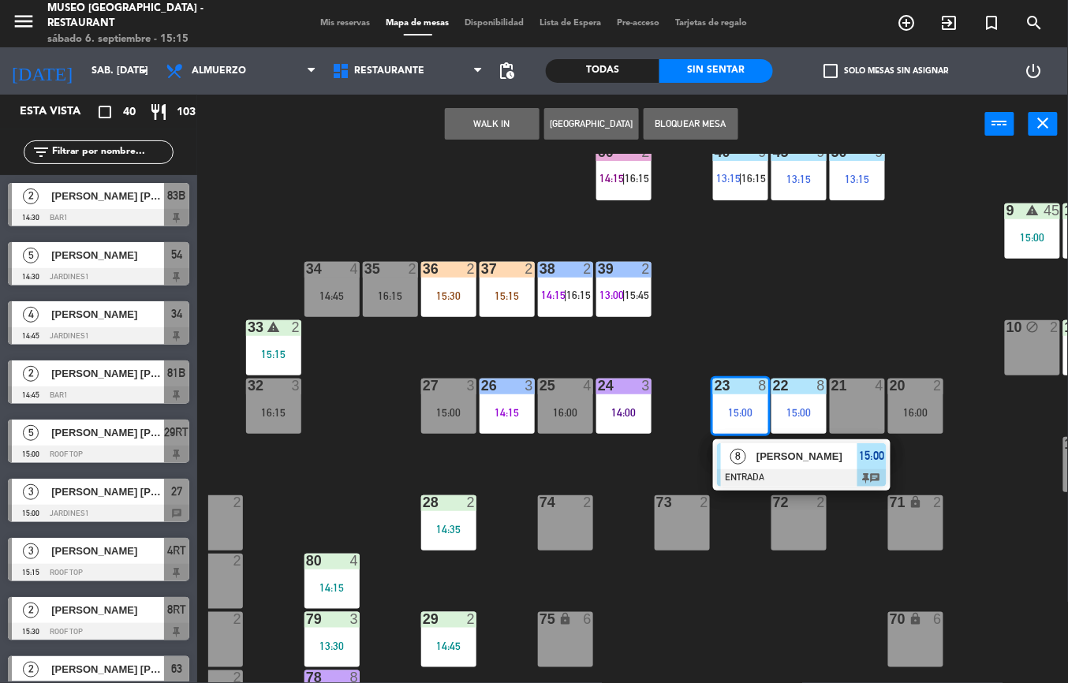
click at [736, 398] on div "23 8 15:00" at bounding box center [740, 405] width 55 height 55
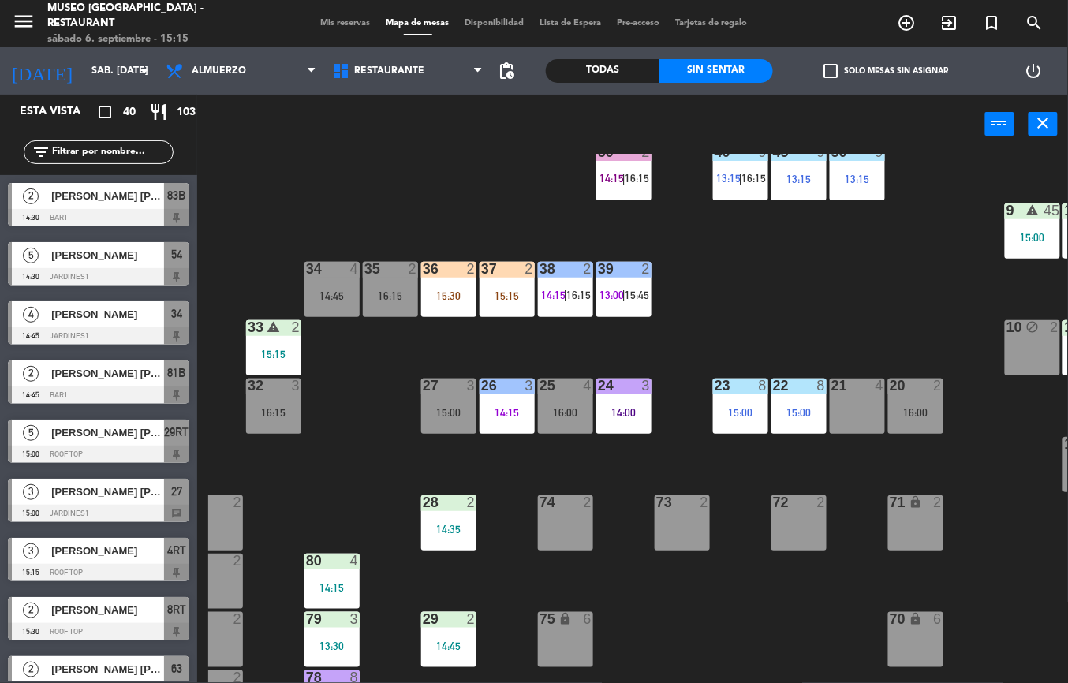
click at [732, 401] on div "23 8 15:00" at bounding box center [740, 405] width 55 height 55
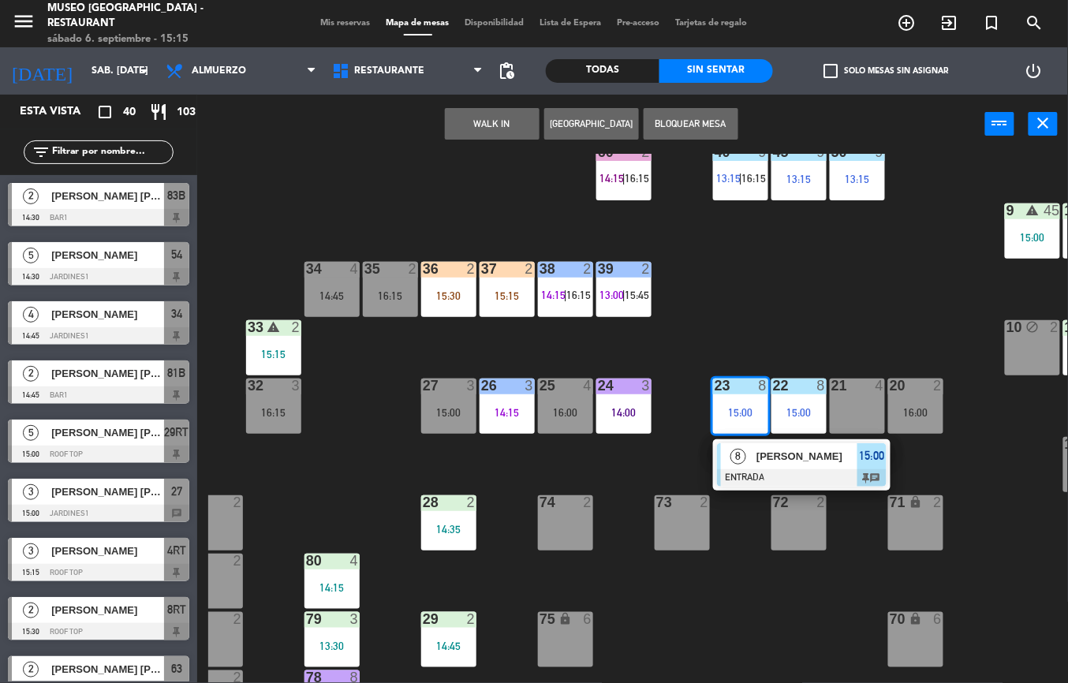
click at [796, 455] on span "[PERSON_NAME]" at bounding box center [806, 456] width 101 height 17
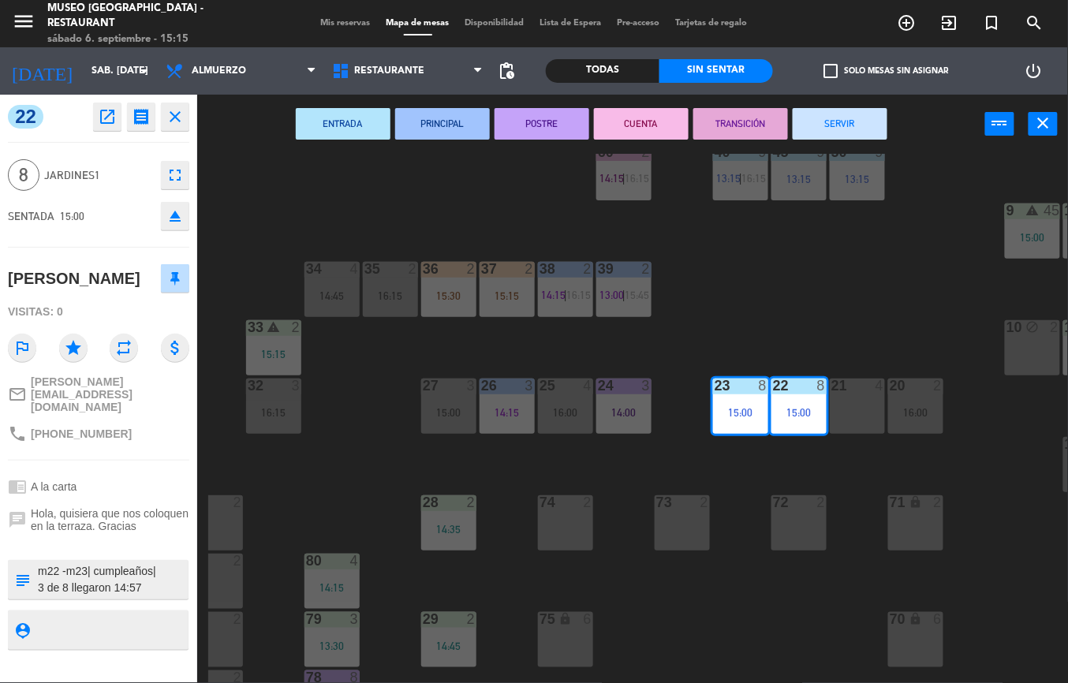
click at [710, 506] on div "2" at bounding box center [708, 502] width 26 height 14
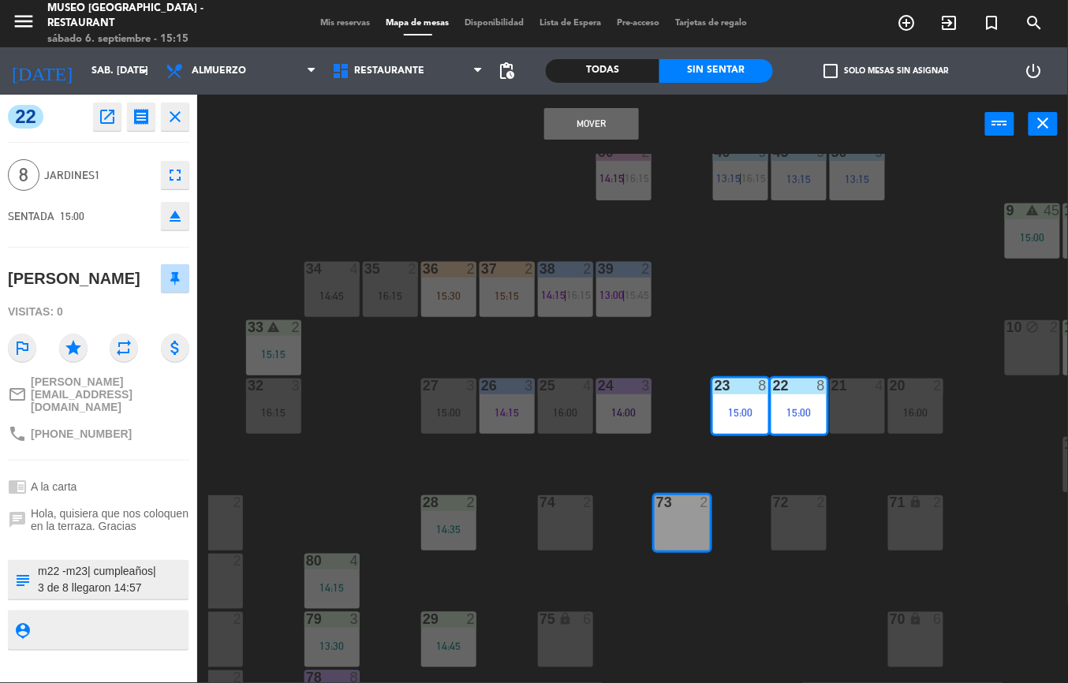
click at [749, 336] on div "44 warning 5 14:30 | 16:00 49 1 15:07 54 5 14:30 64 2 14:00 | 15:45 48 2 14:03 …" at bounding box center [637, 418] width 859 height 529
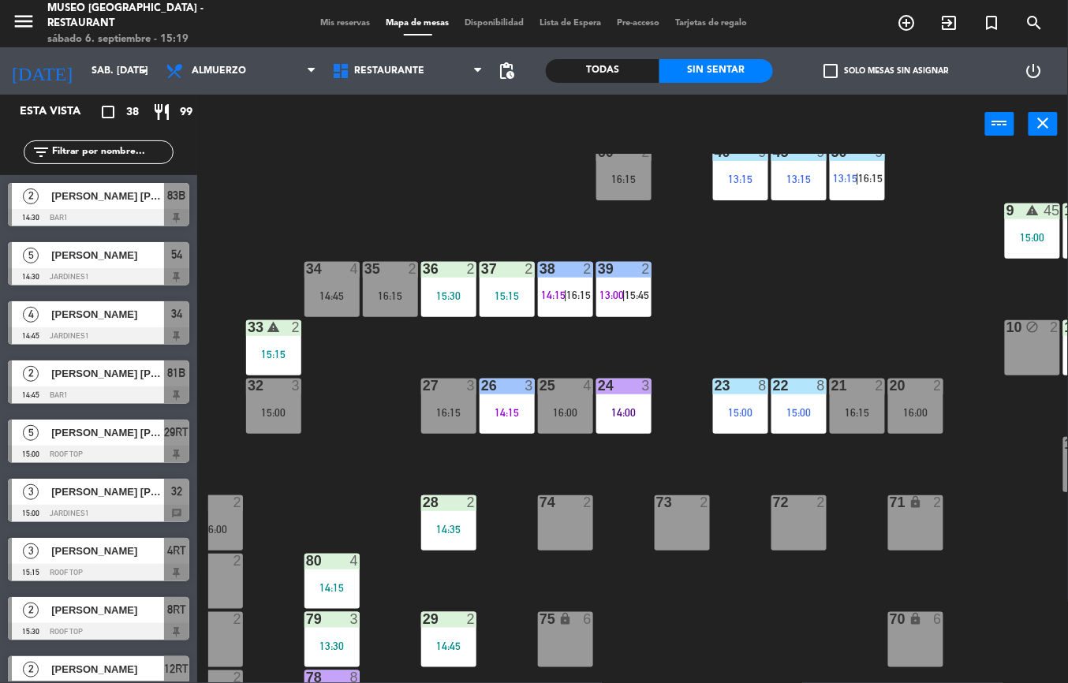
click at [576, 550] on div "74 2" at bounding box center [565, 522] width 55 height 55
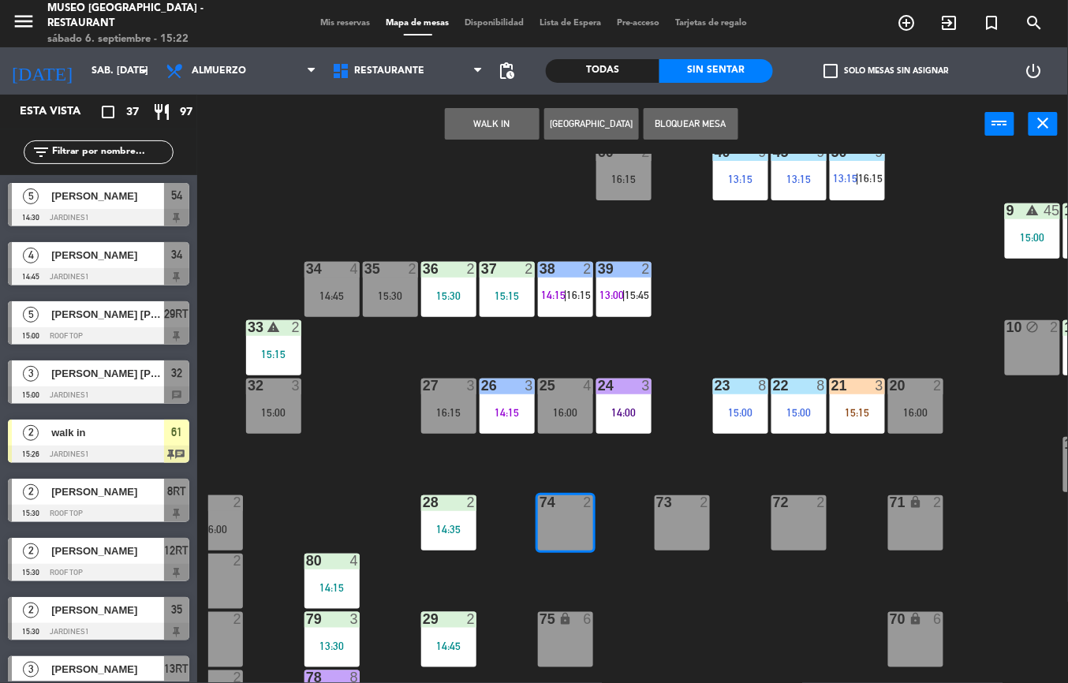
click at [1030, 228] on div "9 warning 45 15:00" at bounding box center [1031, 230] width 55 height 55
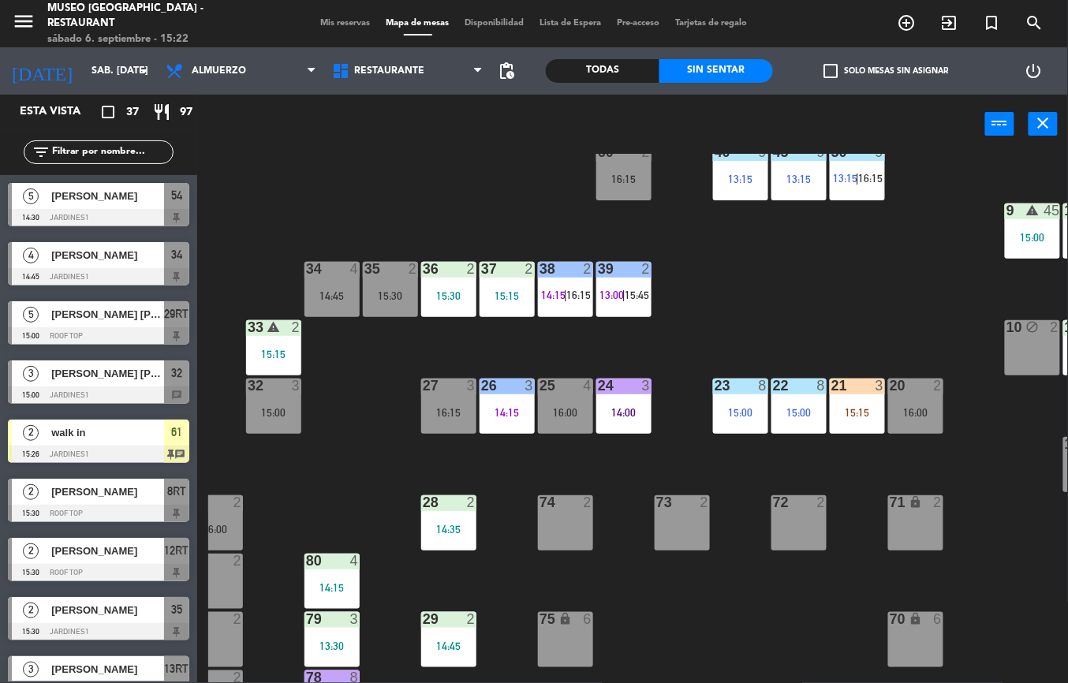
scroll to position [270, 259]
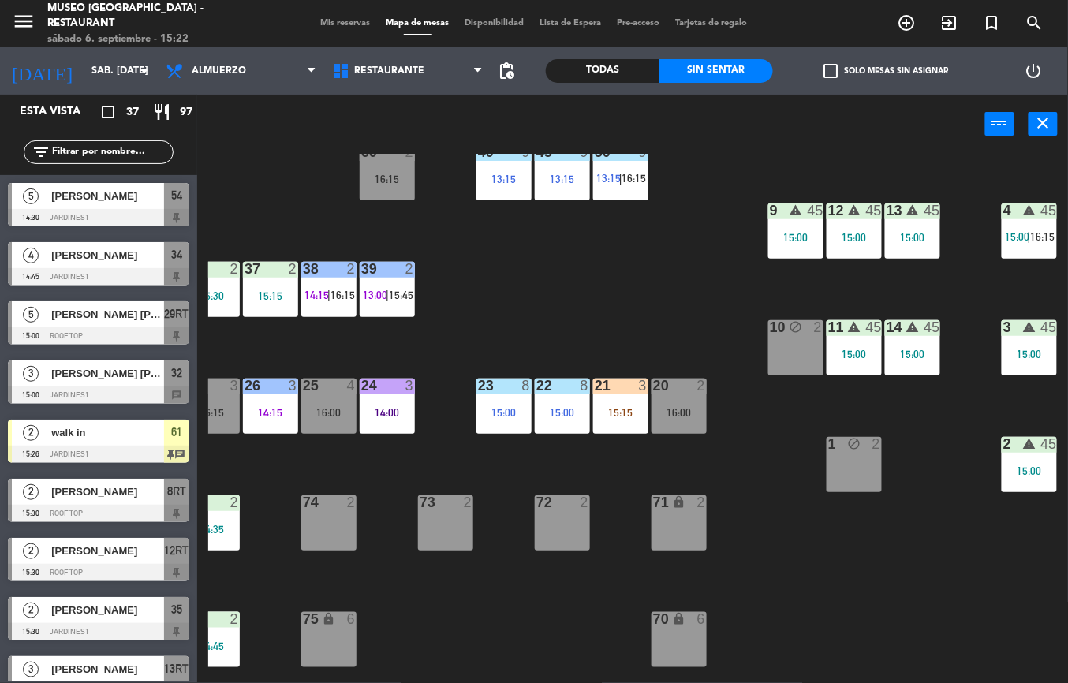
click at [802, 221] on div "9 warning 45 15:00" at bounding box center [795, 230] width 55 height 55
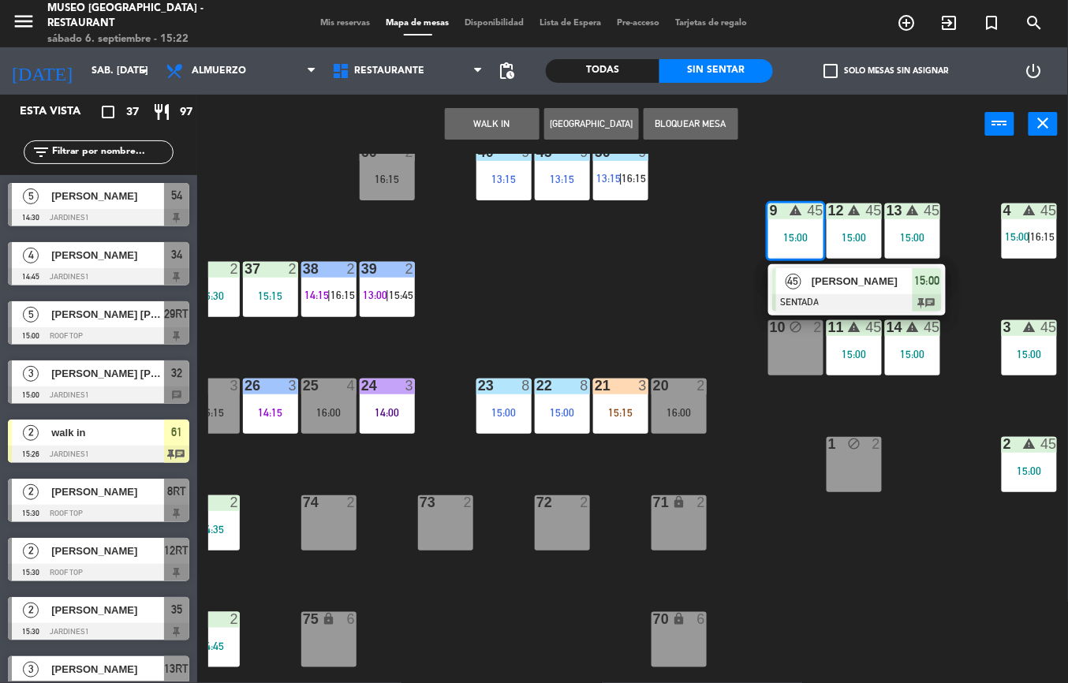
click at [850, 266] on div "45 [PERSON_NAME] SENTADA 15:00 chat" at bounding box center [856, 289] width 177 height 51
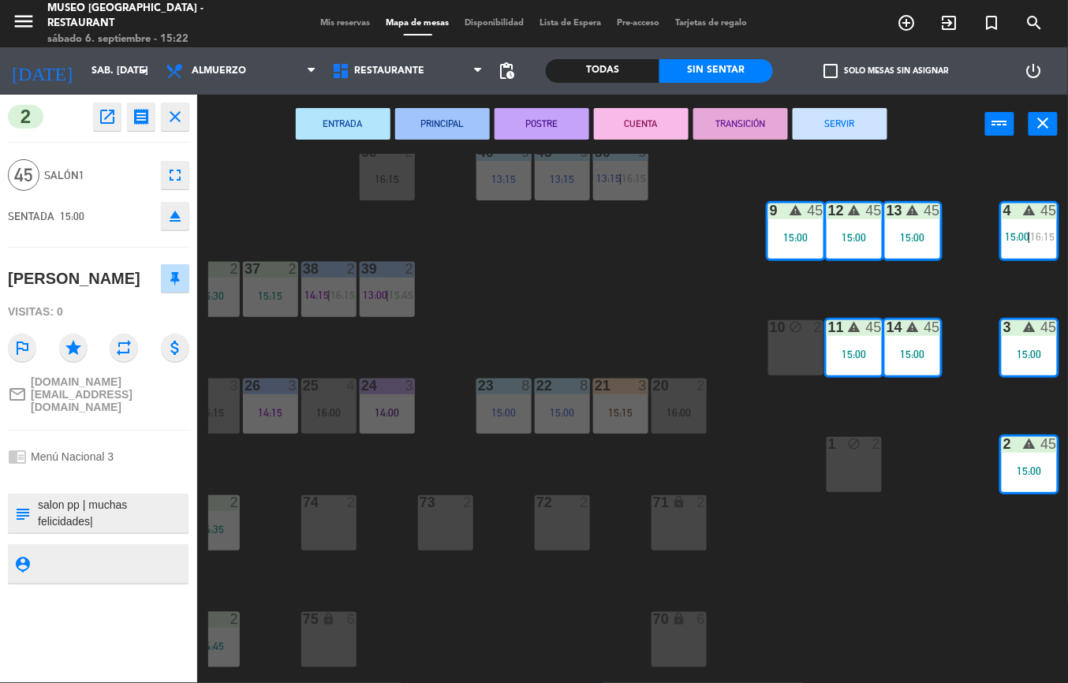
click at [106, 117] on icon "open_in_new" at bounding box center [107, 116] width 19 height 19
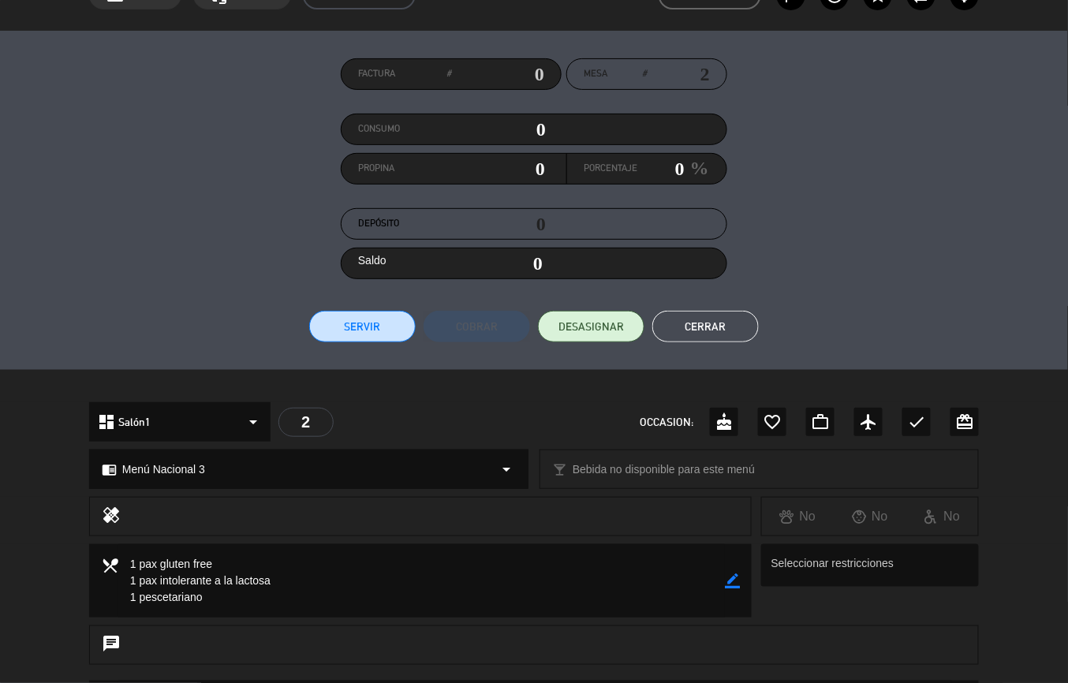
scroll to position [102, 0]
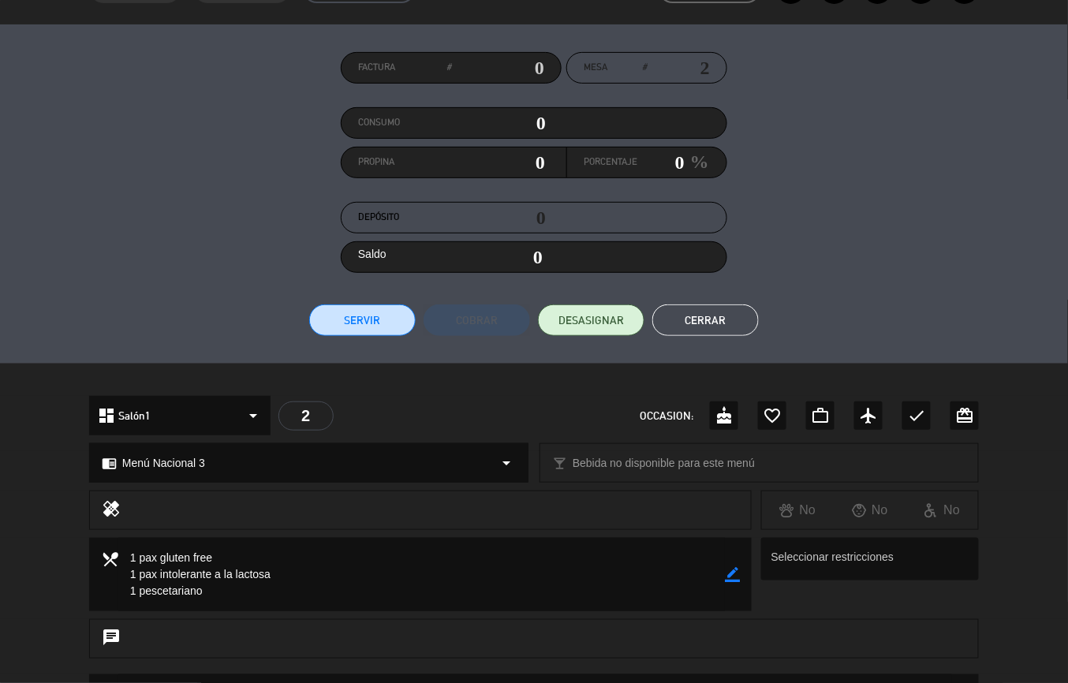
click at [699, 314] on button "Cerrar" at bounding box center [705, 320] width 106 height 32
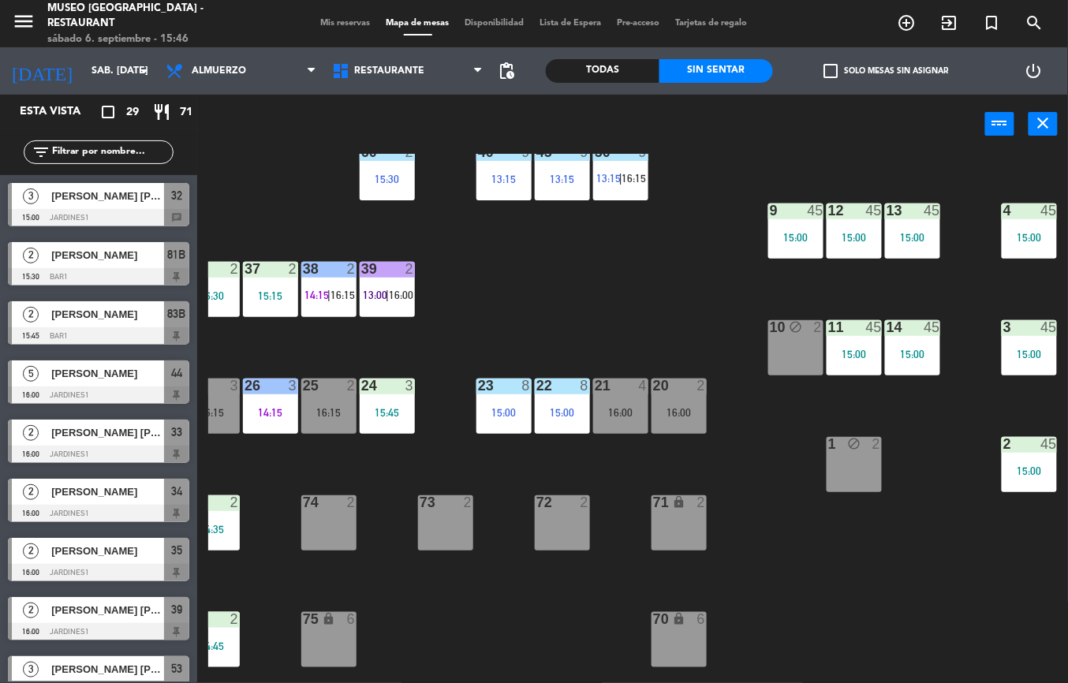
click at [790, 584] on div "44 warning 5 14:30 | 16:00 49 1 15:07 54 3 16:15 64 2 14:00 48 2 16:15 53 3 16:…" at bounding box center [637, 418] width 859 height 529
click at [536, 259] on div "44 warning 5 14:30 | 16:00 49 1 15:07 54 3 16:15 64 2 14:00 48 2 16:15 53 3 16:…" at bounding box center [637, 418] width 859 height 529
click at [533, 259] on div "44 warning 5 14:30 | 16:00 49 1 15:07 54 3 16:15 64 2 14:00 48 2 16:15 53 3 16:…" at bounding box center [637, 418] width 859 height 529
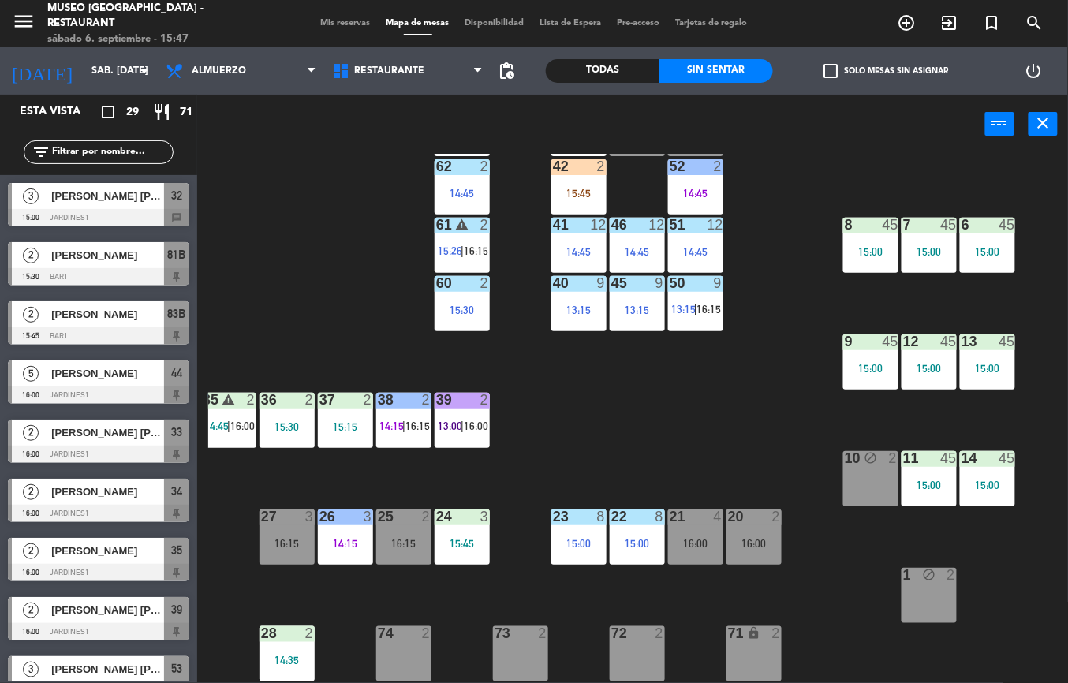
click at [654, 251] on div "14:45" at bounding box center [636, 251] width 55 height 11
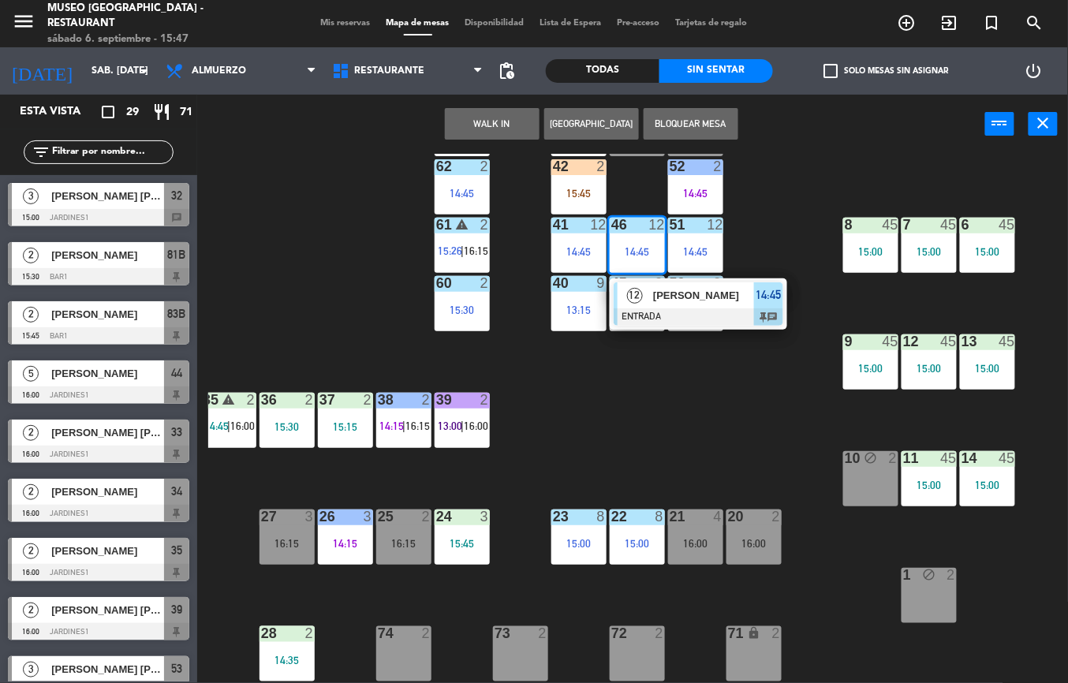
scroll to position [17, 184]
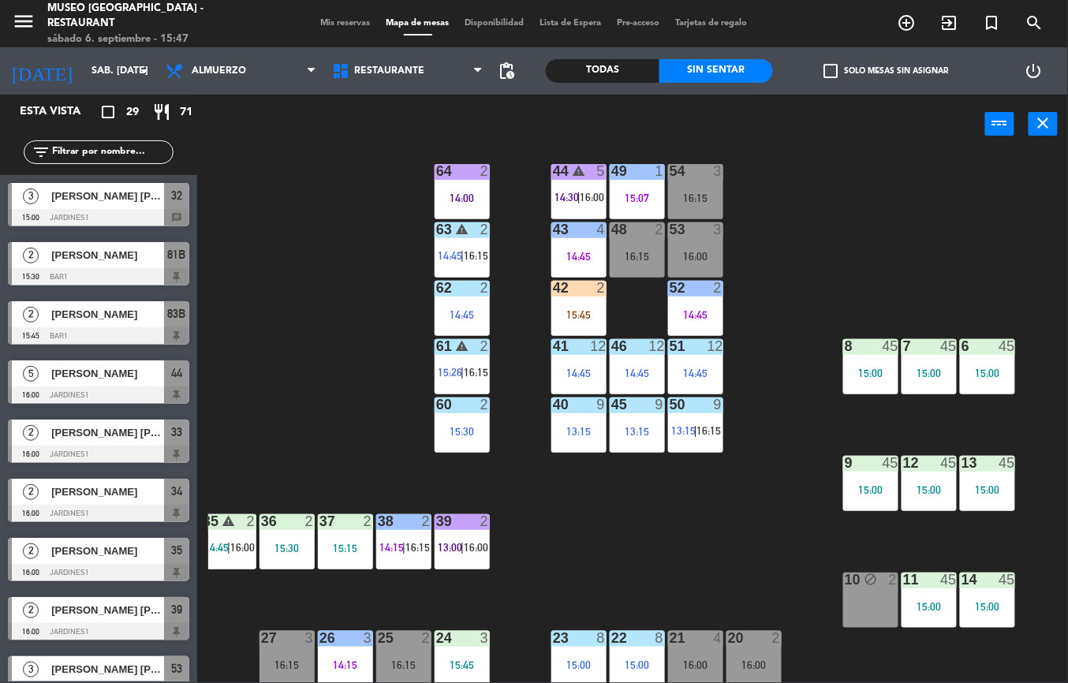
click at [344, 404] on div "44 warning 5 14:30 | 16:00 49 1 15:07 54 3 16:15 64 2 14:00 48 2 16:15 53 3 16:…" at bounding box center [637, 418] width 859 height 529
click at [458, 366] on span "15:26" at bounding box center [450, 372] width 24 height 13
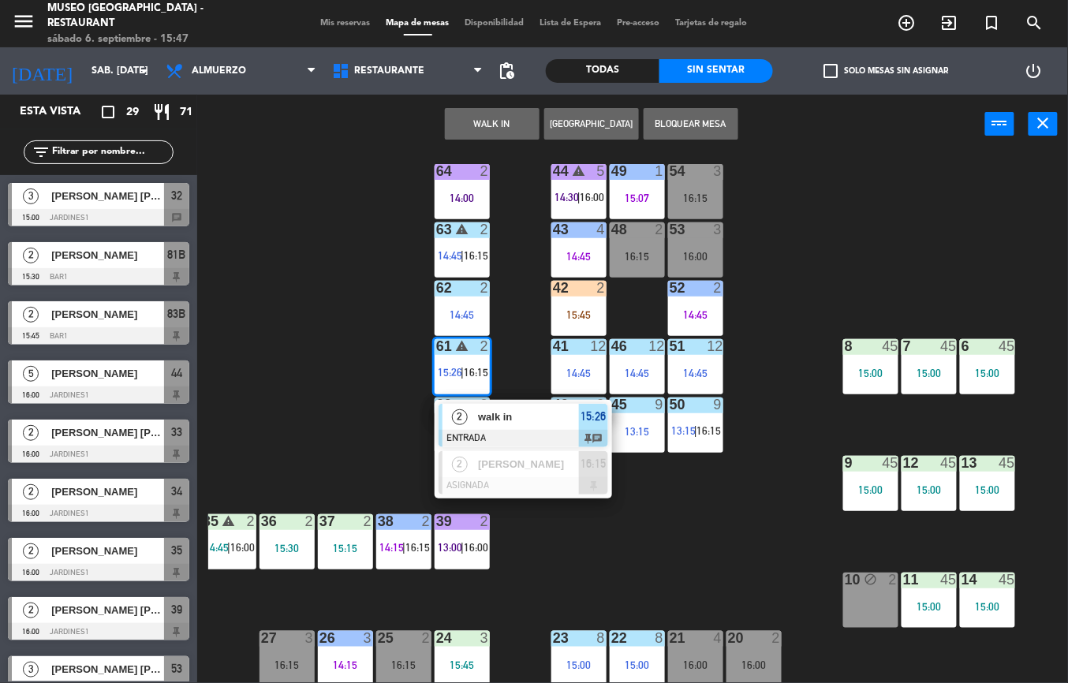
click at [524, 426] on div "walk in" at bounding box center [527, 417] width 102 height 26
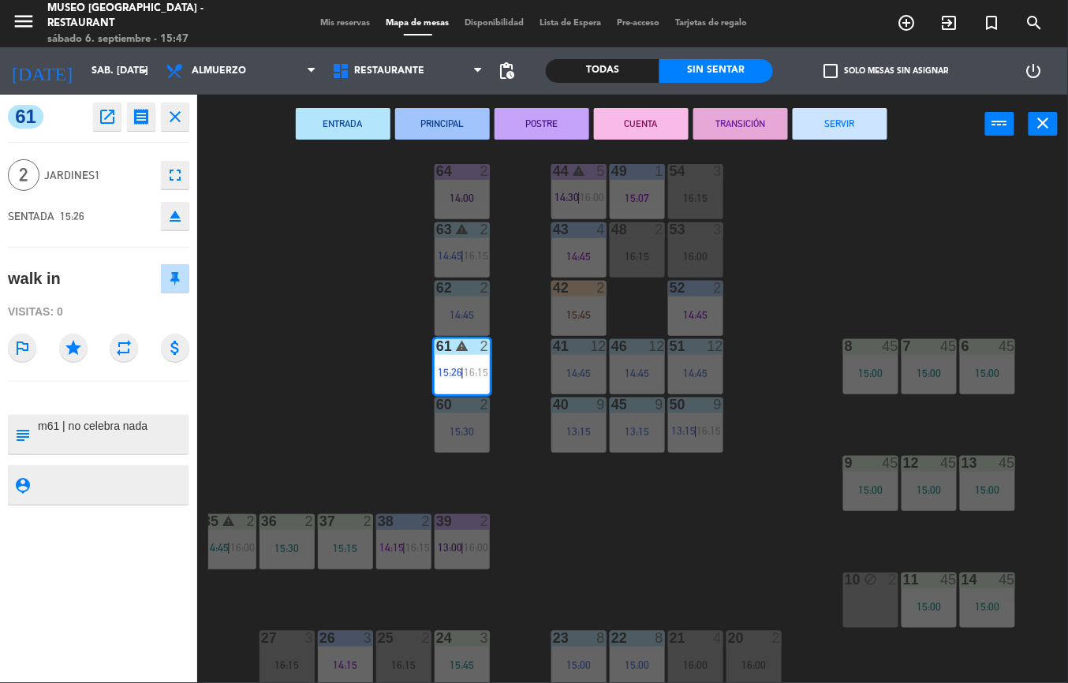
click at [646, 490] on div "44 warning 5 14:30 | 16:00 49 1 15:07 54 3 16:15 64 2 14:00 48 2 16:15 53 3 16:…" at bounding box center [637, 418] width 859 height 529
